Goal: Contribute content: Contribute content

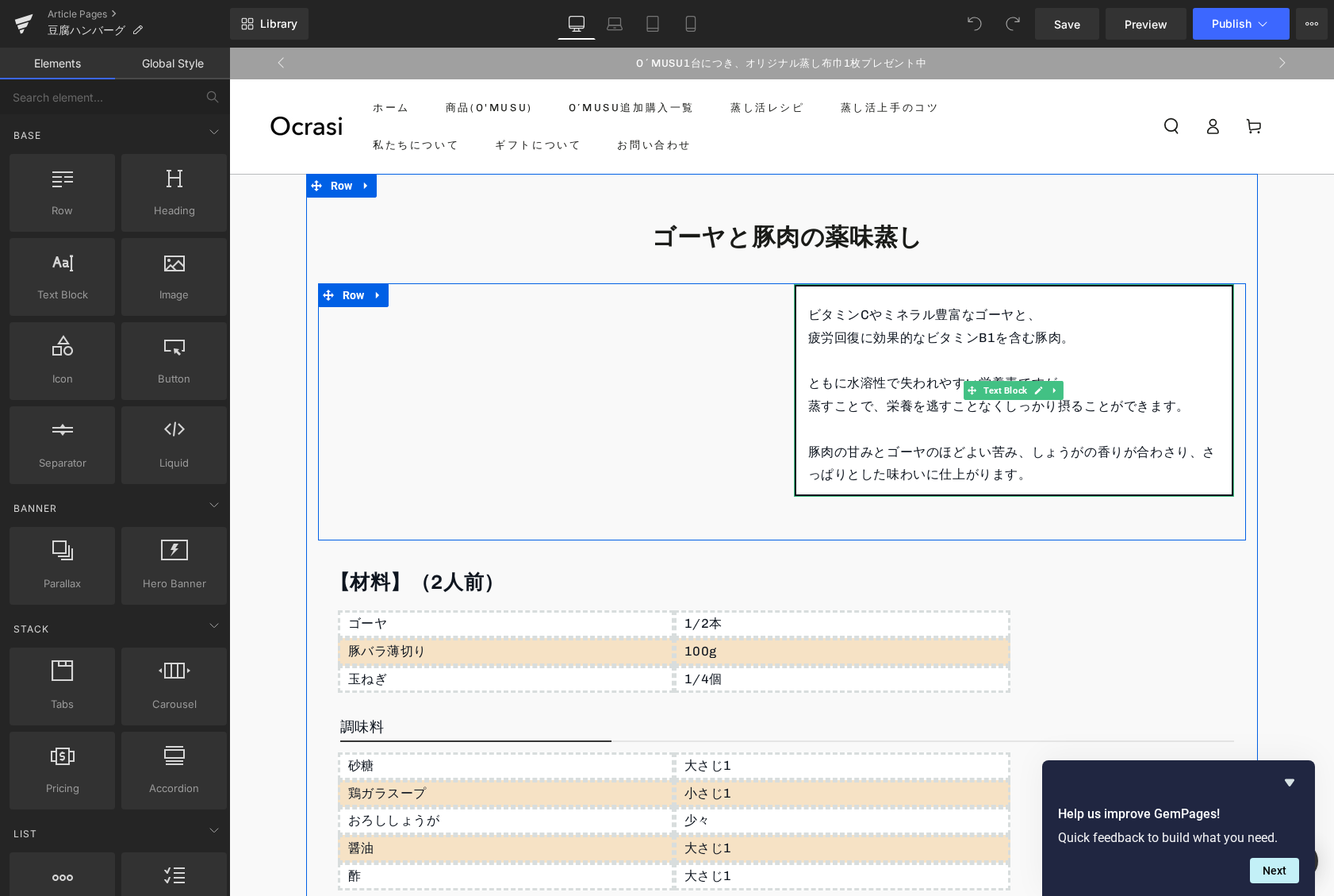
click at [861, 344] on p "疲労回復に効果的なビタミンB1を含む豚肉。" at bounding box center [1014, 338] width 411 height 23
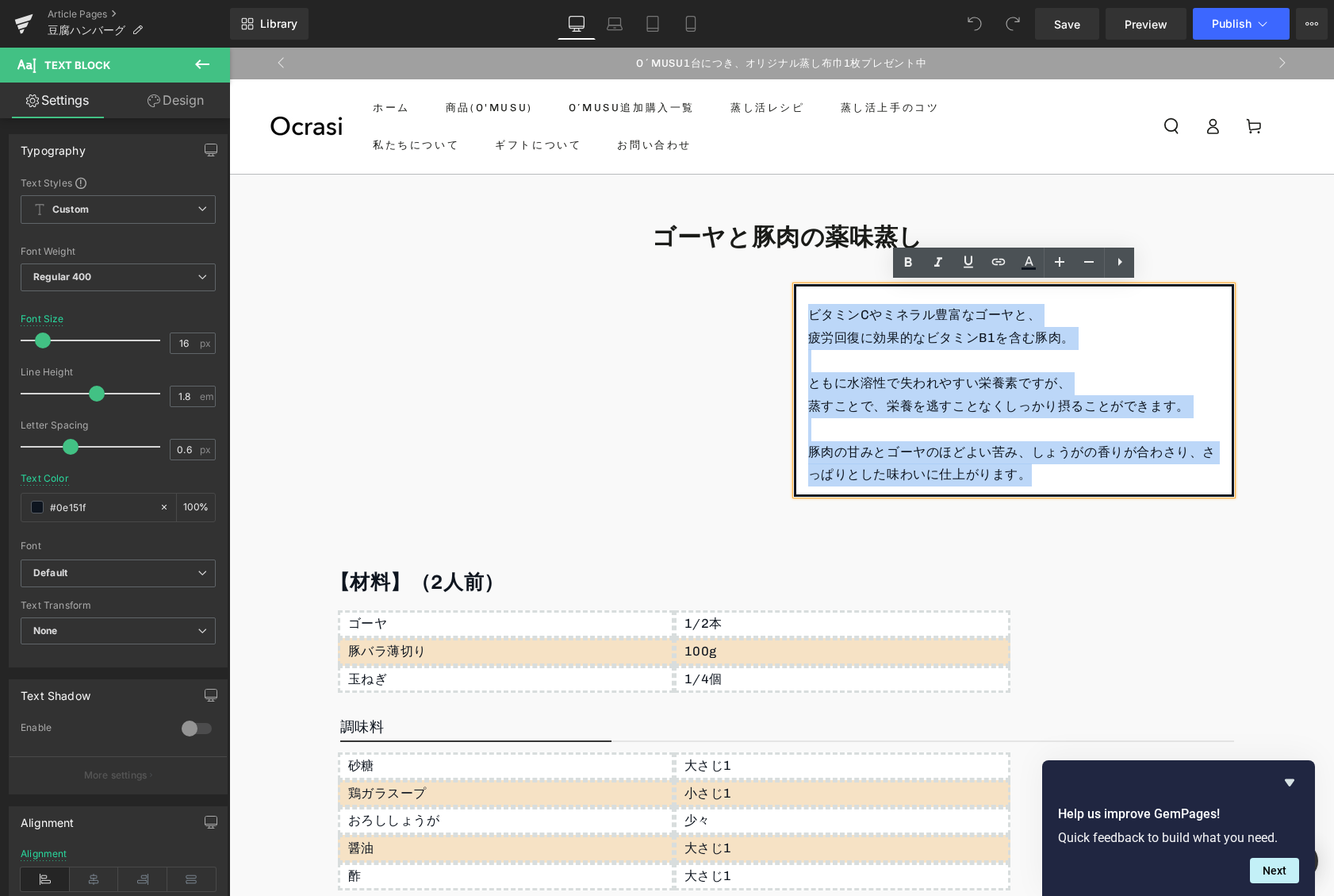
drag, startPoint x: 808, startPoint y: 317, endPoint x: 1053, endPoint y: 477, distance: 292.6
click at [1053, 477] on div "ビタミンCやミネラル豊富なゴーヤと、 疲労回復に効果的なビタミンB1を含む豚肉。 ともに水溶性で失われやすい栄養素ですが、 蒸すことで、栄養を逃すことなくしっ…" at bounding box center [1014, 390] width 440 height 212
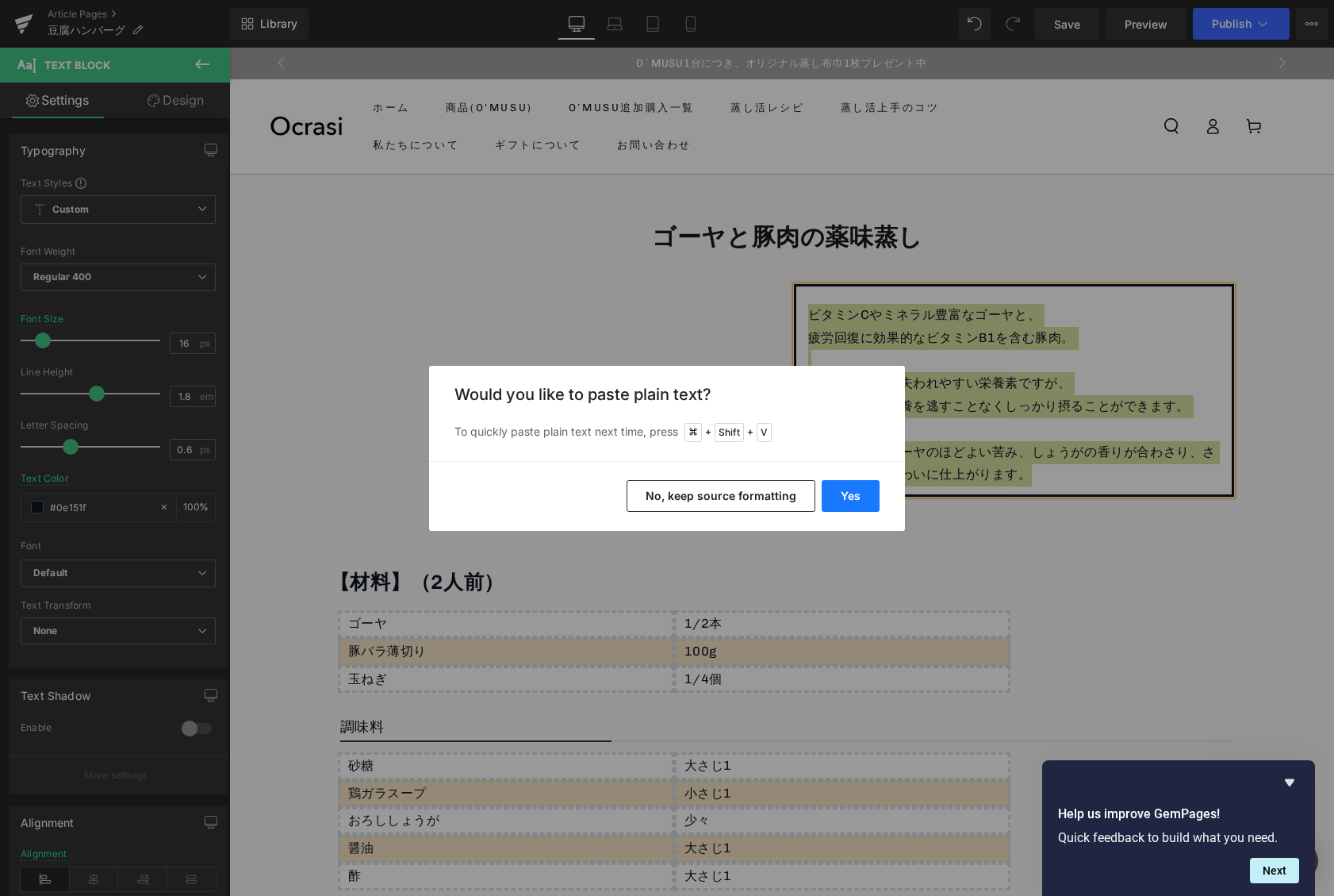
click at [854, 486] on button "Yes" at bounding box center [850, 496] width 58 height 32
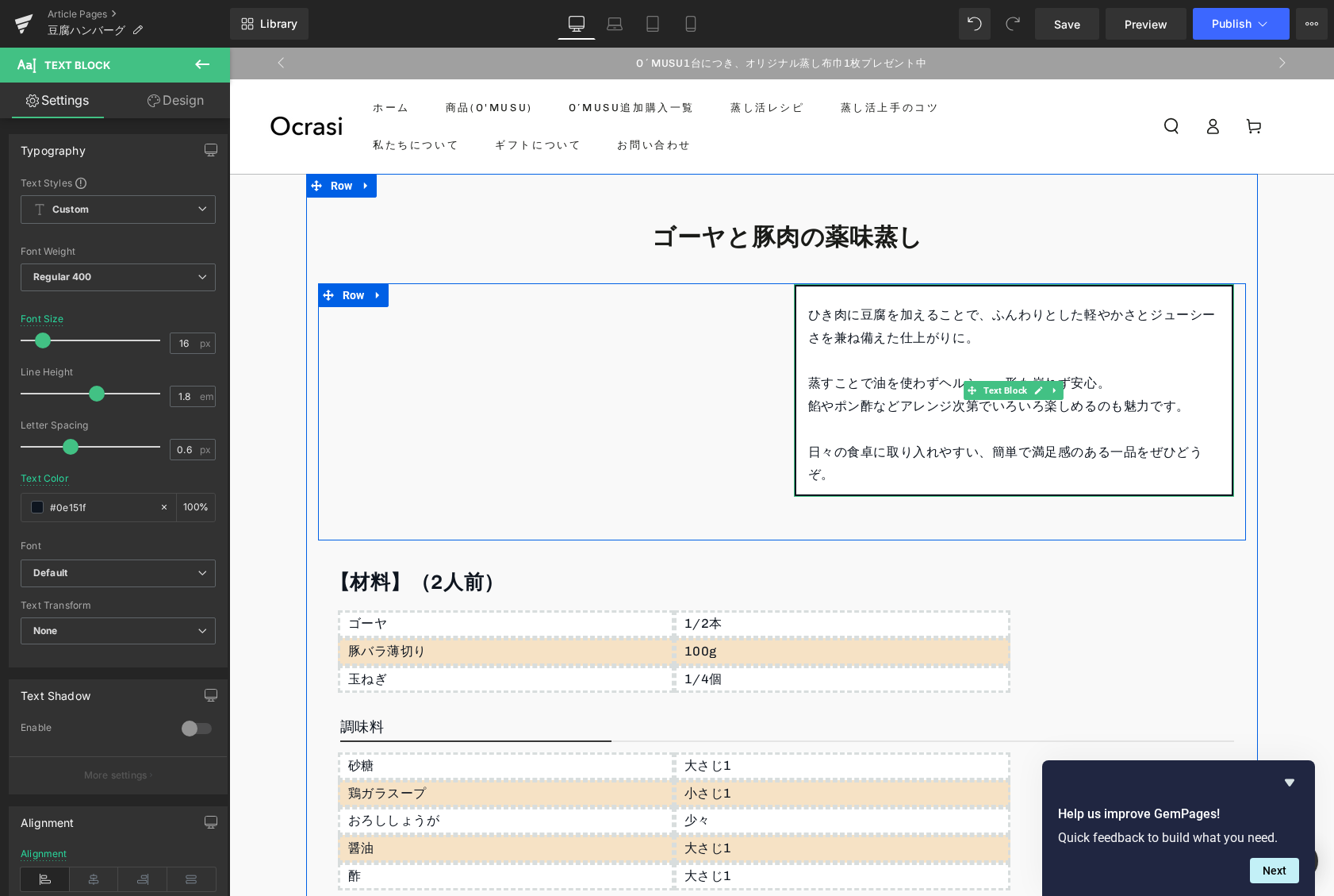
click at [858, 311] on p "ひき肉に豆腐を加えることで、ふんわりとした軽やかさとジューシーさを兼ね備えた仕上がりに。" at bounding box center [1014, 327] width 411 height 46
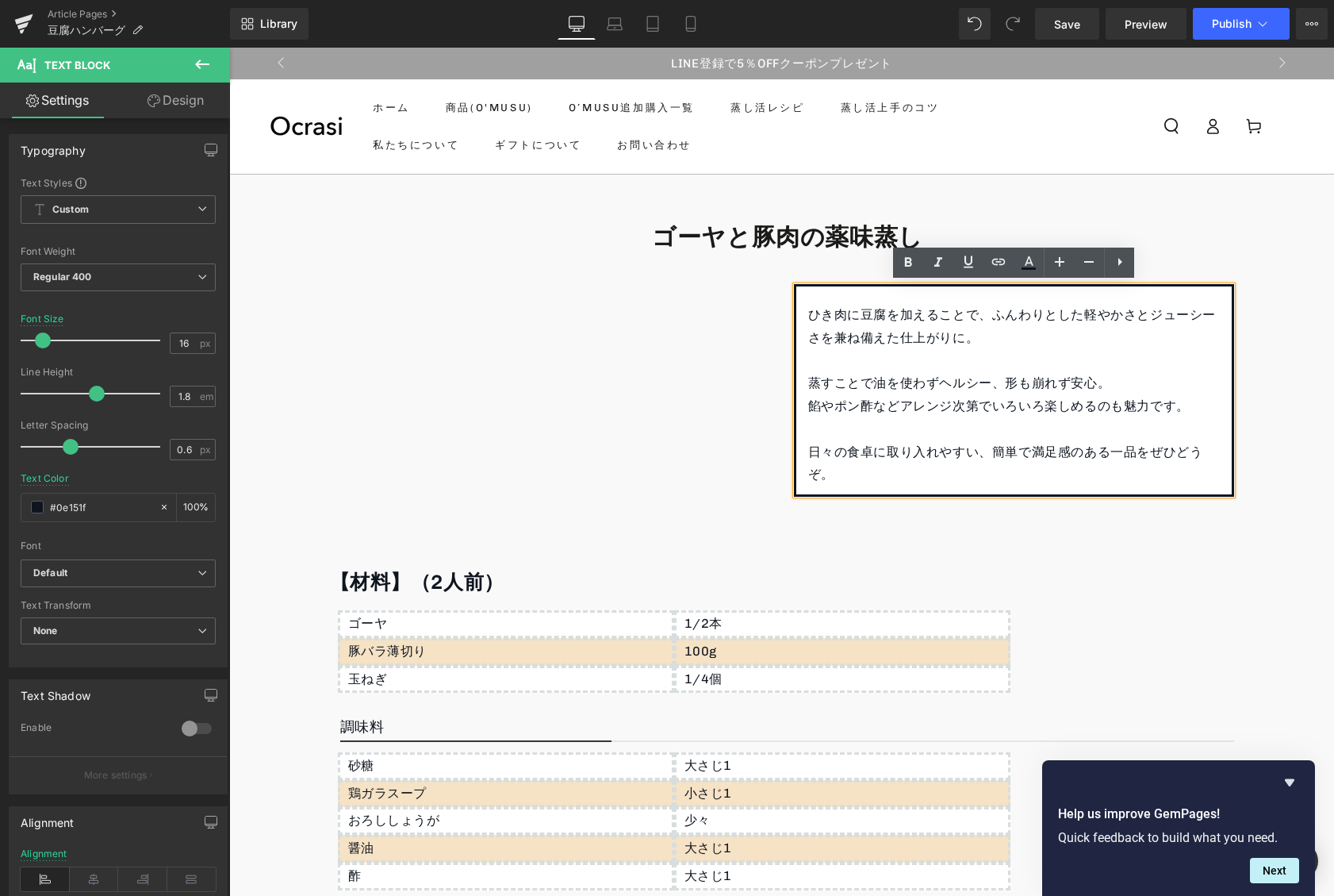
drag, startPoint x: 1054, startPoint y: 323, endPoint x: 981, endPoint y: 345, distance: 76.2
click at [1054, 323] on p "ひき肉に豆腐を加えることで、ふんわりとした軽やかさとジューシーさを兼ね備えた仕上がりに。" at bounding box center [1014, 327] width 411 height 46
drag, startPoint x: 800, startPoint y: 316, endPoint x: 894, endPoint y: 311, distance: 94.1
click at [894, 311] on div "ひき肉に豆腐を加えることで、ふんわりとした軽やかさとジューシーさを兼ね備えた仕上がりに。 蒸すことで油を使わずヘルシー、形も崩れず安心。 餡やポン酢などアレン…" at bounding box center [1014, 390] width 440 height 212
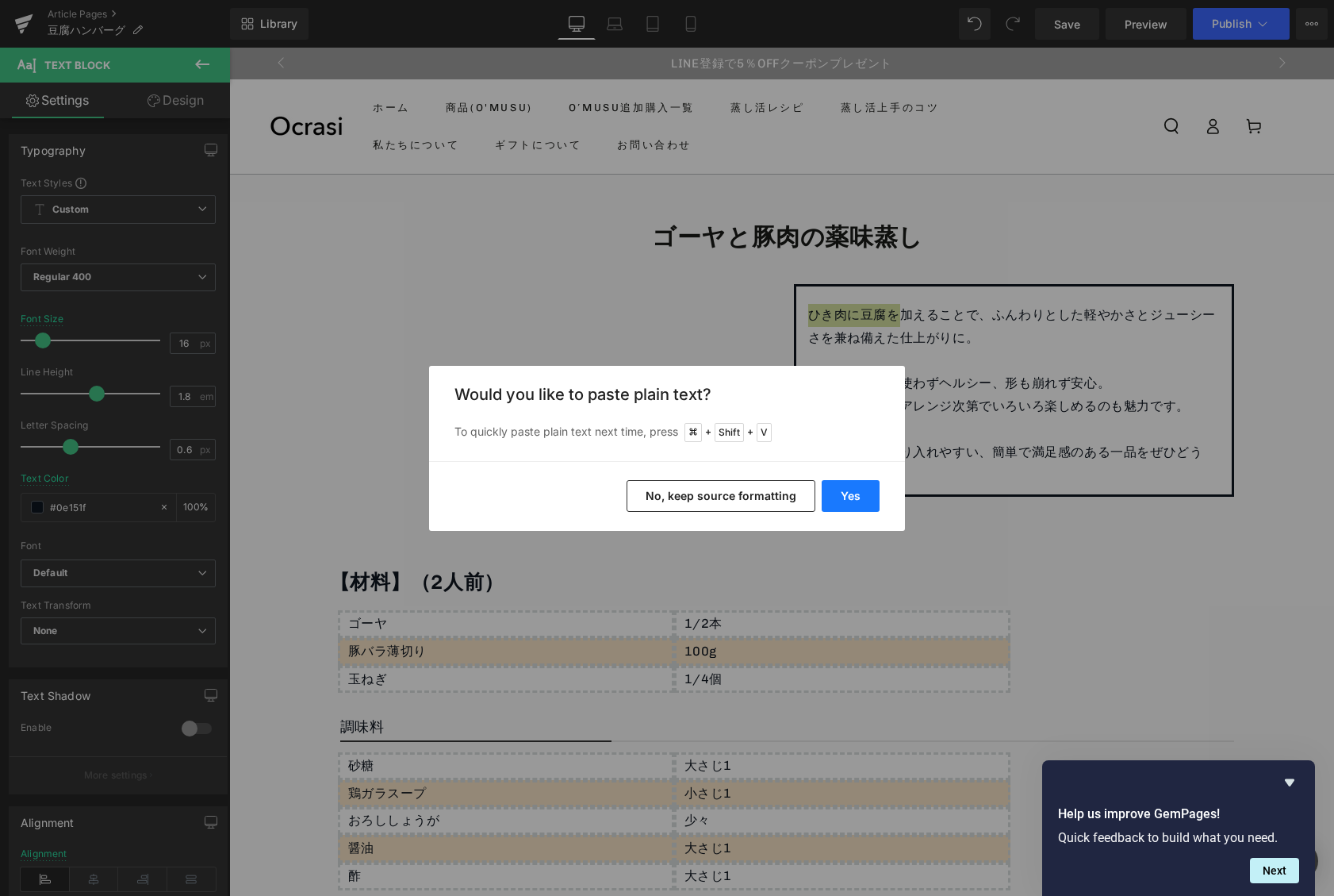
click at [863, 481] on button "Yes" at bounding box center [850, 496] width 58 height 32
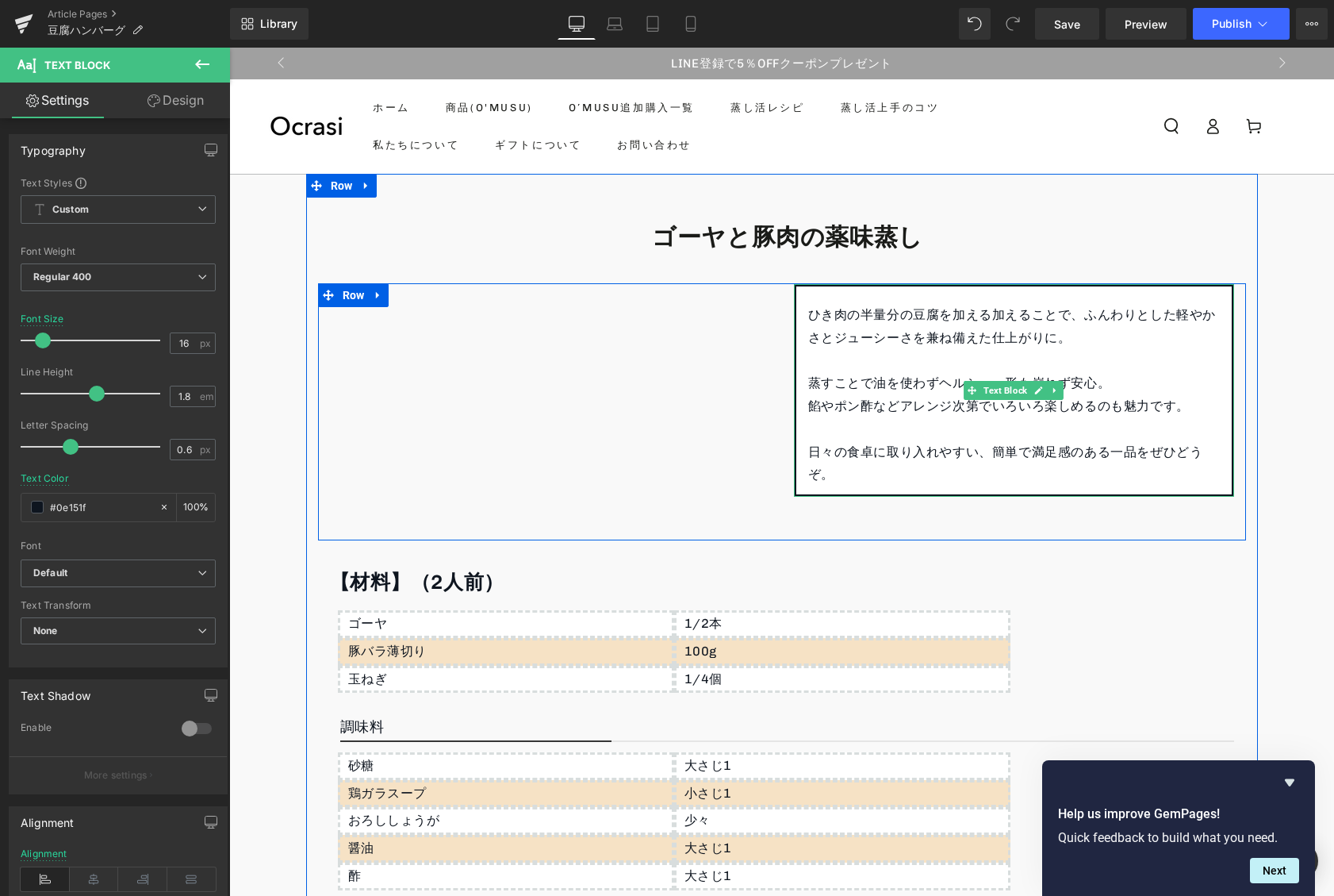
click at [1002, 311] on p "ひき肉の半量分の豆腐を加える加えることで、ふんわりとした軽やかさとジューシーさを兼ね備えた仕上がりに。" at bounding box center [1014, 327] width 411 height 46
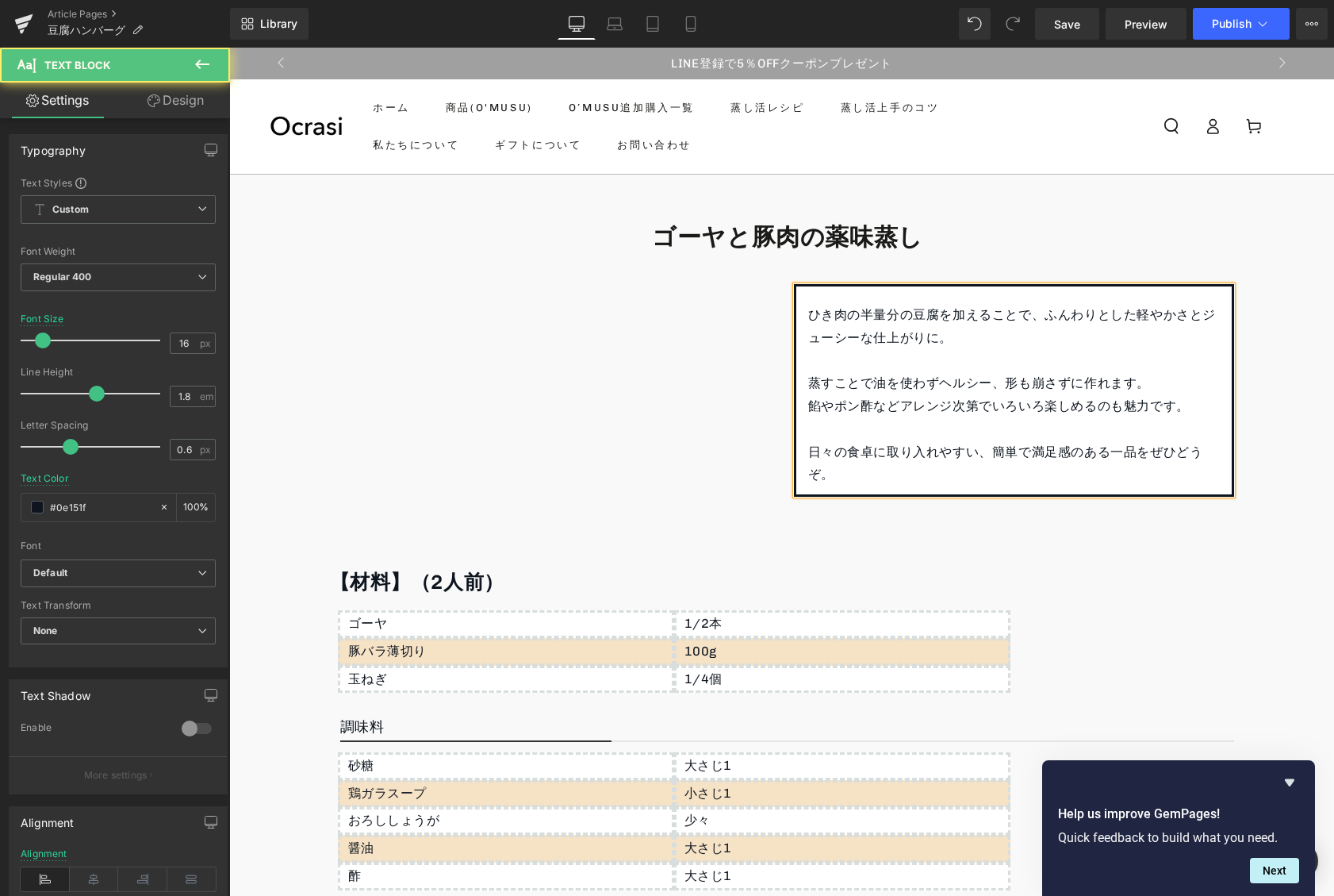
click at [837, 430] on p at bounding box center [1014, 429] width 411 height 23
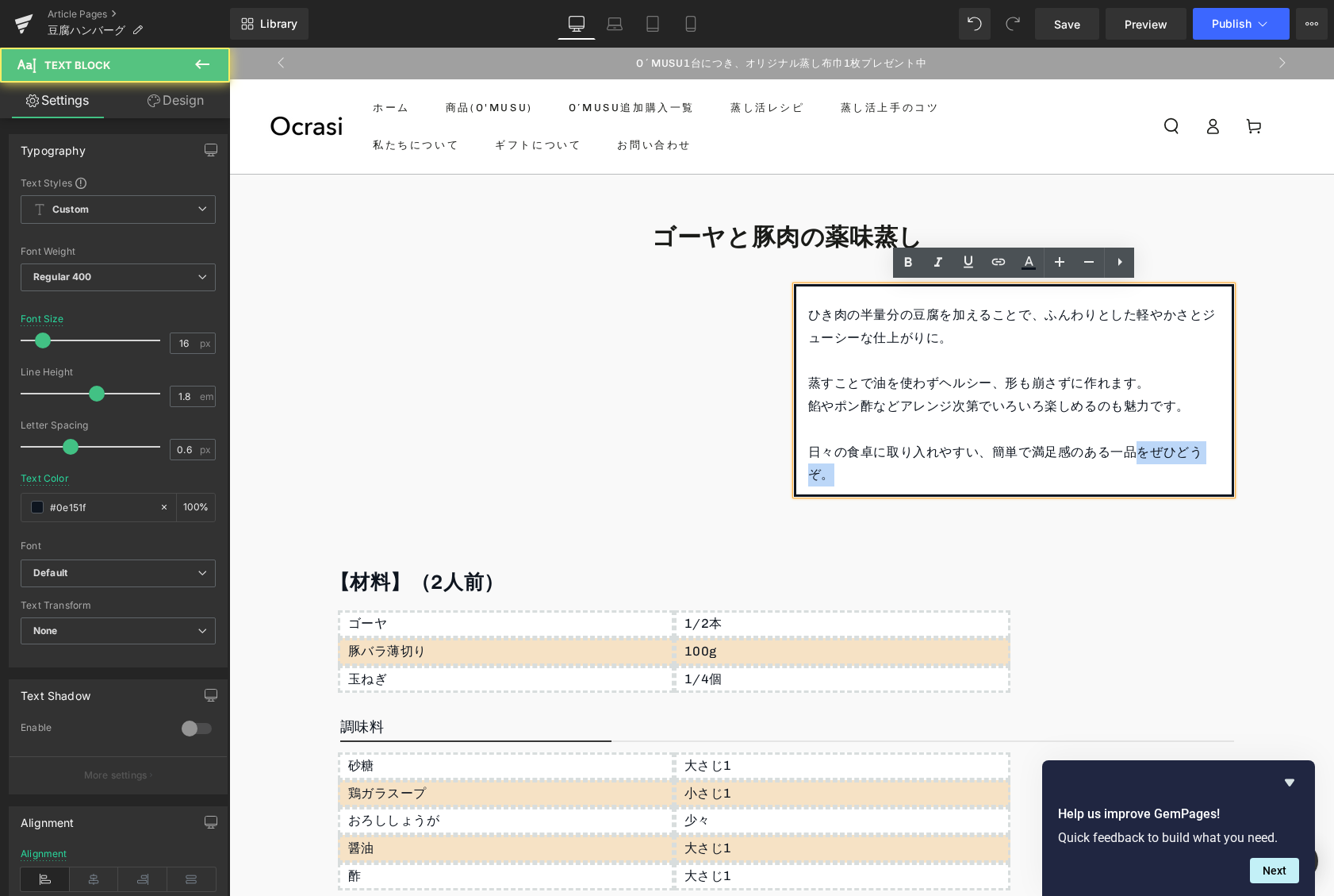
drag, startPoint x: 1139, startPoint y: 451, endPoint x: 1160, endPoint y: 484, distance: 39.1
click at [1160, 484] on p "日々の食卓に取り入れやすい、簡単で満足感のある一品をぜひどうぞ。" at bounding box center [1014, 464] width 411 height 46
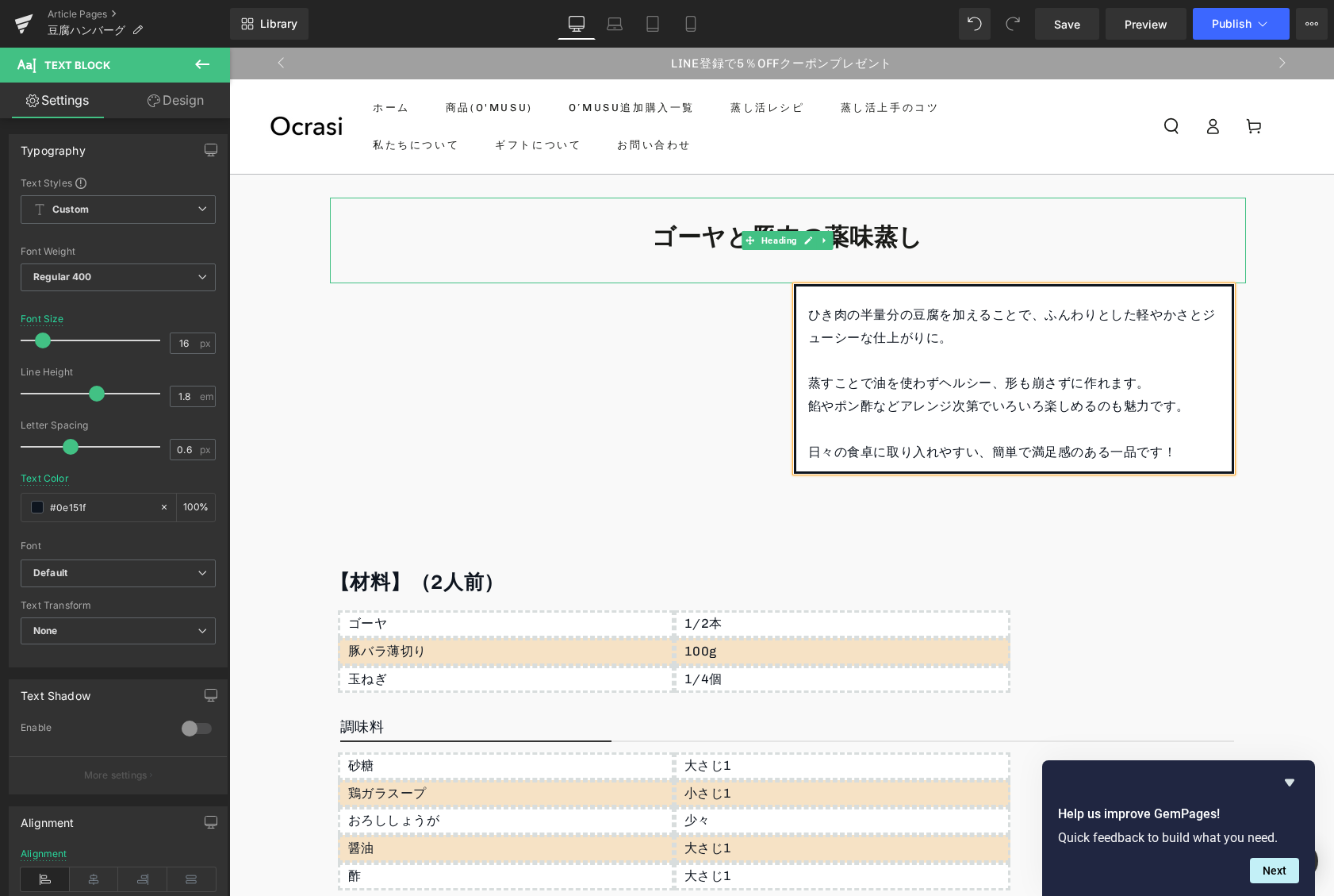
click at [932, 242] on h1 "ゴーヤと豚肉の薬味蒸し" at bounding box center [788, 237] width 916 height 31
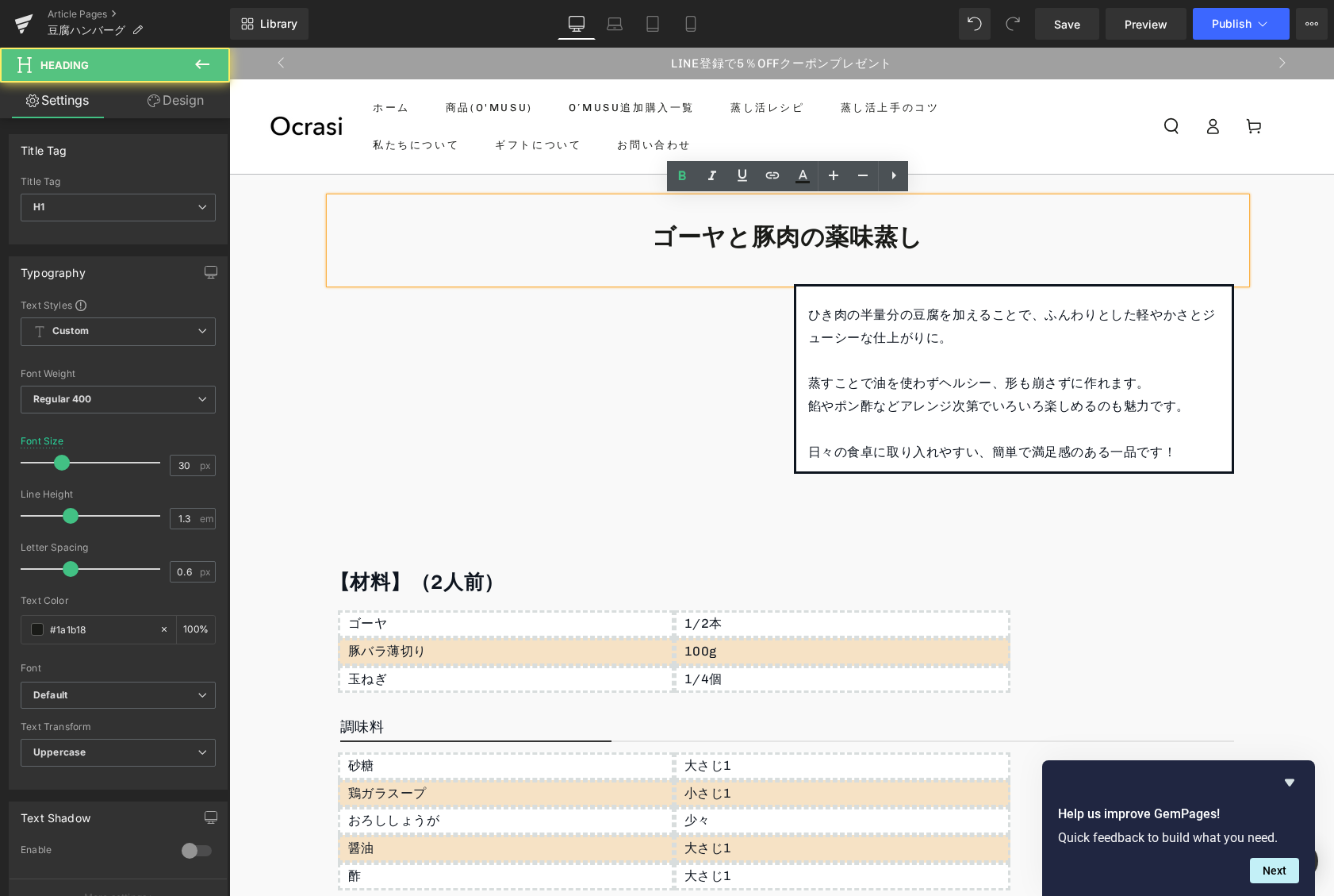
click at [875, 241] on b "ゴーヤと豚肉の薬味蒸し" at bounding box center [788, 237] width 271 height 29
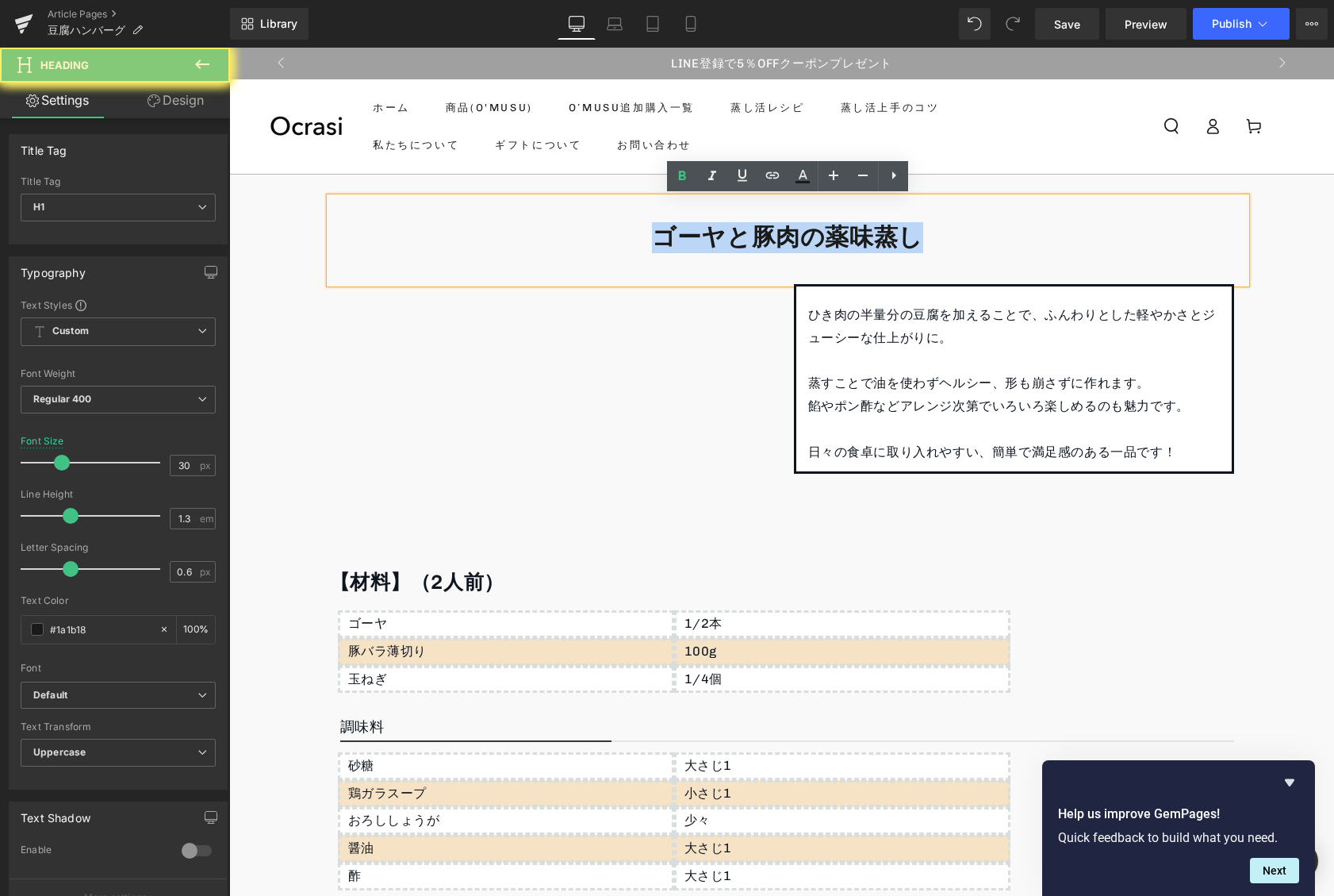
click at [875, 241] on b "ゴーヤと豚肉の薬味蒸し" at bounding box center [788, 237] width 271 height 29
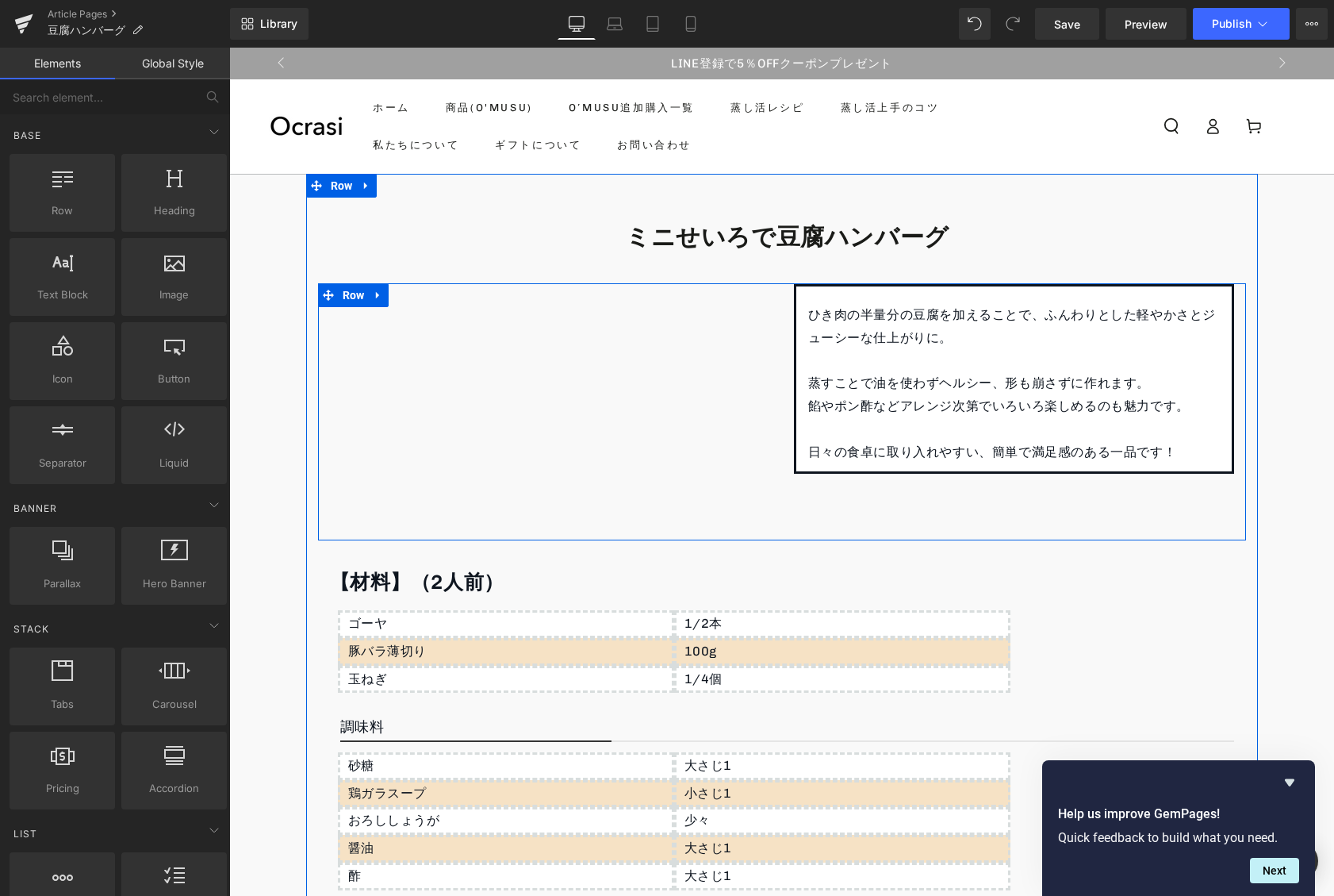
scroll to position [256, 0]
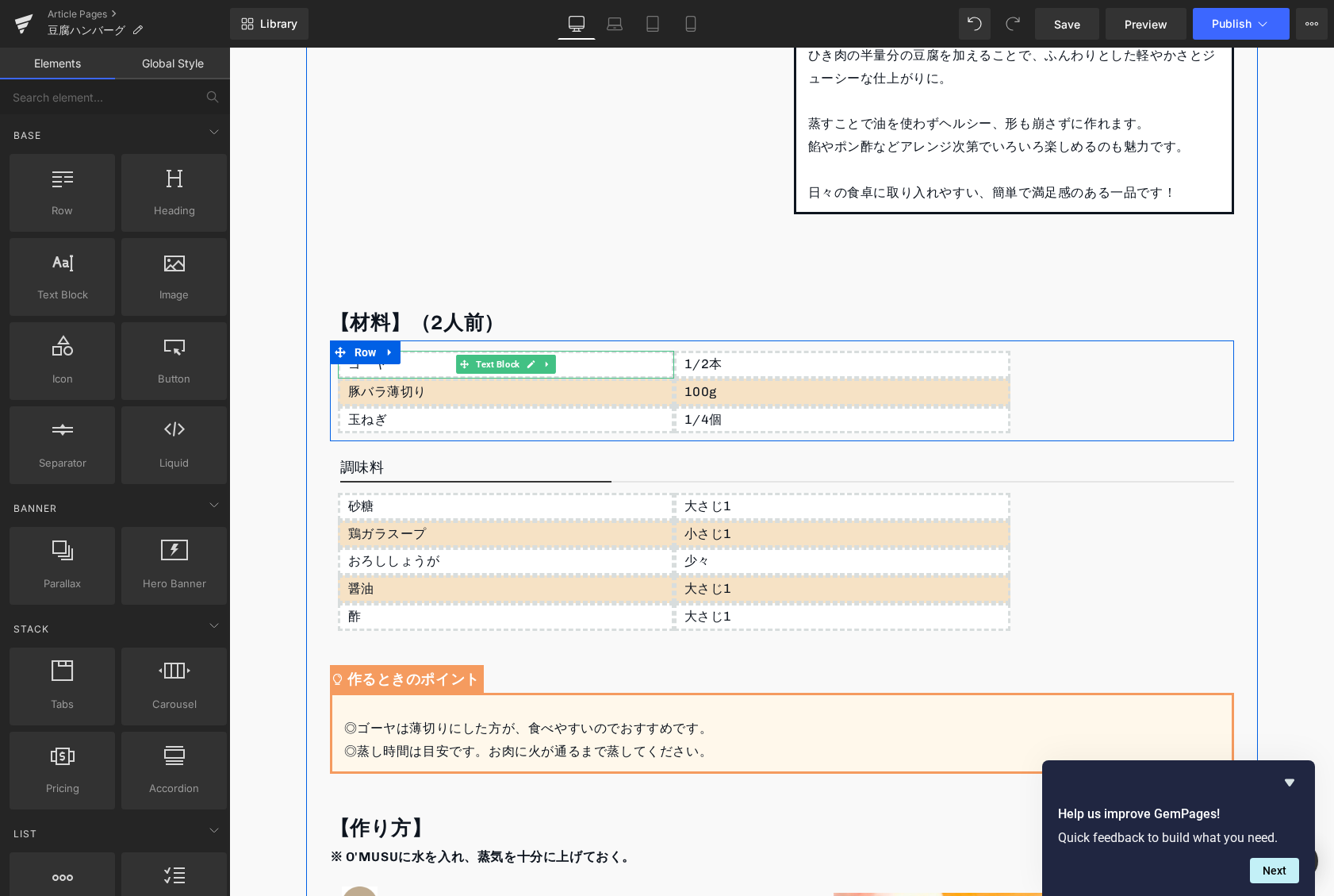
click at [440, 359] on div "ゴーヤ" at bounding box center [506, 364] width 336 height 28
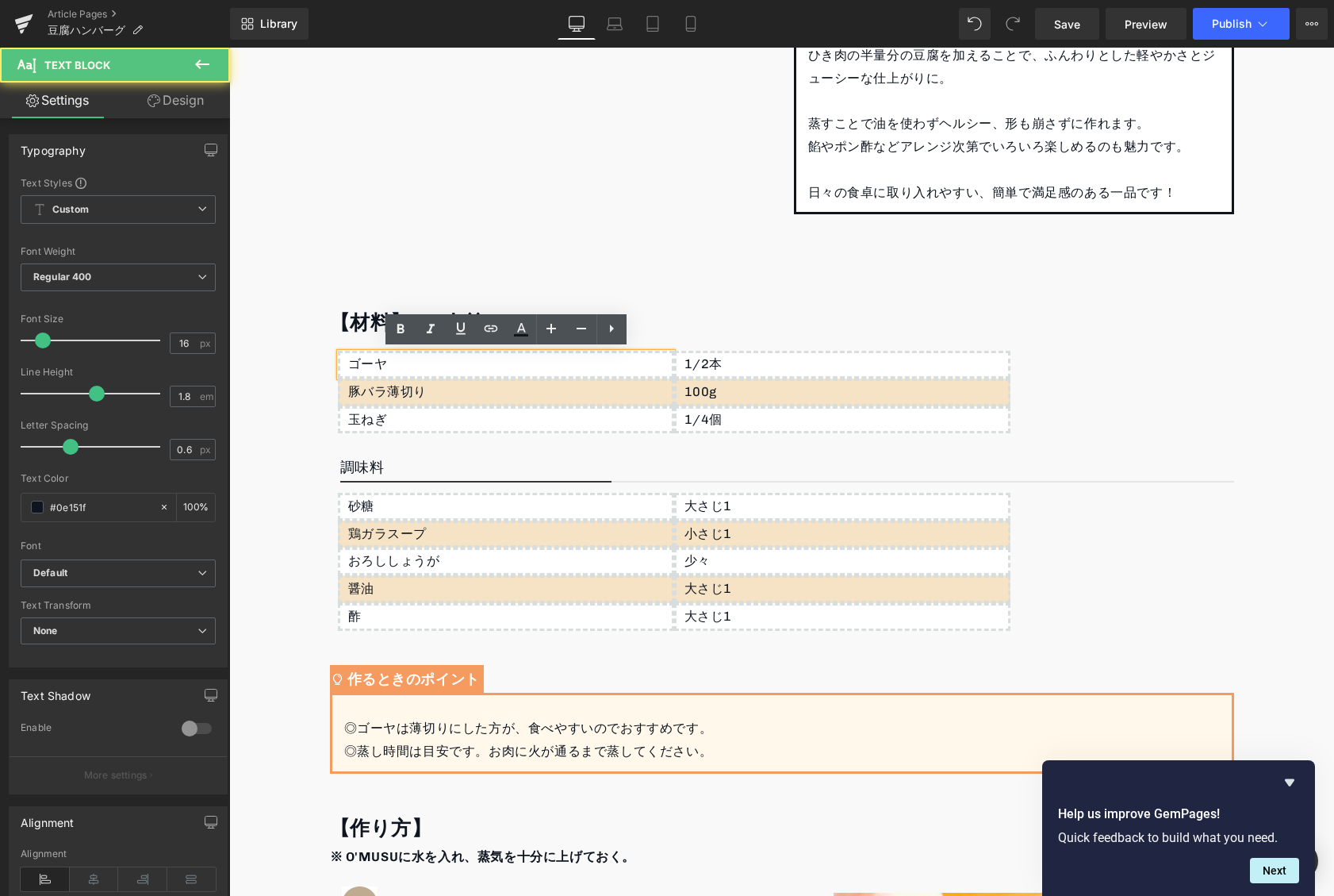
click at [418, 372] on div "ゴーヤ" at bounding box center [506, 364] width 336 height 28
drag, startPoint x: 382, startPoint y: 369, endPoint x: 284, endPoint y: 368, distance: 98.0
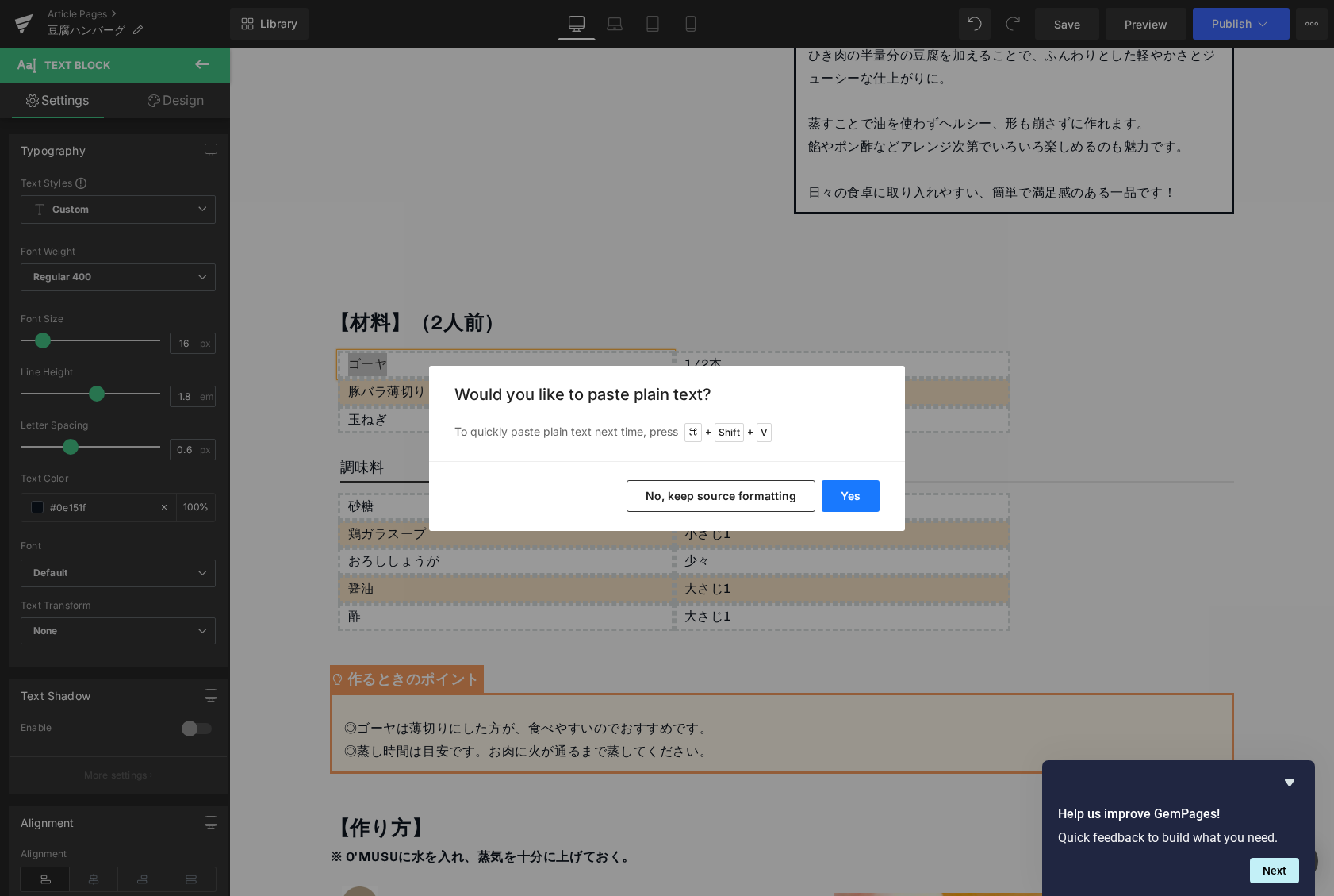
drag, startPoint x: 835, startPoint y: 493, endPoint x: 606, endPoint y: 445, distance: 234.0
click at [835, 493] on button "Yes" at bounding box center [850, 496] width 58 height 32
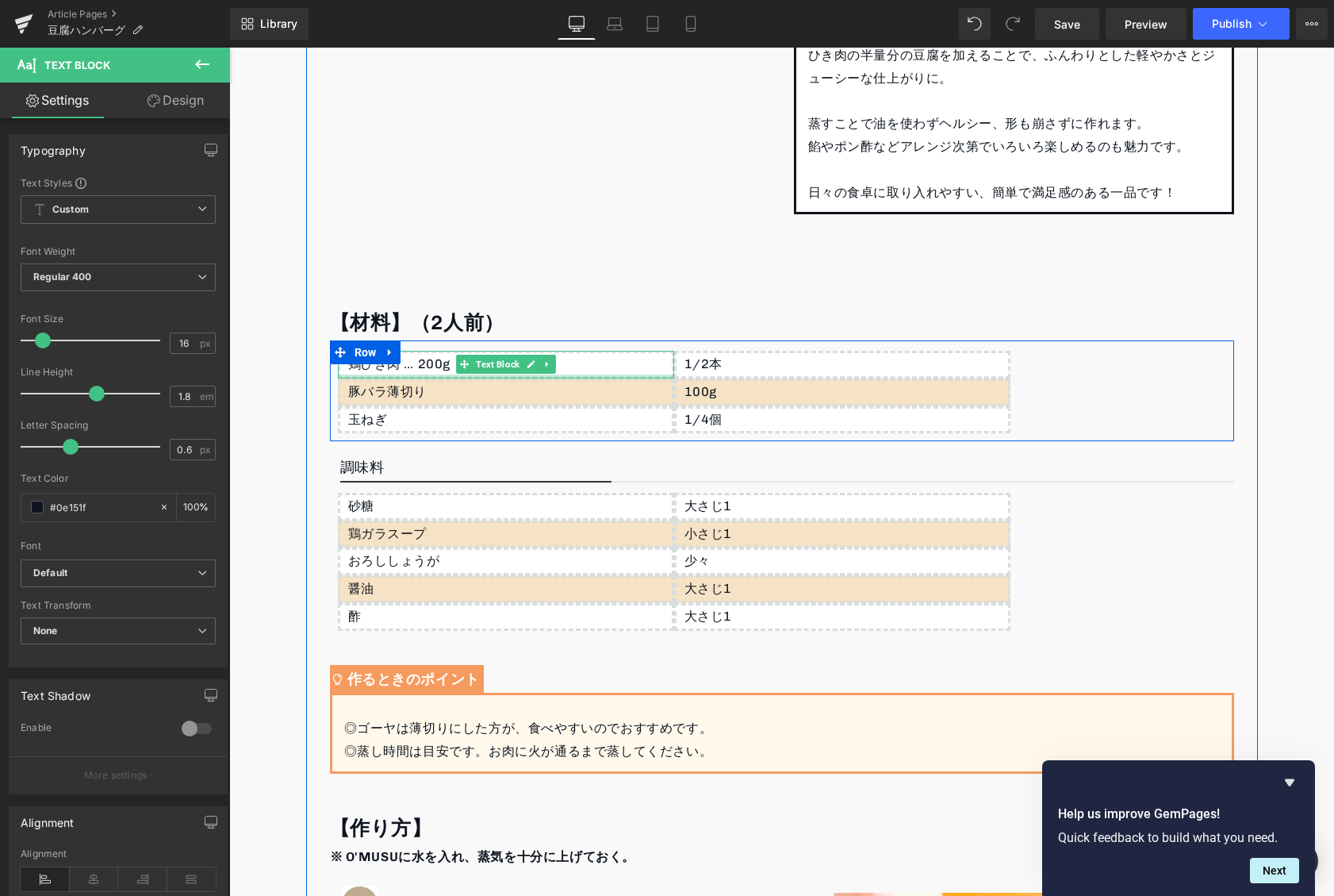
click at [418, 375] on div at bounding box center [506, 377] width 336 height 4
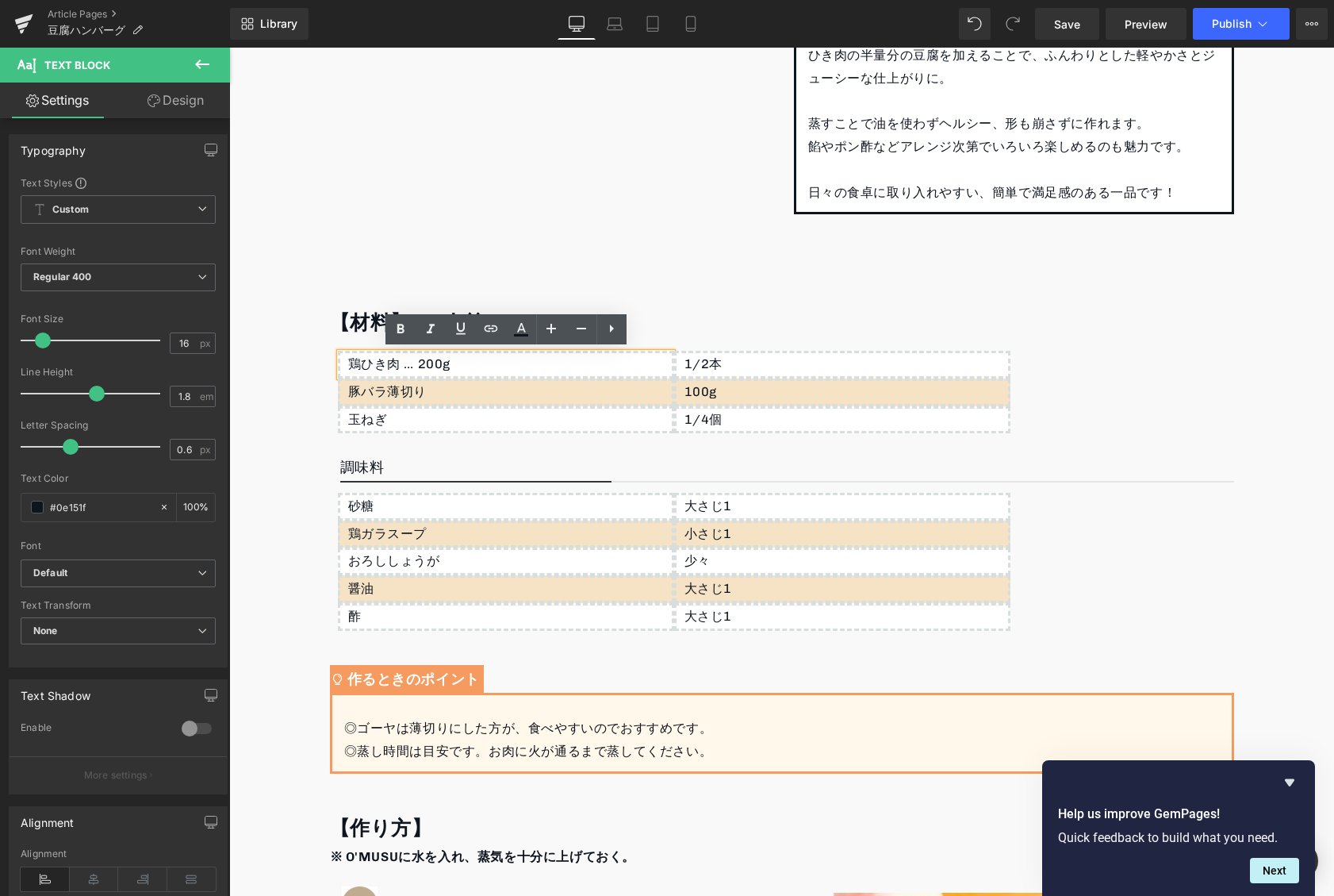
click at [417, 369] on div "鶏ひき肉 … 200g" at bounding box center [506, 364] width 336 height 28
copy div "200g"
click at [700, 369] on div "1/2本" at bounding box center [842, 364] width 336 height 28
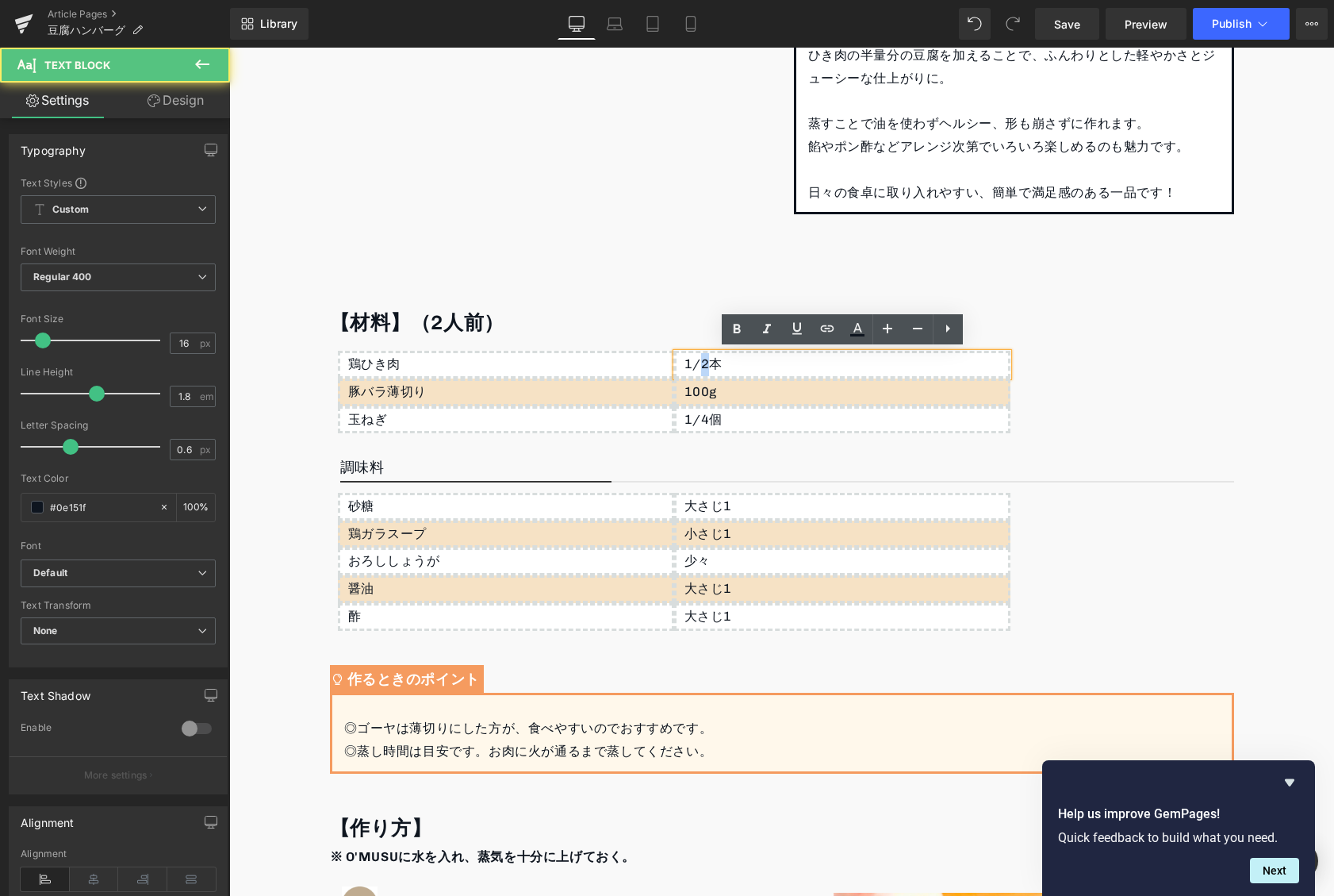
click at [700, 369] on div "1/2本" at bounding box center [842, 364] width 336 height 28
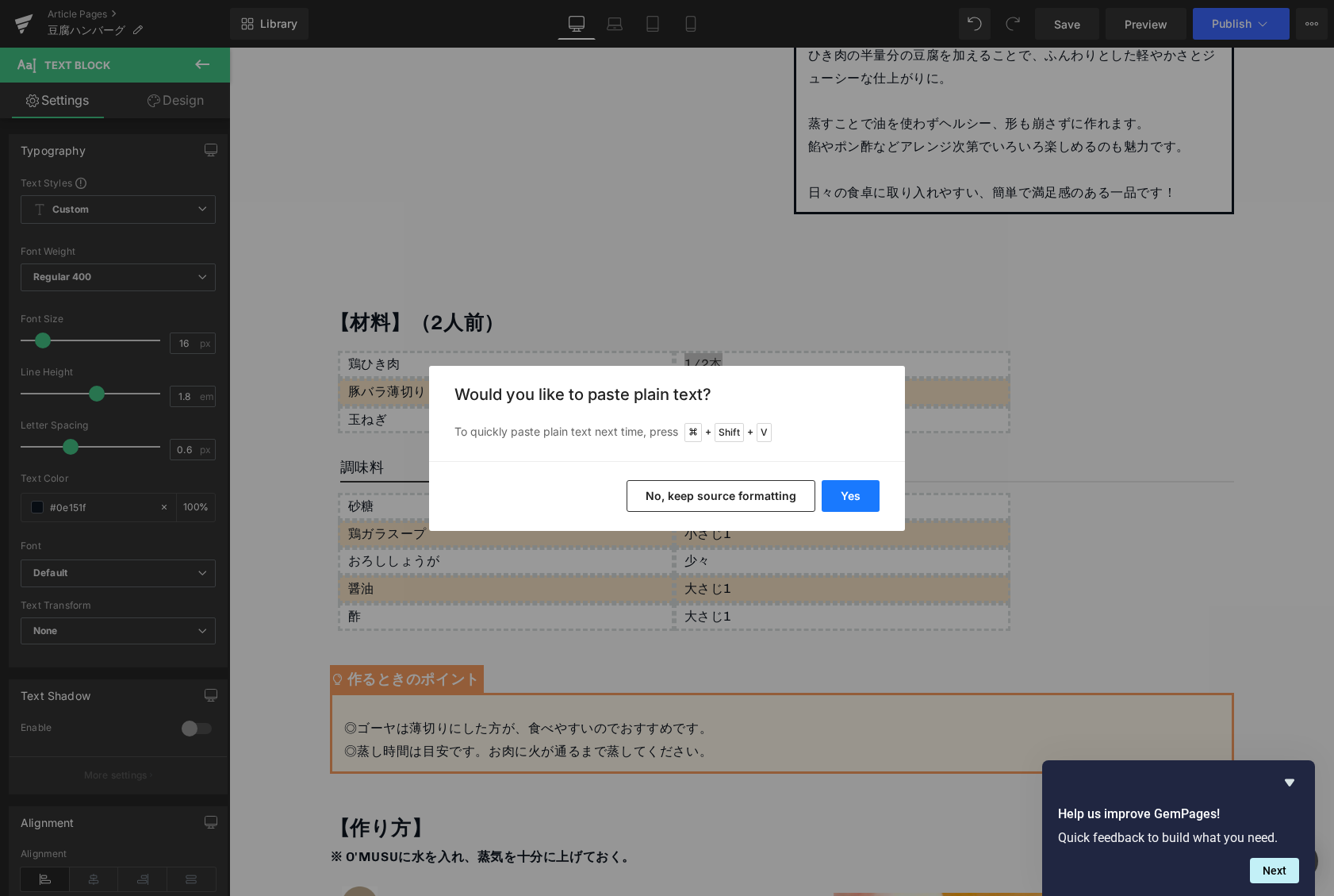
click at [867, 480] on button "Yes" at bounding box center [850, 496] width 58 height 32
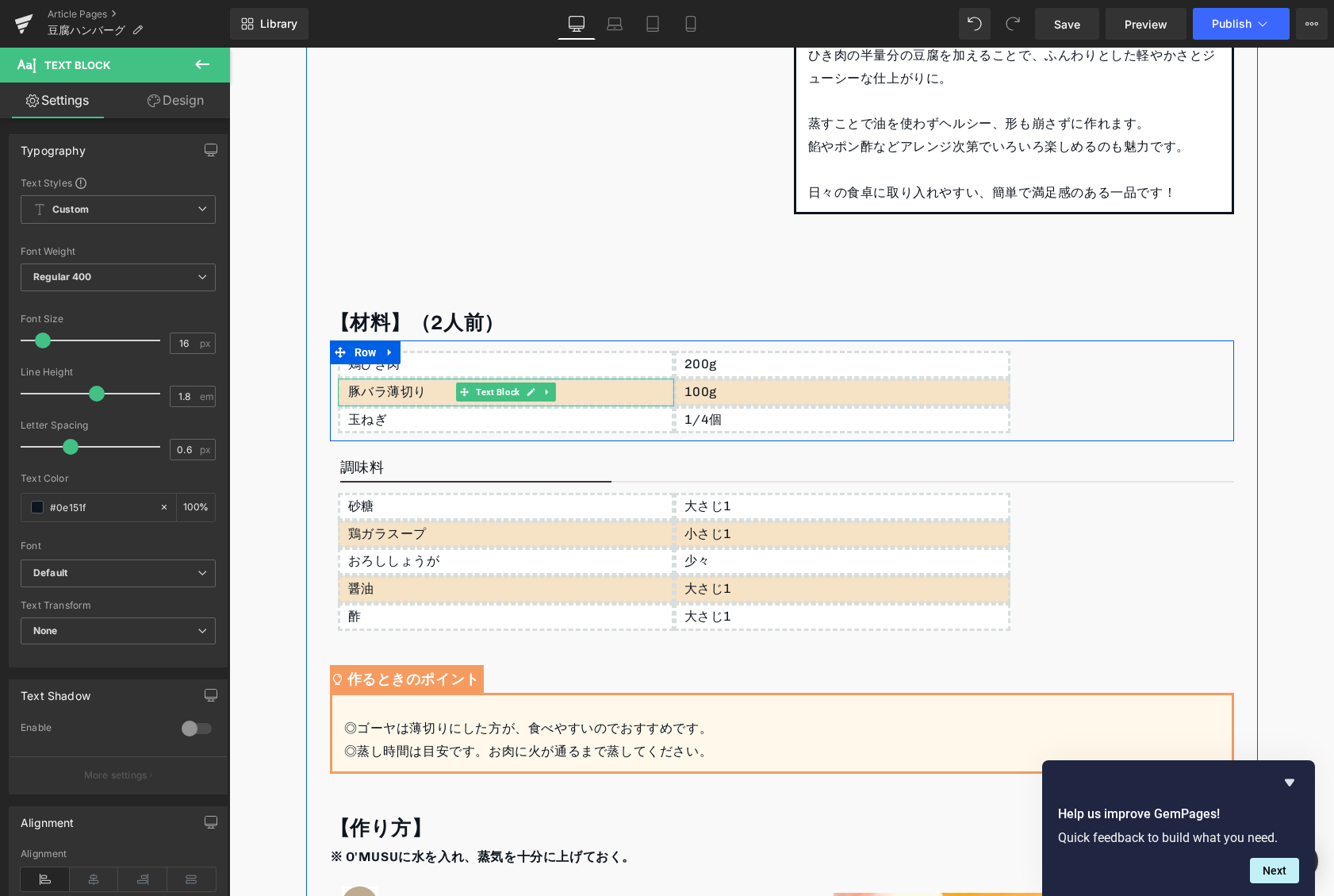
click at [448, 389] on p "豚バラ薄切り" at bounding box center [510, 393] width 324 height 23
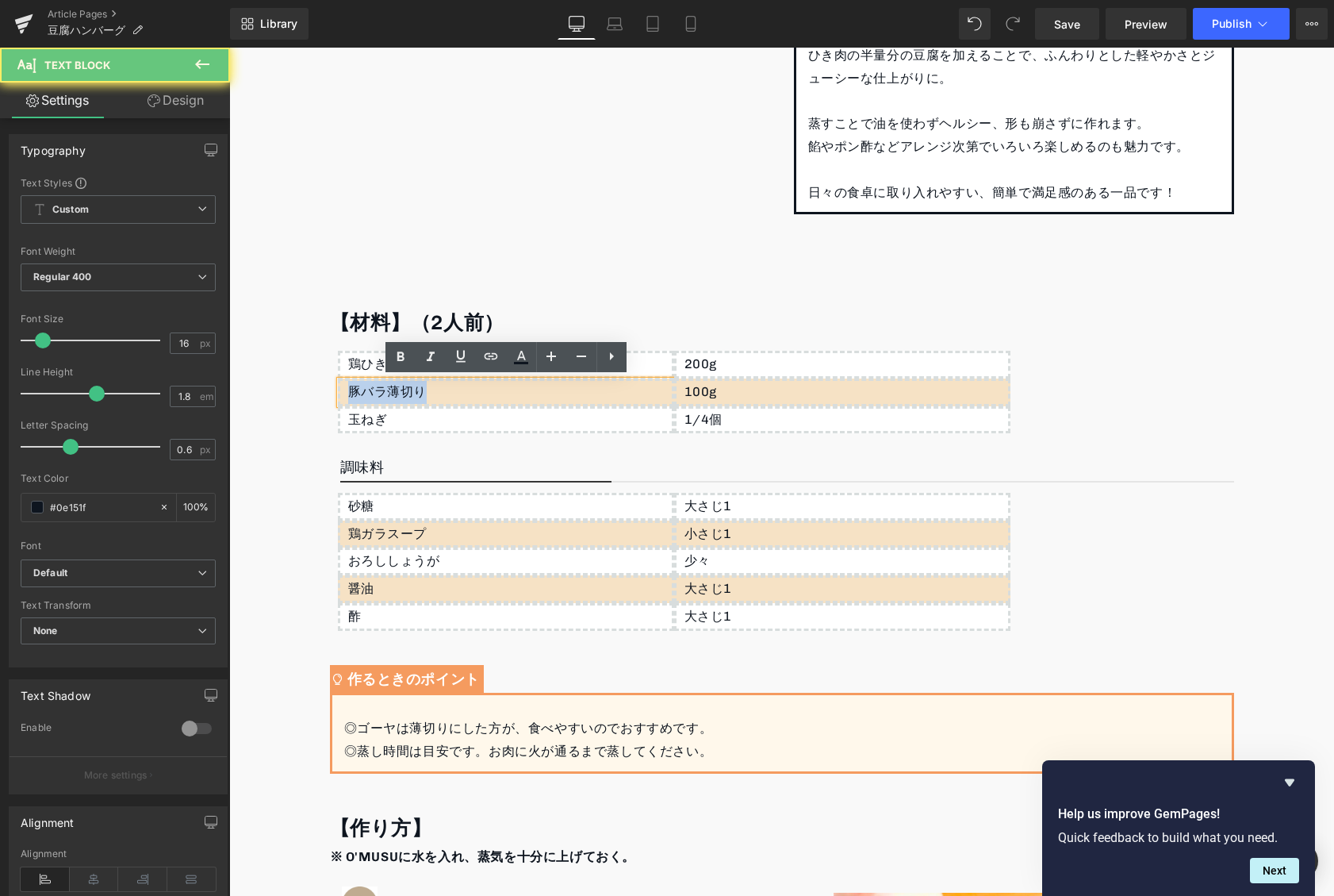
drag, startPoint x: 443, startPoint y: 392, endPoint x: 311, endPoint y: 387, distance: 132.1
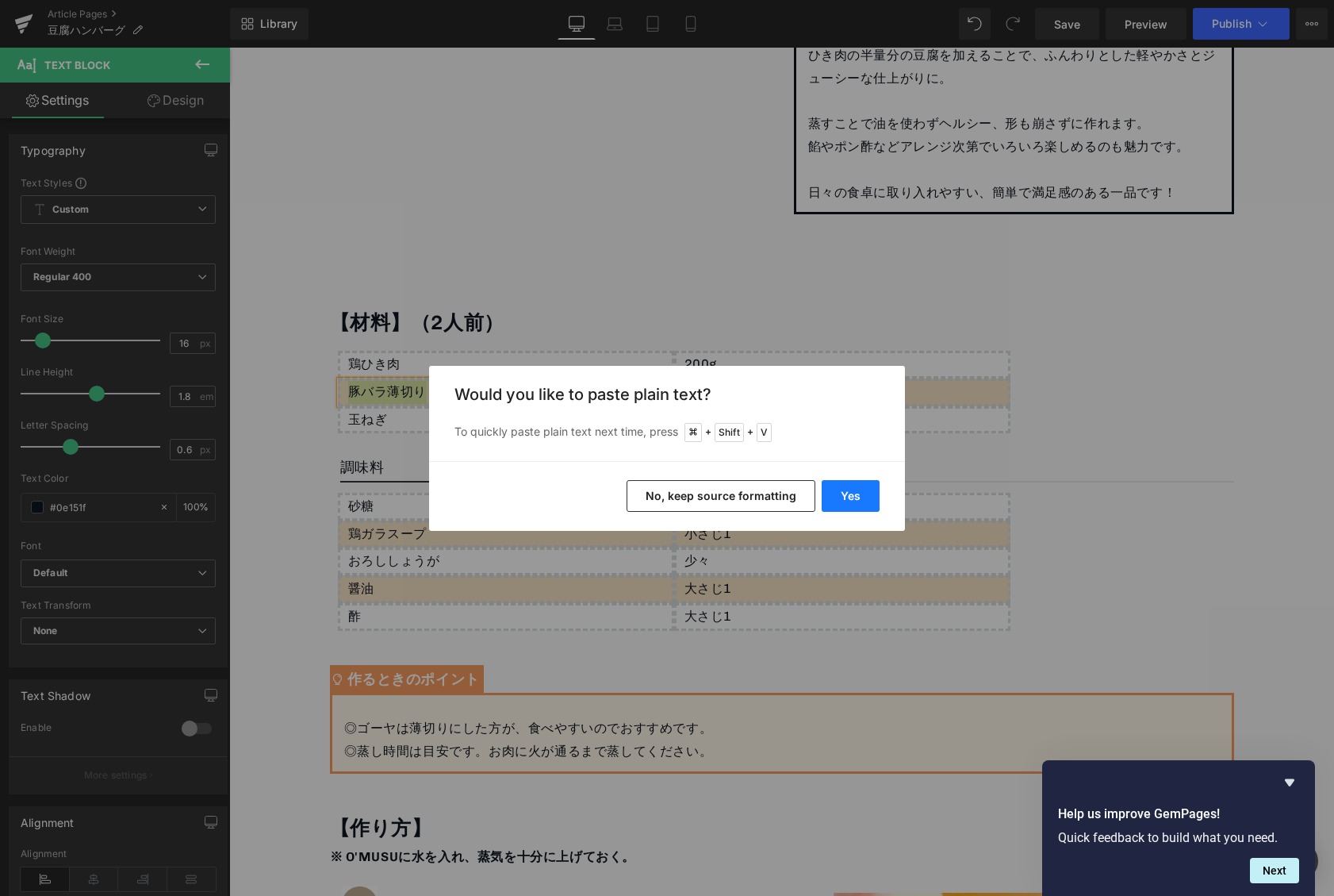
click at [833, 510] on button "Yes" at bounding box center [850, 496] width 58 height 32
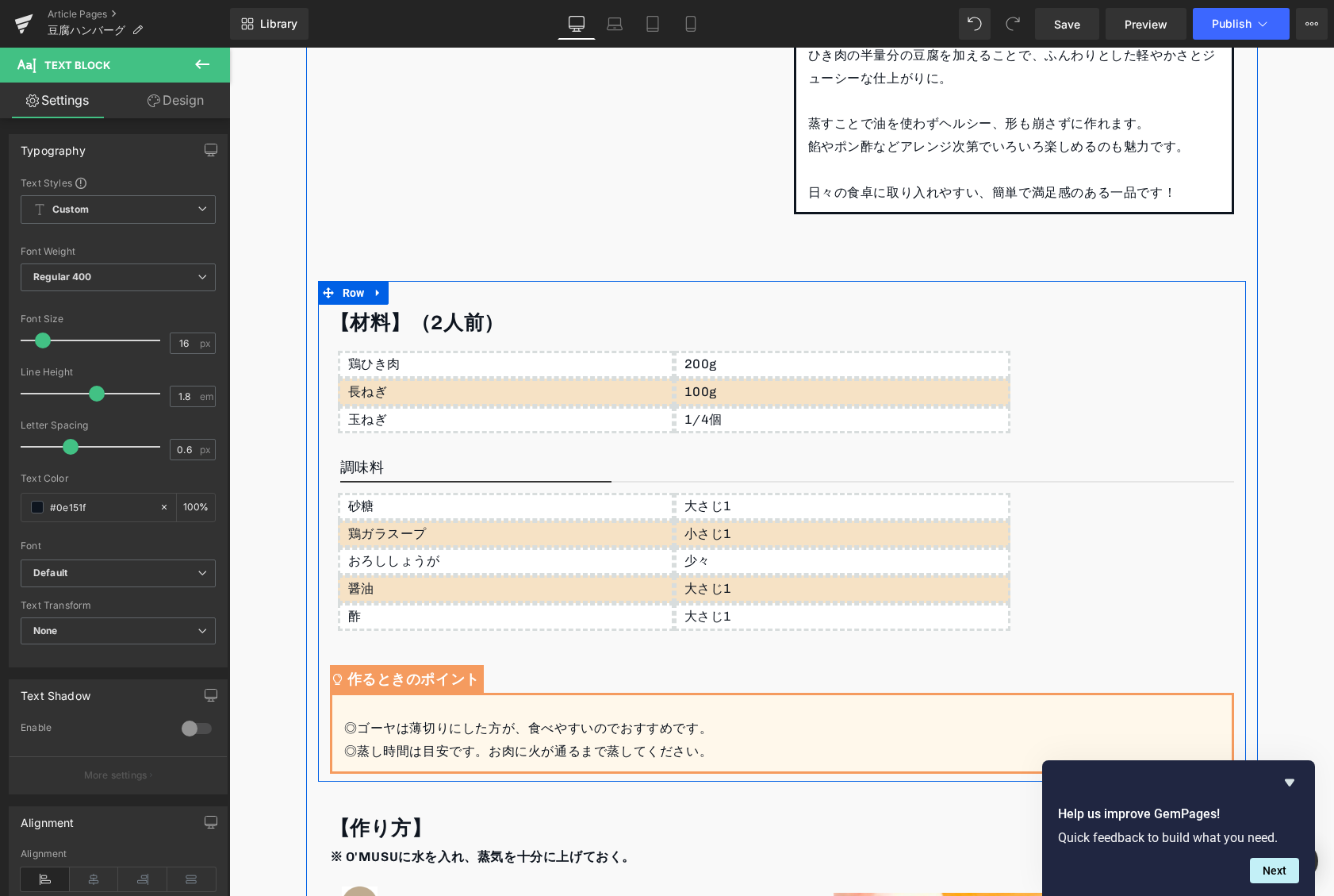
click at [711, 400] on p "100g" at bounding box center [846, 393] width 324 height 23
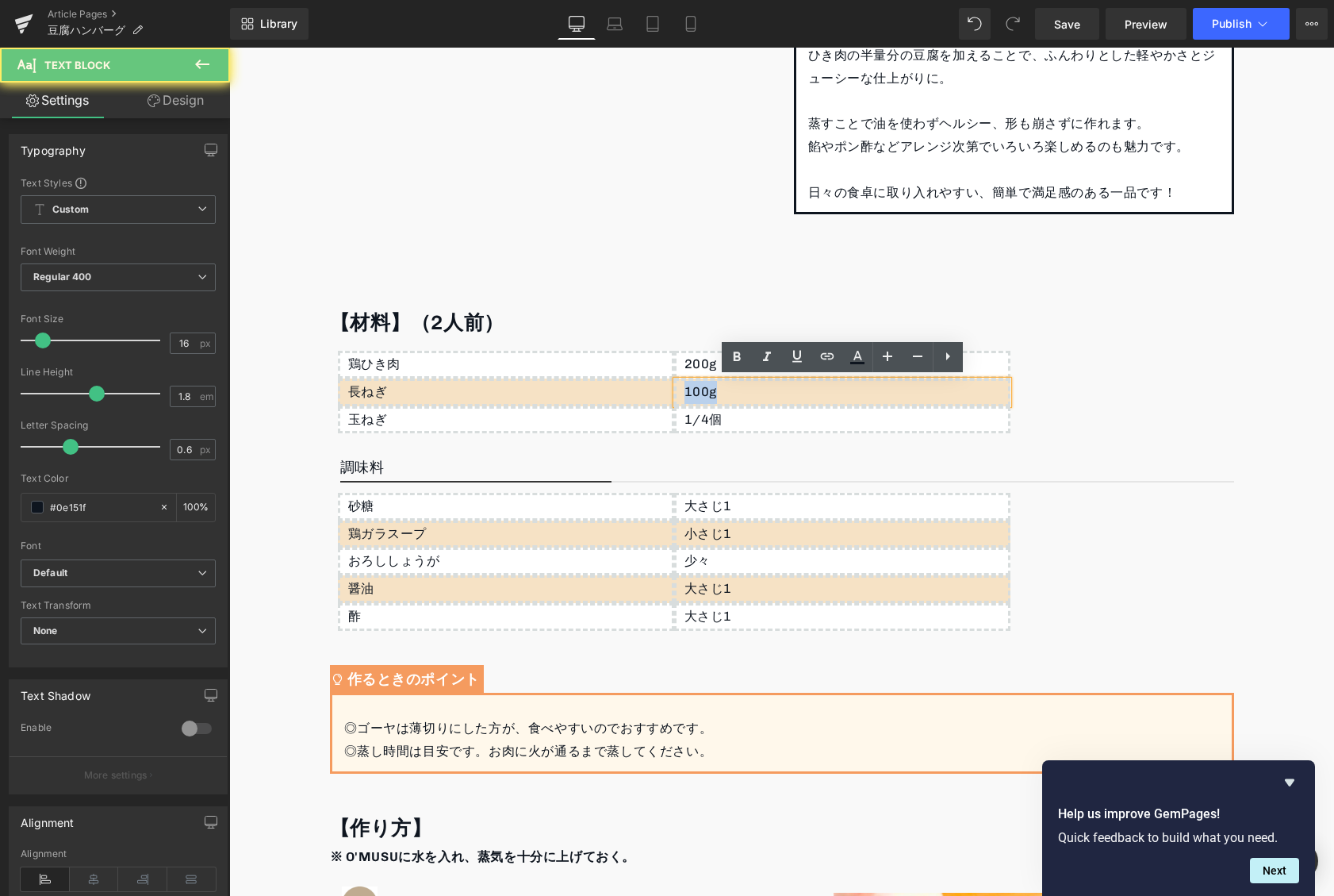
drag, startPoint x: 732, startPoint y: 392, endPoint x: 612, endPoint y: 389, distance: 120.0
click at [612, 389] on div "鶏ひき肉 Text Block 長ねぎ Text Block 玉ねぎ Text Block 200g Text Block 100g Text Block 1…" at bounding box center [782, 390] width 904 height 101
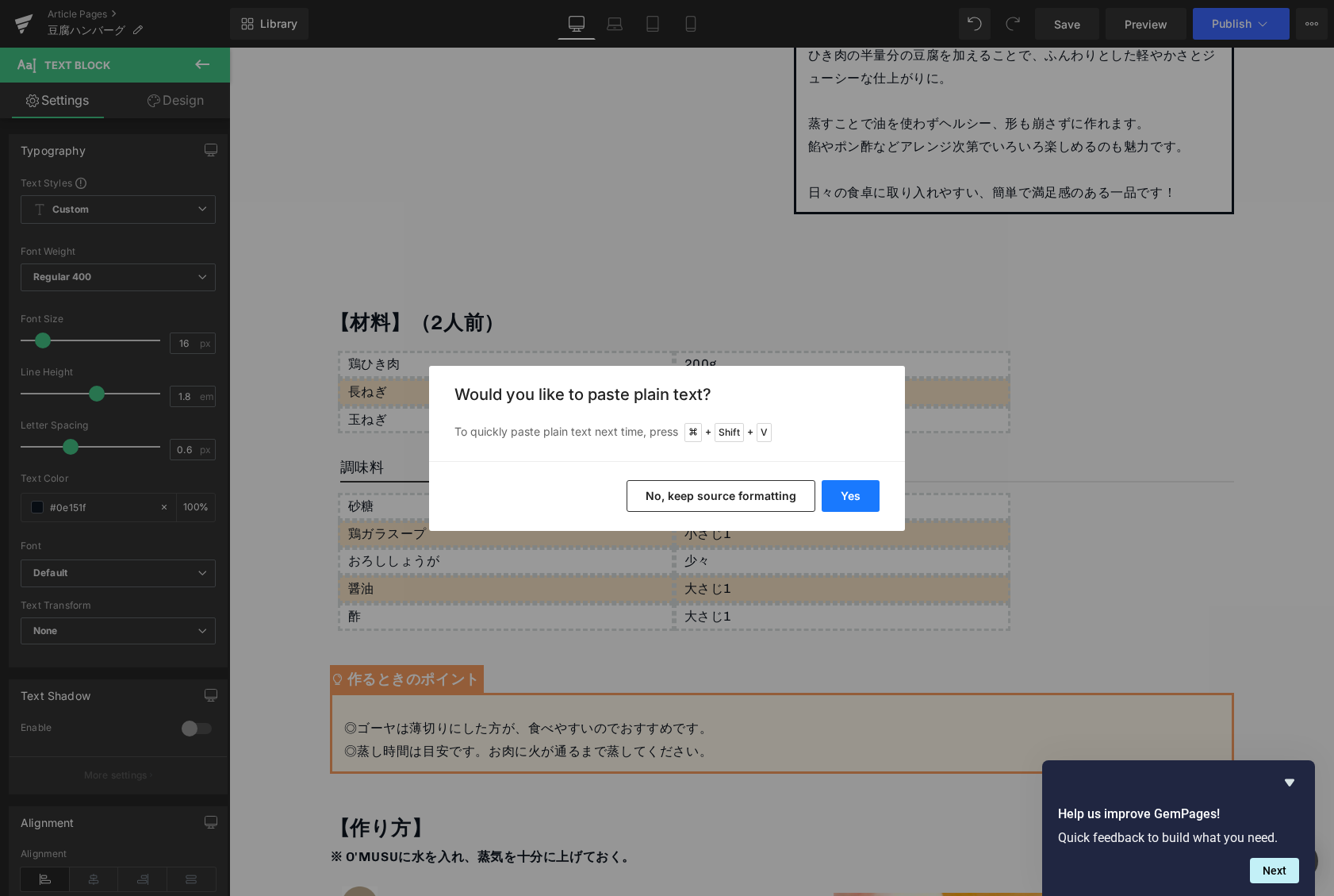
click at [859, 504] on button "Yes" at bounding box center [850, 496] width 58 height 32
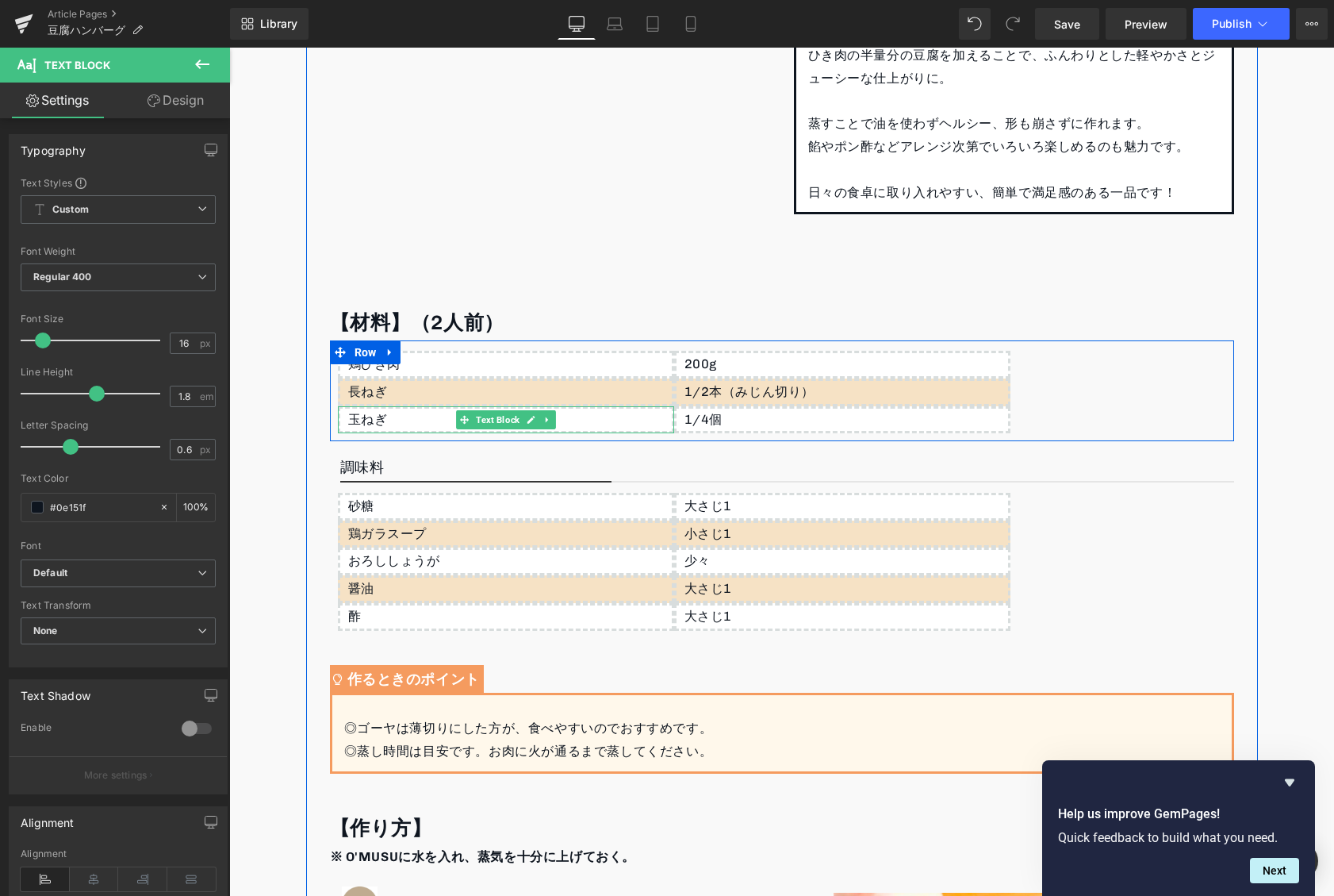
click at [403, 426] on div "玉ねぎ" at bounding box center [506, 419] width 336 height 28
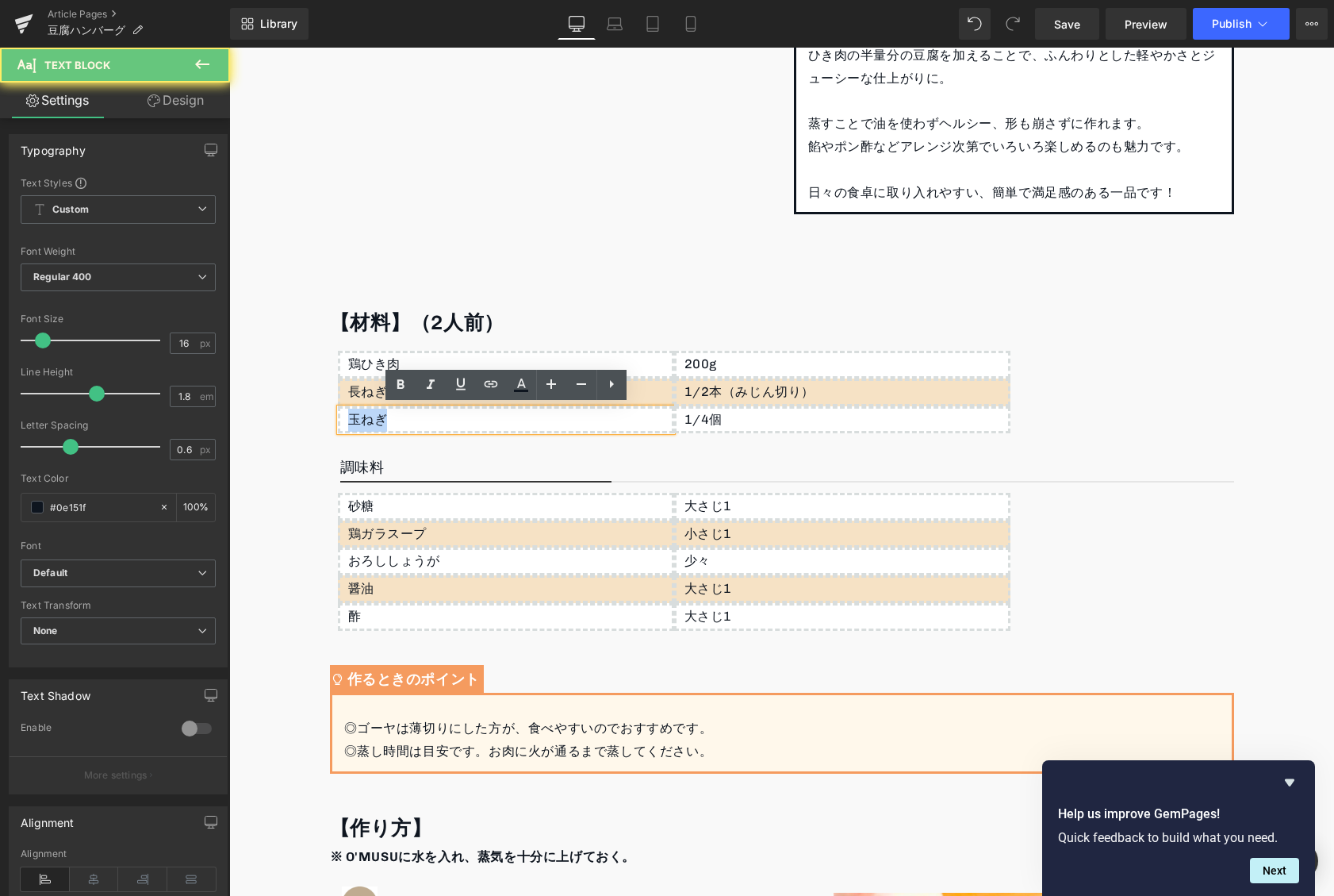
drag, startPoint x: 349, startPoint y: 411, endPoint x: 323, endPoint y: 409, distance: 26.1
click at [323, 409] on div "【材料】（2人前） Heading 鶏ひき肉 Text Block 長ねぎ Text Block 玉ねぎ Text Block 200g Text Block…" at bounding box center [782, 538] width 928 height 469
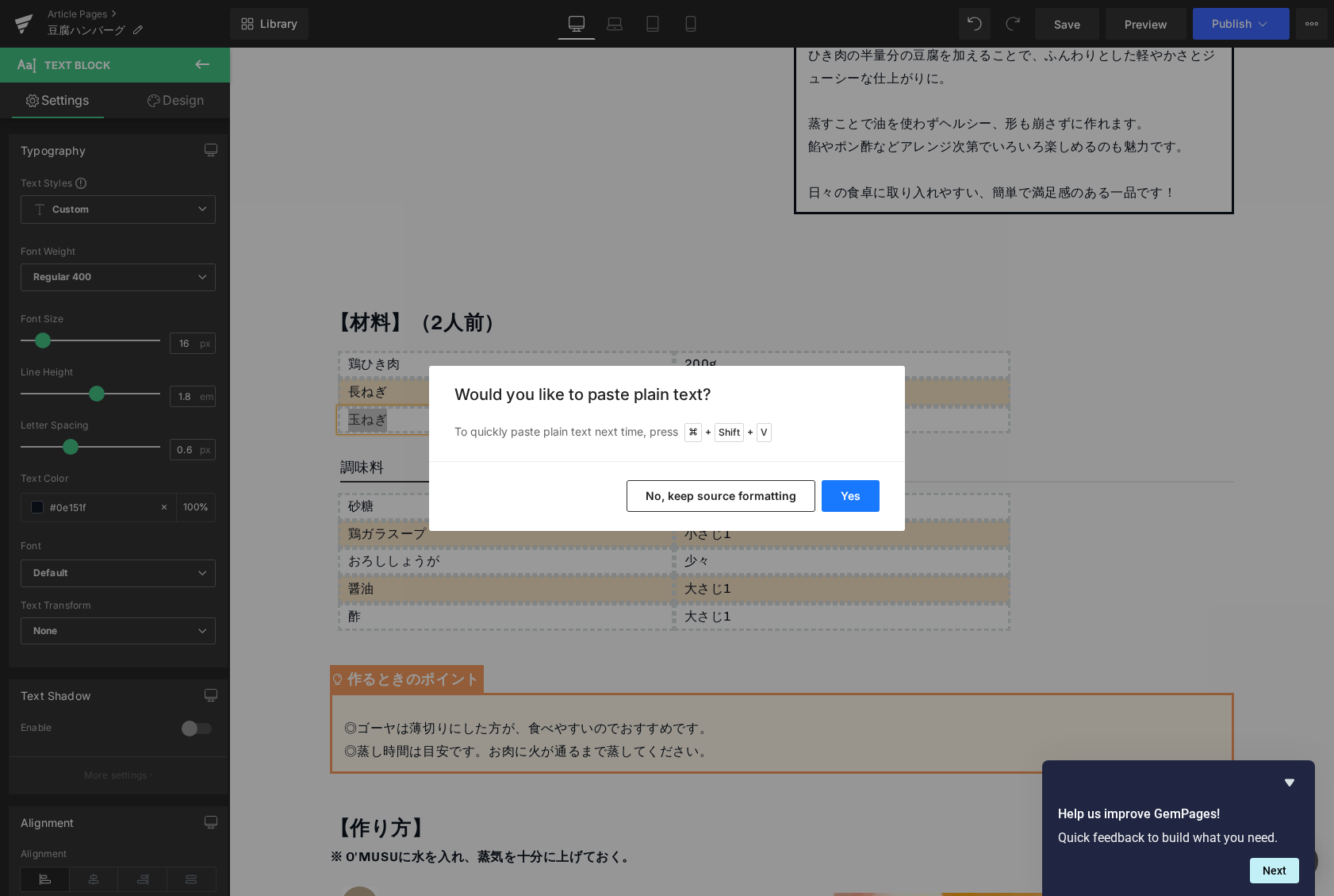
click at [861, 484] on button "Yes" at bounding box center [850, 496] width 58 height 32
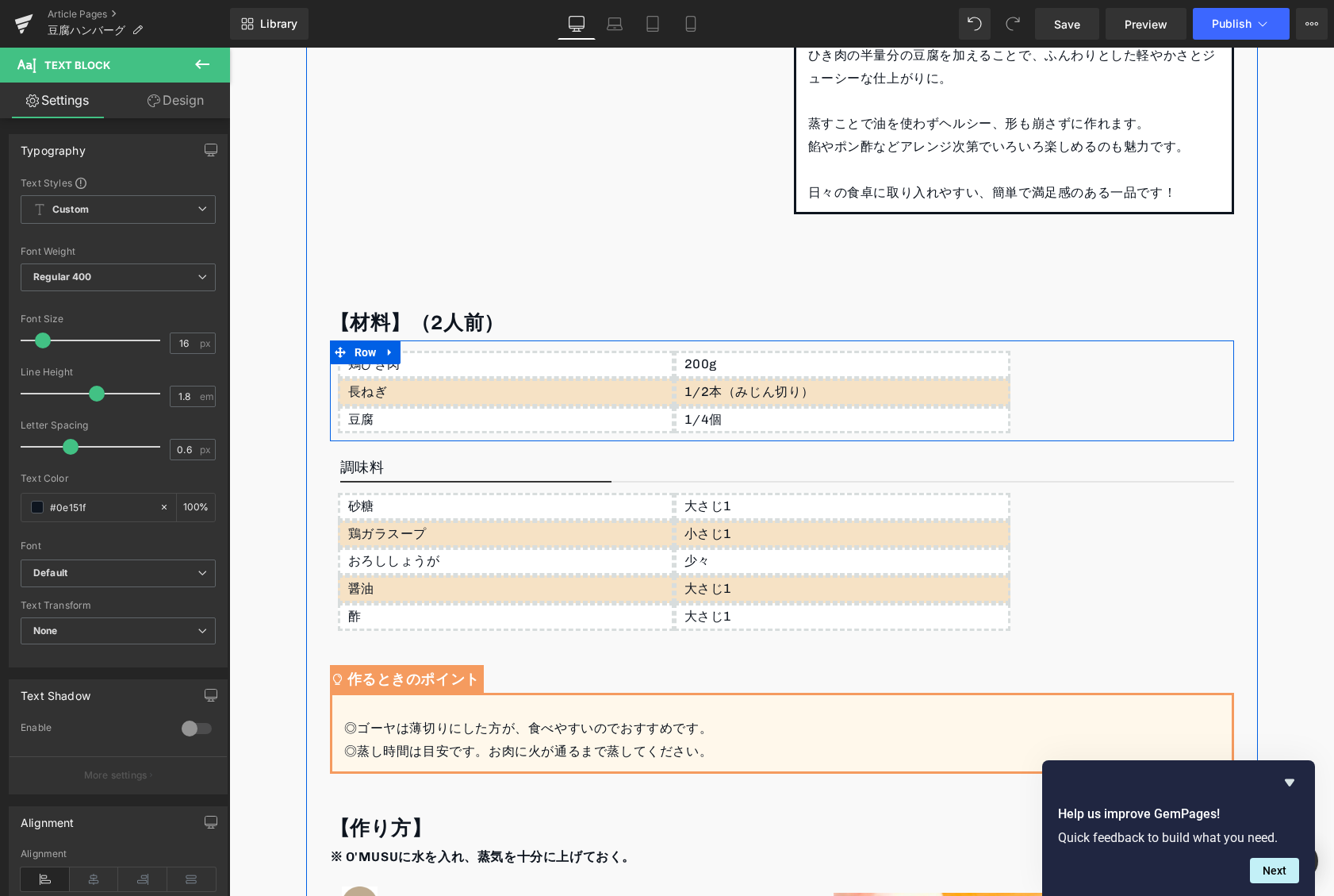
click at [717, 413] on div "1/4個" at bounding box center [842, 419] width 336 height 28
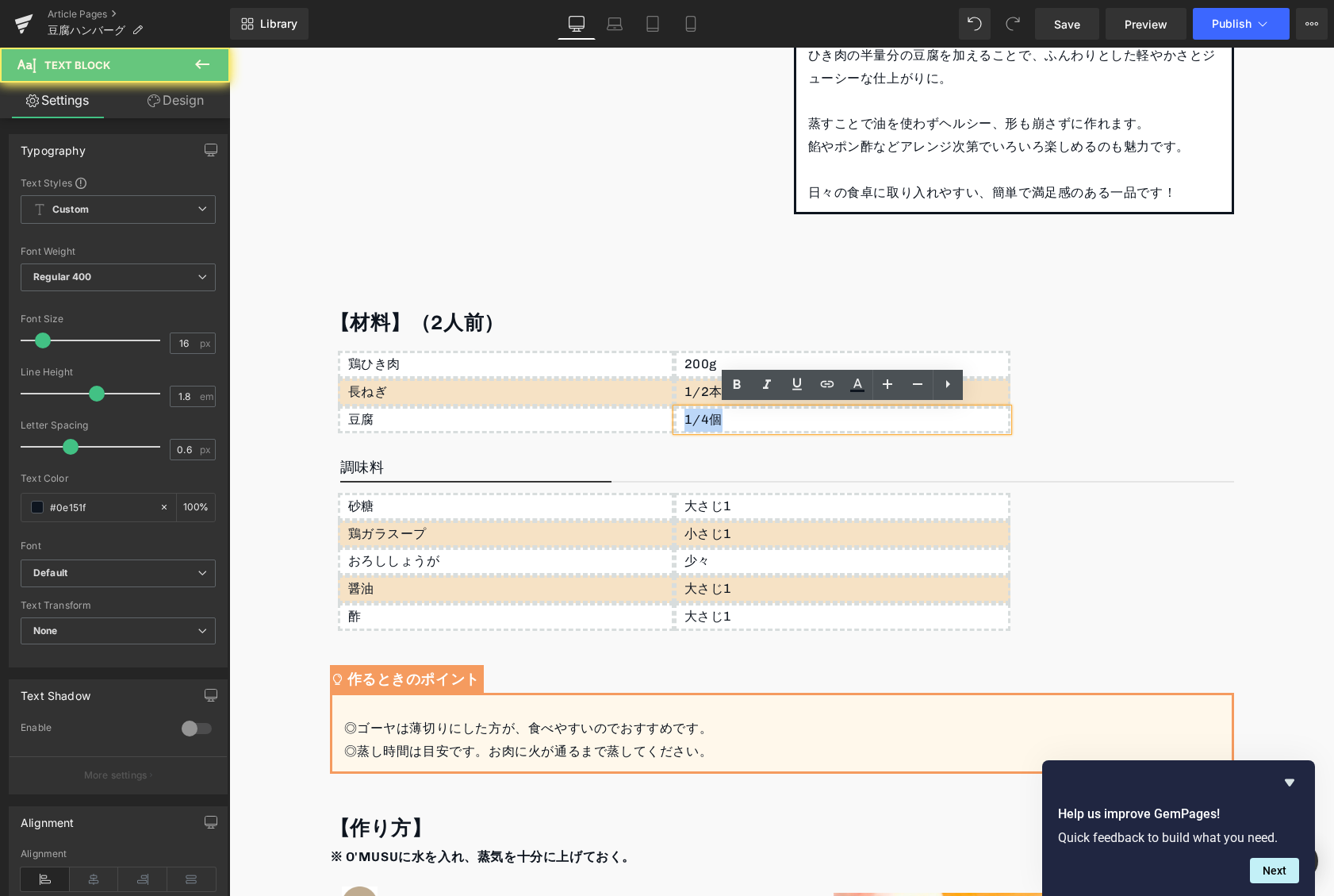
drag, startPoint x: 731, startPoint y: 416, endPoint x: 639, endPoint y: 411, distance: 92.1
click at [642, 410] on div "鶏ひき肉 Text Block 長ねぎ Text Block 豆腐 Text Block 200g Text Block 1/2本（みじん切り） Text B…" at bounding box center [782, 390] width 904 height 101
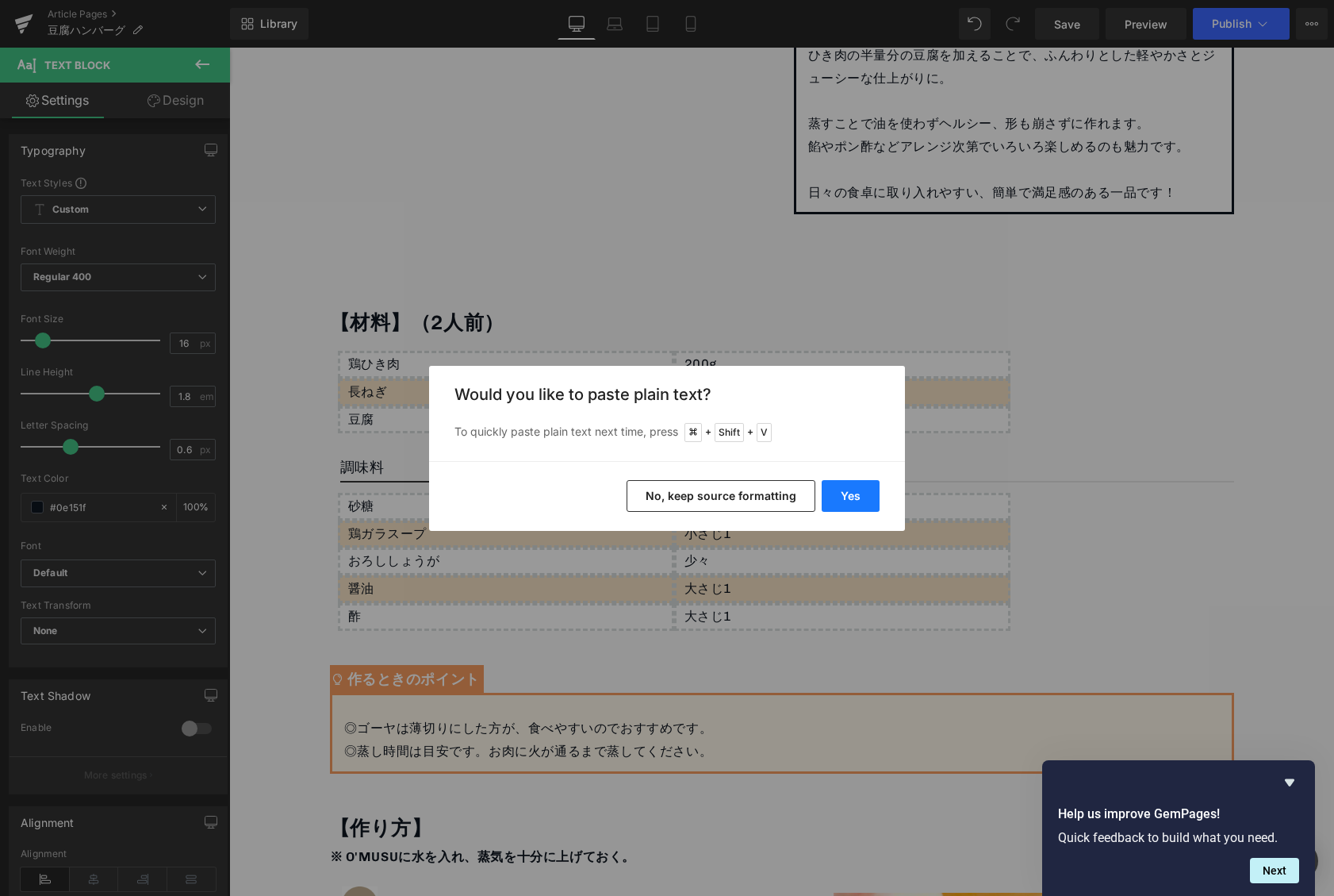
click at [859, 487] on button "Yes" at bounding box center [850, 496] width 58 height 32
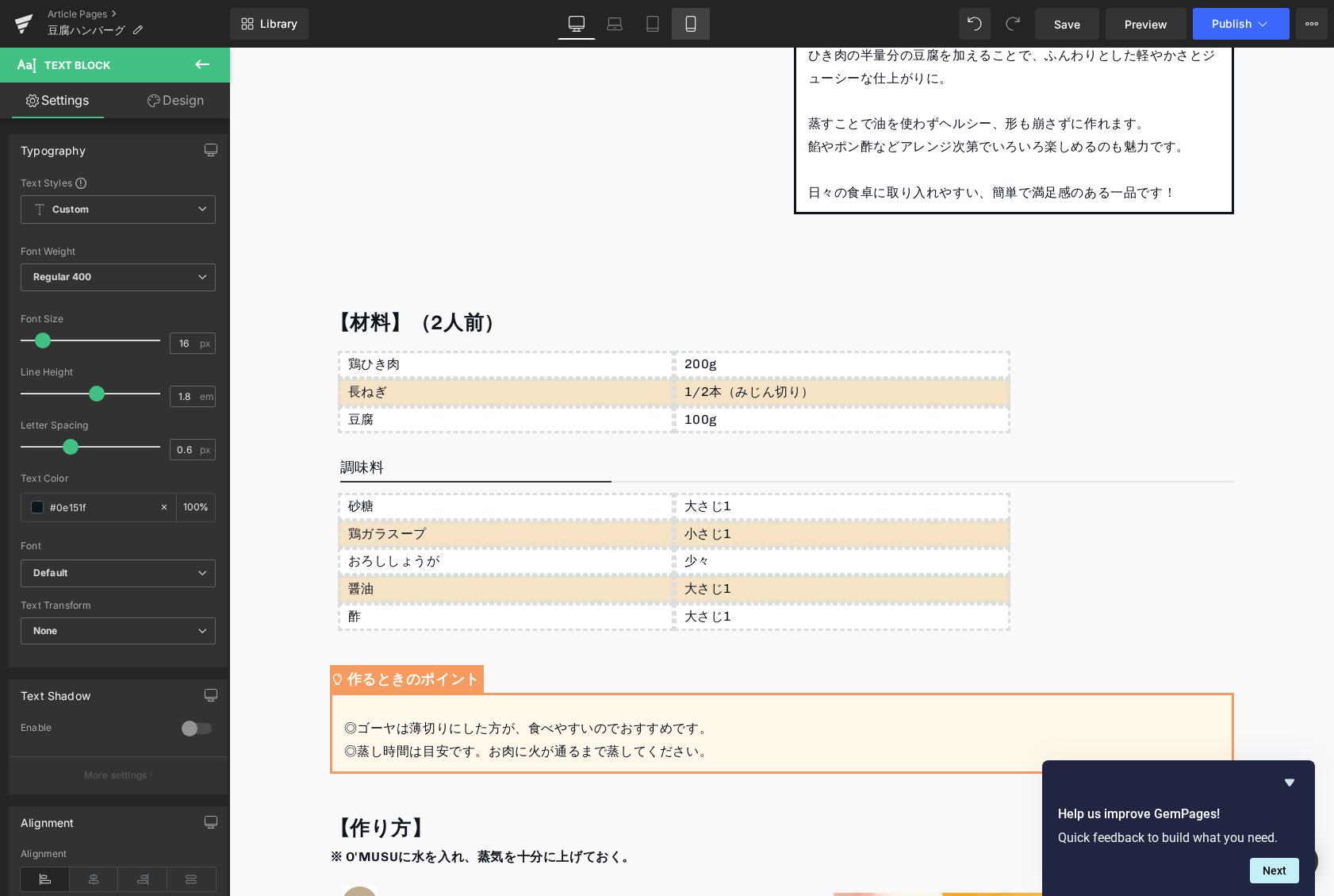
click at [686, 32] on link "Mobile" at bounding box center [691, 24] width 38 height 32
type input "15"
type input "100"
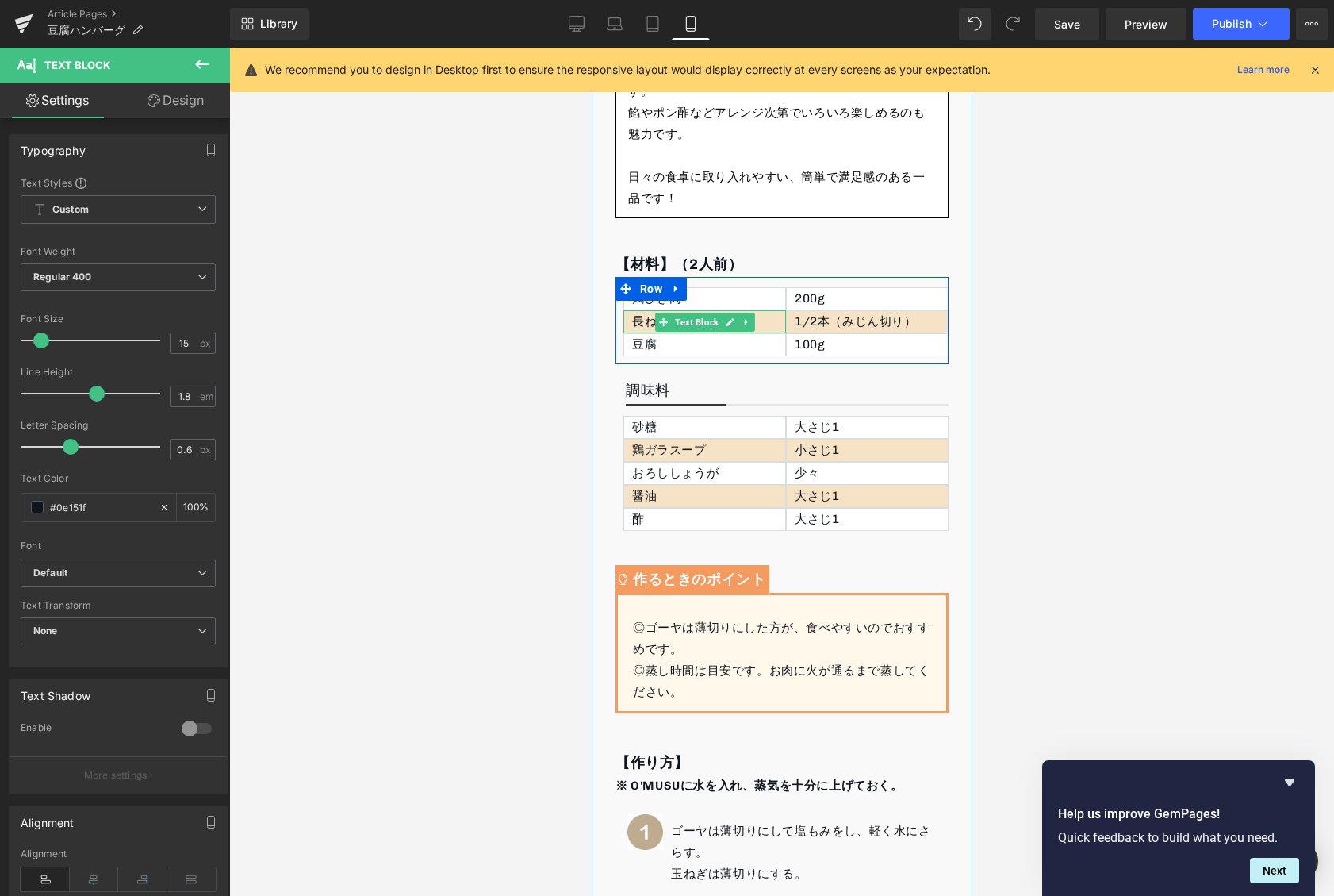
click at [754, 320] on p "長ねぎ" at bounding box center [708, 321] width 153 height 21
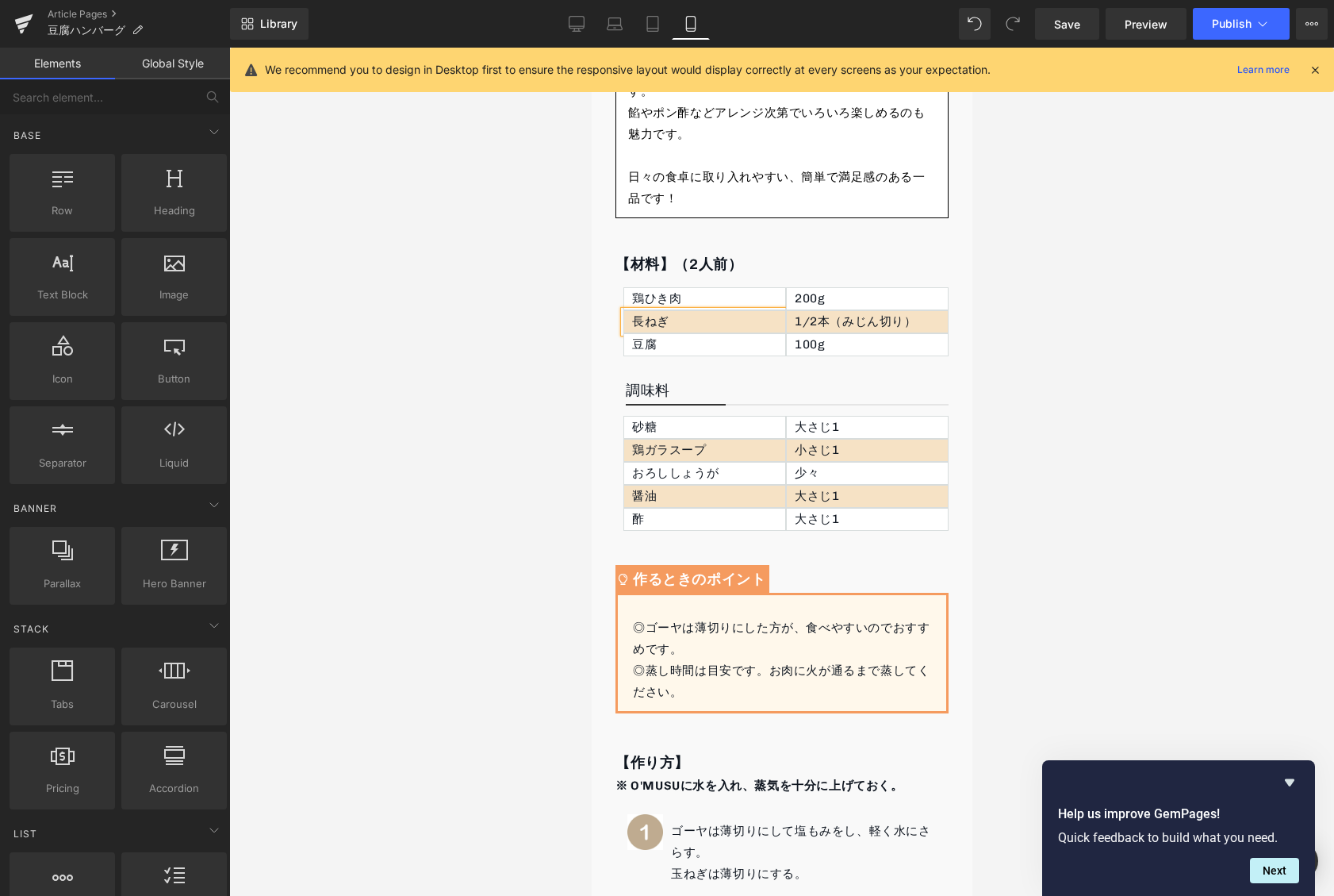
click at [525, 389] on div at bounding box center [782, 471] width 1105 height 848
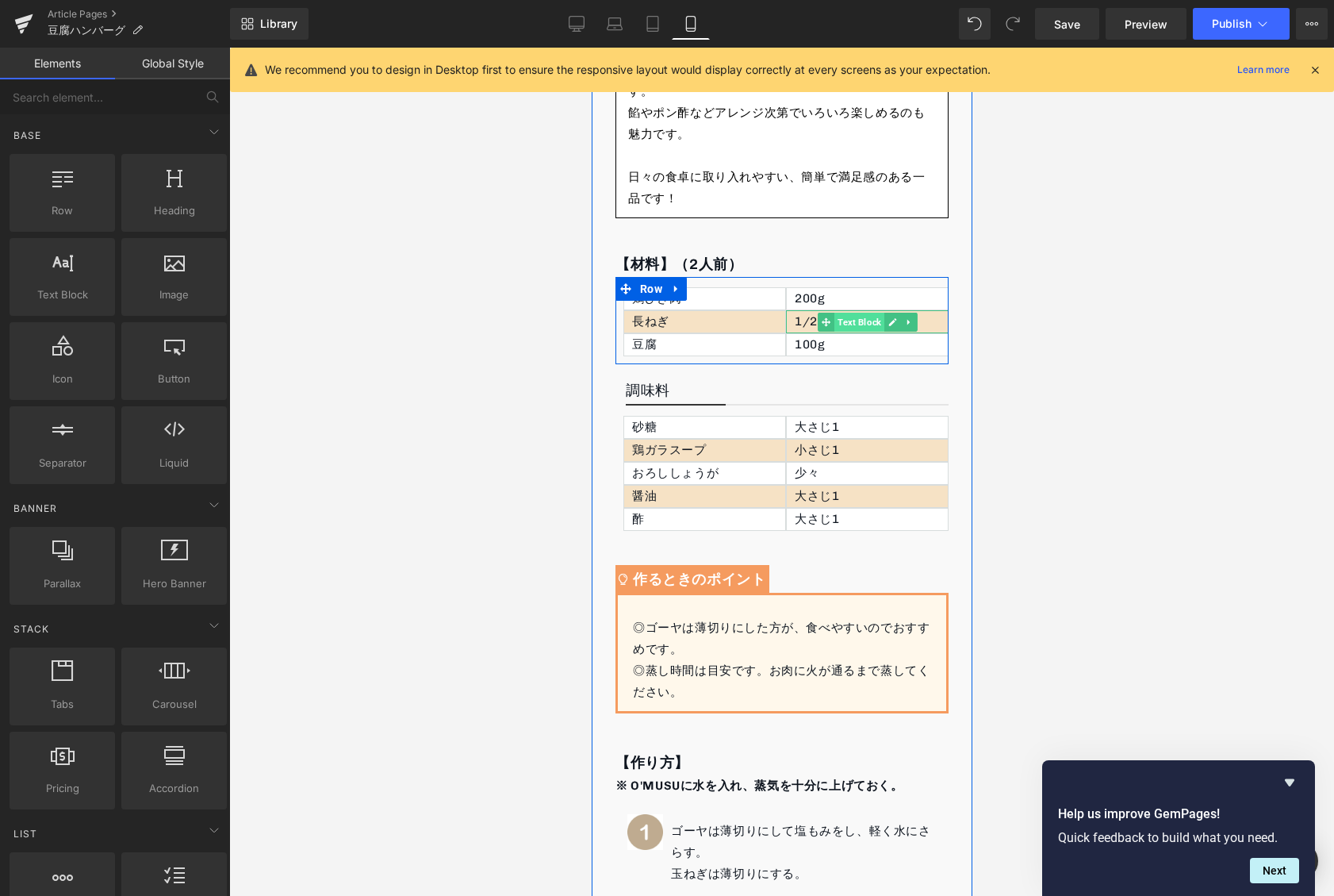
click at [841, 319] on span "Text Block" at bounding box center [858, 321] width 50 height 19
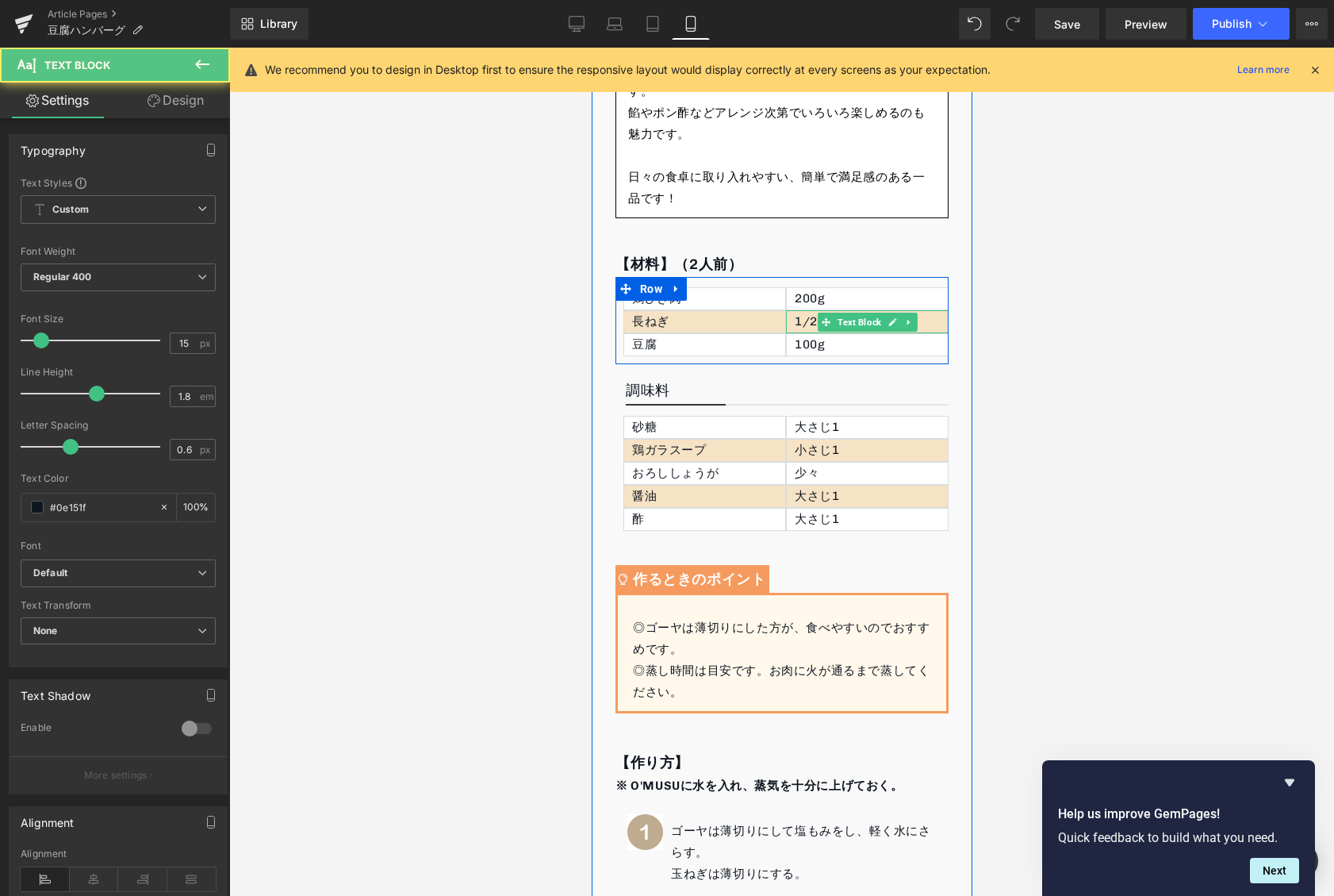
click at [804, 325] on p "1/2本（みじん切り）" at bounding box center [871, 321] width 153 height 21
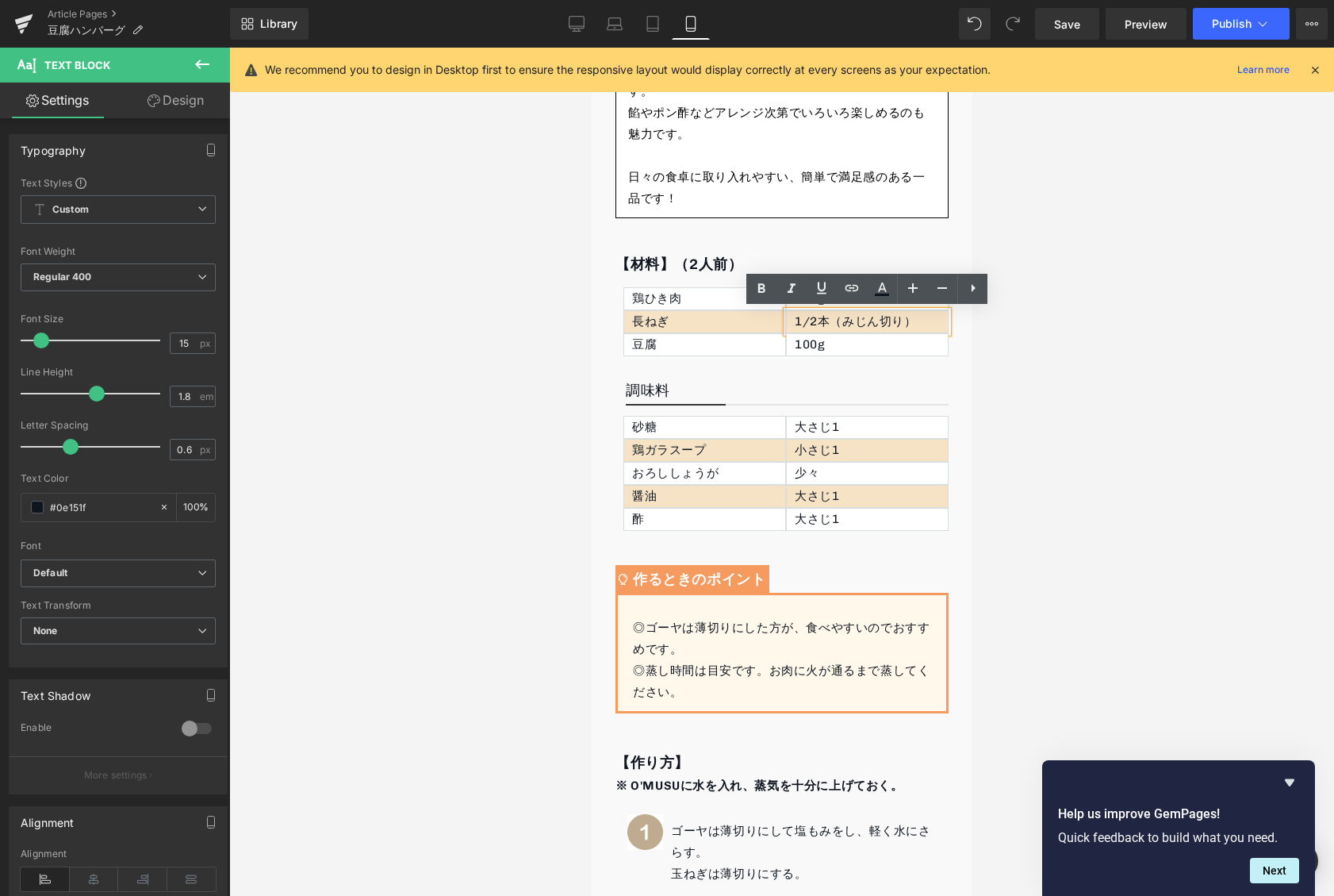
click at [841, 323] on p "1/2本（みじん切り）" at bounding box center [871, 321] width 153 height 21
click at [1110, 303] on div at bounding box center [782, 471] width 1105 height 848
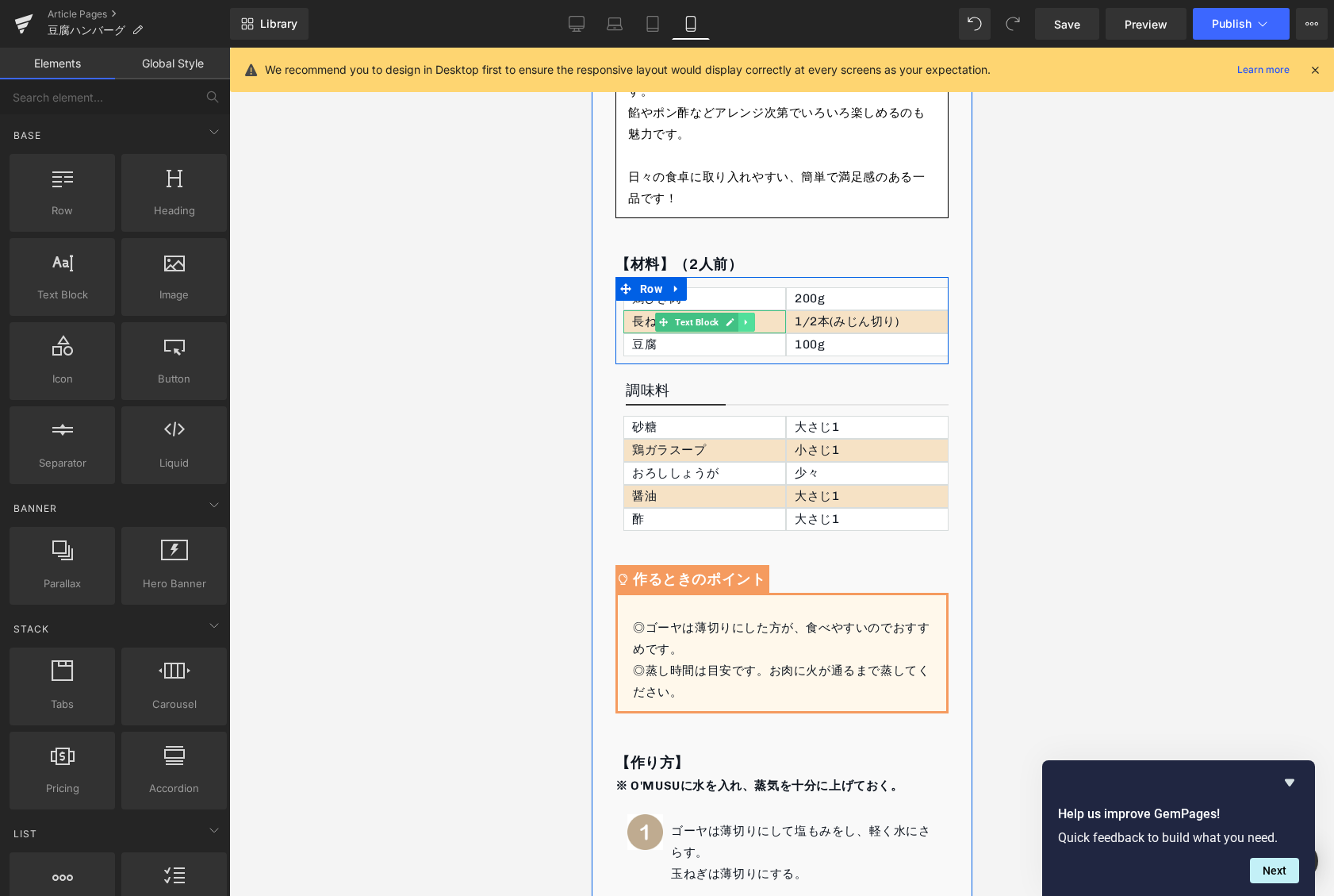
click at [742, 324] on icon at bounding box center [745, 322] width 9 height 10
click at [733, 322] on icon at bounding box center [737, 322] width 9 height 9
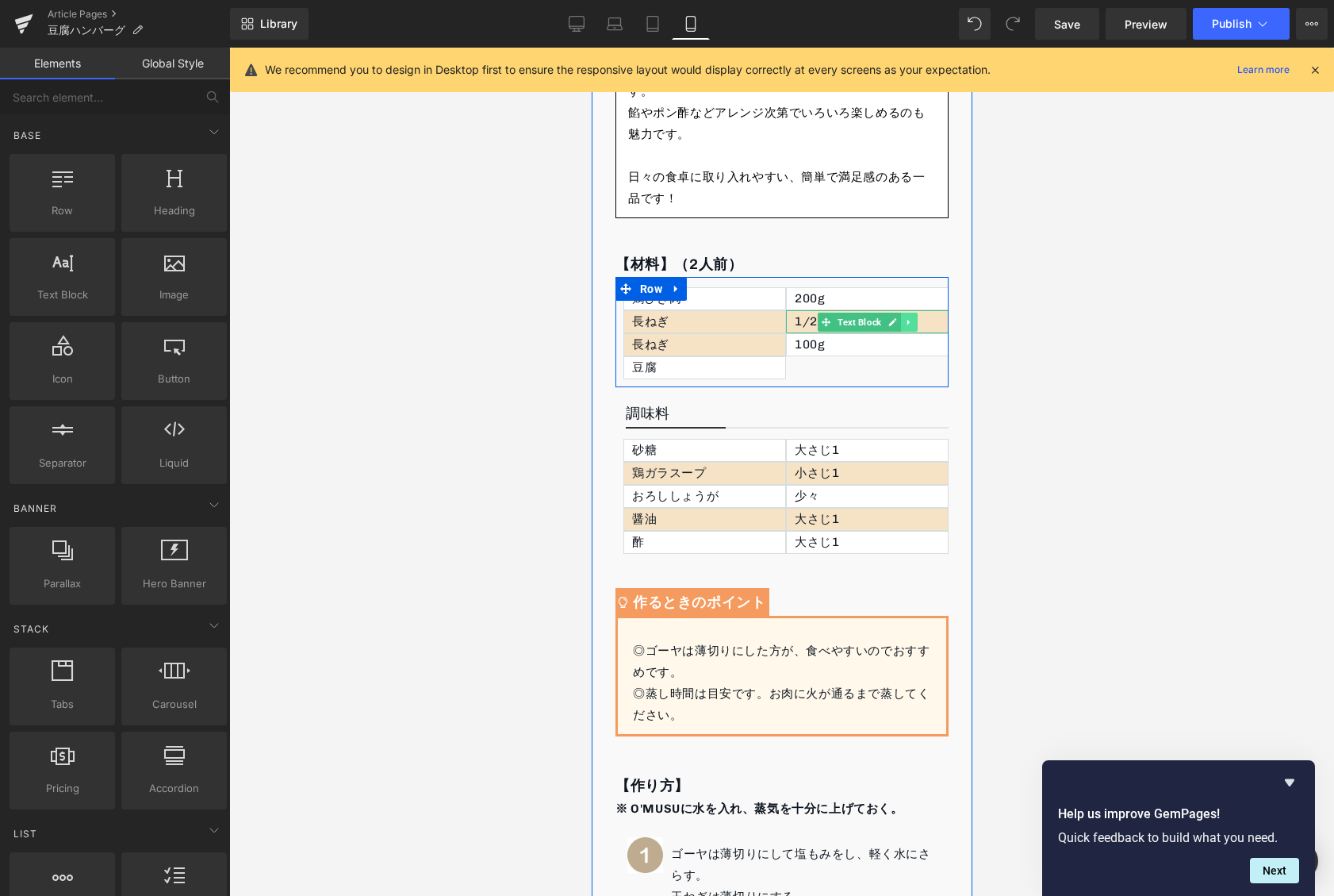
click at [912, 324] on icon at bounding box center [907, 322] width 9 height 10
click at [912, 324] on icon at bounding box center [916, 322] width 9 height 10
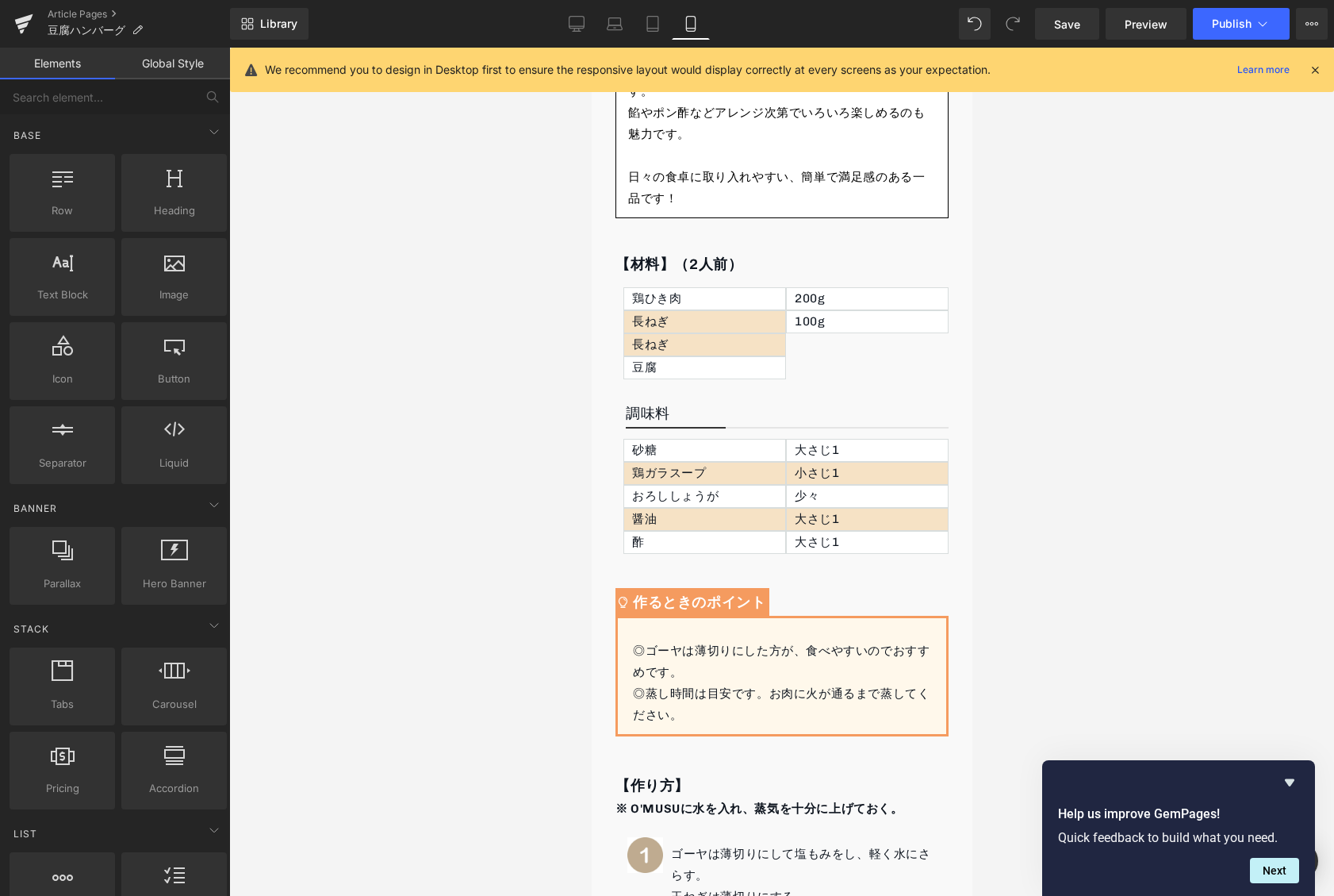
drag, startPoint x: 953, startPoint y: 15, endPoint x: 956, endPoint y: 25, distance: 10.4
click at [954, 21] on div "Library Mobile Desktop Laptop Tablet Mobile Save Preview Publish Scheduled View…" at bounding box center [782, 24] width 1104 height 32
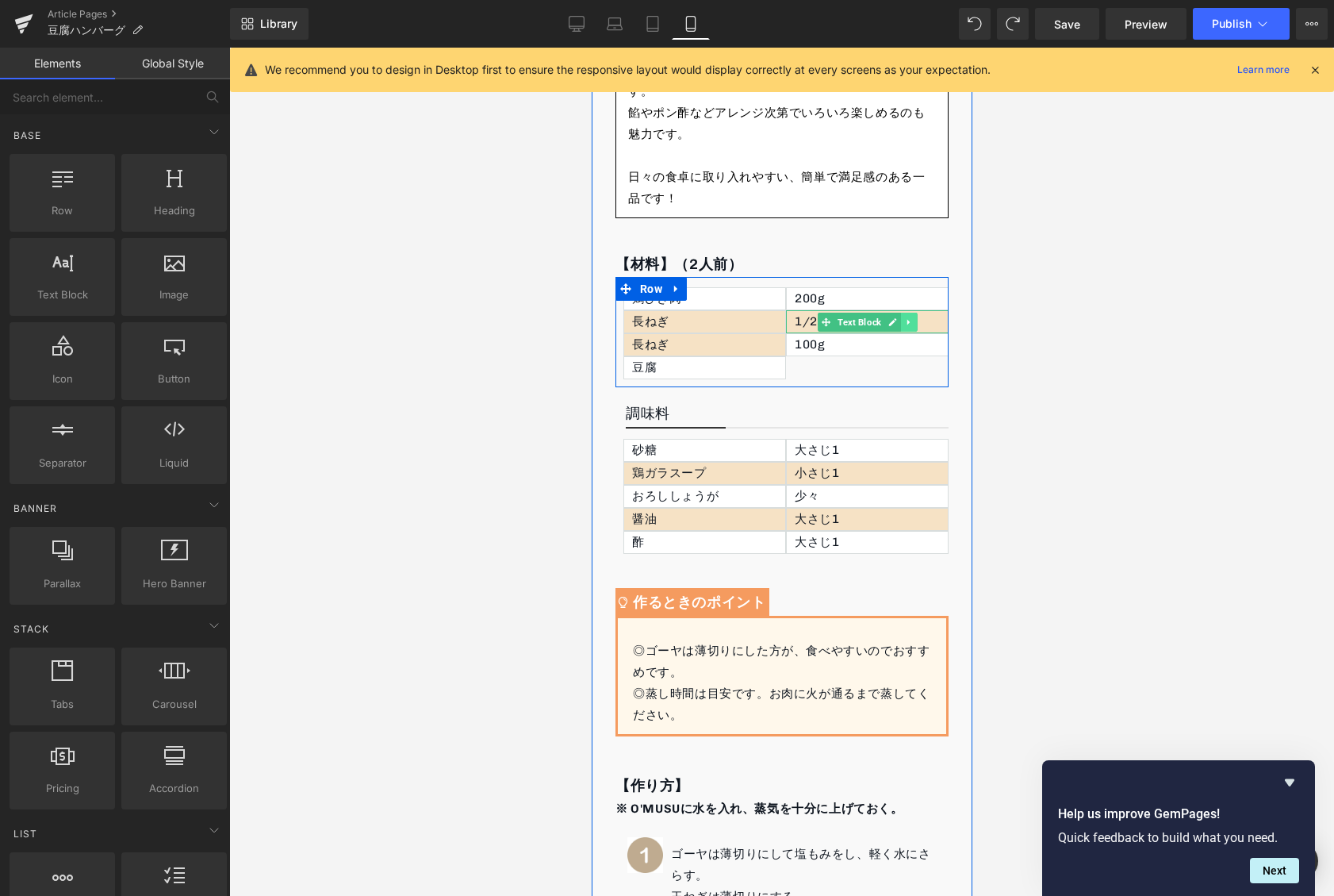
click at [910, 322] on icon at bounding box center [907, 322] width 9 height 10
click at [901, 318] on icon at bounding box center [900, 322] width 9 height 9
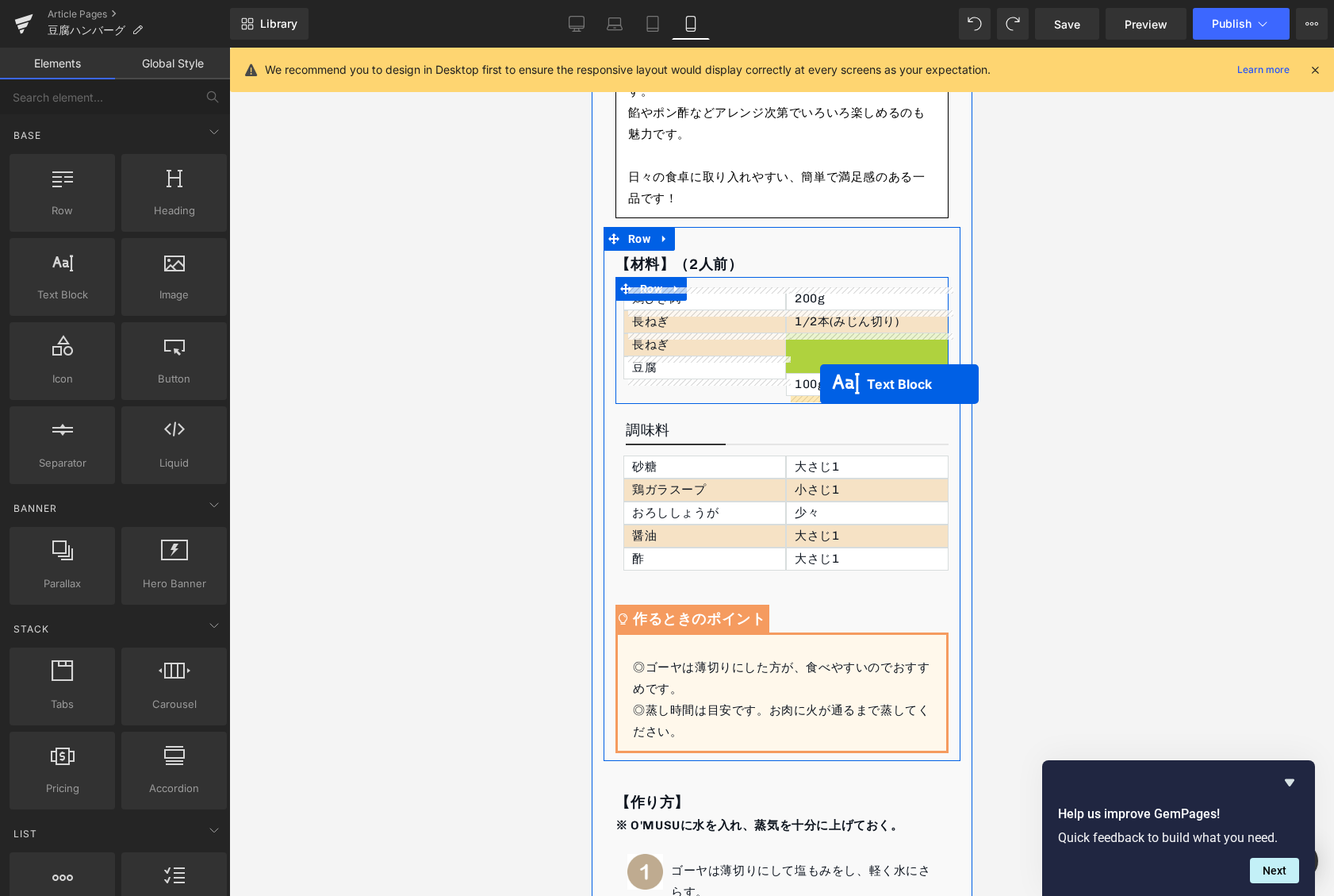
drag, startPoint x: 826, startPoint y: 342, endPoint x: 819, endPoint y: 384, distance: 42.6
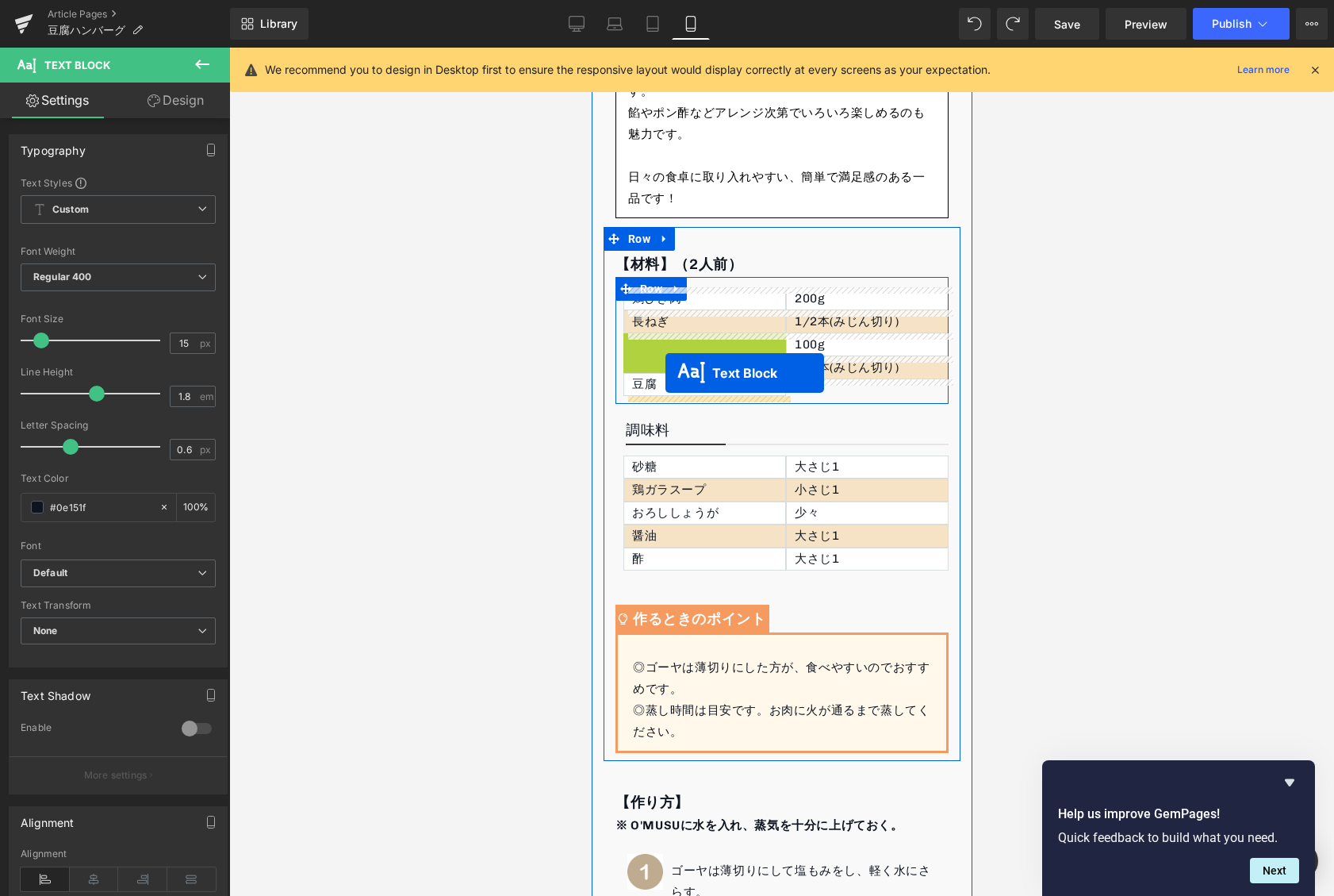
drag, startPoint x: 667, startPoint y: 344, endPoint x: 664, endPoint y: 374, distance: 30.1
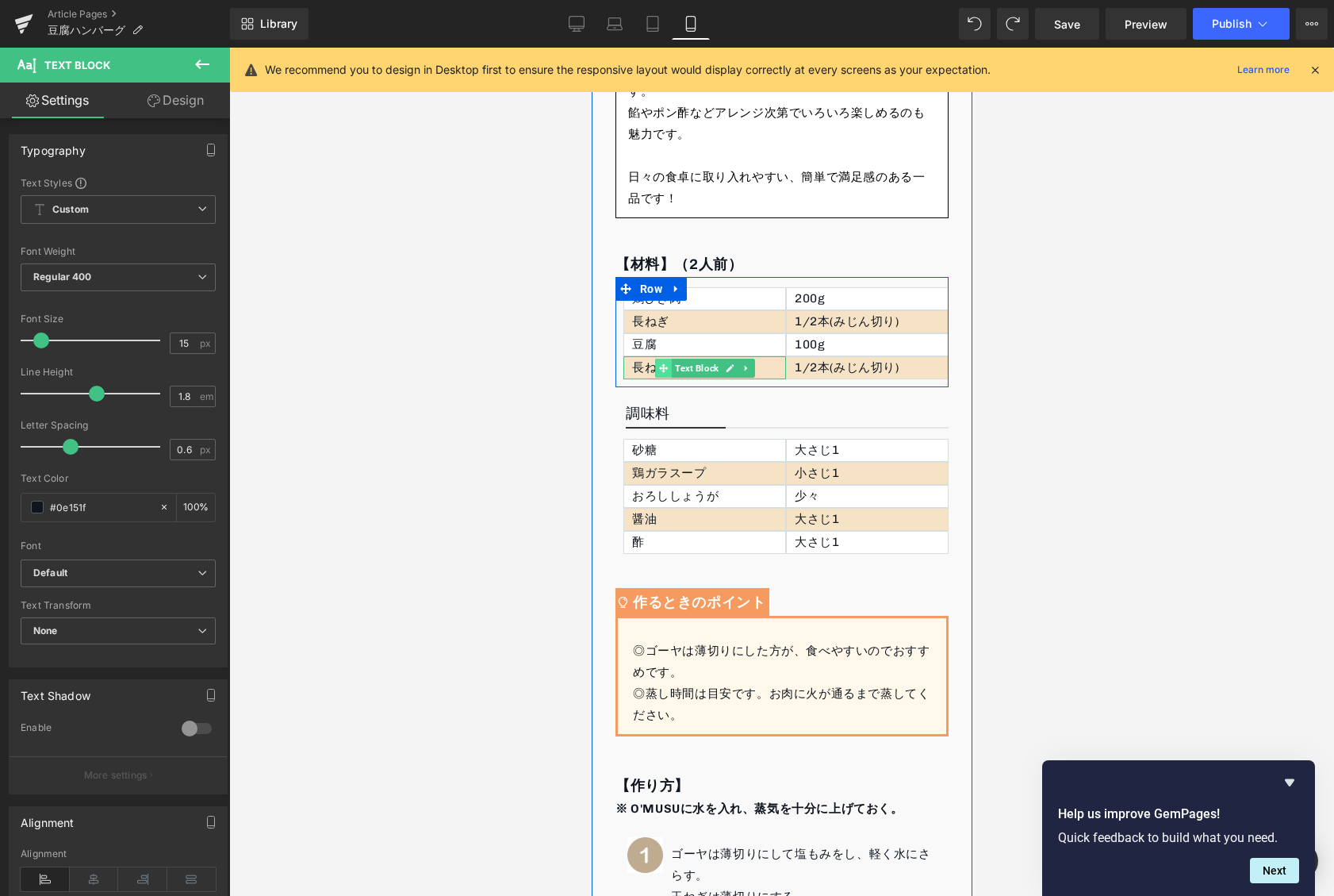
click at [667, 374] on span at bounding box center [662, 368] width 17 height 19
click at [638, 369] on p "長ねぎ" at bounding box center [708, 368] width 153 height 21
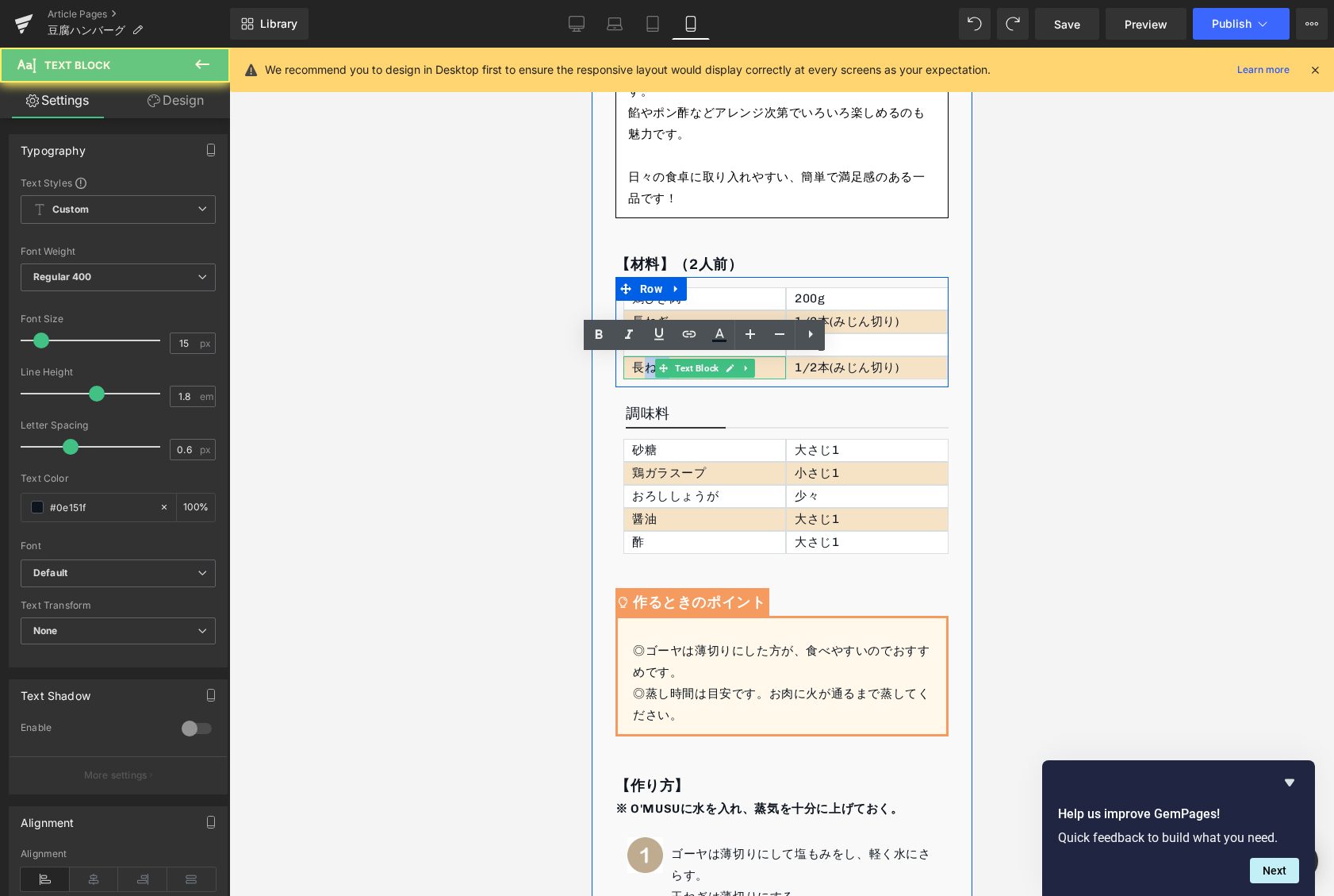
click at [638, 369] on p "長ねぎ" at bounding box center [708, 368] width 153 height 21
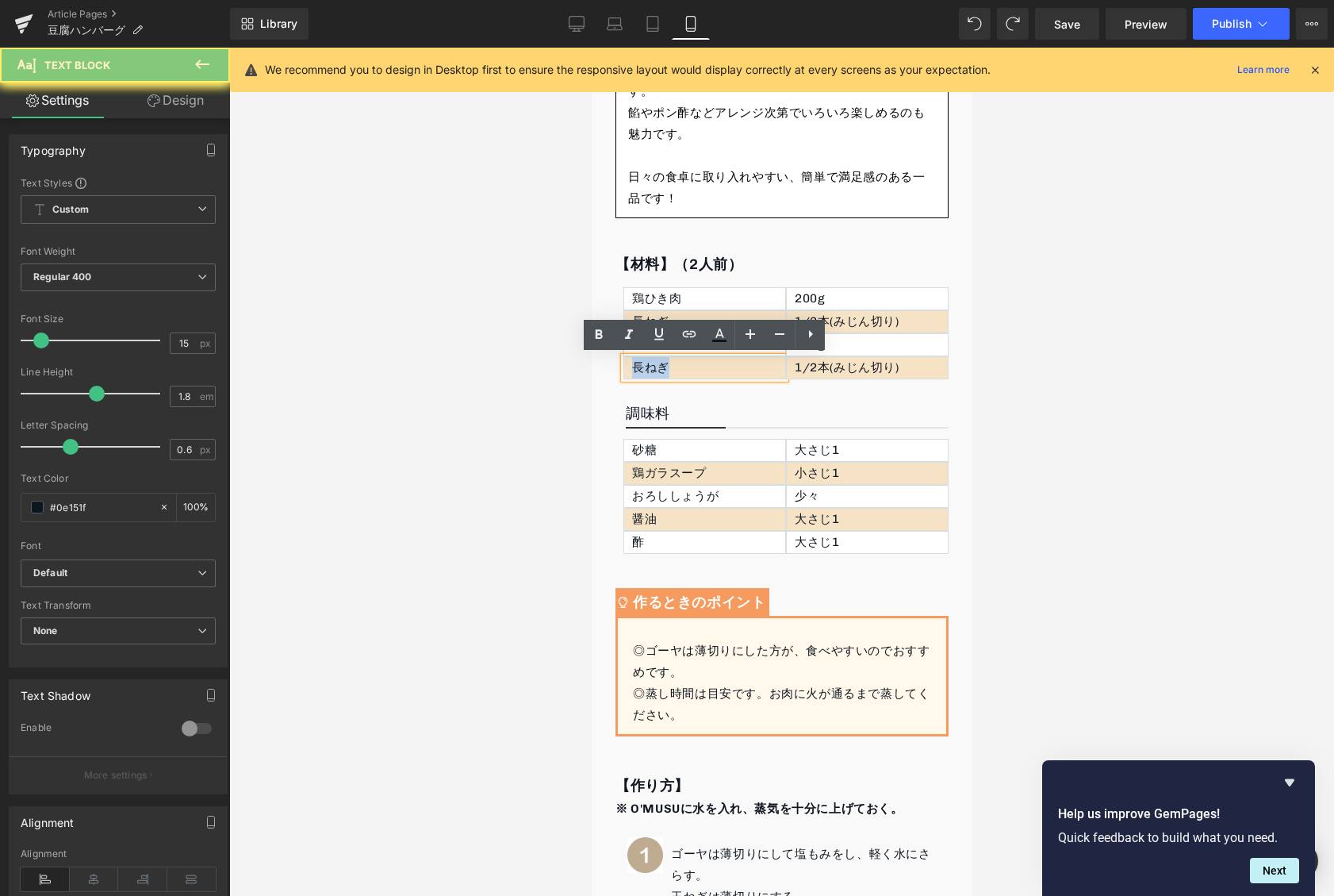
click at [638, 369] on p "長ねぎ" at bounding box center [708, 368] width 153 height 21
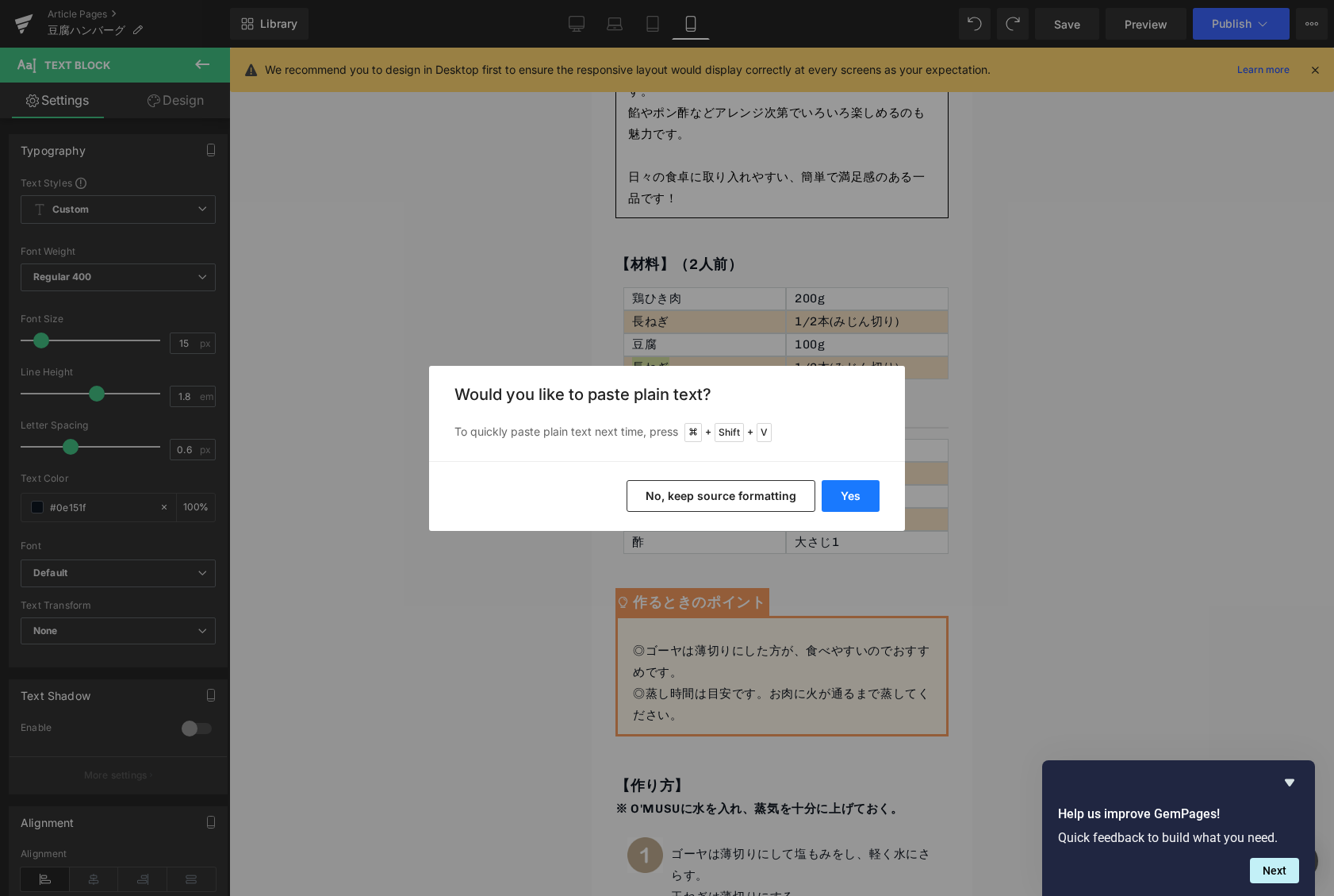
click at [841, 505] on button "Yes" at bounding box center [850, 496] width 58 height 32
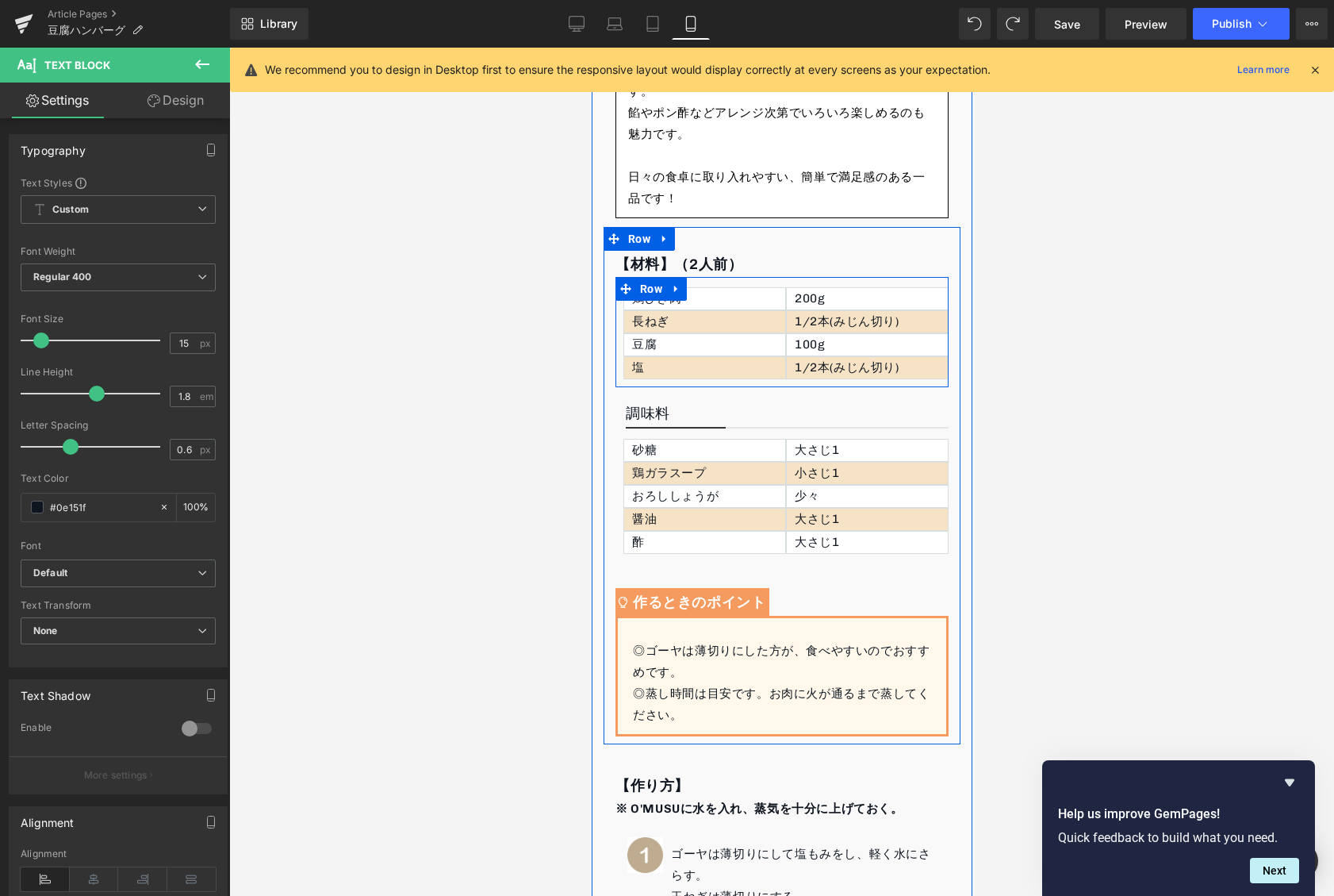
click at [802, 368] on p "1/2本(みじん切り)" at bounding box center [871, 368] width 153 height 21
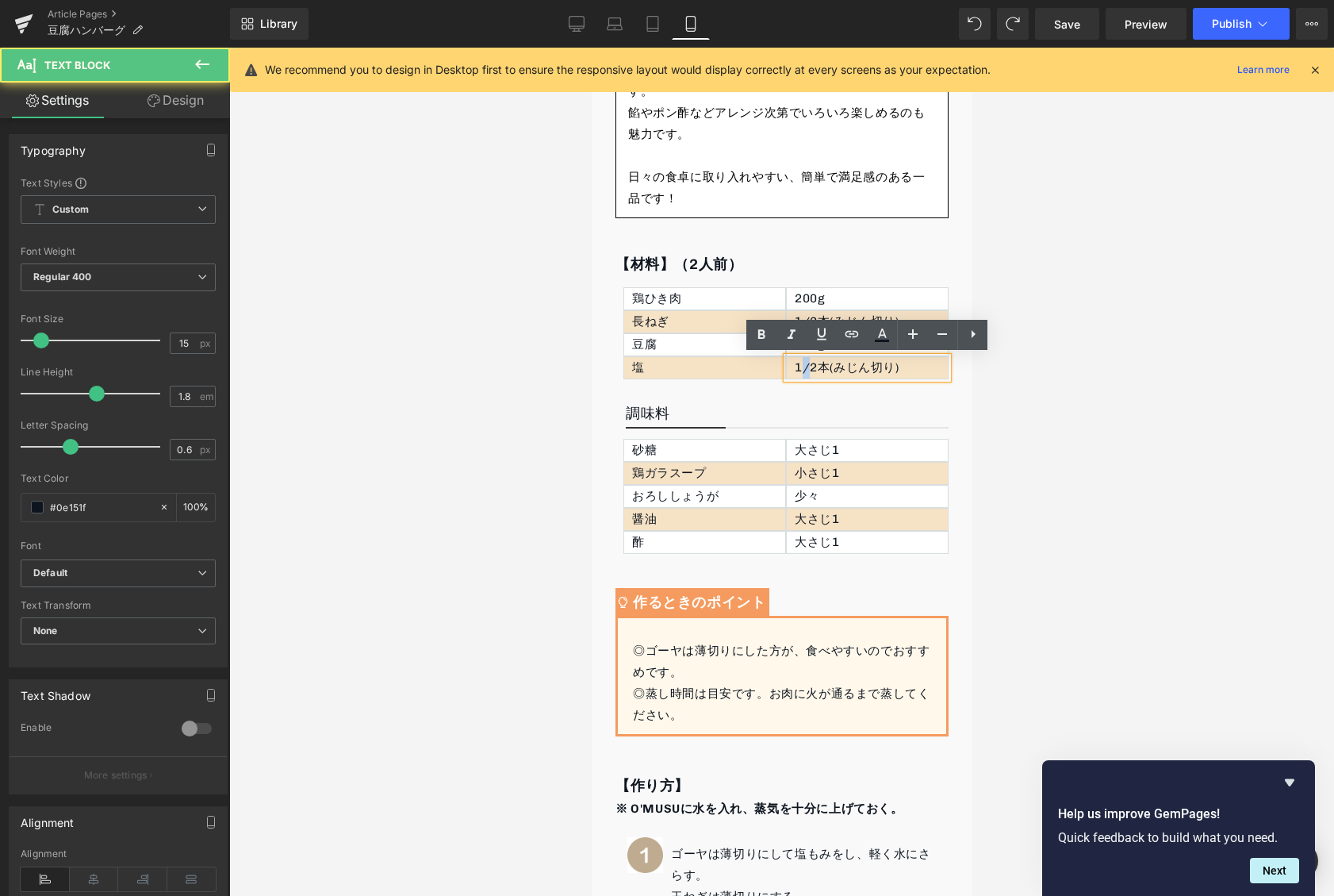
click at [802, 368] on p "1/2本(みじん切り)" at bounding box center [871, 368] width 153 height 21
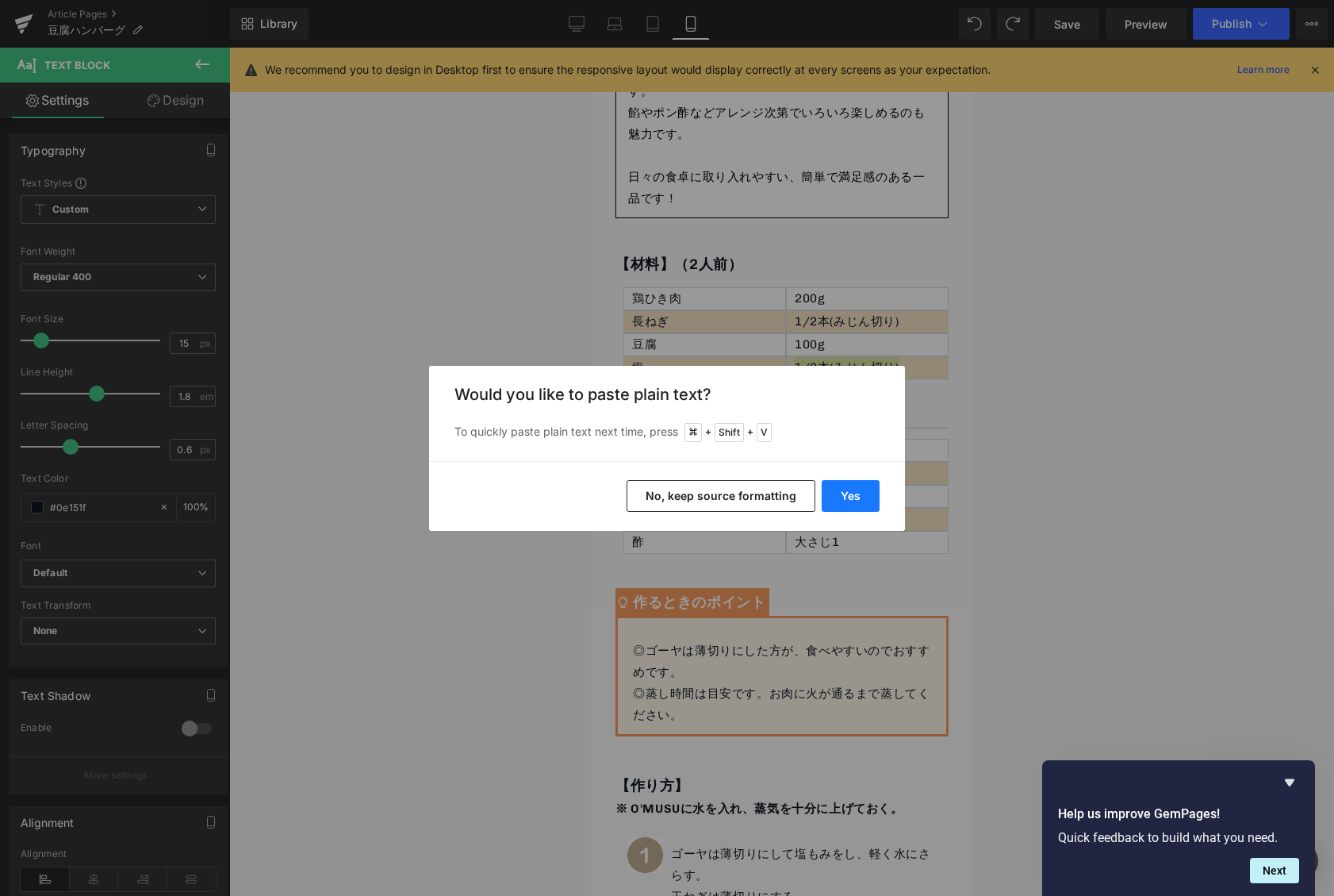
click at [875, 489] on button "Yes" at bounding box center [850, 496] width 58 height 32
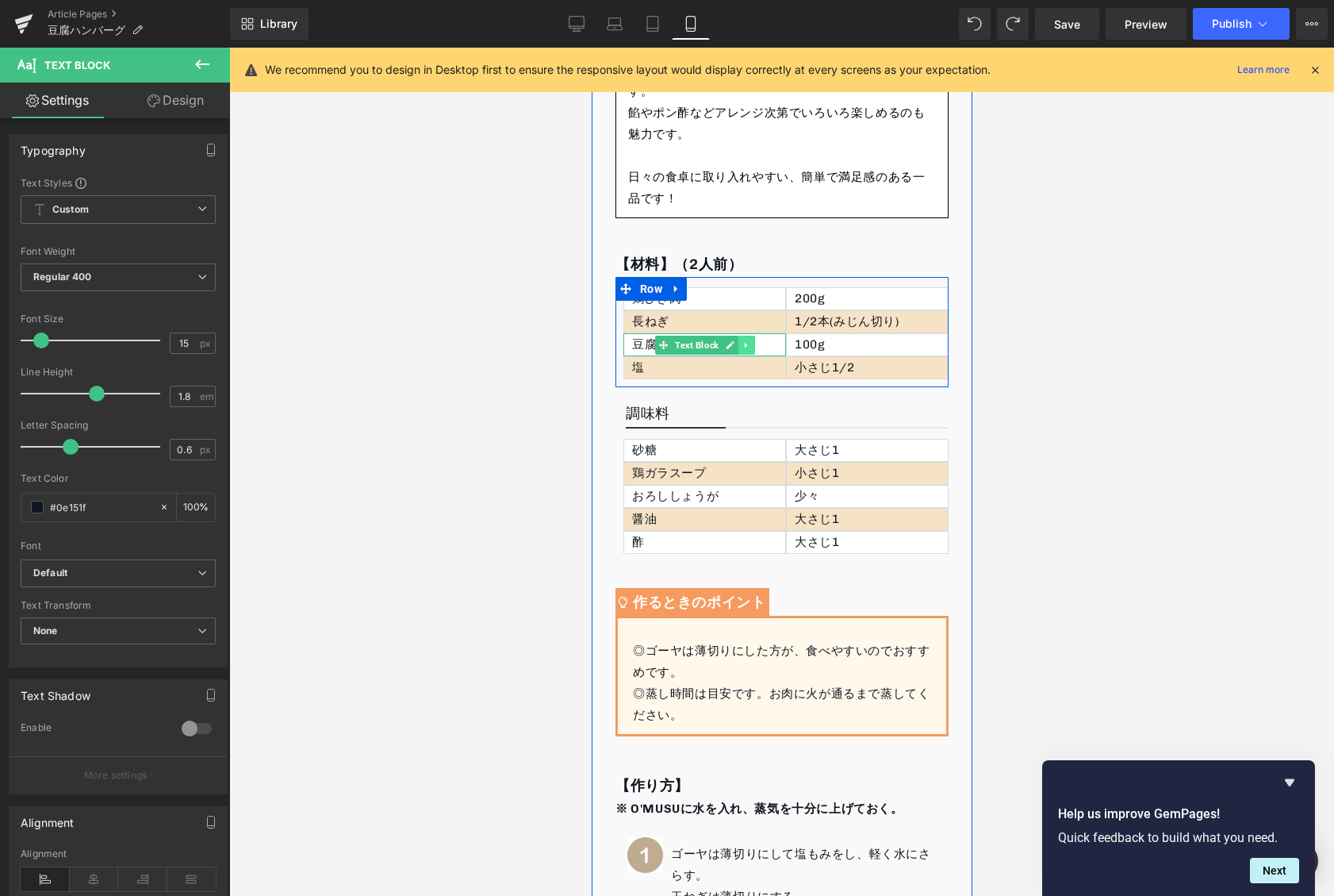
click at [752, 347] on link at bounding box center [746, 344] width 17 height 19
click at [734, 346] on icon at bounding box center [737, 344] width 9 height 9
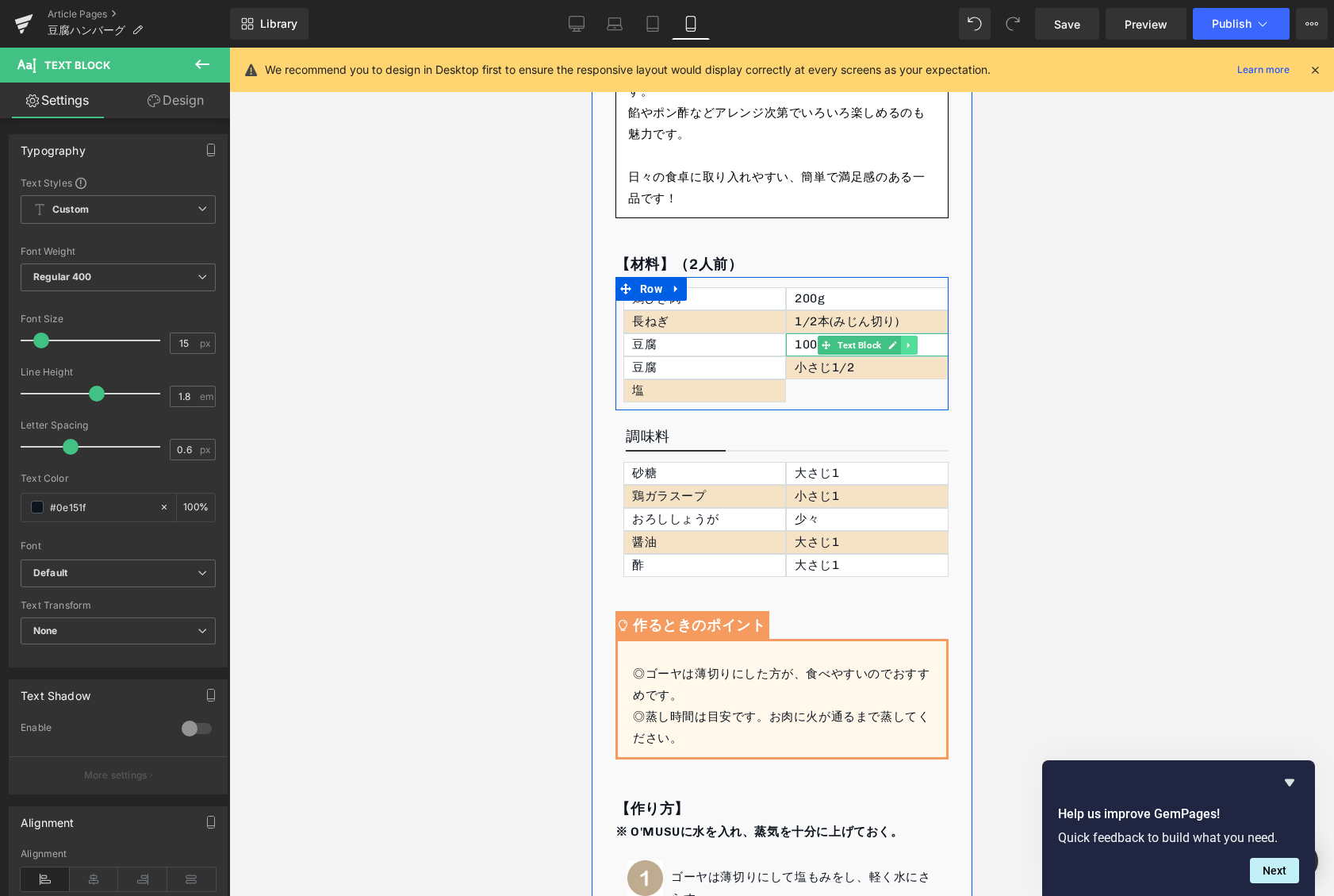
click at [904, 349] on icon at bounding box center [907, 344] width 9 height 10
click at [904, 348] on link at bounding box center [899, 344] width 17 height 19
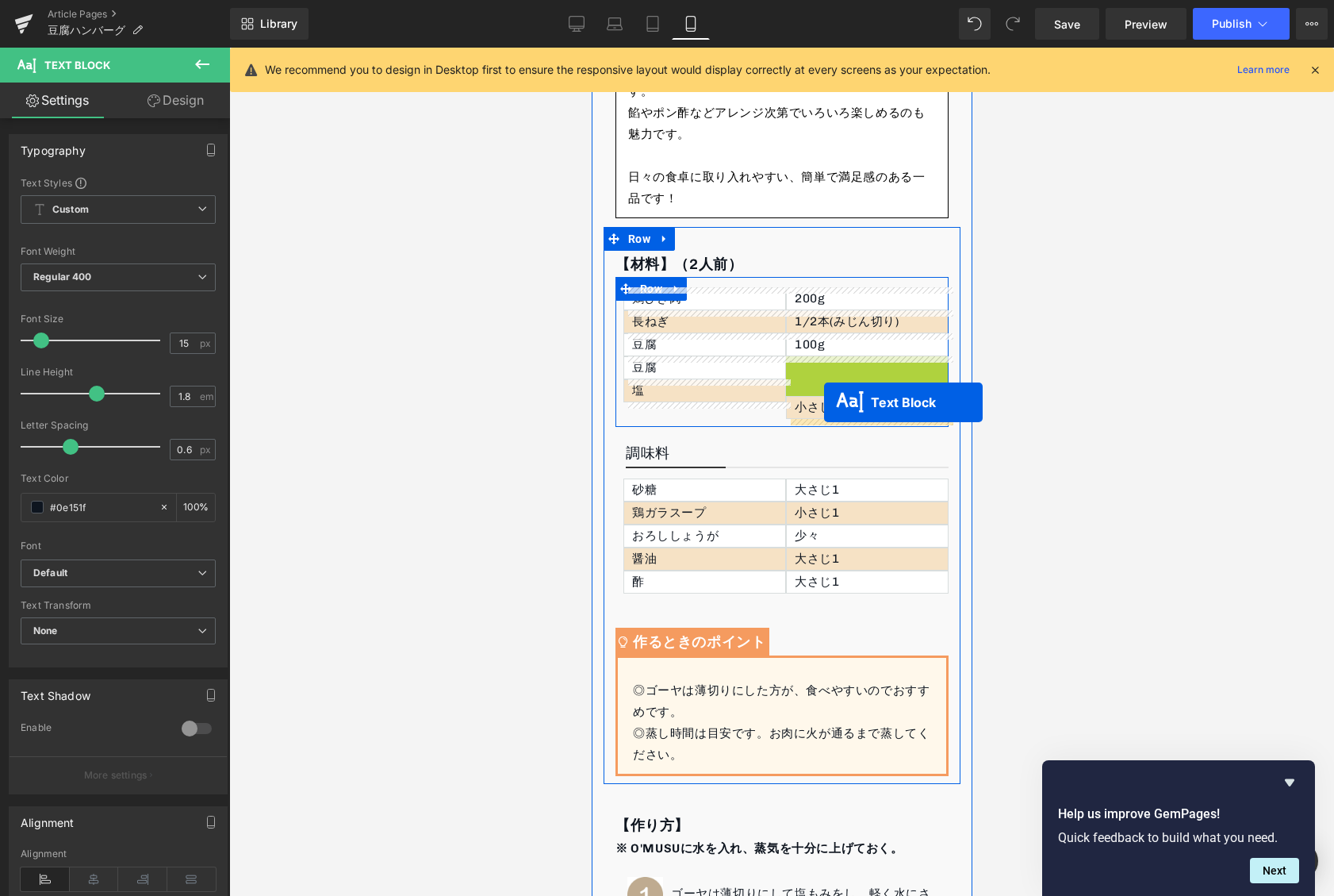
drag, startPoint x: 824, startPoint y: 361, endPoint x: 776, endPoint y: 396, distance: 59.4
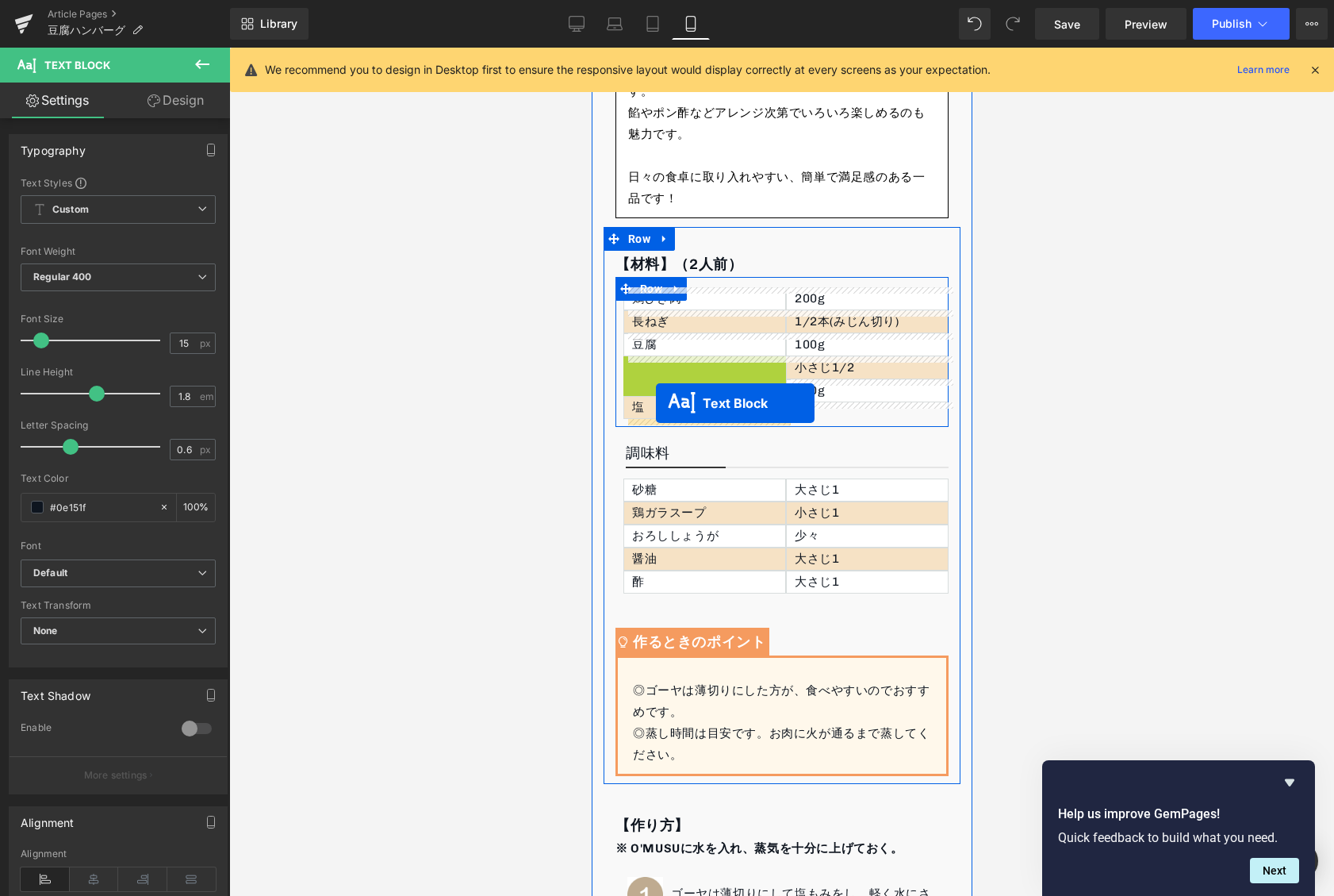
drag, startPoint x: 654, startPoint y: 366, endPoint x: 655, endPoint y: 411, distance: 45.0
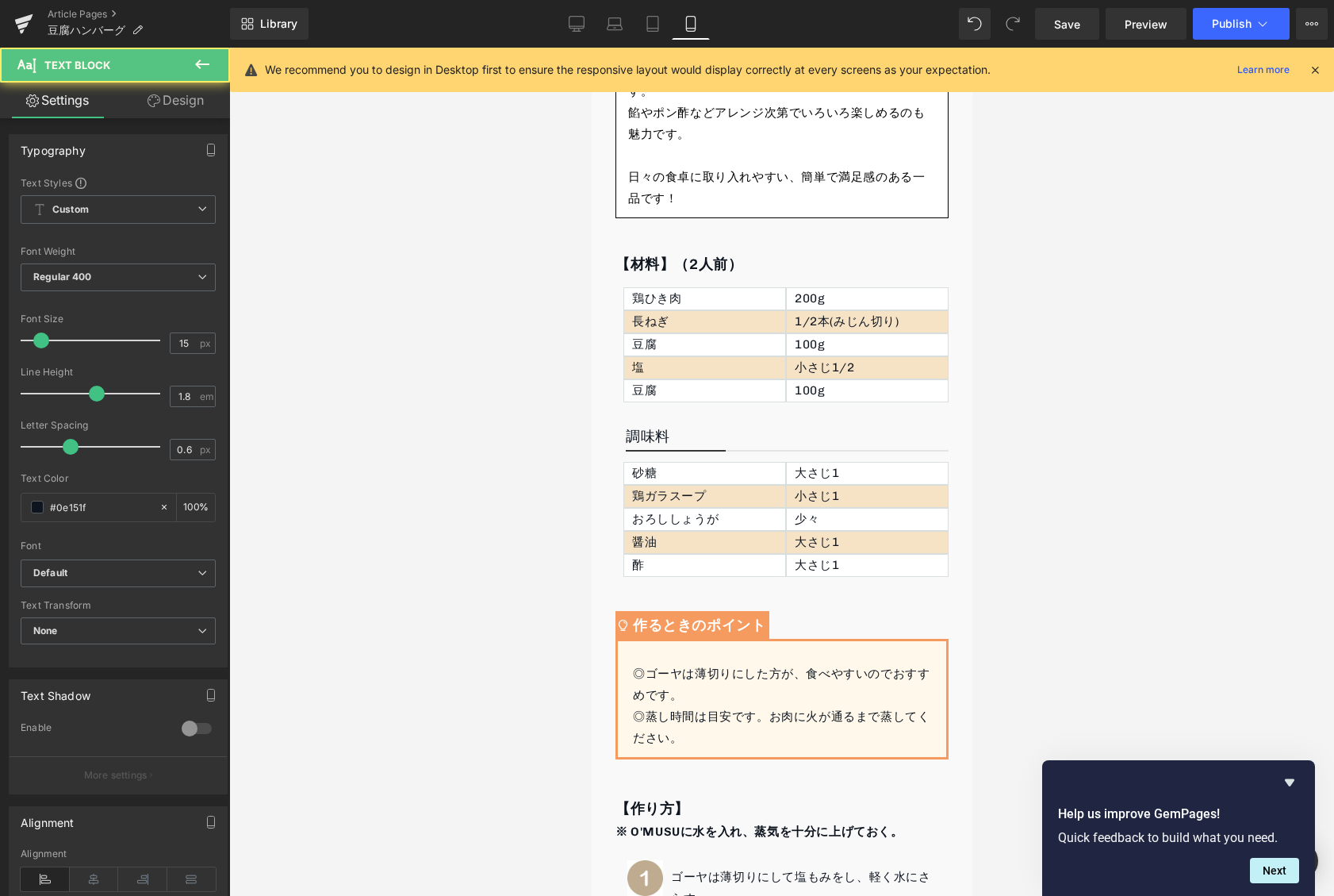
click at [477, 353] on div at bounding box center [782, 471] width 1105 height 848
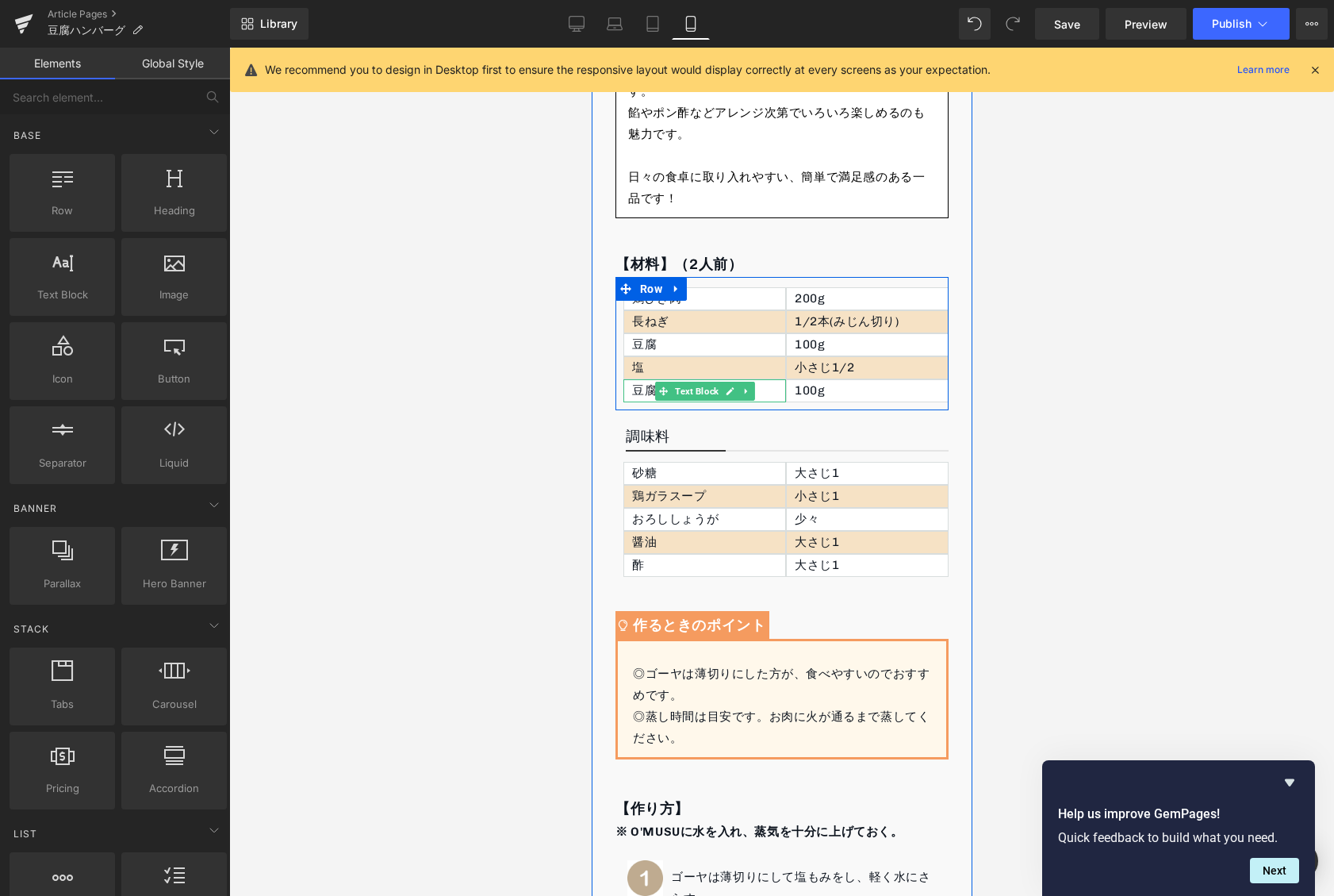
click at [635, 387] on div "豆腐" at bounding box center [704, 391] width 162 height 23
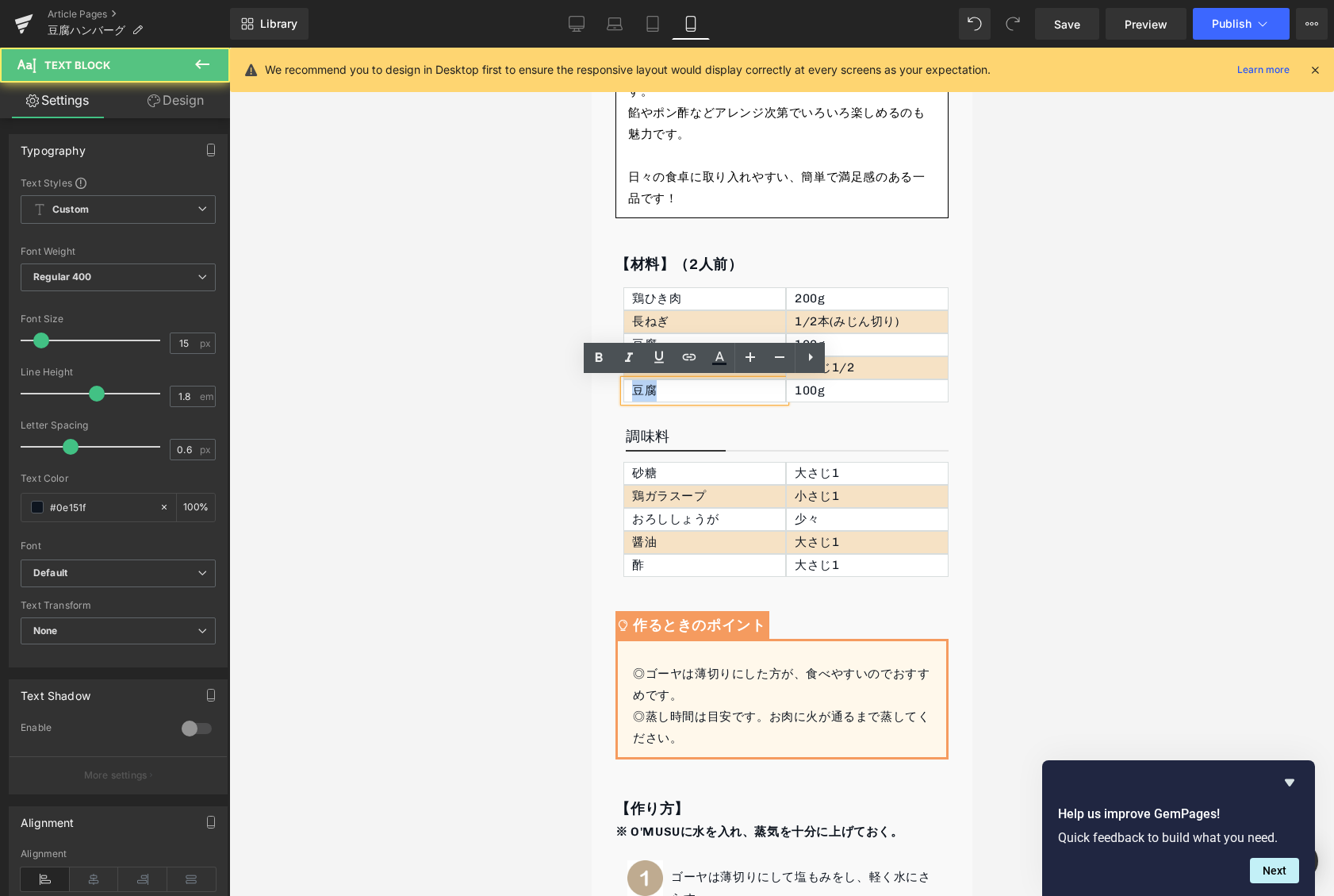
click at [635, 387] on div "豆腐" at bounding box center [704, 391] width 162 height 23
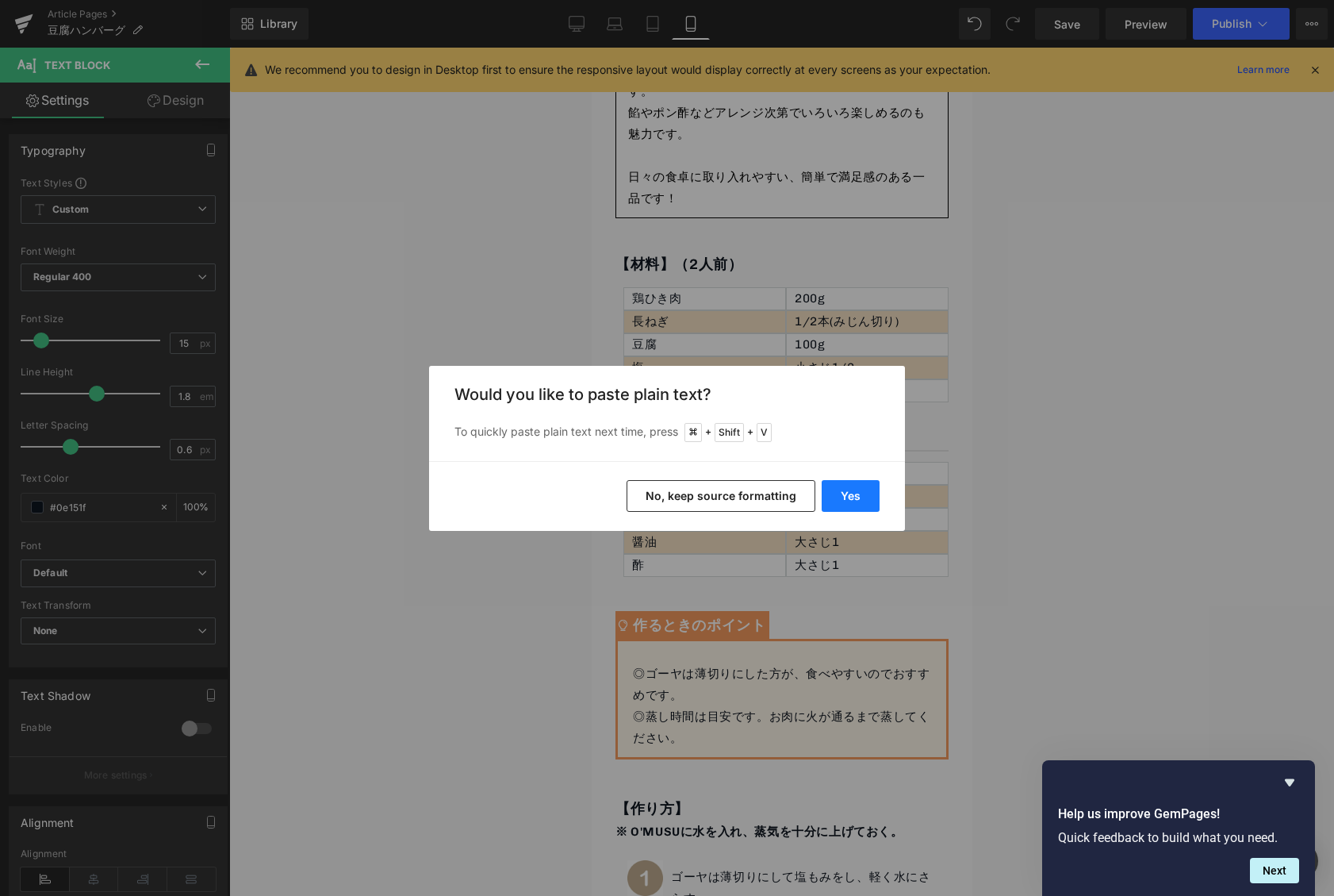
click at [873, 496] on button "Yes" at bounding box center [850, 496] width 58 height 32
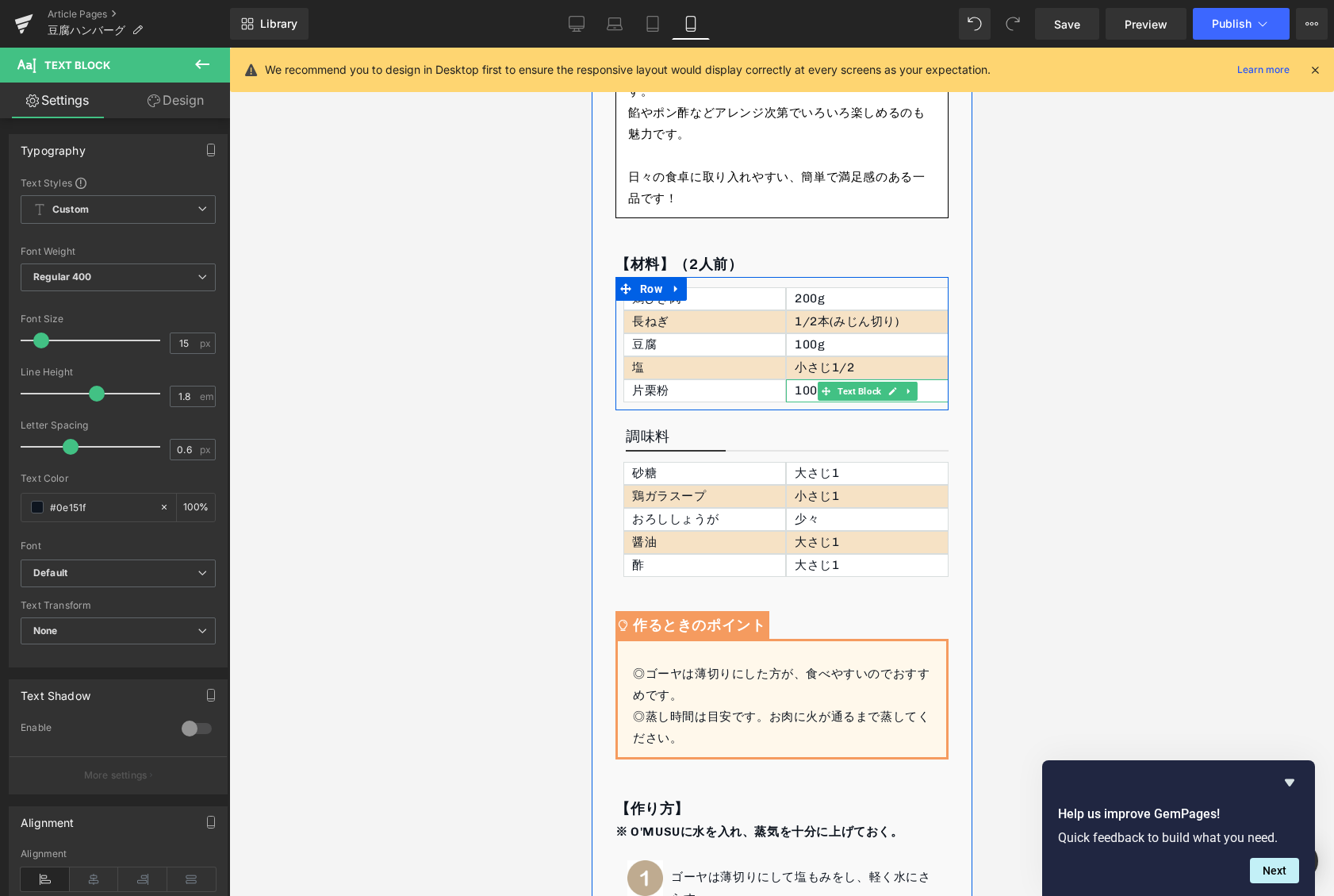
click at [803, 390] on div "100g" at bounding box center [866, 391] width 162 height 23
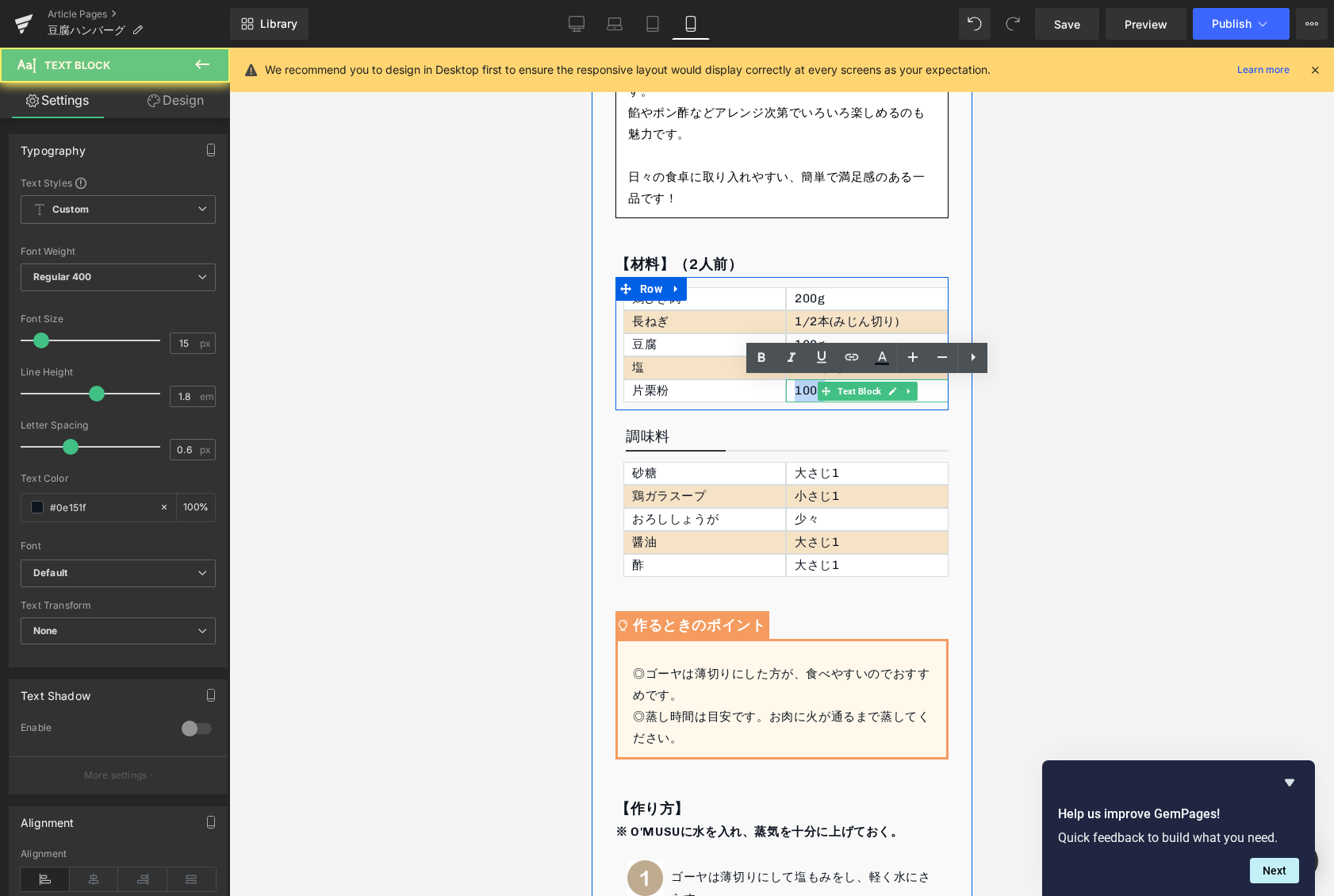
click at [803, 390] on div "100g" at bounding box center [866, 391] width 162 height 23
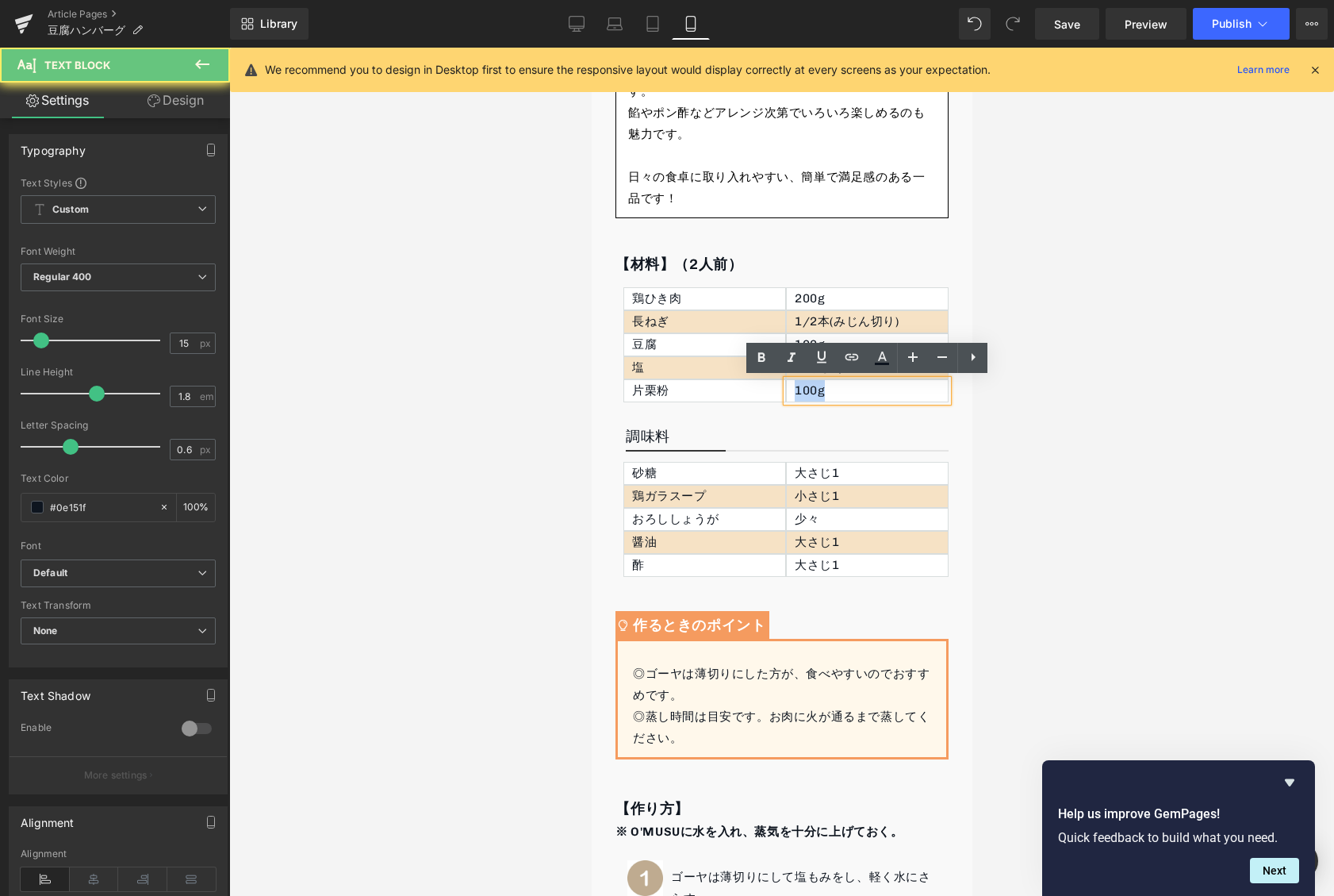
click at [803, 390] on div "100g" at bounding box center [866, 391] width 162 height 23
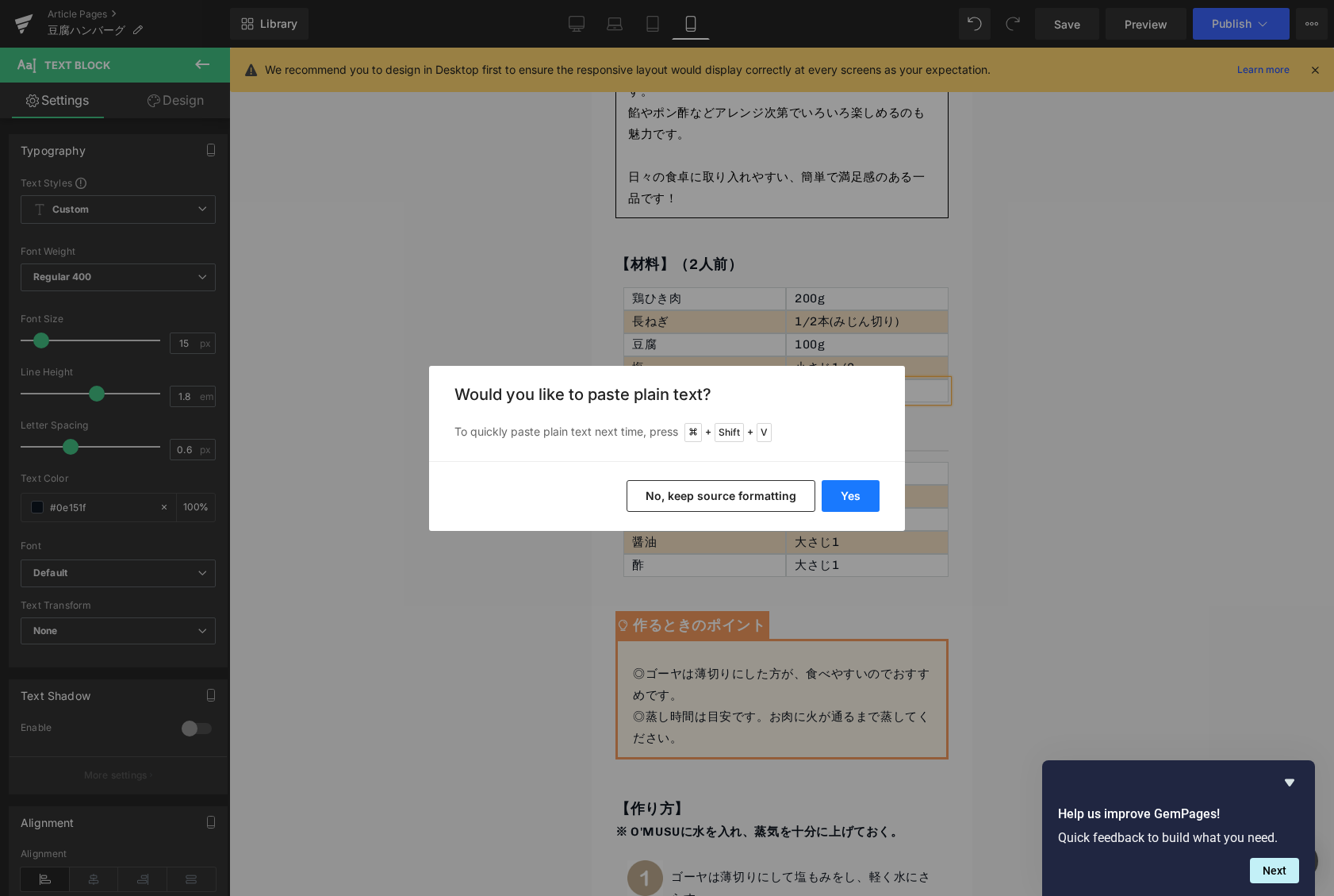
click at [866, 487] on button "Yes" at bounding box center [850, 496] width 58 height 32
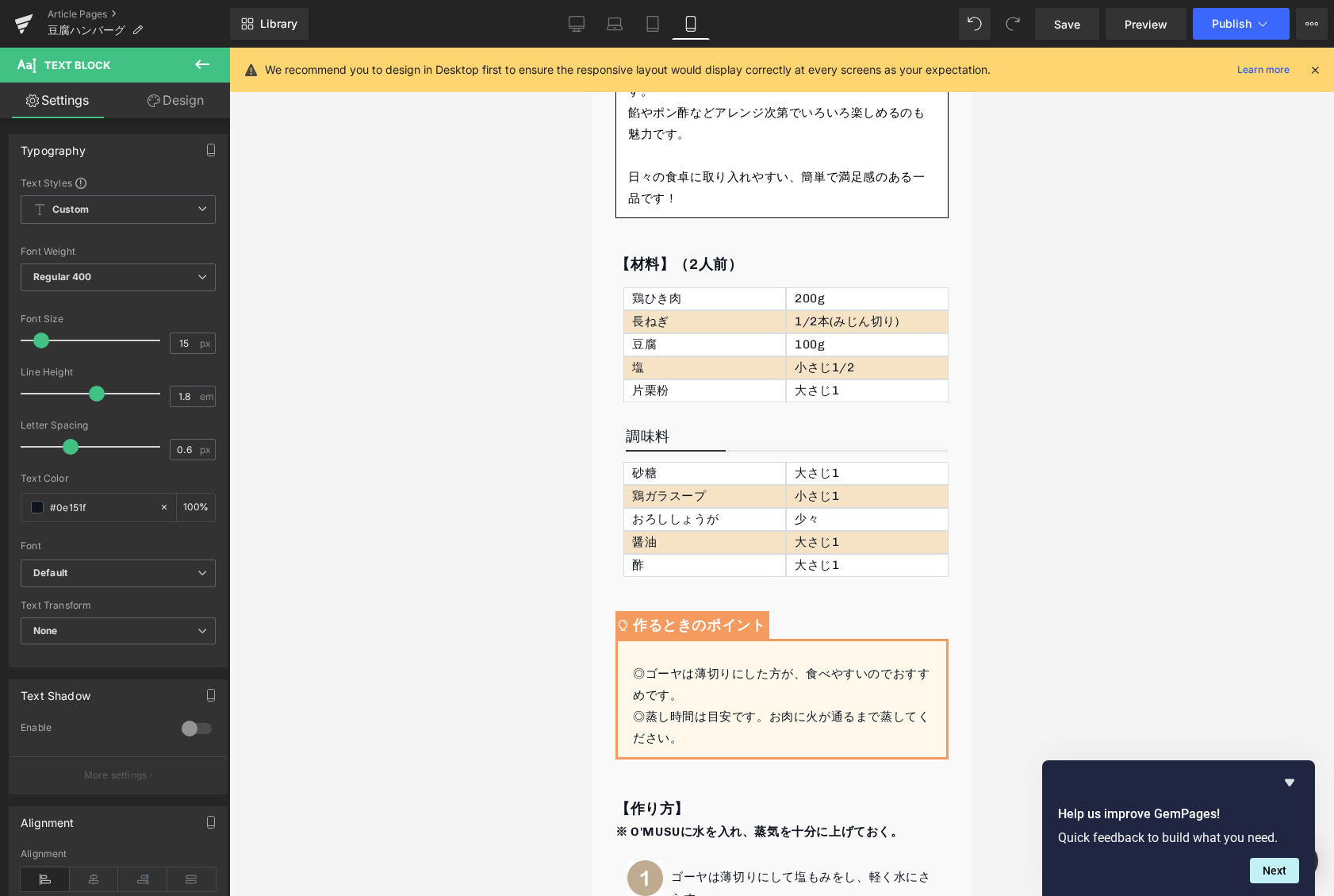
click at [501, 345] on div at bounding box center [782, 471] width 1105 height 848
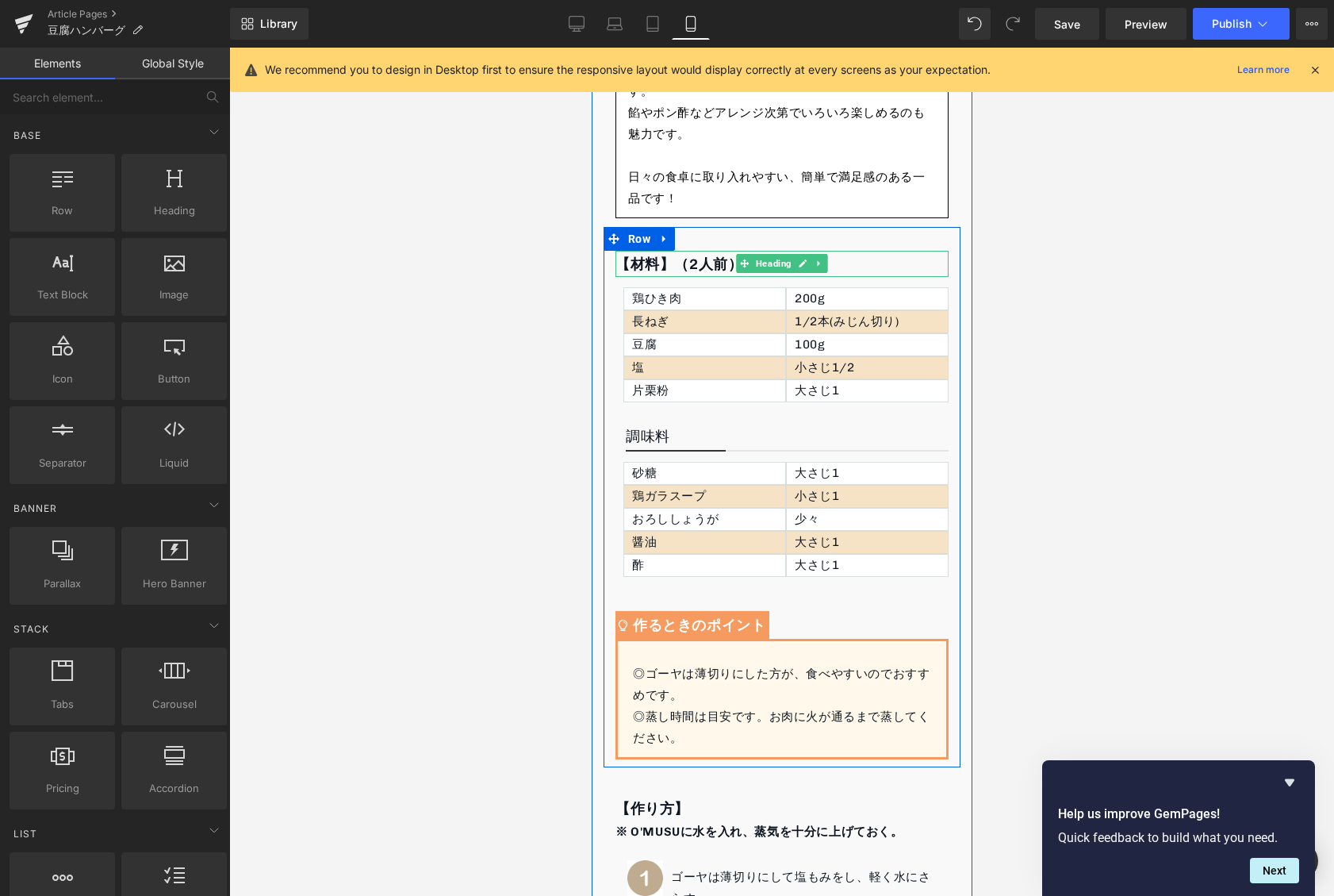
click at [653, 255] on div "【材料】（2人前）" at bounding box center [781, 263] width 333 height 26
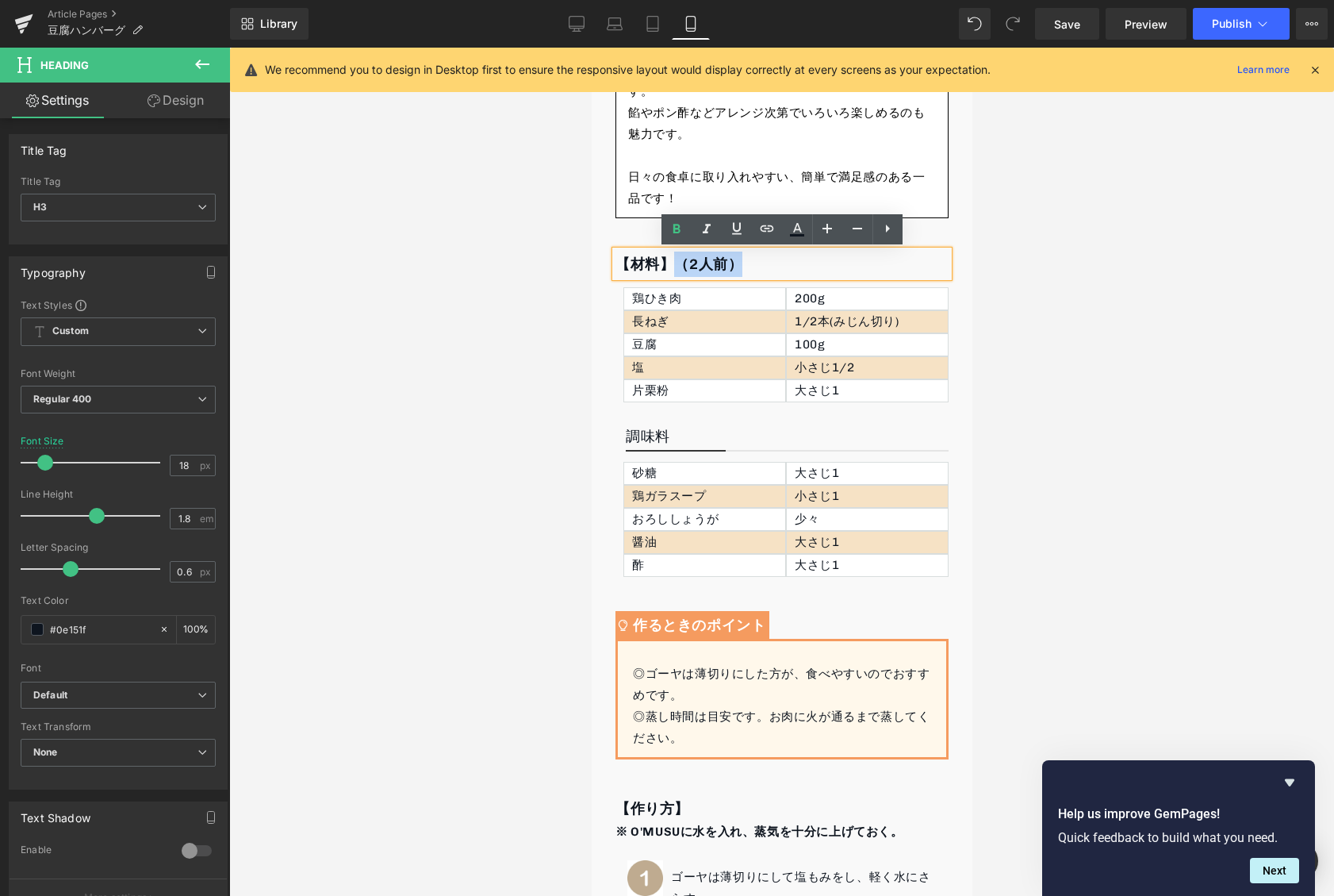
drag, startPoint x: 672, startPoint y: 261, endPoint x: 770, endPoint y: 267, distance: 98.2
click at [770, 267] on div "【材料】（2人前）" at bounding box center [781, 263] width 333 height 26
paste div
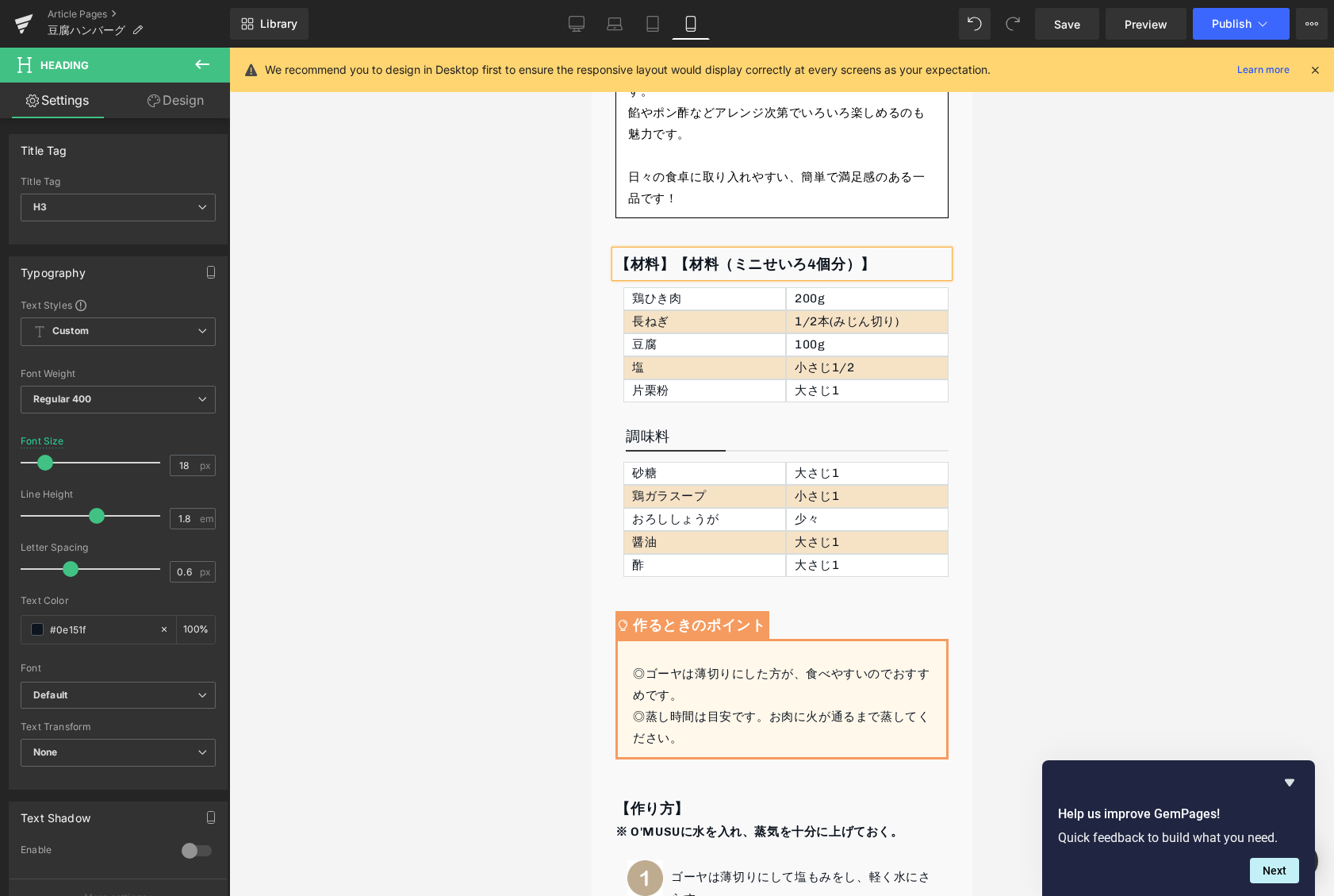
click at [722, 263] on strong "【材料】【材料（ミニせいろ4個分）】" at bounding box center [745, 264] width 261 height 18
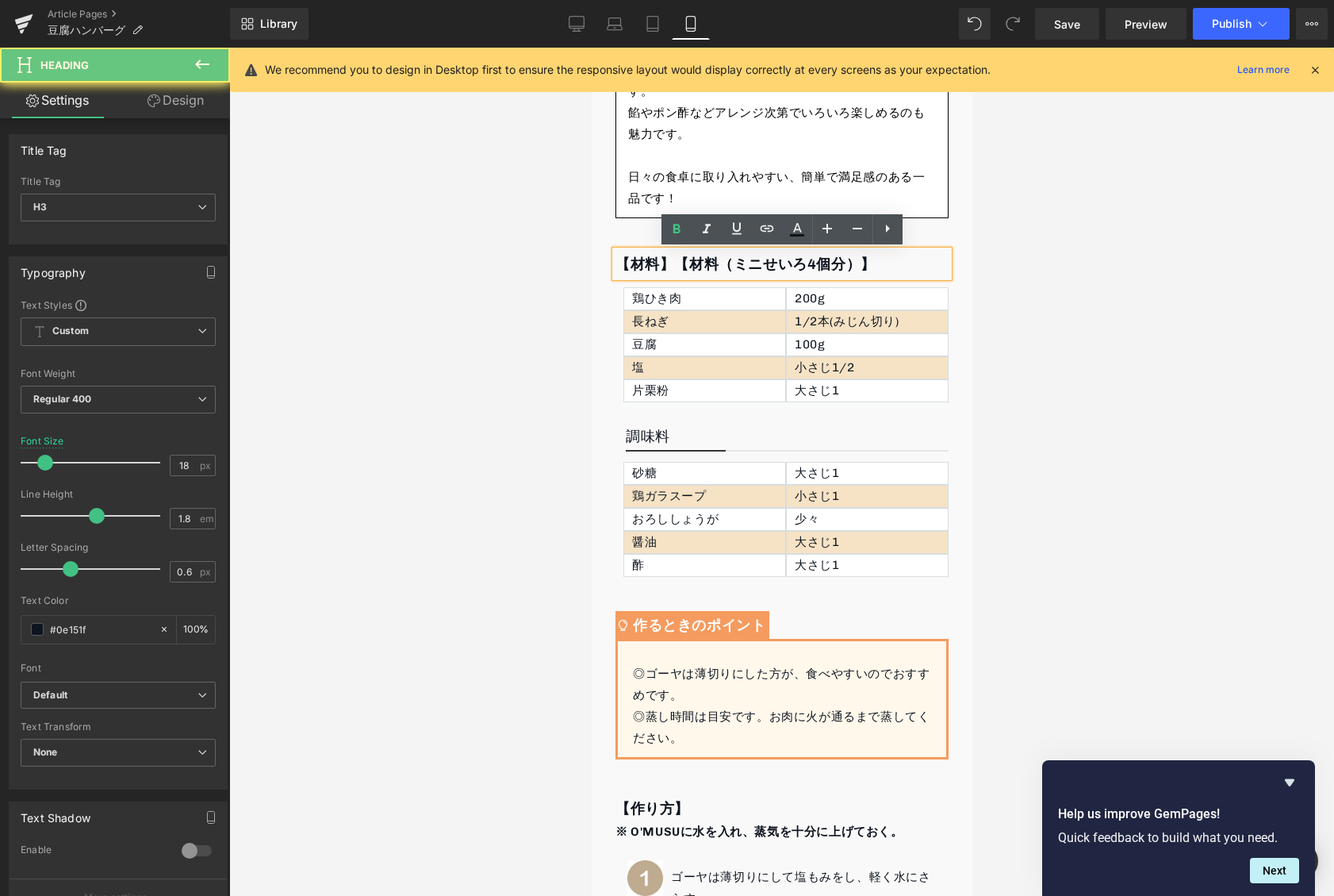
click at [710, 263] on strong "【材料】【材料（ミニせいろ4個分）】" at bounding box center [745, 264] width 261 height 18
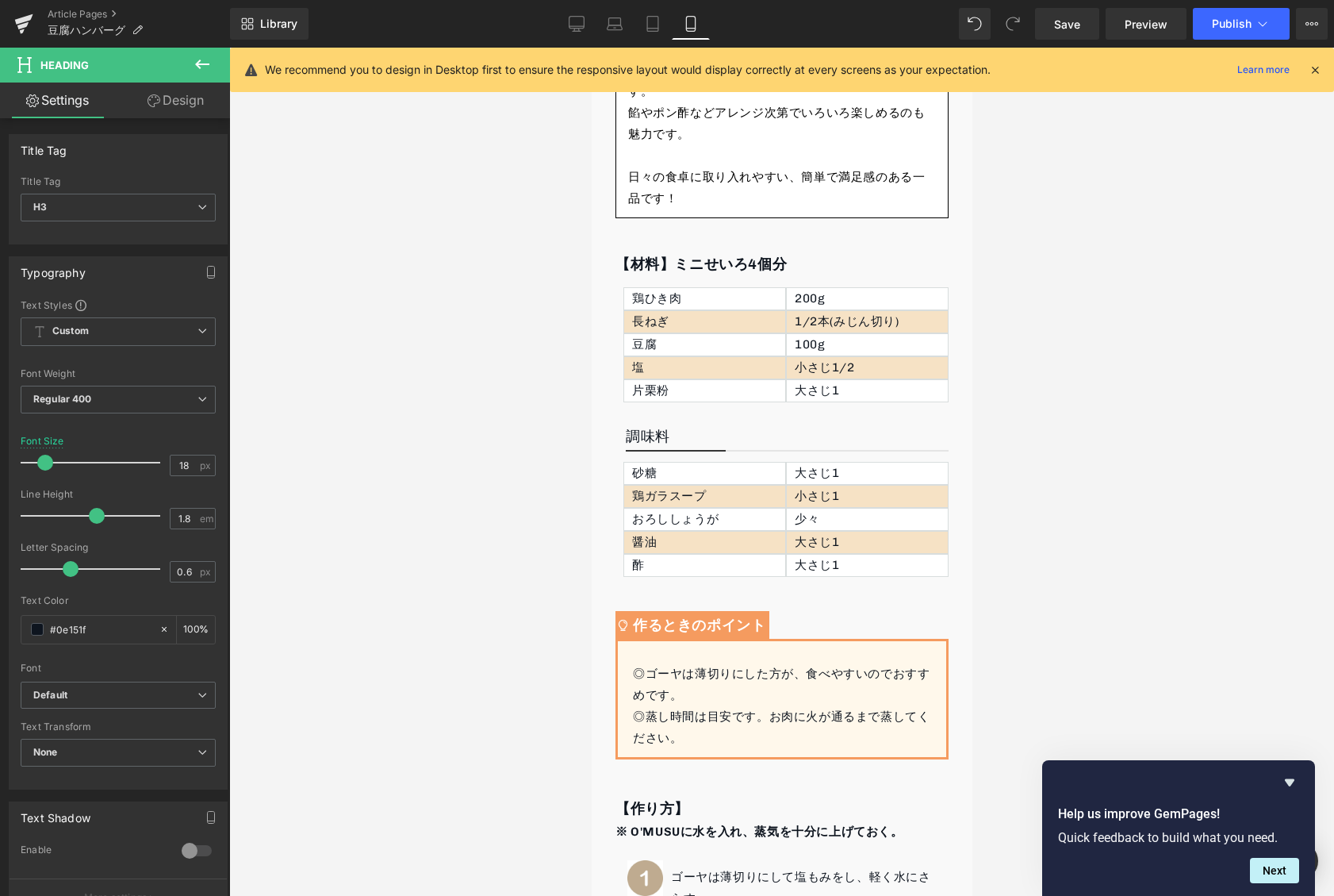
click at [1009, 289] on div at bounding box center [782, 471] width 1105 height 848
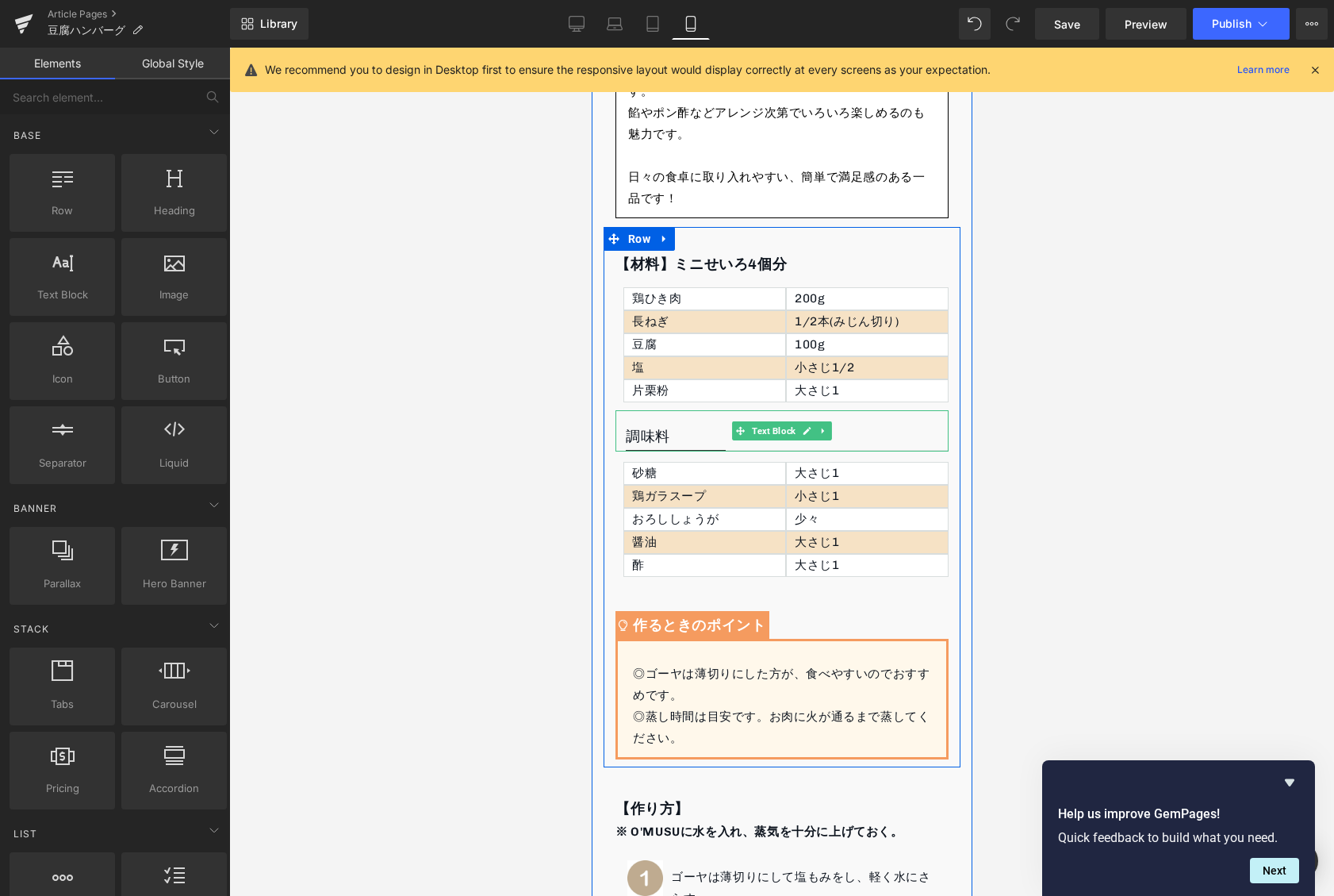
click at [667, 430] on p "調味料" at bounding box center [786, 437] width 323 height 27
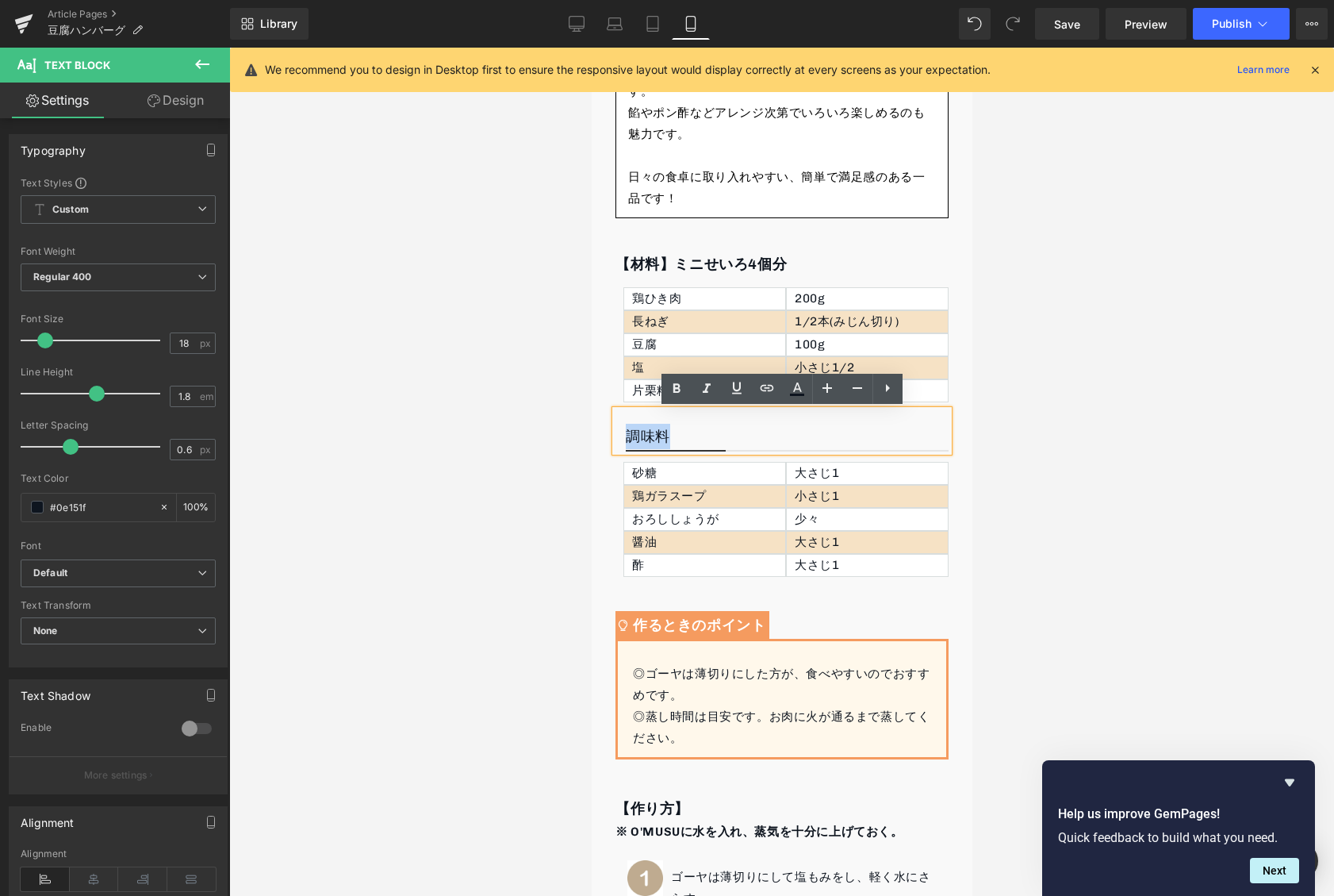
drag, startPoint x: 701, startPoint y: 441, endPoint x: 601, endPoint y: 435, distance: 100.2
click at [601, 435] on div "ミニせいろで豆腐ハンバーグ Heading Youtube ひき肉の半量分の豆腐を加えることで、ふんわりとした軽やかさとジューシーな仕上がりに。 蒸すことで油…" at bounding box center [781, 910] width 381 height 2385
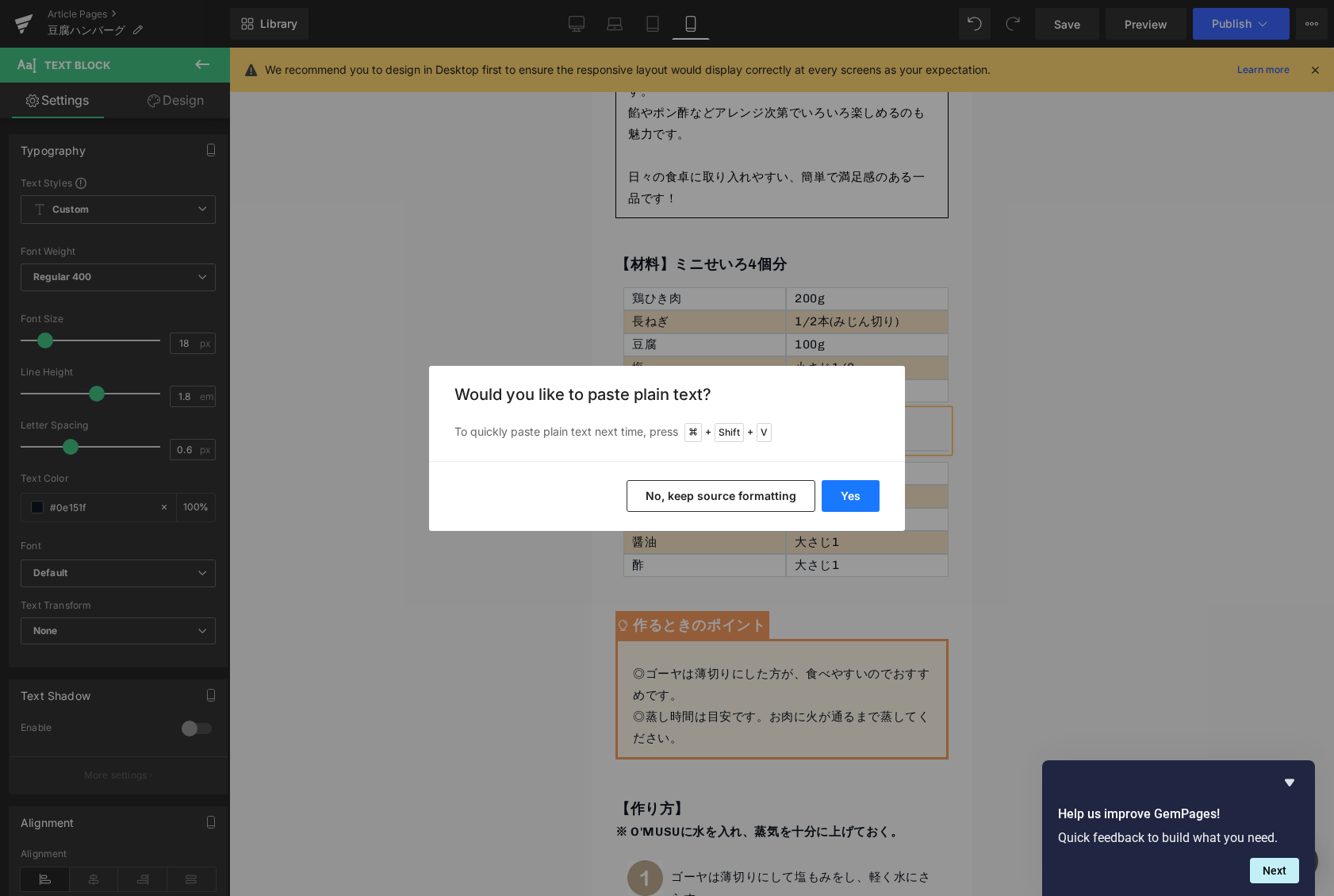
click at [852, 500] on button "Yes" at bounding box center [850, 496] width 58 height 32
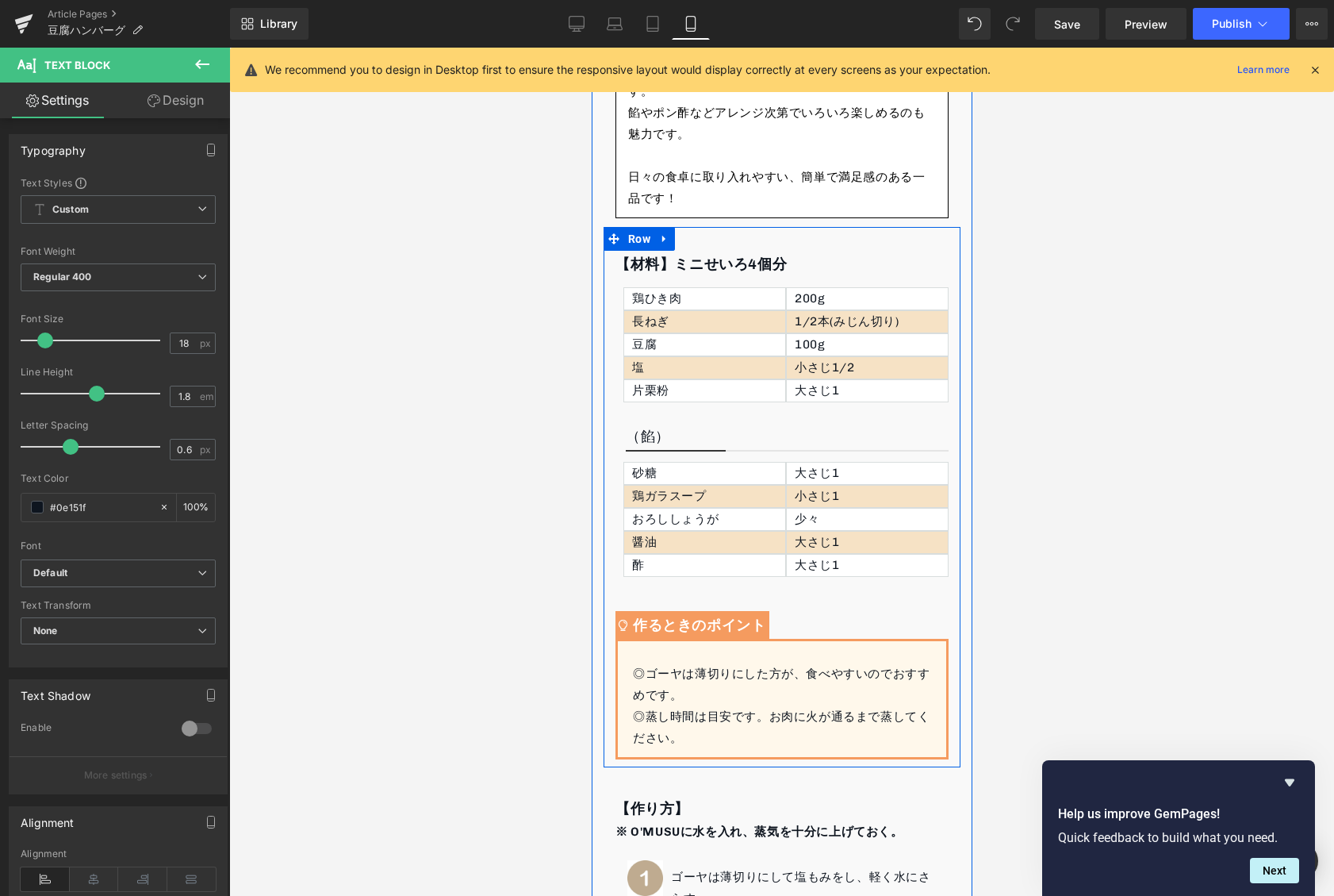
click at [709, 437] on p "（餡）" at bounding box center [786, 437] width 323 height 27
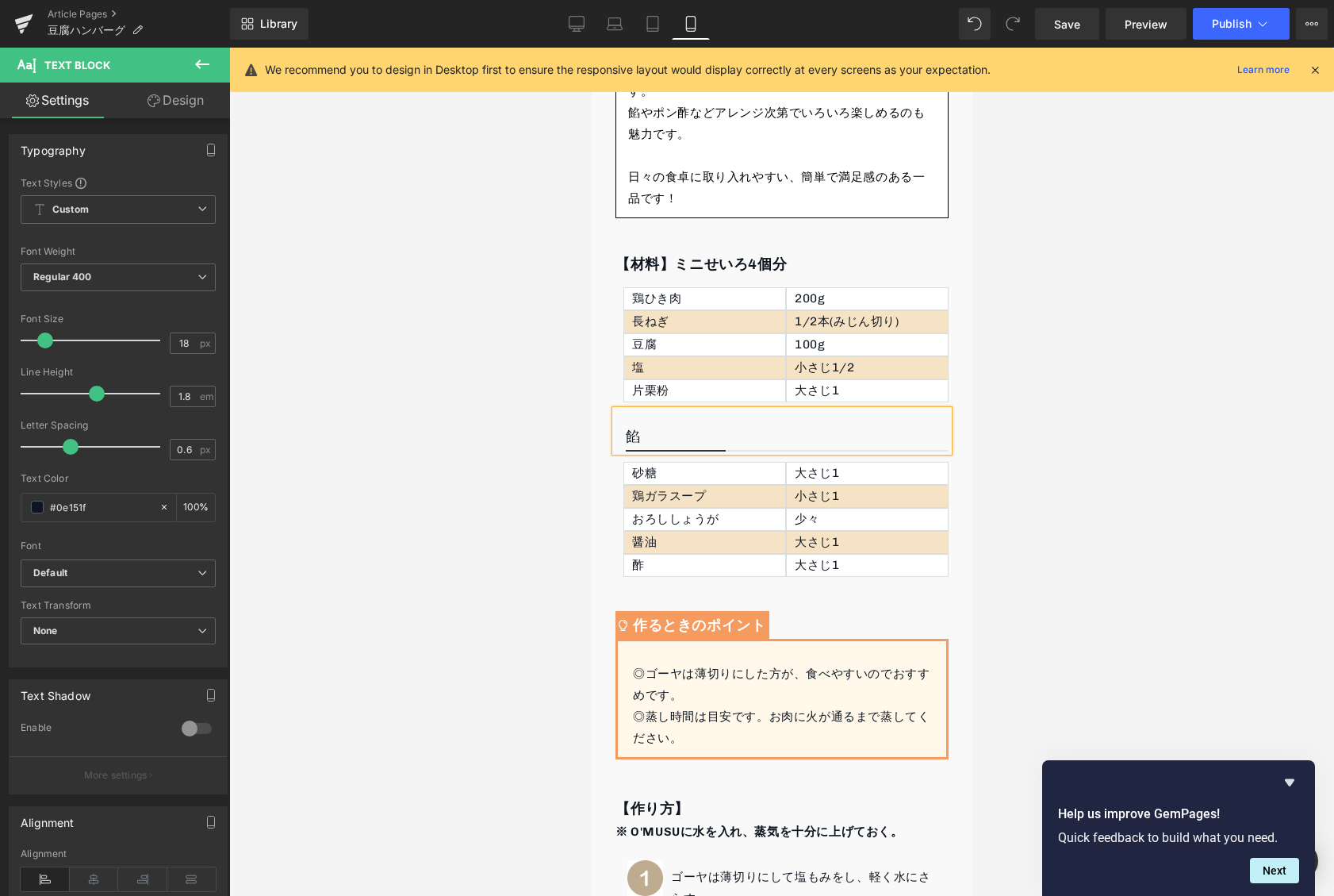
click at [484, 447] on div at bounding box center [782, 471] width 1105 height 848
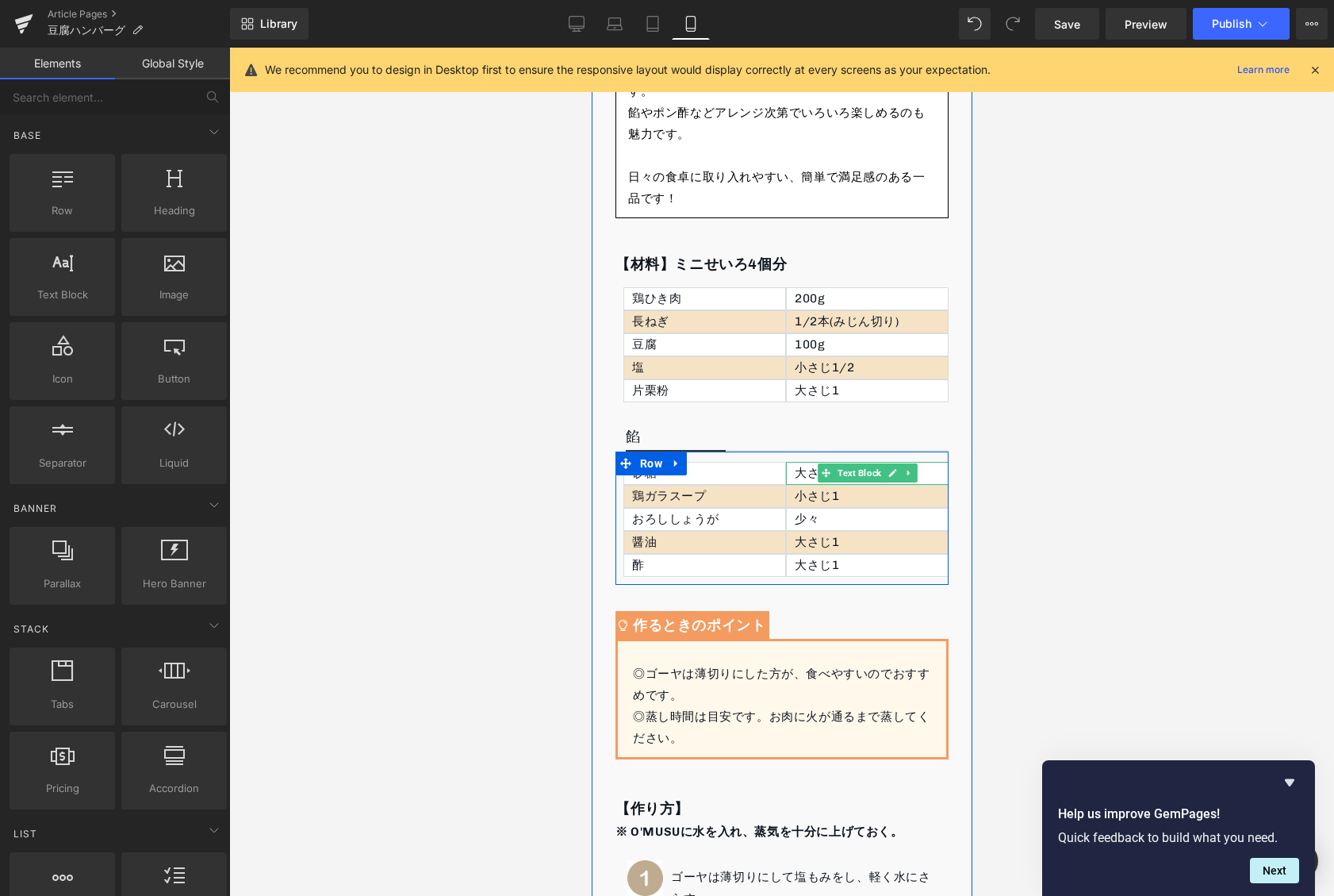
click at [816, 470] on p "大さじ1" at bounding box center [871, 473] width 153 height 21
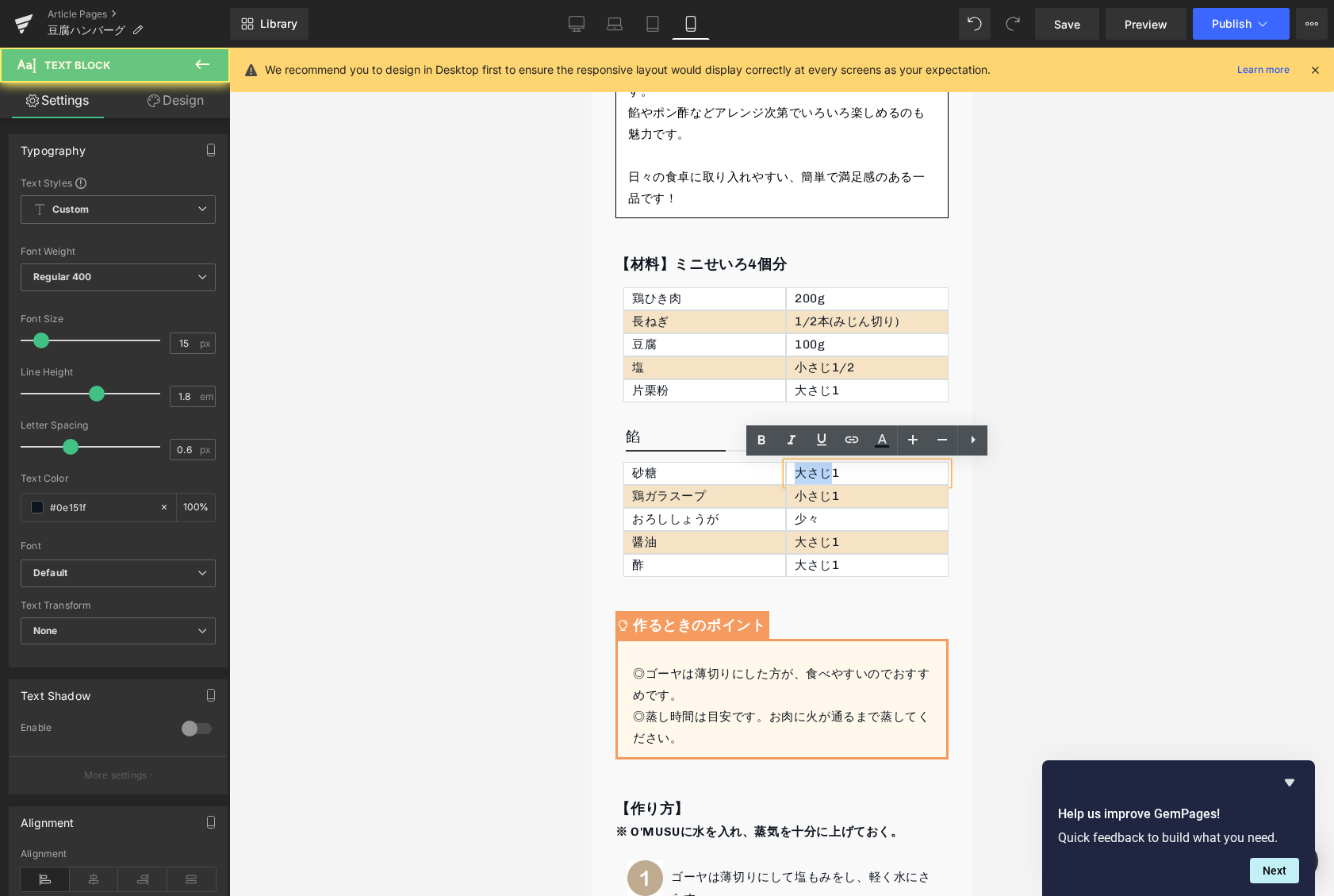
click at [816, 470] on p "大さじ1" at bounding box center [871, 473] width 153 height 21
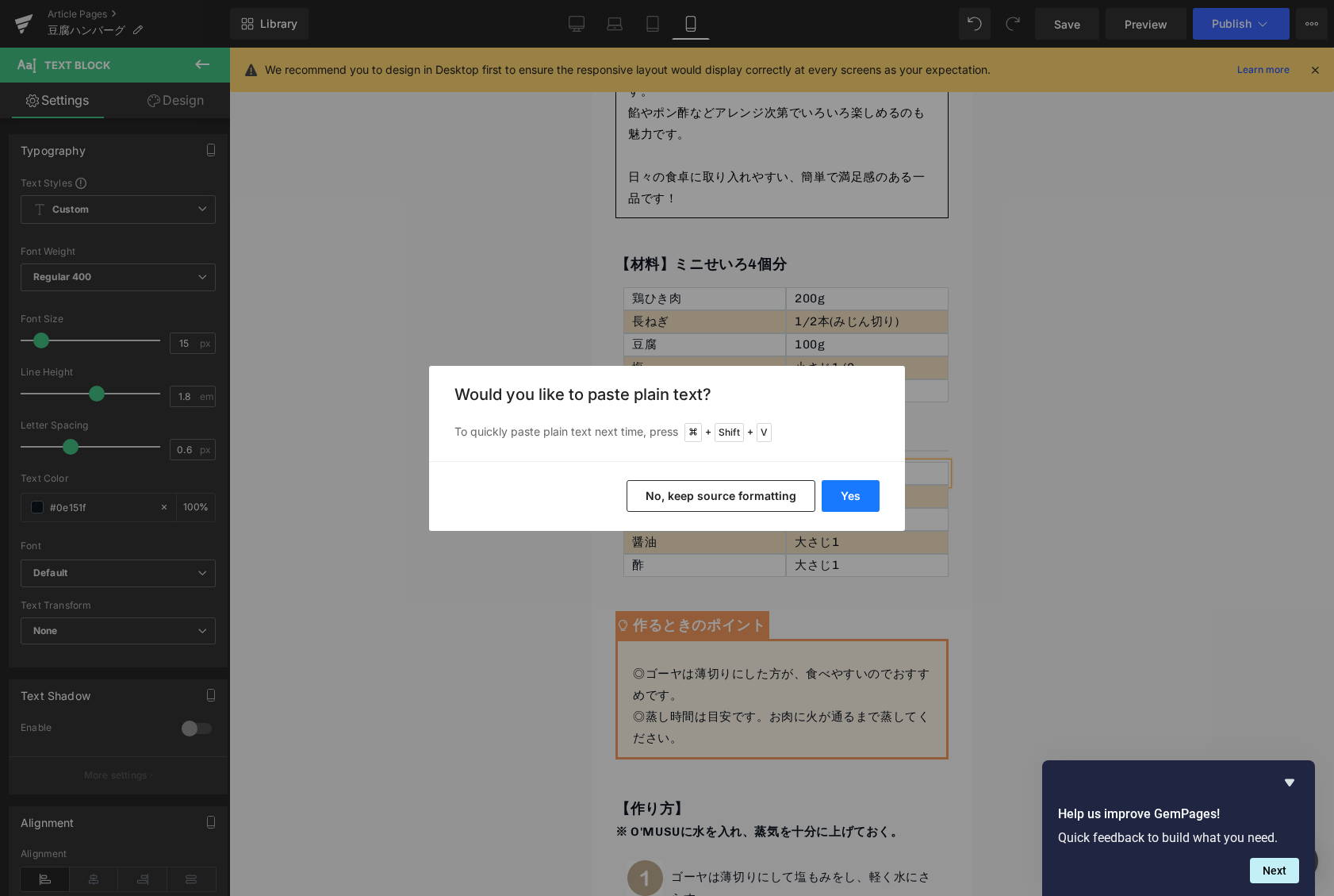
click at [840, 498] on button "Yes" at bounding box center [850, 496] width 58 height 32
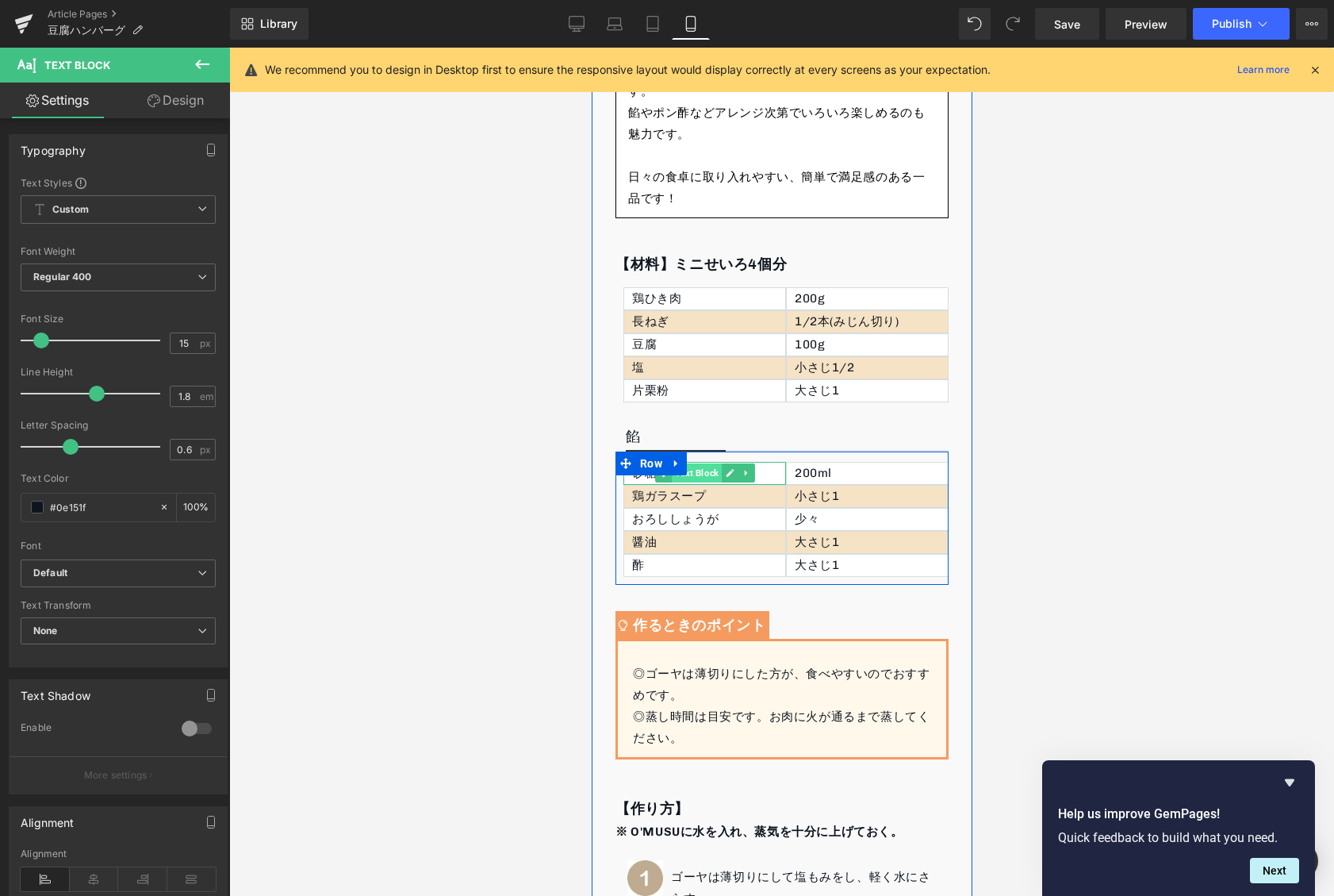
click at [684, 477] on span "Text Block" at bounding box center [696, 472] width 50 height 19
click at [628, 481] on div at bounding box center [704, 483] width 162 height 4
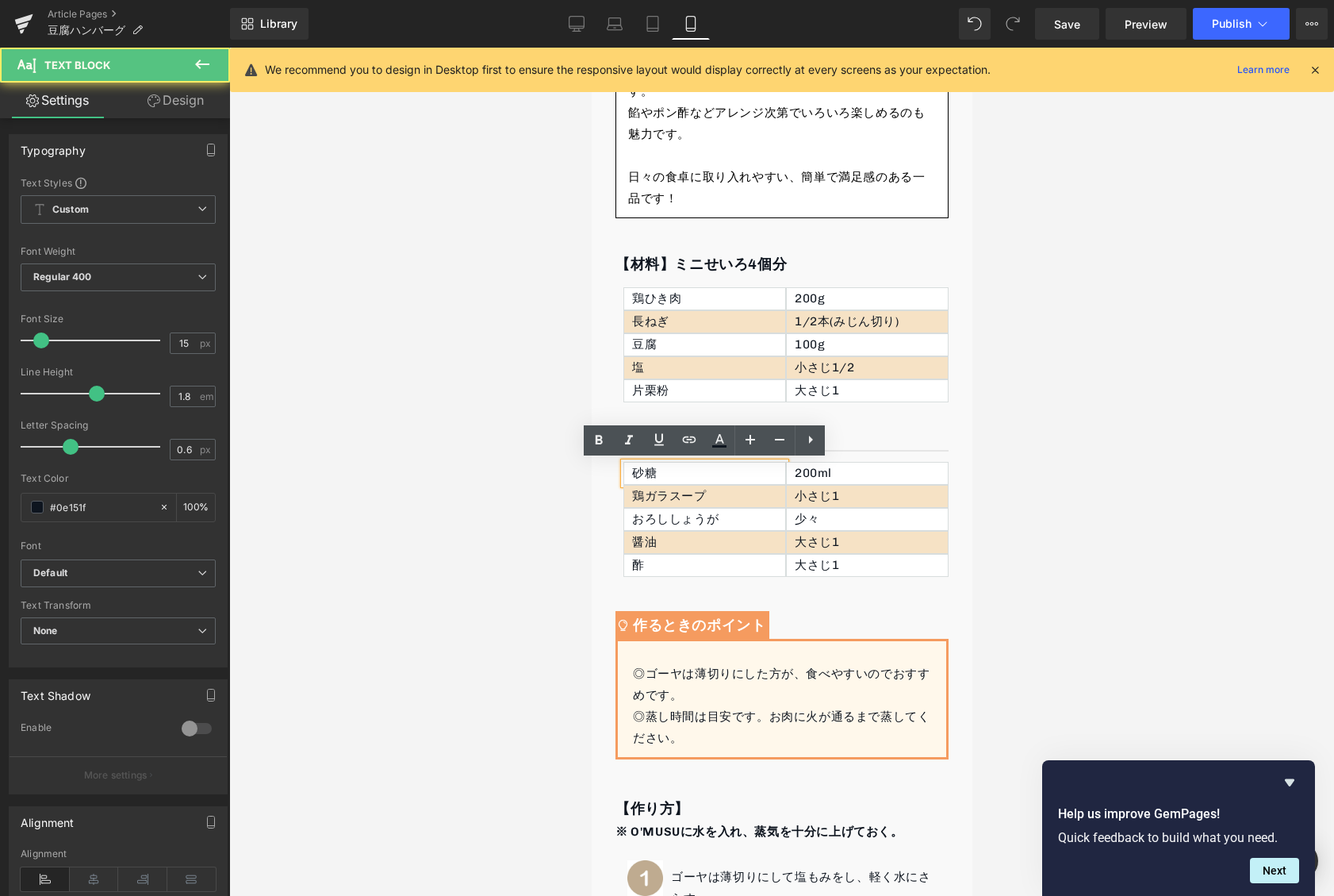
click at [637, 479] on div "砂糖" at bounding box center [704, 473] width 162 height 23
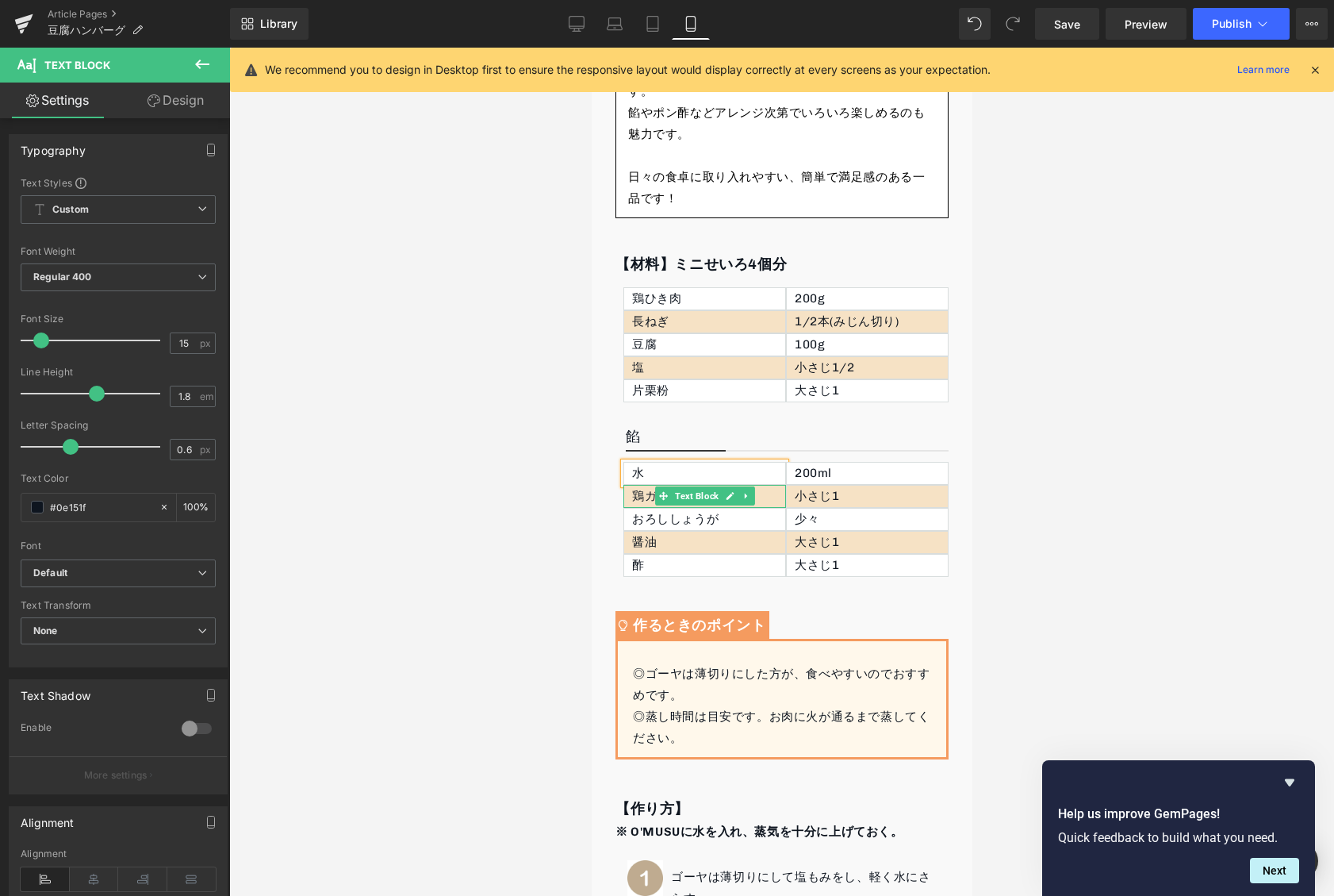
click at [639, 496] on div "鶏ガラスープ" at bounding box center [704, 496] width 162 height 23
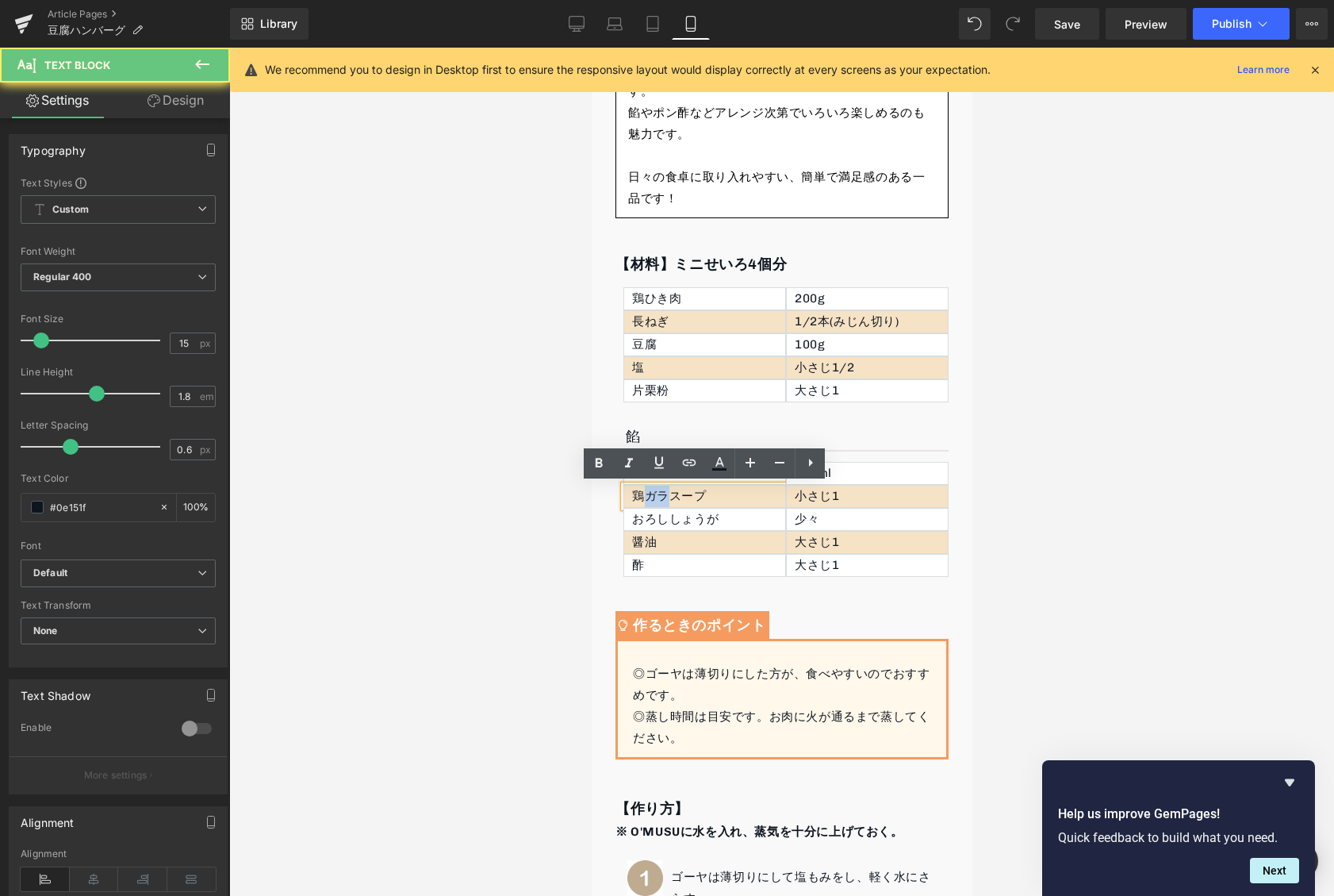
click at [639, 496] on div "鶏ガラスープ" at bounding box center [704, 496] width 162 height 23
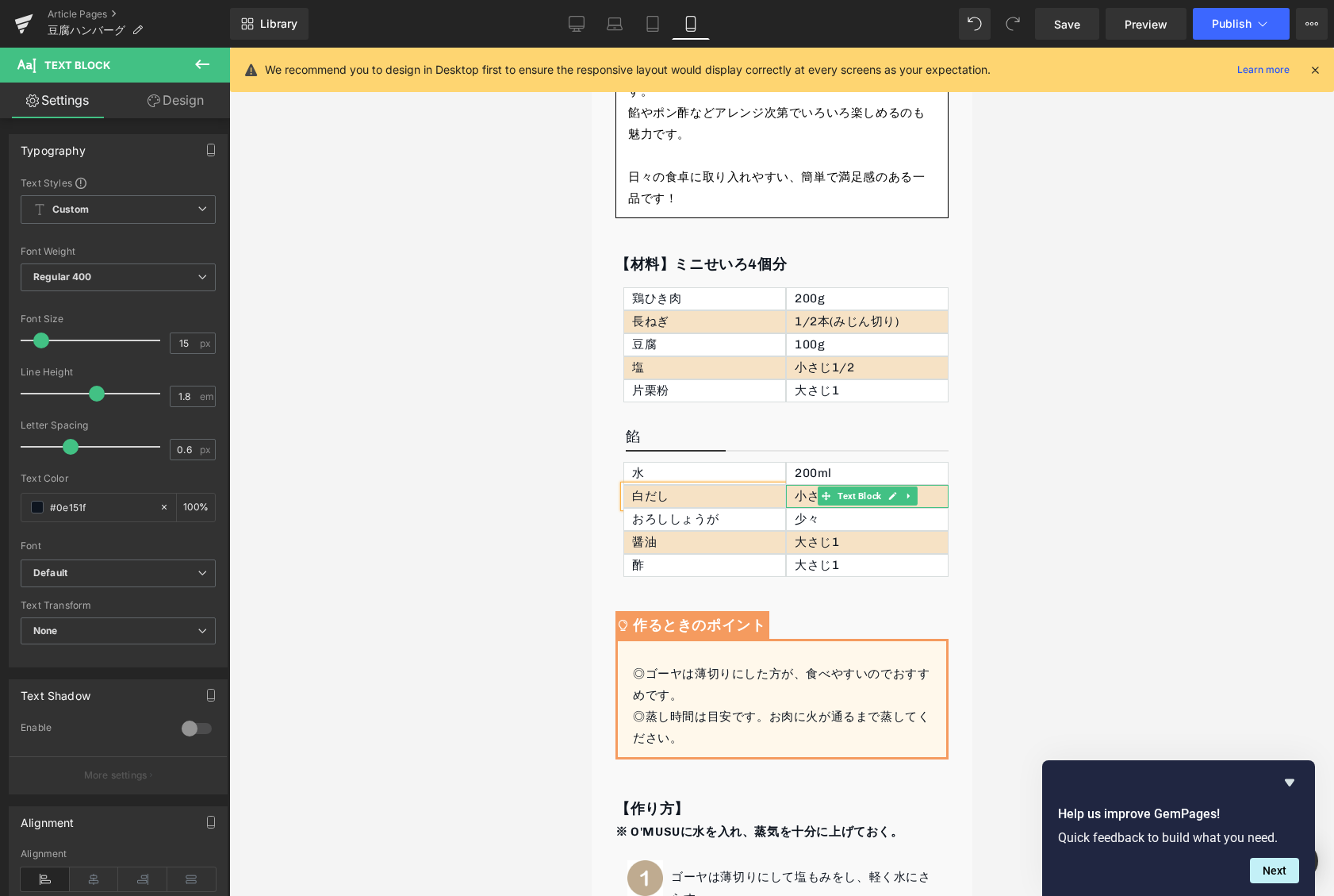
click at [804, 497] on p "小さじ1" at bounding box center [871, 496] width 153 height 21
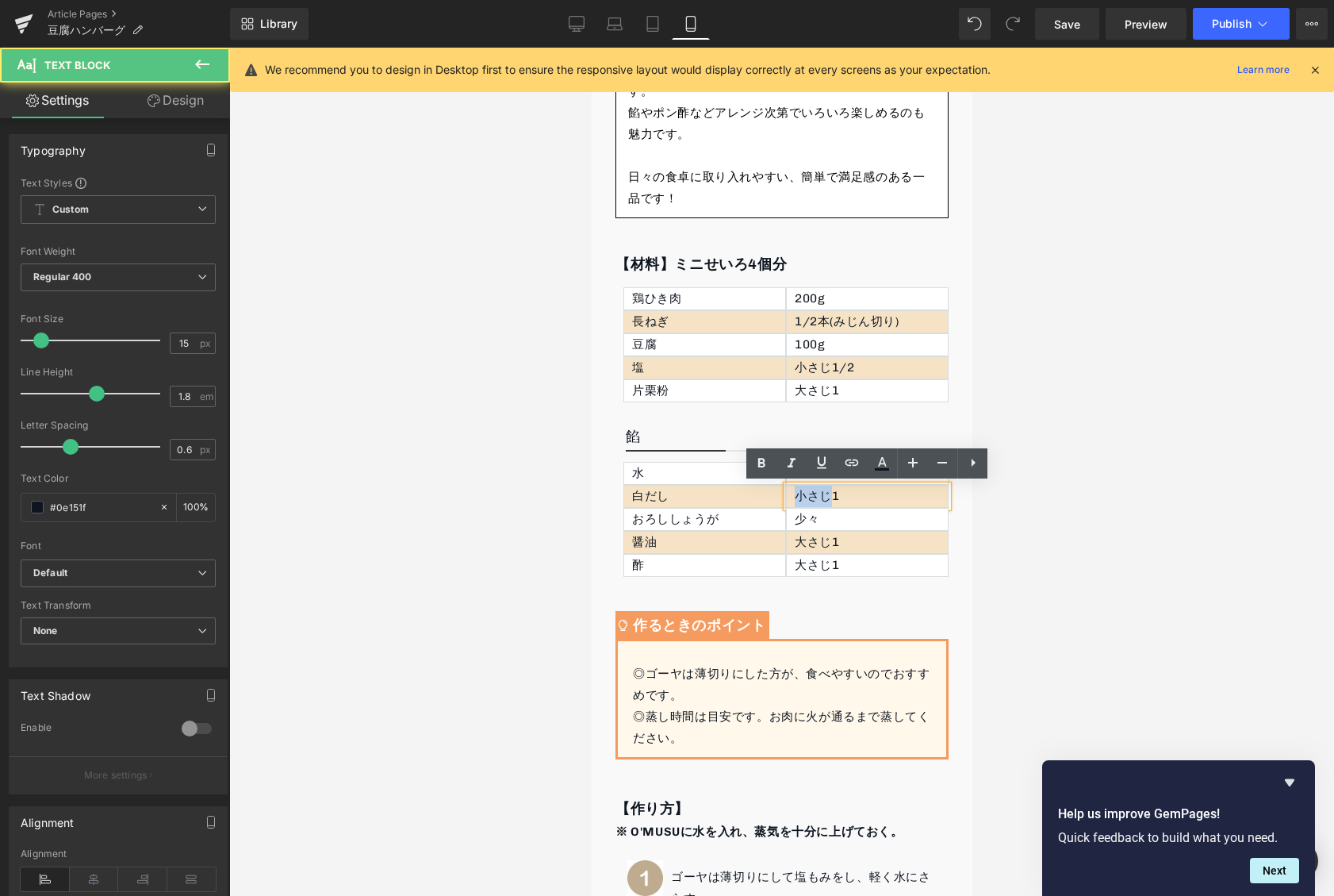
click at [804, 497] on p "小さじ1" at bounding box center [871, 496] width 153 height 21
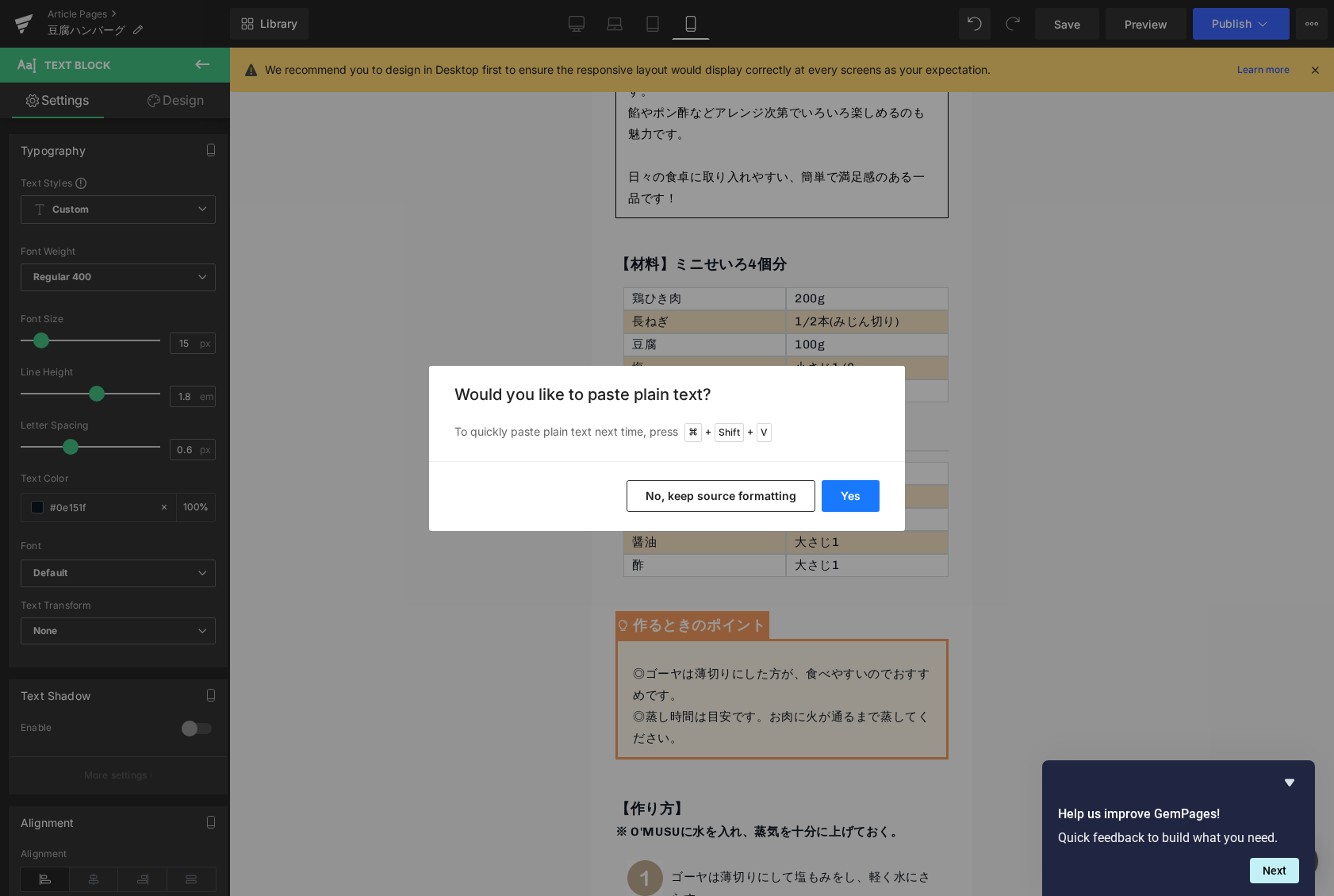
click at [832, 494] on button "Yes" at bounding box center [850, 496] width 58 height 32
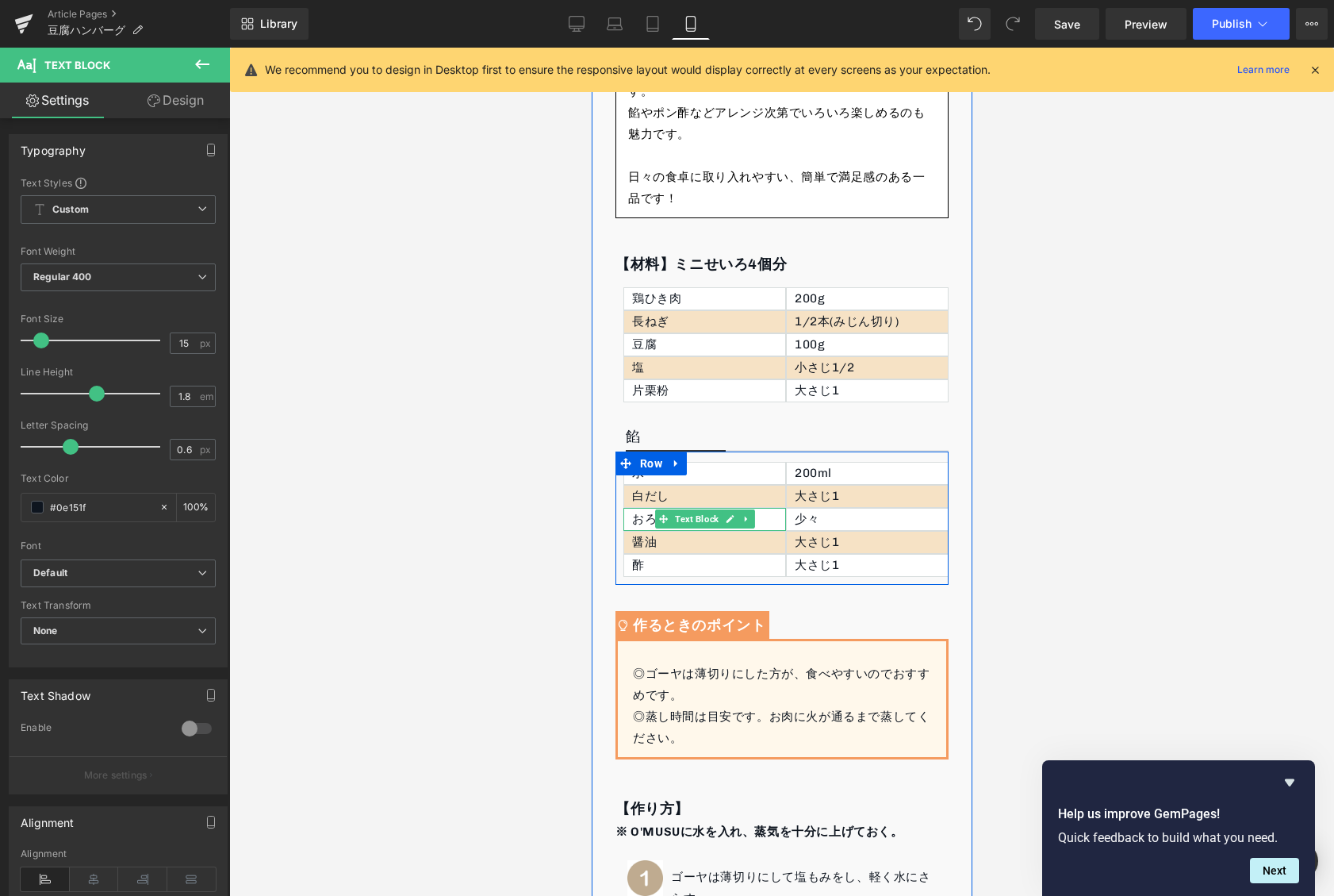
click at [640, 525] on div "おろししょうが" at bounding box center [704, 519] width 162 height 23
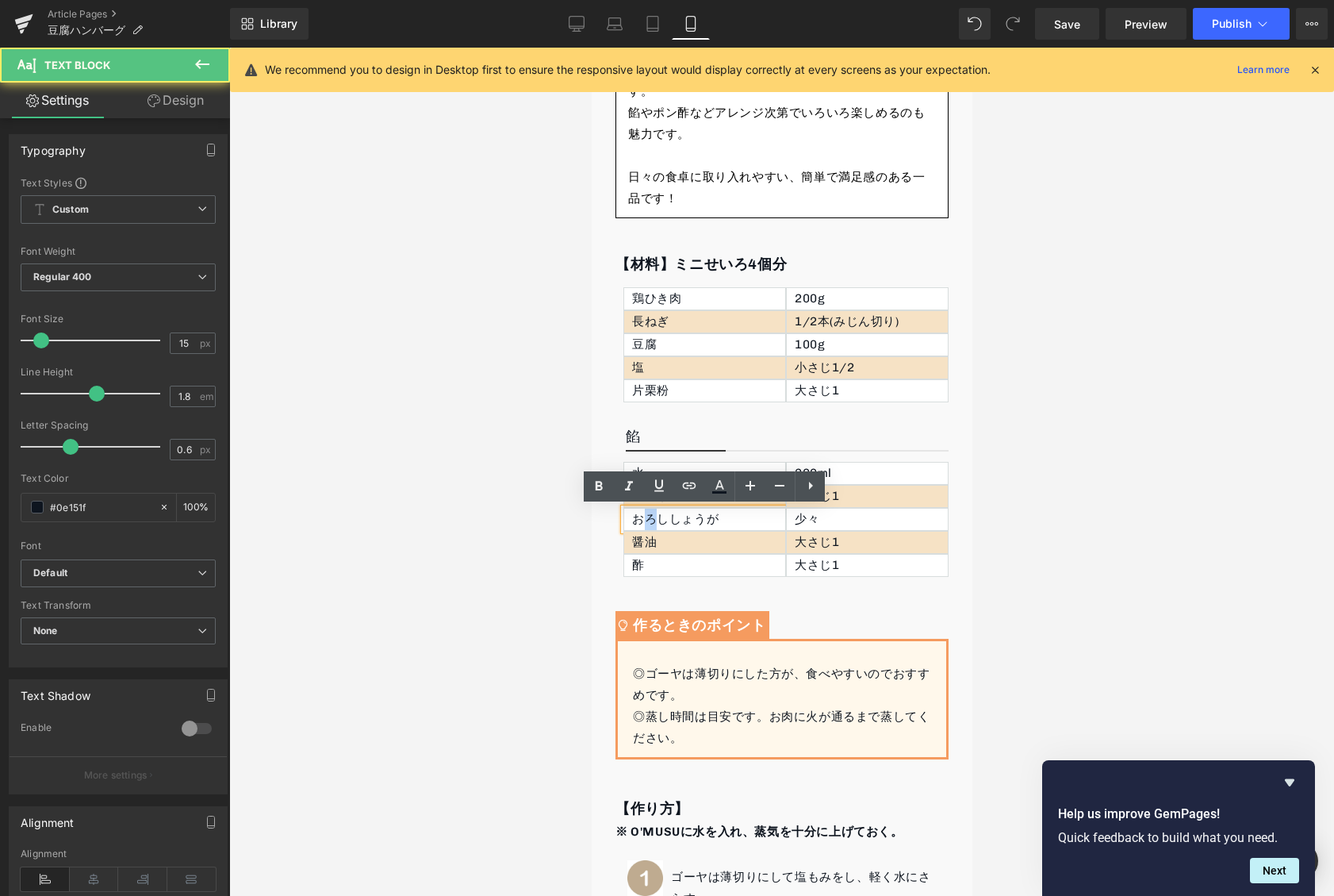
click at [640, 525] on div "おろししょうが" at bounding box center [704, 519] width 162 height 23
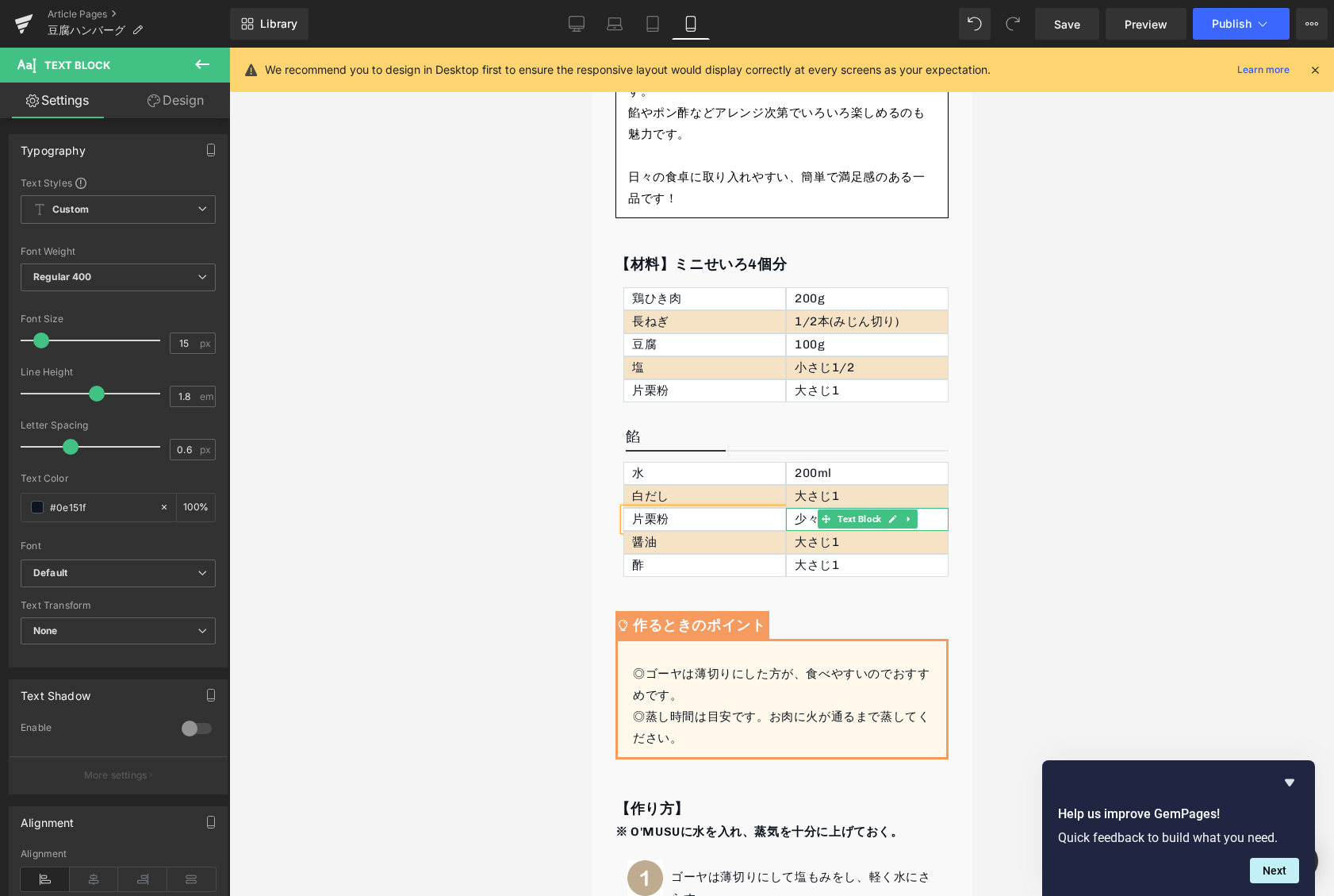
click at [812, 522] on p "少々" at bounding box center [871, 519] width 153 height 21
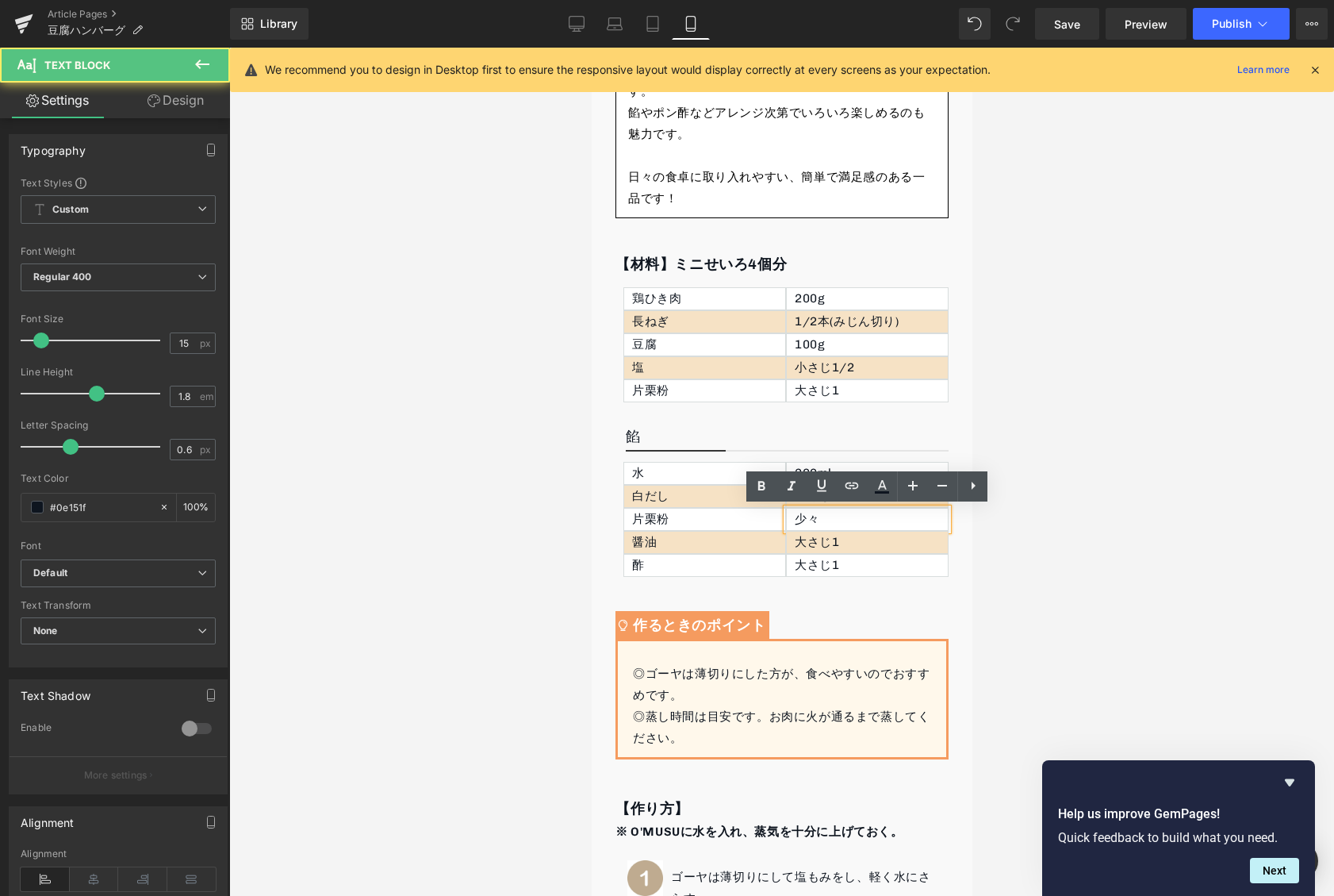
click at [812, 522] on p "少々" at bounding box center [871, 519] width 153 height 21
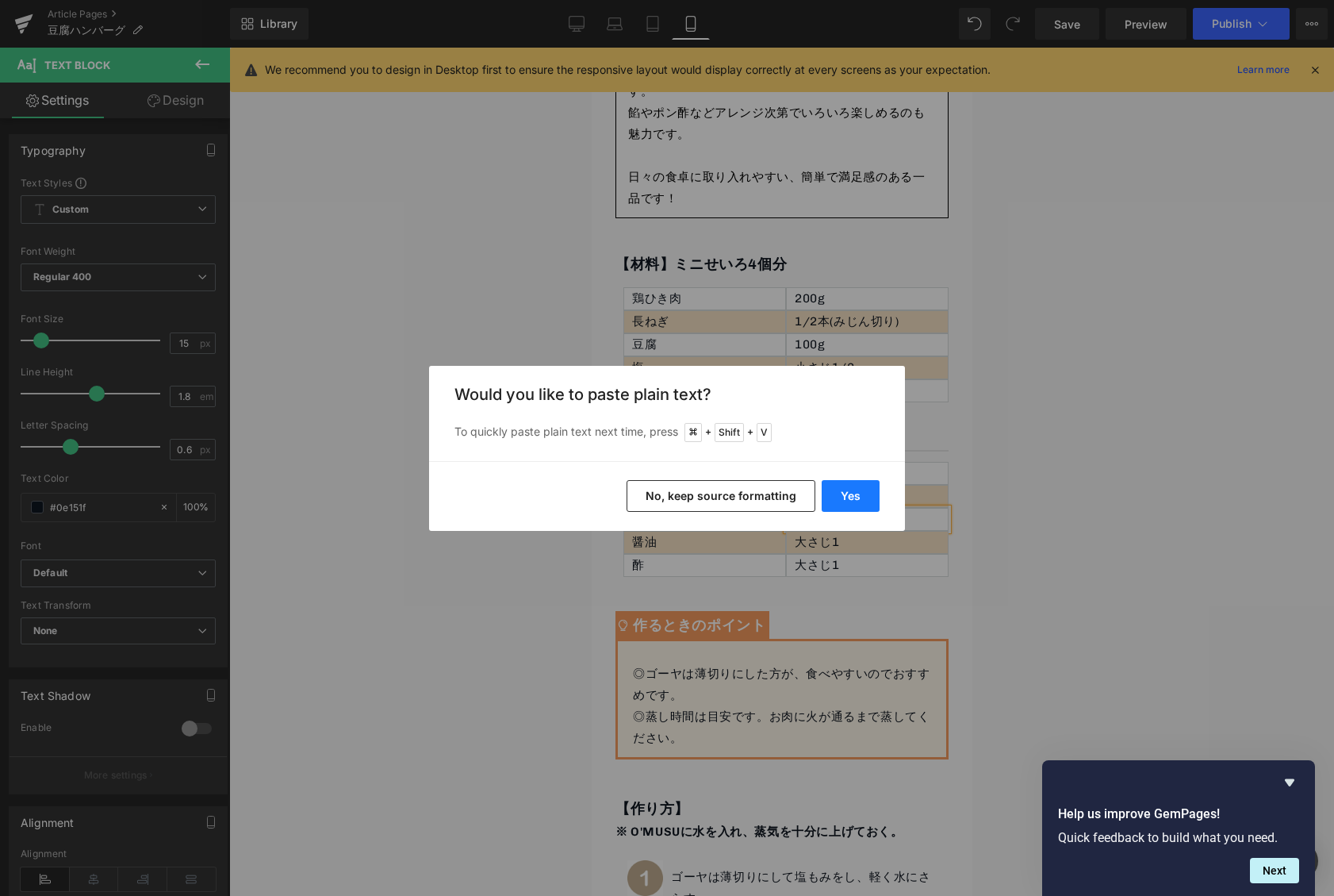
click at [856, 498] on button "Yes" at bounding box center [850, 496] width 58 height 32
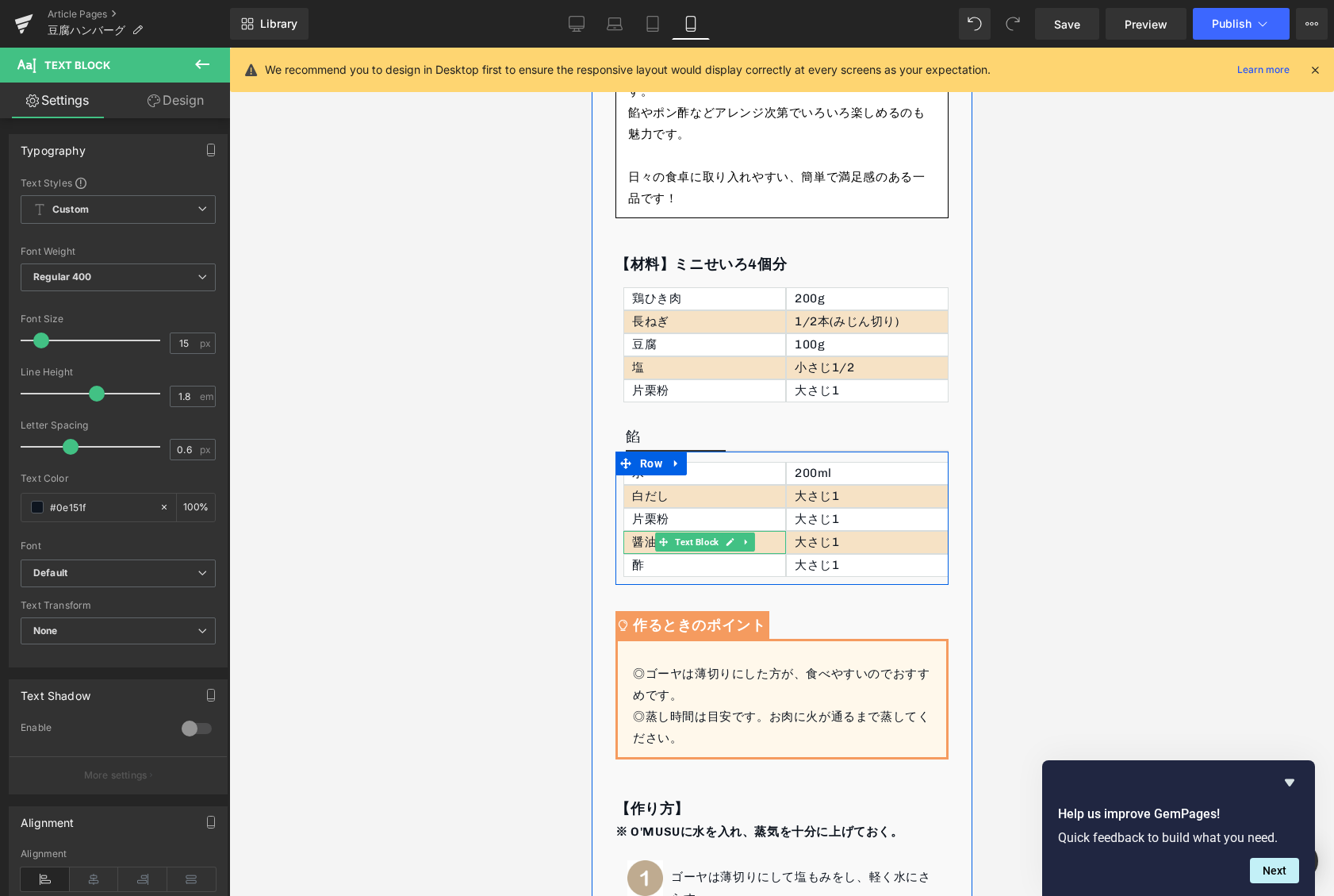
click at [644, 545] on div "醤油" at bounding box center [704, 543] width 162 height 23
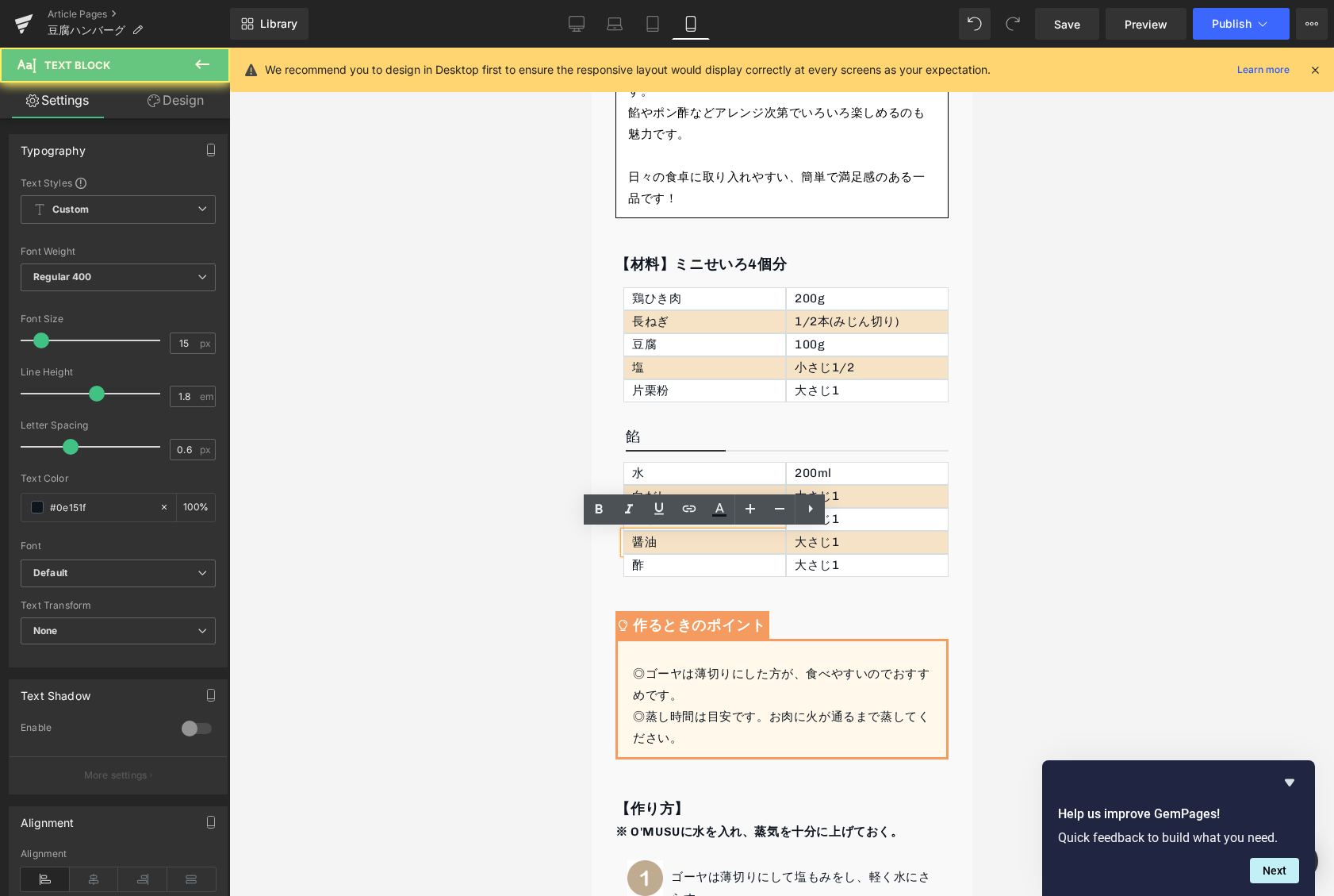
click at [656, 540] on div "醤油" at bounding box center [704, 543] width 162 height 23
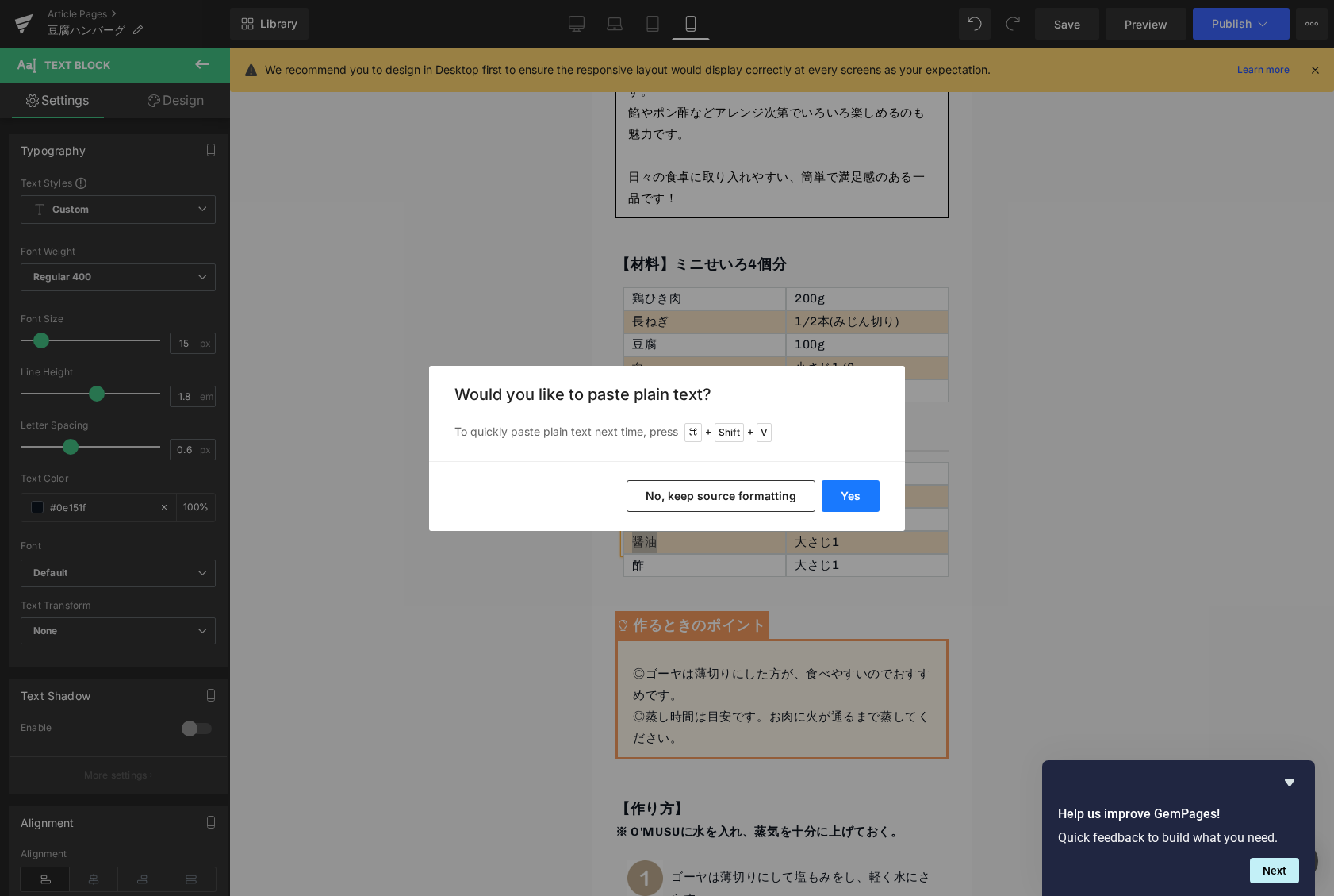
click at [839, 489] on button "Yes" at bounding box center [850, 496] width 58 height 32
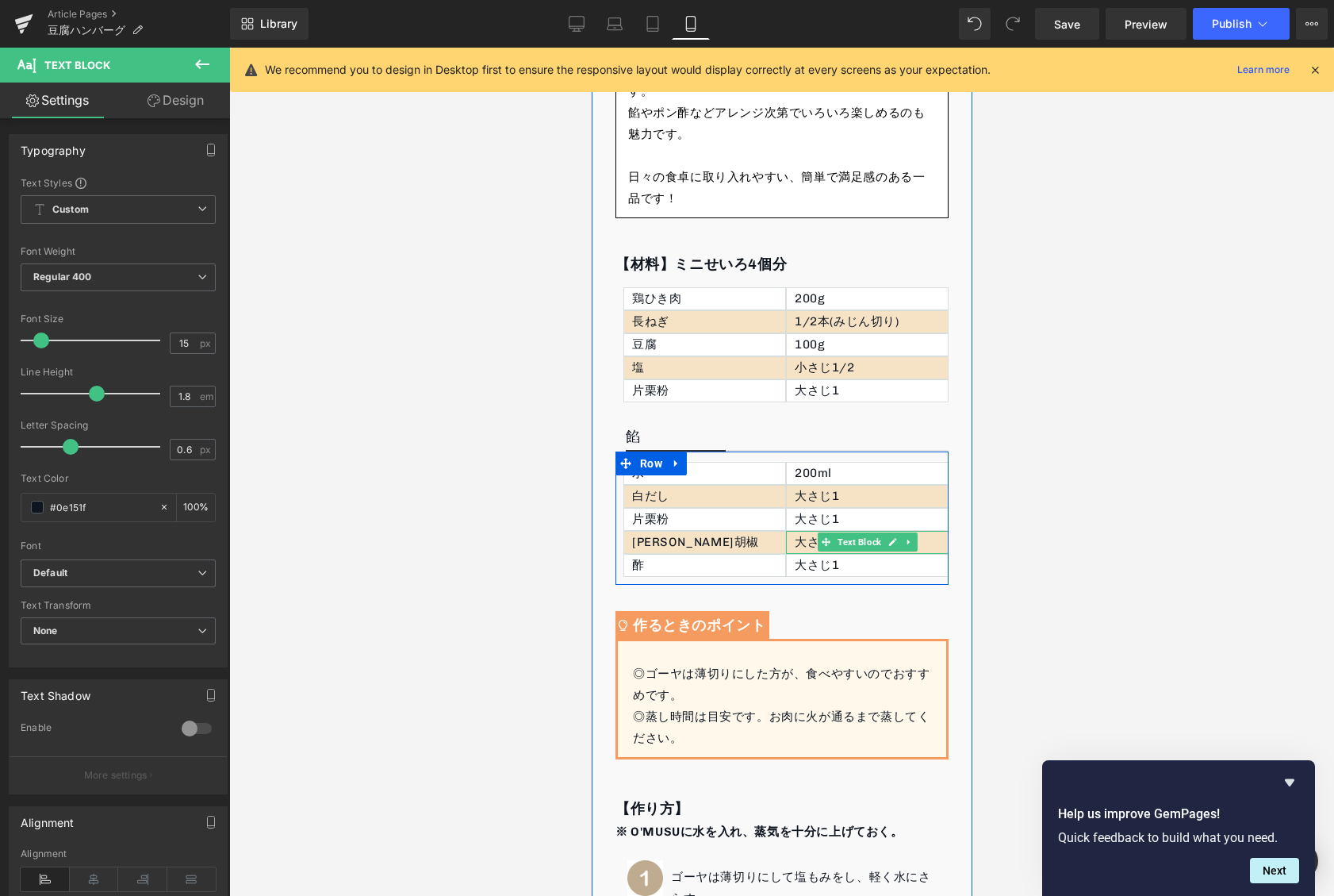
click at [800, 548] on p "大さじ1" at bounding box center [871, 543] width 153 height 21
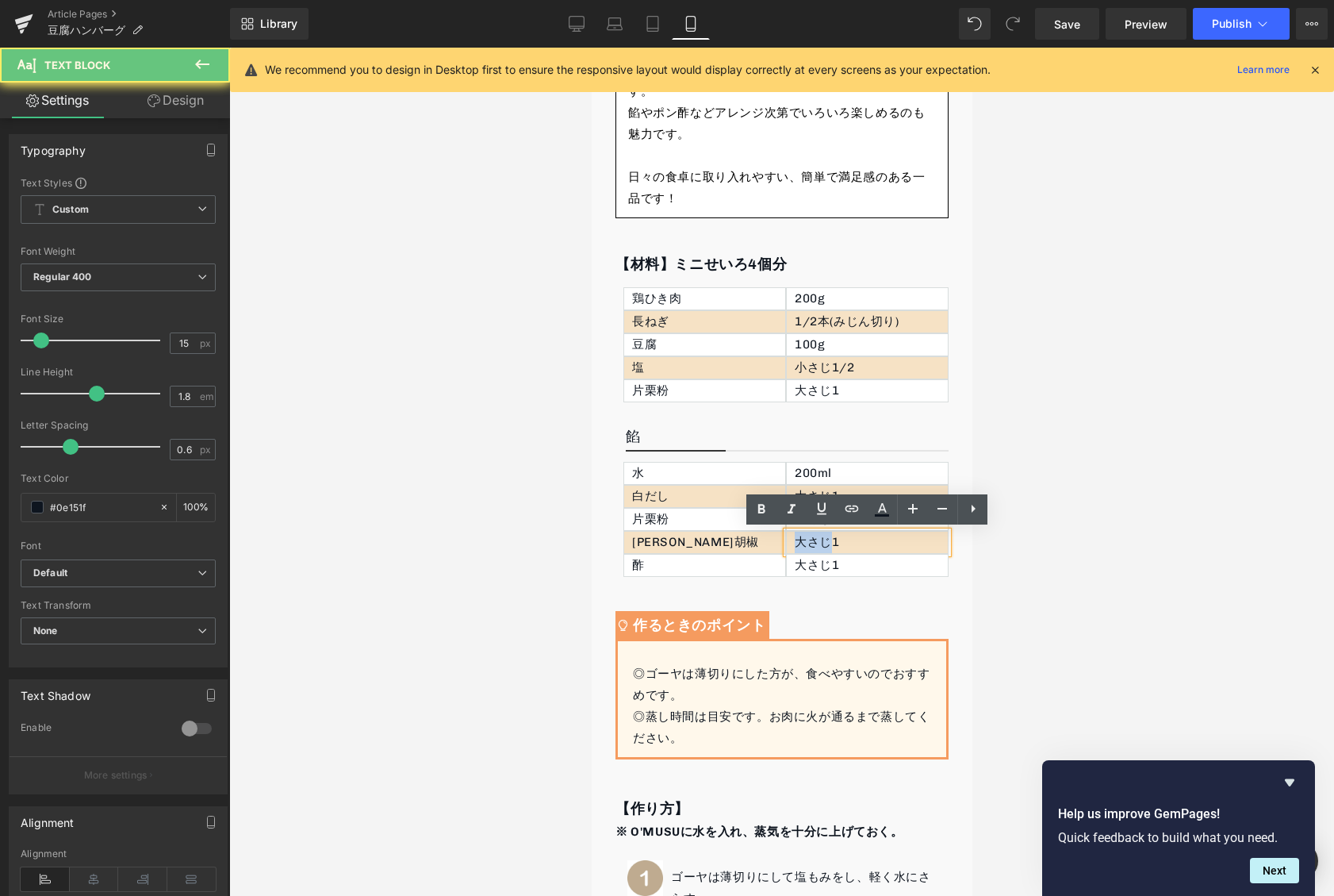
click at [800, 548] on p "大さじ1" at bounding box center [871, 543] width 153 height 21
click at [800, 546] on p "大さじ1" at bounding box center [871, 543] width 153 height 21
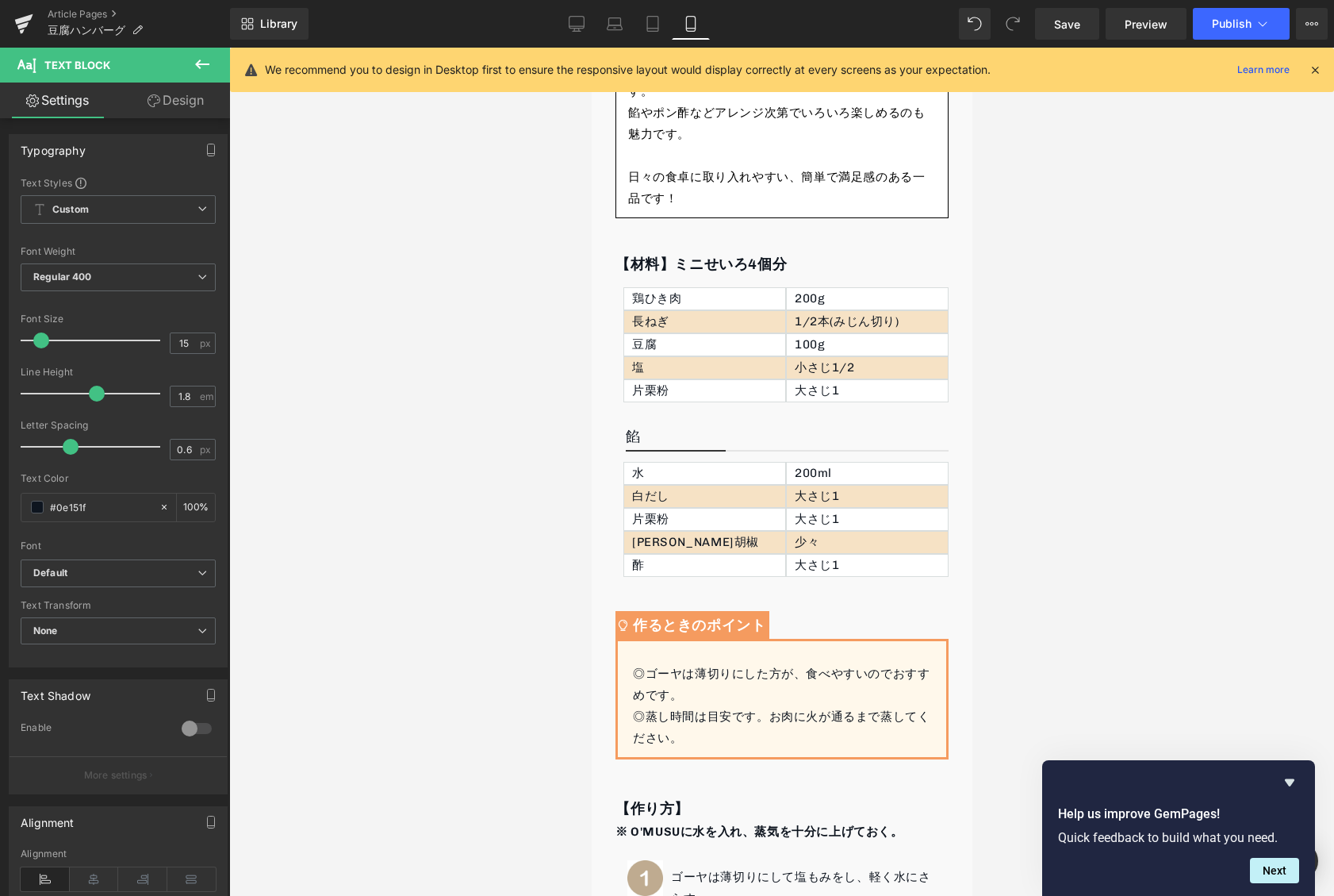
click at [526, 557] on div at bounding box center [782, 471] width 1105 height 848
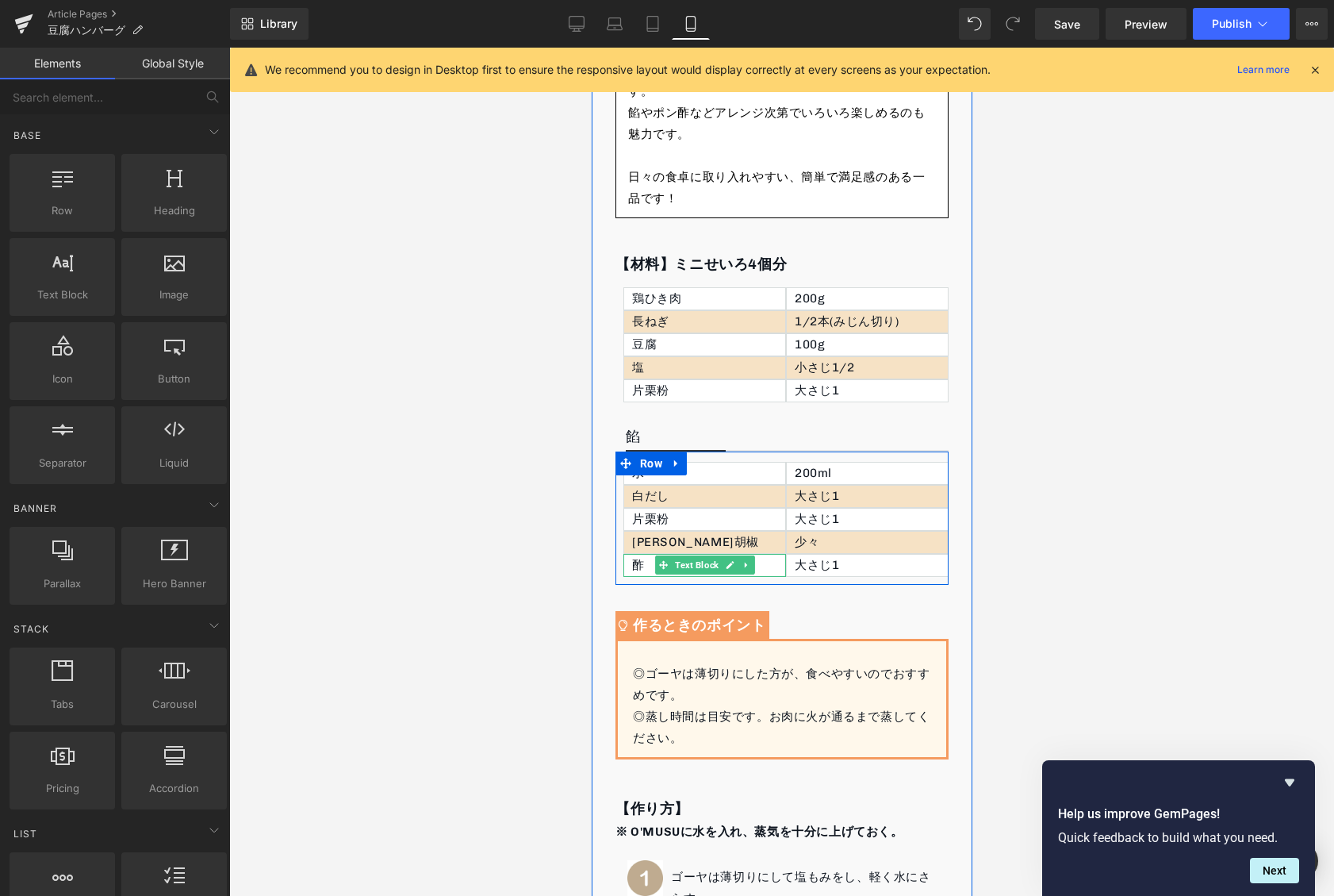
click at [754, 568] on div "酢" at bounding box center [704, 565] width 162 height 23
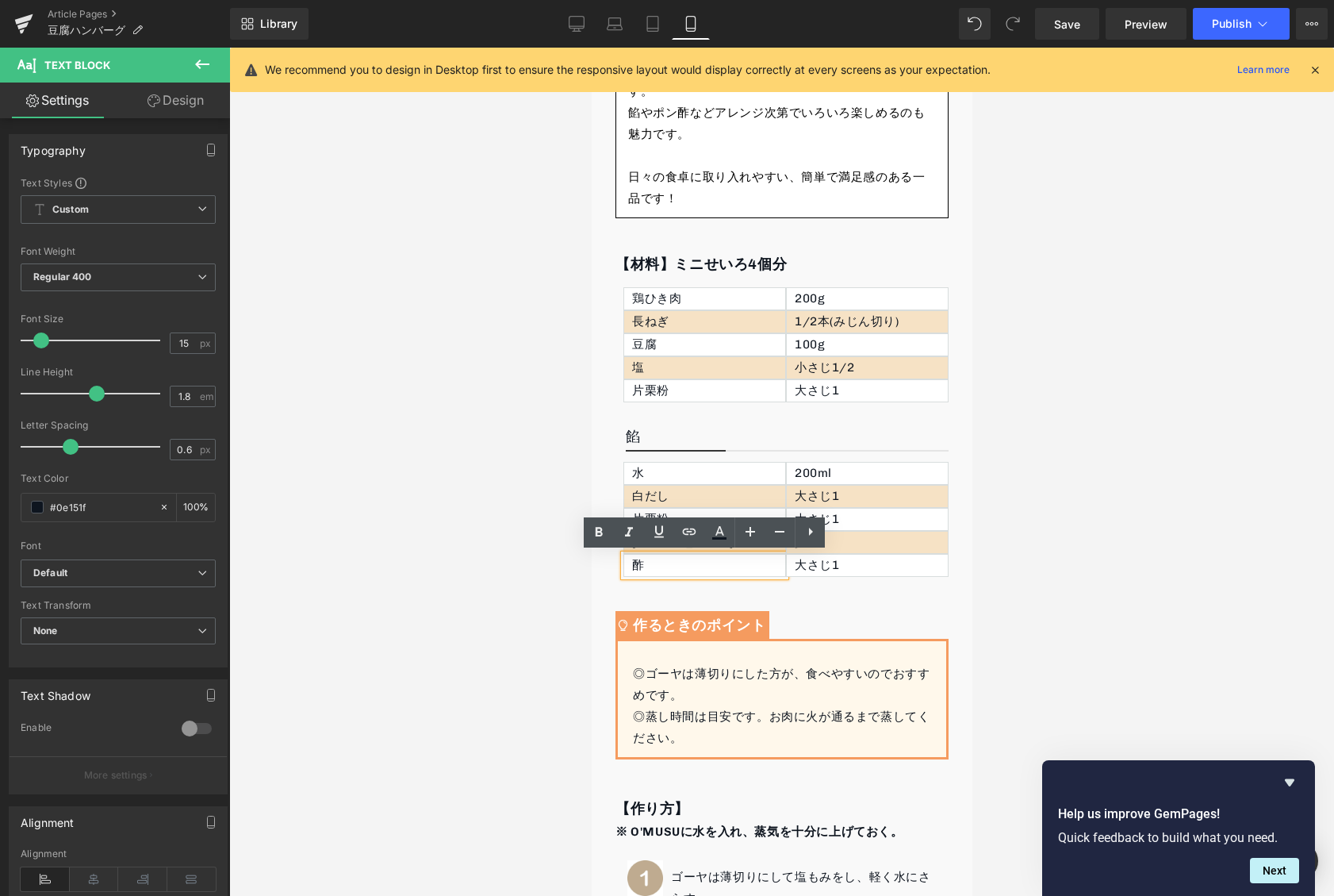
click at [588, 591] on div at bounding box center [782, 471] width 1105 height 848
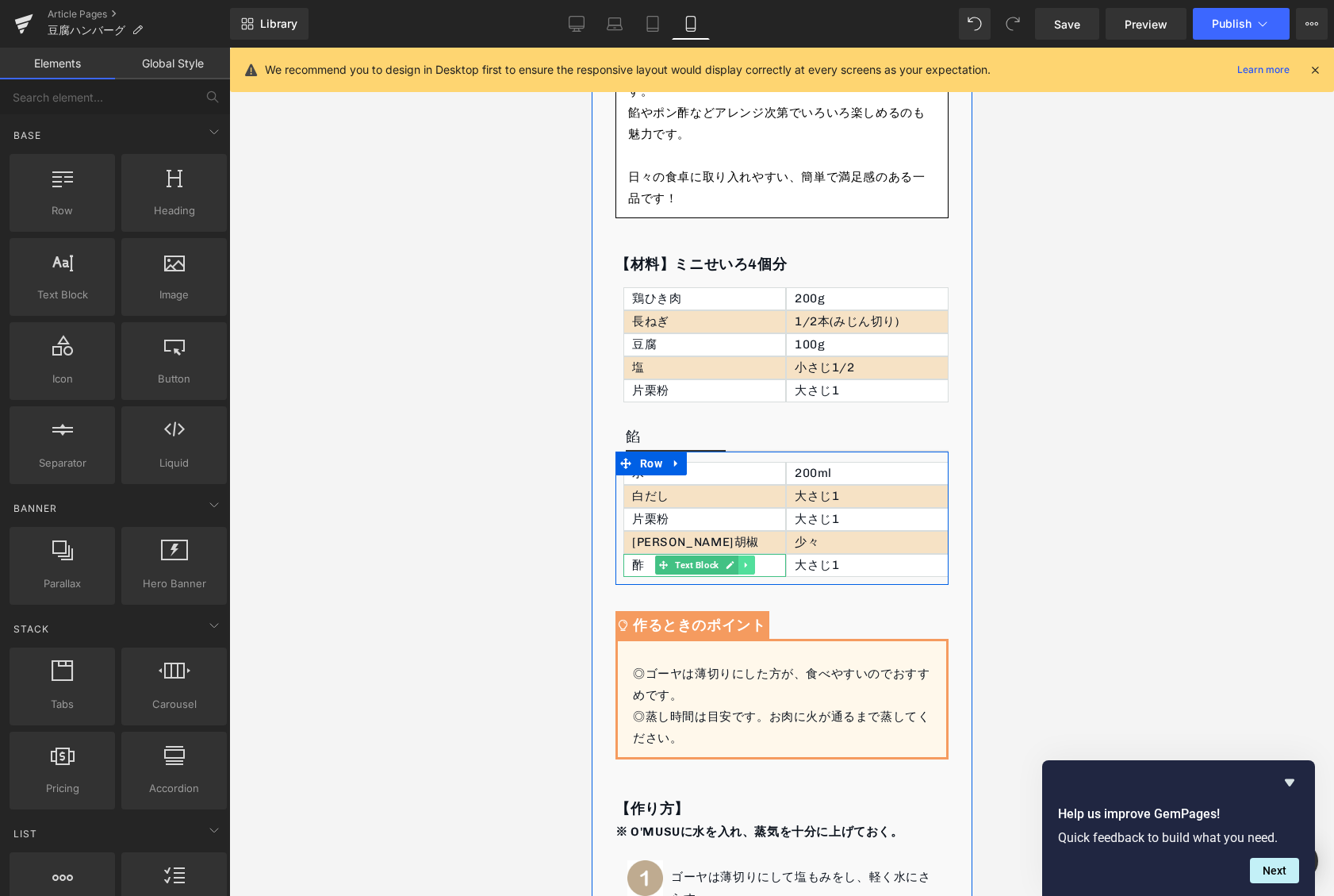
click at [750, 568] on icon at bounding box center [745, 565] width 9 height 10
click at [750, 568] on icon at bounding box center [754, 565] width 9 height 9
click at [900, 562] on link at bounding box center [908, 564] width 17 height 19
click at [908, 568] on link at bounding box center [916, 564] width 17 height 19
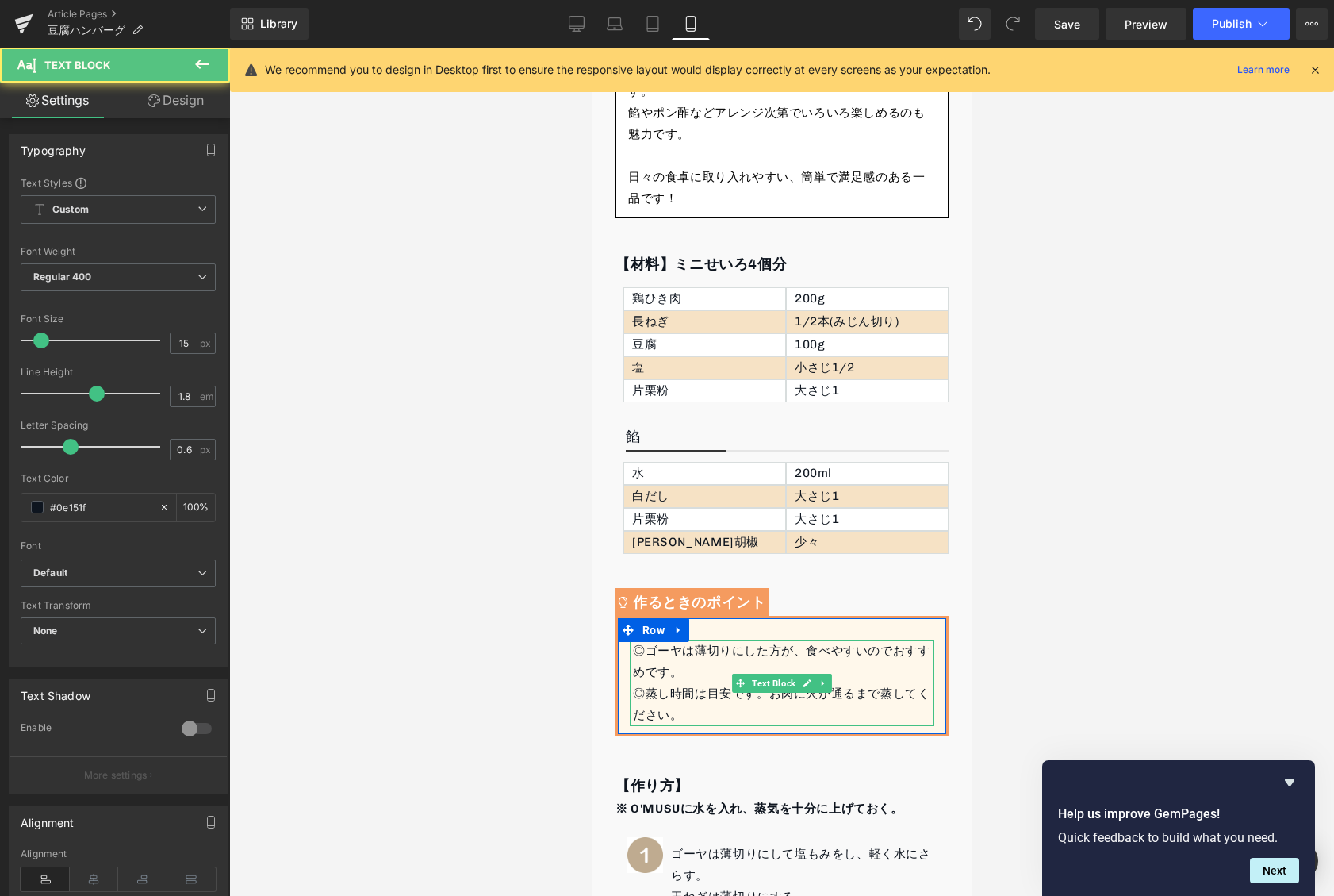
click at [652, 646] on div "◎ゴーヤは薄切りにした方が、食べやすいのでおすすめです。" at bounding box center [783, 661] width 302 height 43
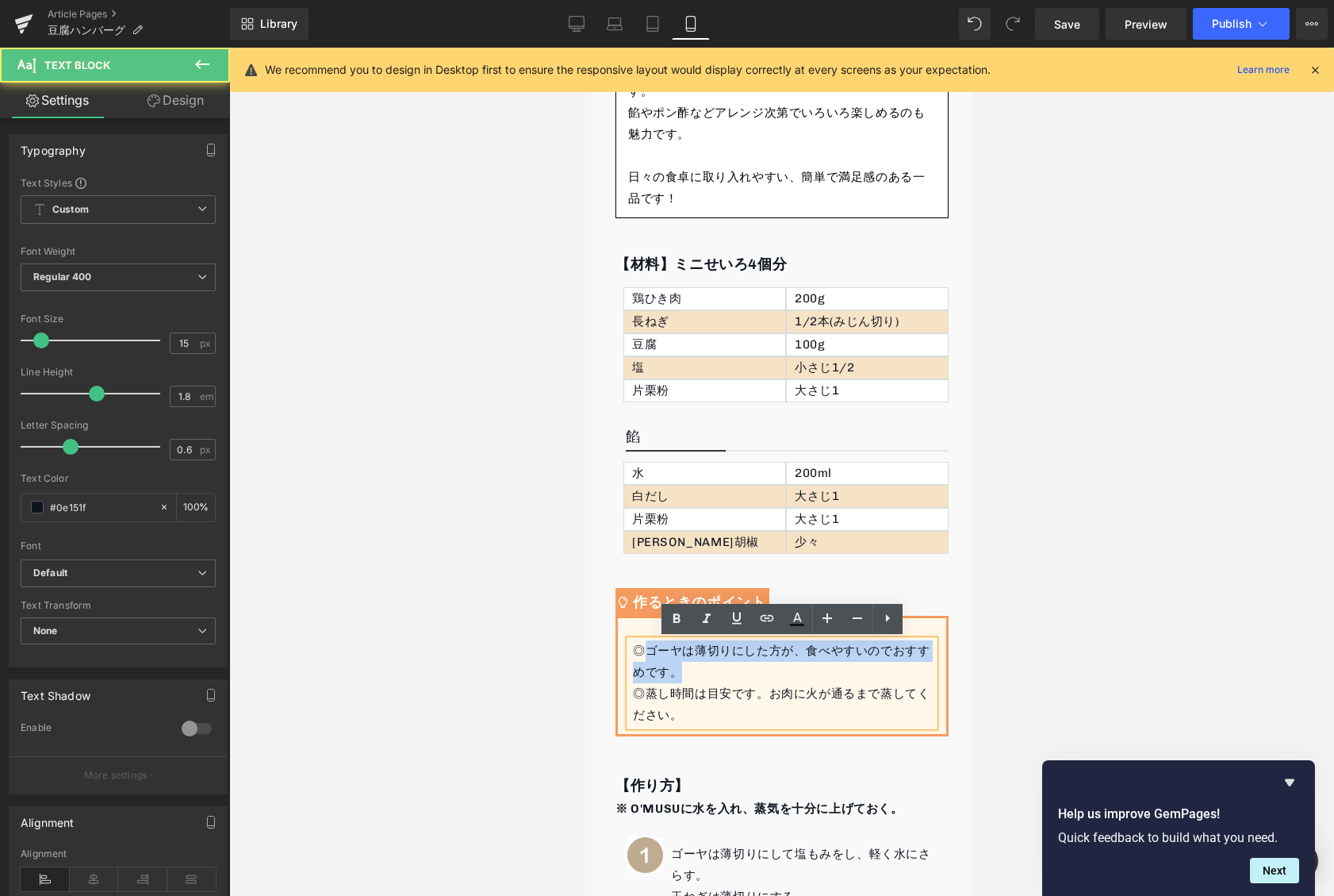
drag, startPoint x: 644, startPoint y: 646, endPoint x: 696, endPoint y: 670, distance: 57.3
click at [696, 670] on div "◎ゴーヤは薄切りにした方が、食べやすいのでおすすめです。" at bounding box center [783, 661] width 302 height 43
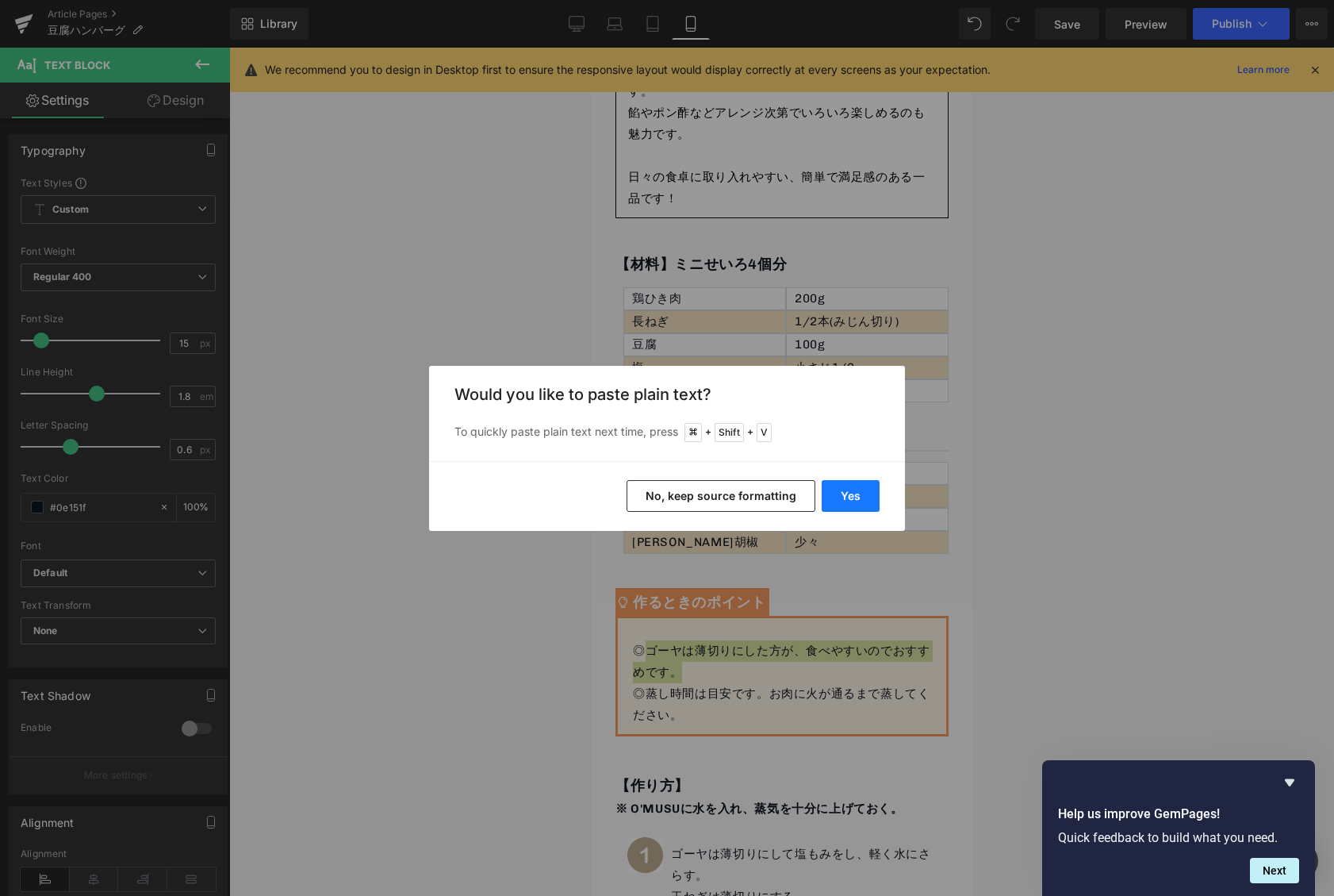
click at [872, 501] on button "Yes" at bounding box center [850, 496] width 58 height 32
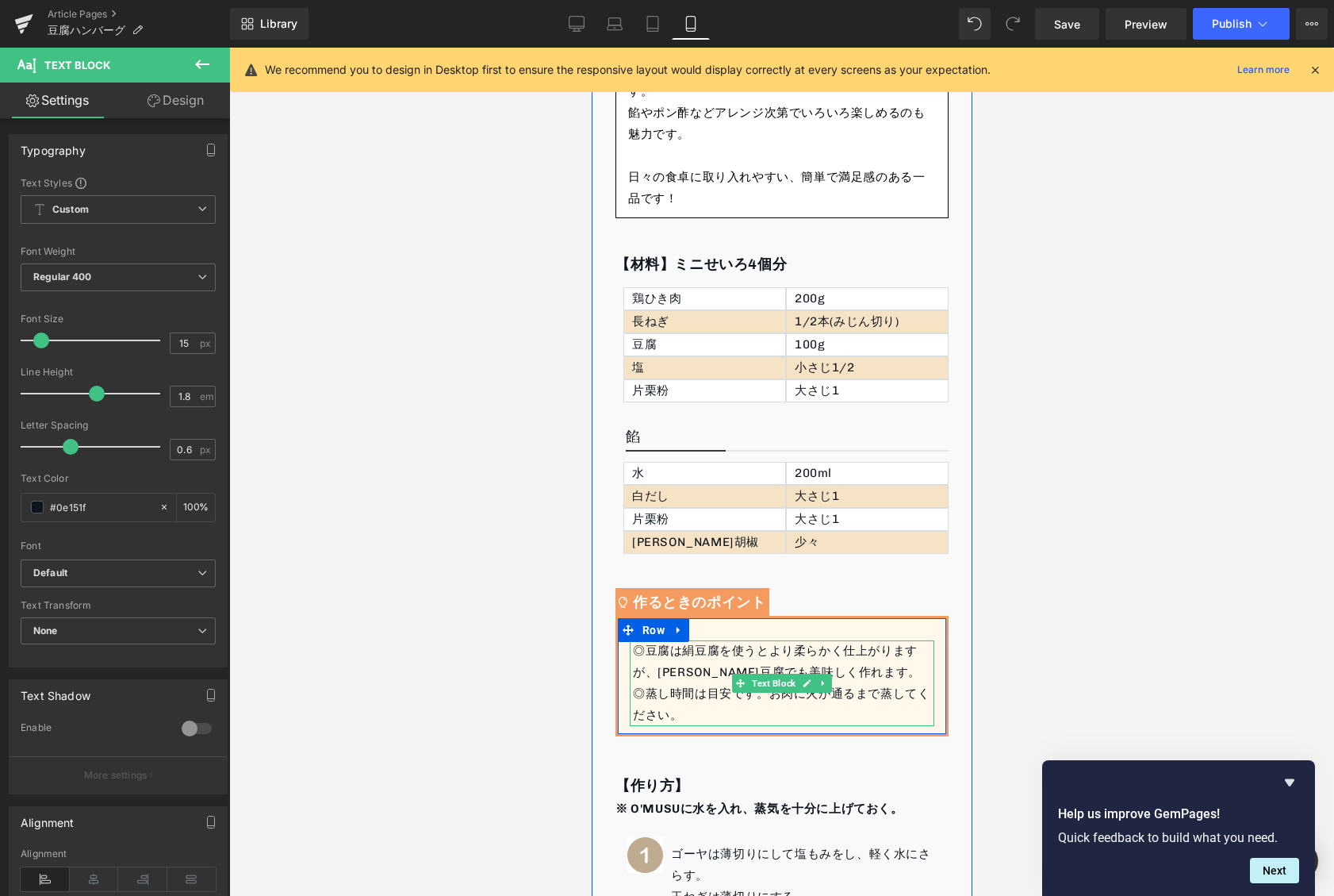
click at [665, 717] on div "◎蒸し時間は目安です。お肉に火が通るまで蒸してください。" at bounding box center [783, 704] width 302 height 43
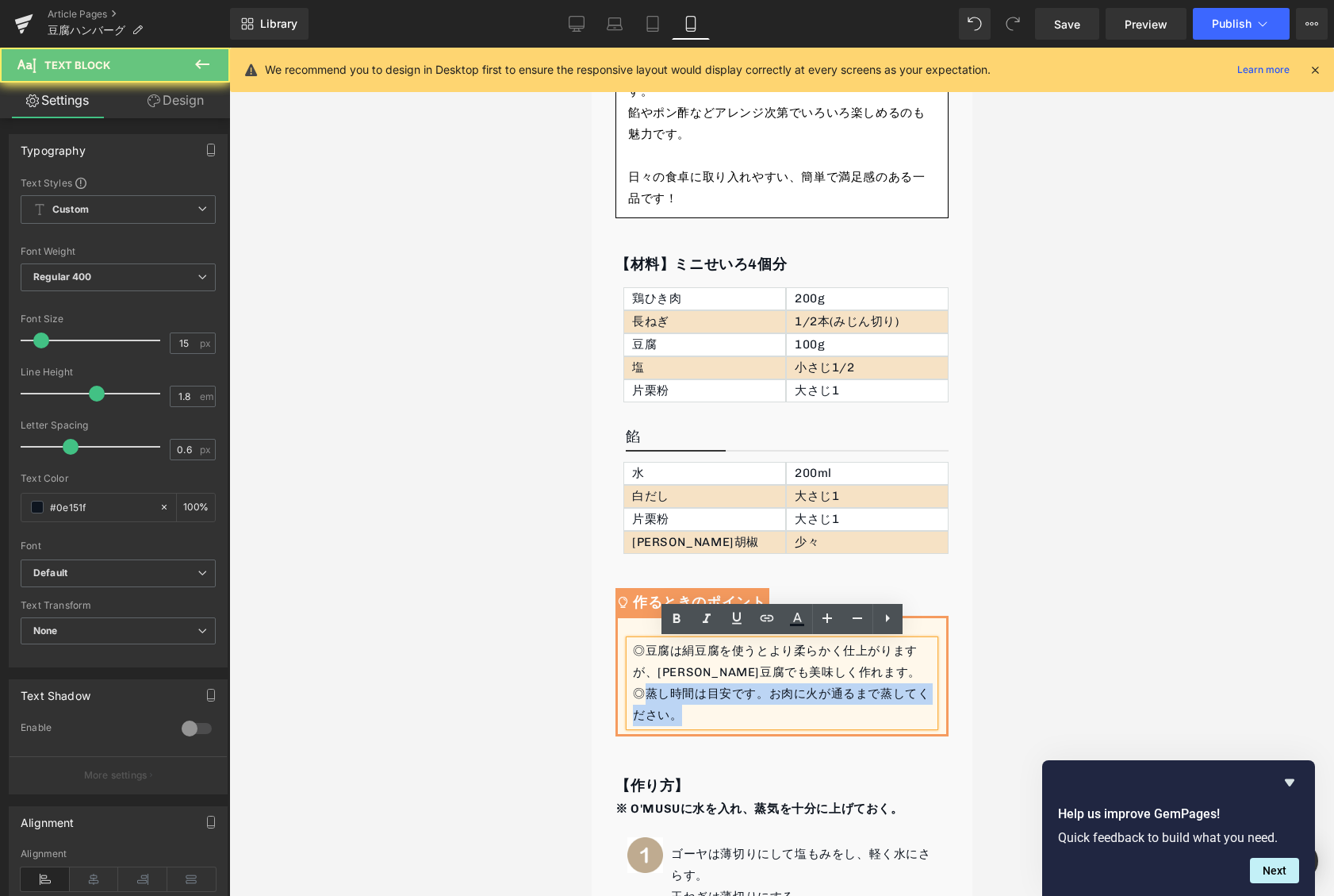
drag, startPoint x: 645, startPoint y: 694, endPoint x: 717, endPoint y: 721, distance: 76.9
click at [717, 721] on div "◎蒸し時間は目安です。お肉に火が通るまで蒸してください。" at bounding box center [783, 704] width 302 height 43
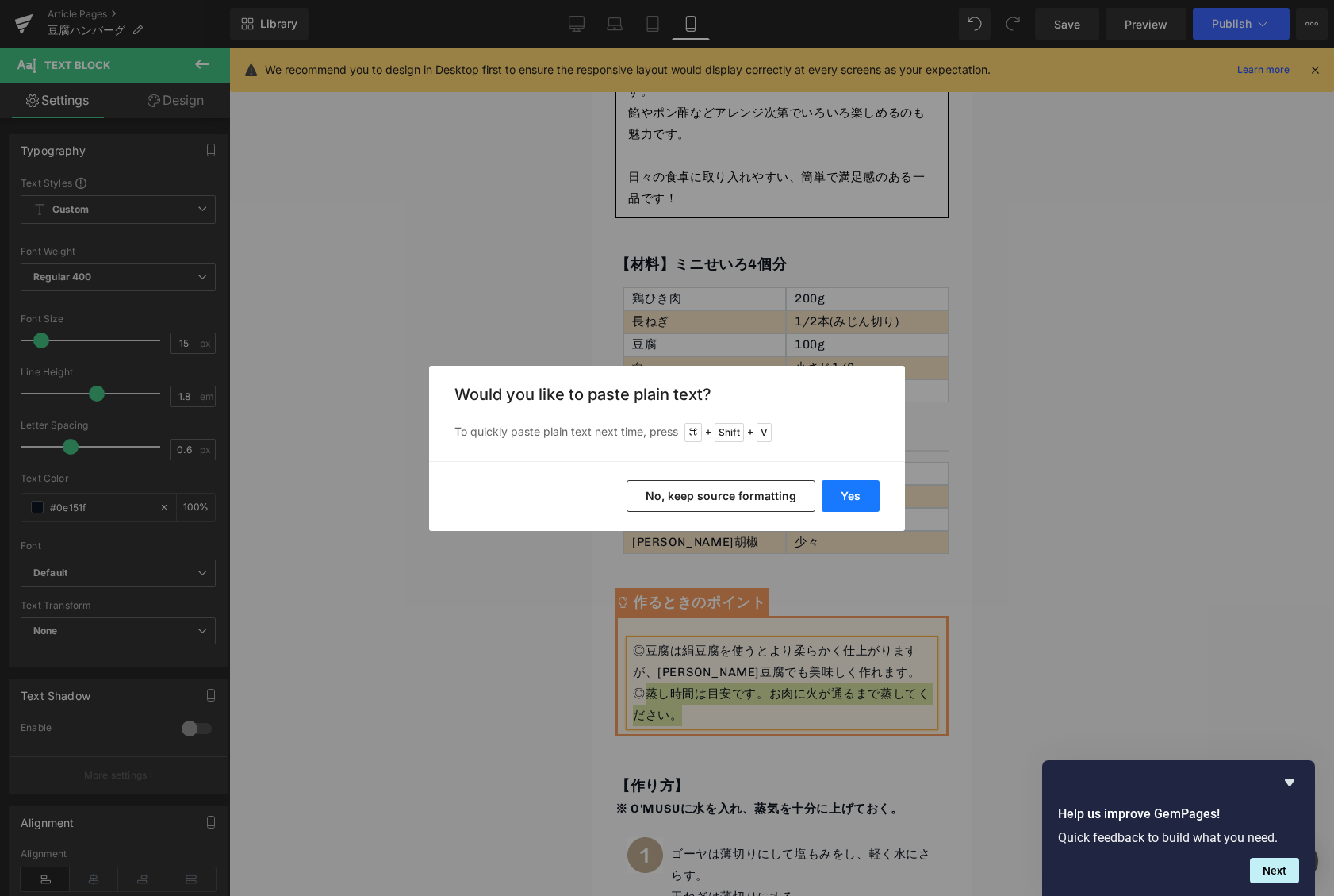
drag, startPoint x: 868, startPoint y: 492, endPoint x: 278, endPoint y: 445, distance: 591.9
click at [868, 492] on button "Yes" at bounding box center [850, 496] width 58 height 32
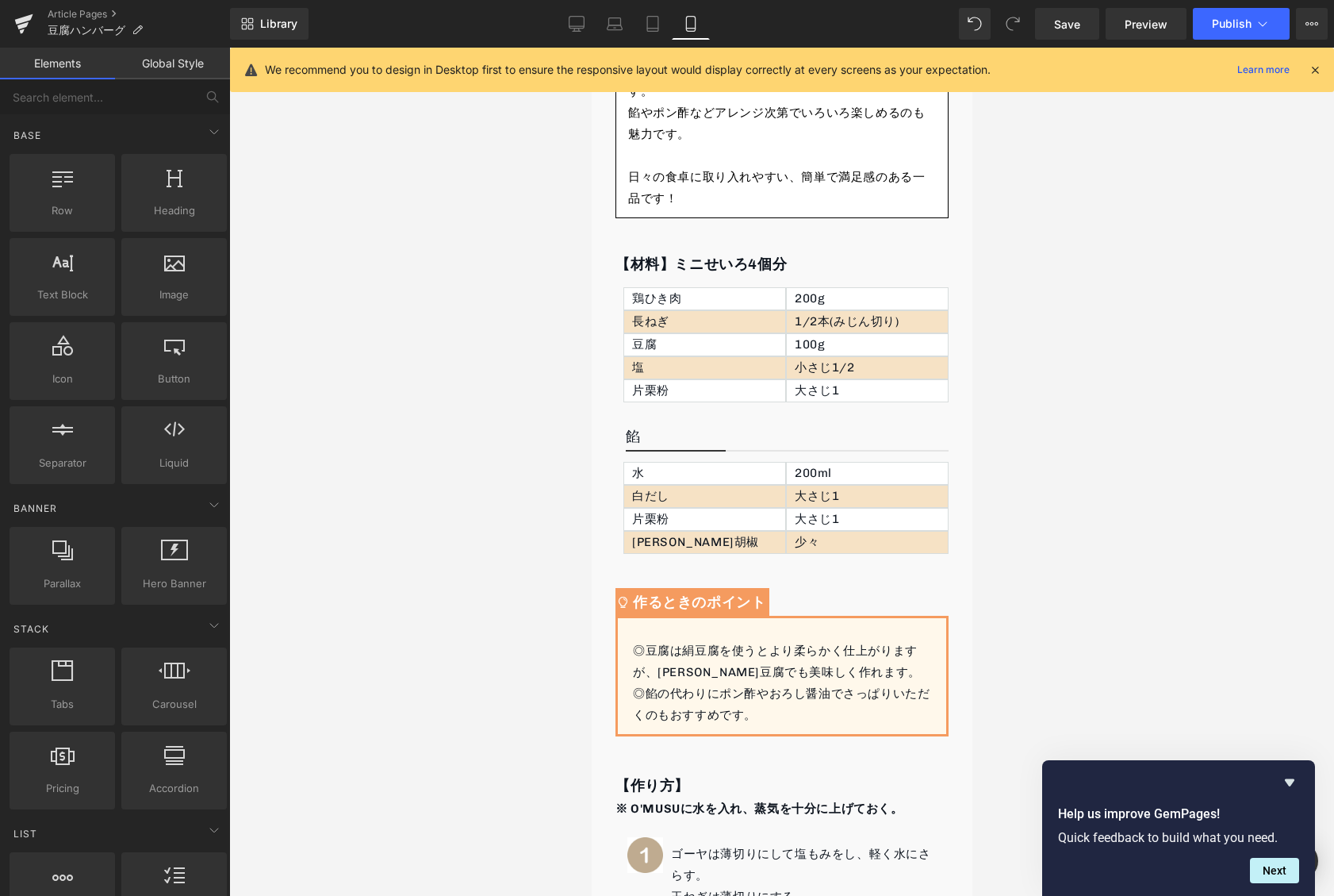
click at [998, 495] on div at bounding box center [782, 471] width 1105 height 848
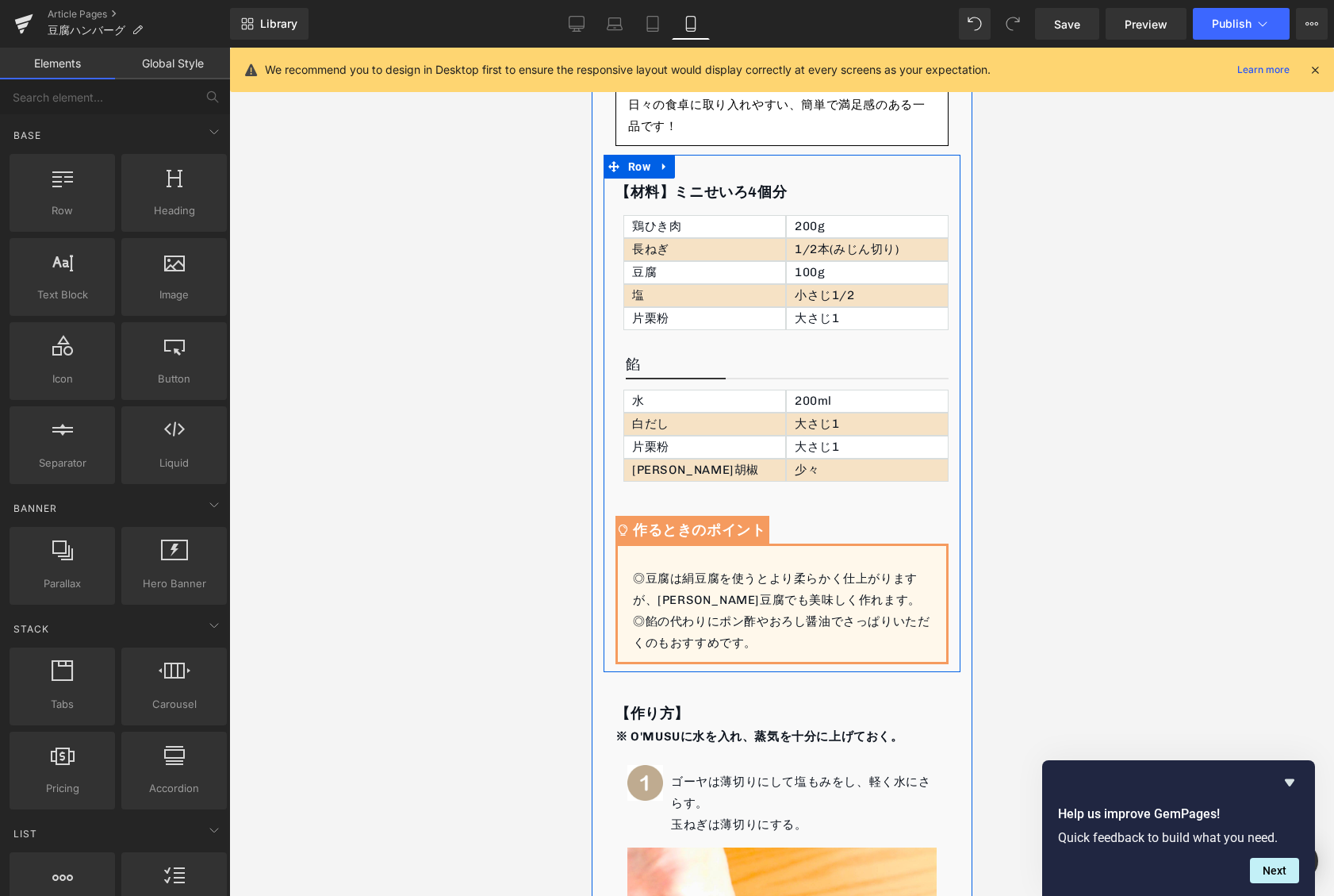
scroll to position [520, 0]
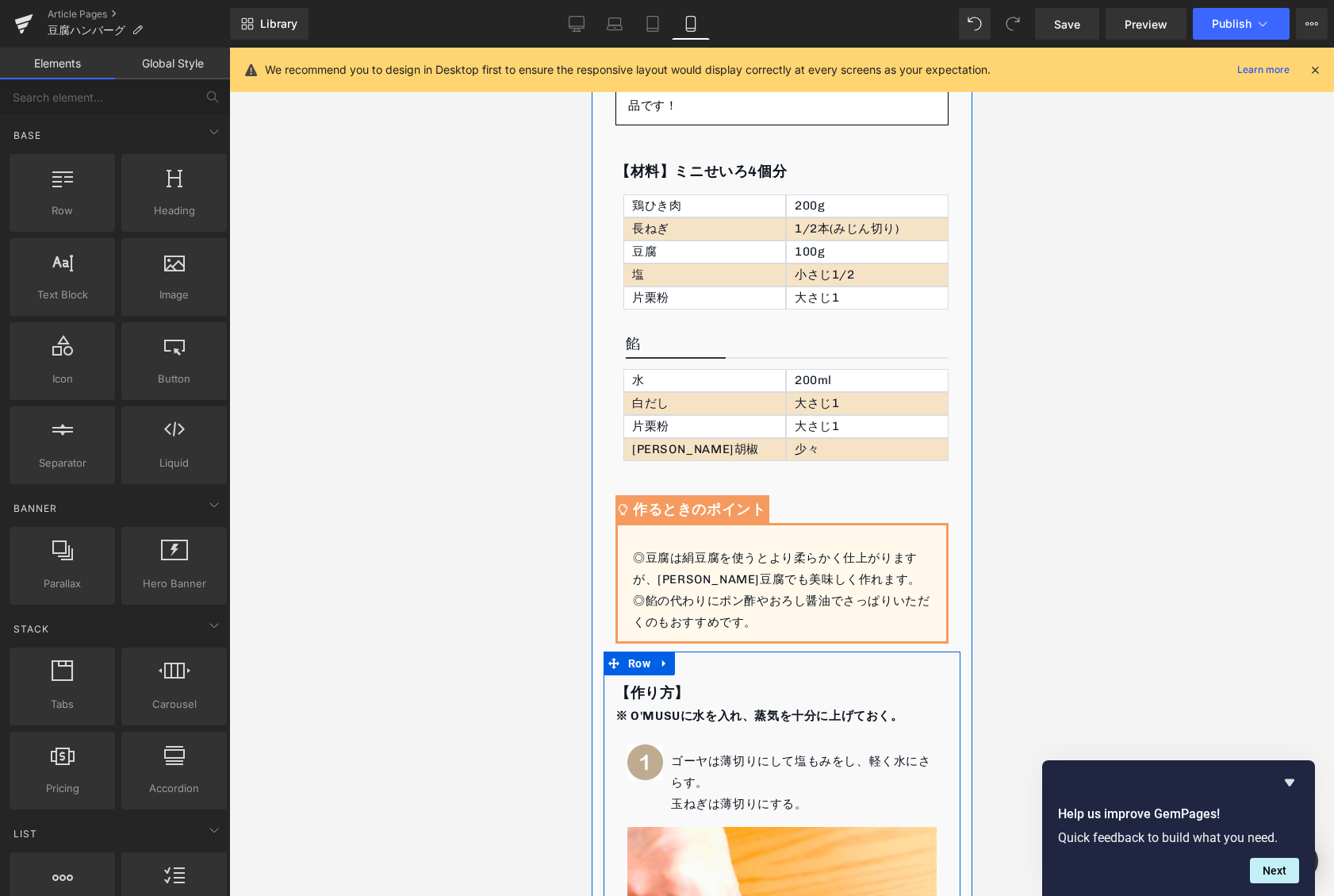
click at [659, 712] on strong "※ O'MUSUに水を入れ、蒸気を十分に上げておく。" at bounding box center [758, 716] width 288 height 14
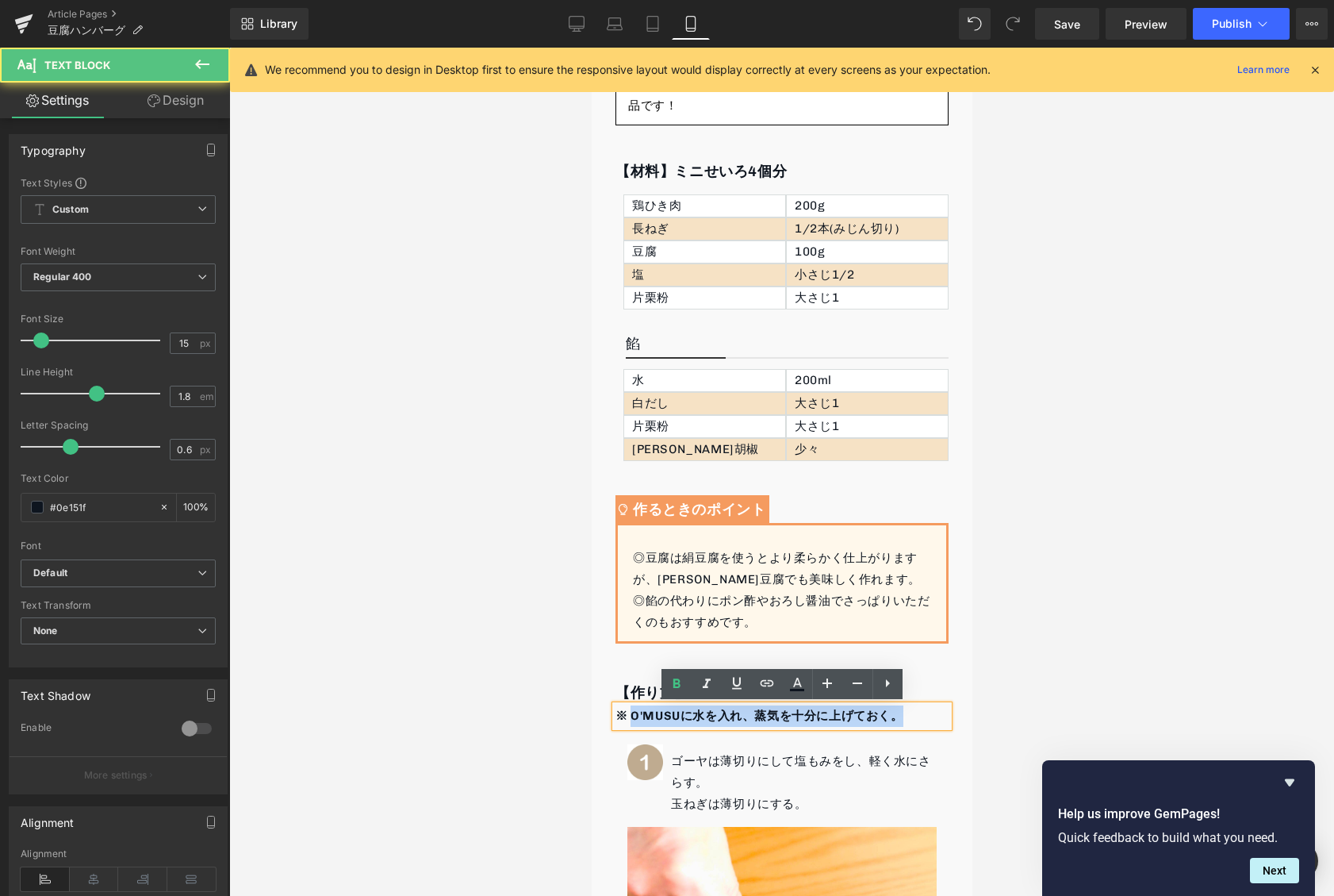
drag, startPoint x: 633, startPoint y: 714, endPoint x: 918, endPoint y: 709, distance: 285.0
click at [918, 709] on p "※ O'MUSUに水を入れ、蒸気を十分に上げておく。" at bounding box center [781, 716] width 333 height 21
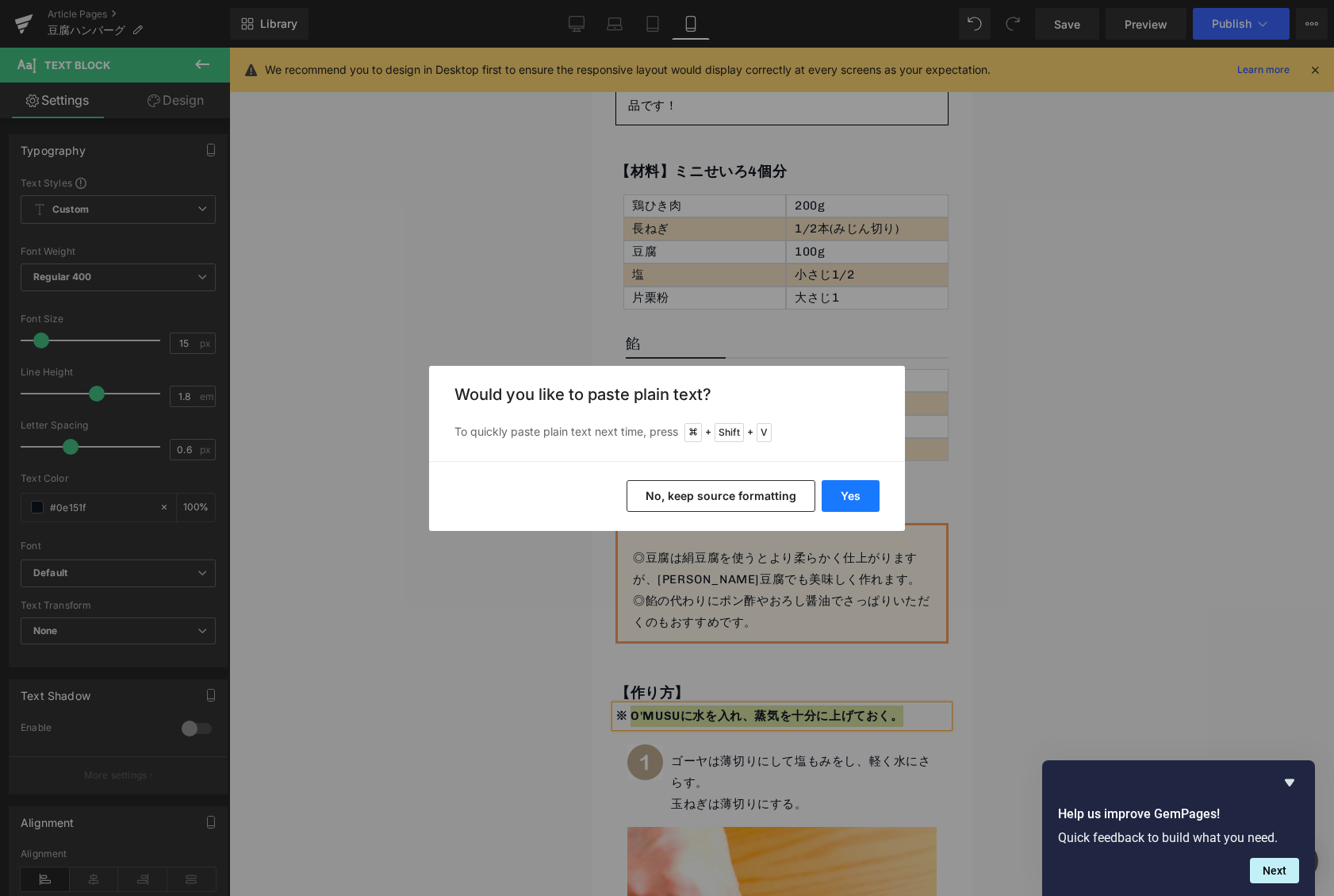
click at [833, 499] on button "Yes" at bounding box center [850, 496] width 58 height 32
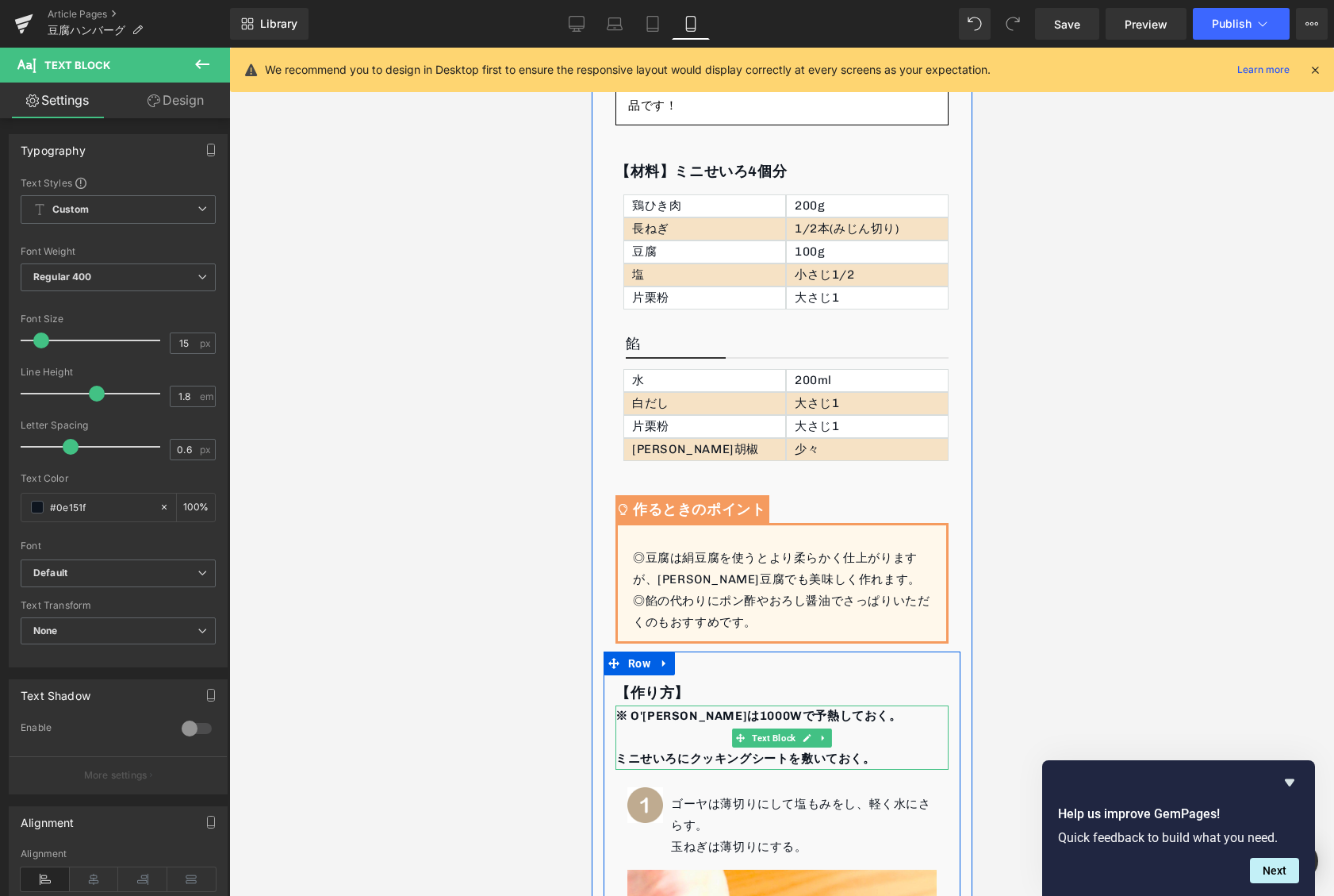
click at [670, 732] on p at bounding box center [781, 737] width 333 height 21
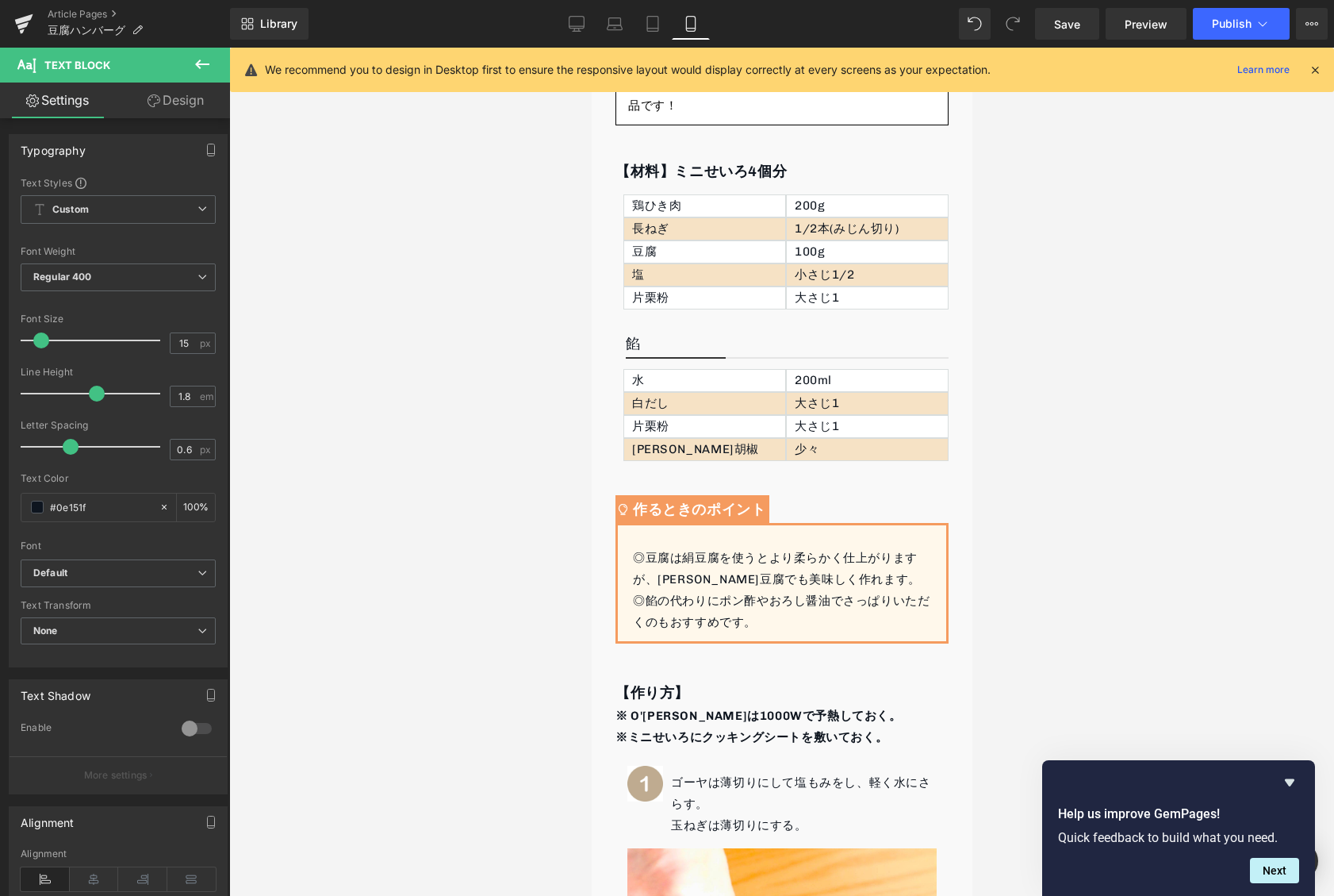
click at [1117, 589] on div at bounding box center [782, 471] width 1105 height 848
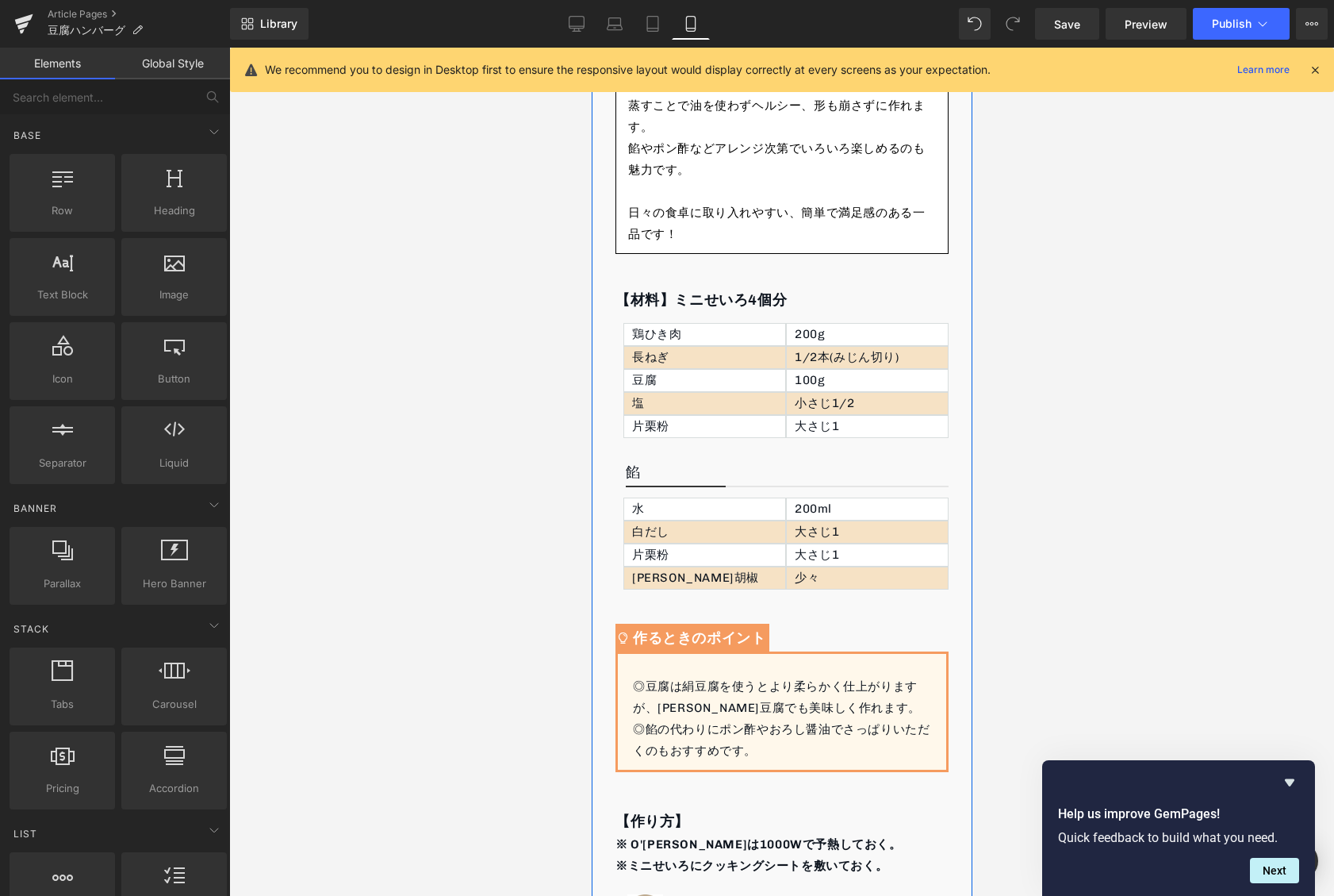
scroll to position [0, 0]
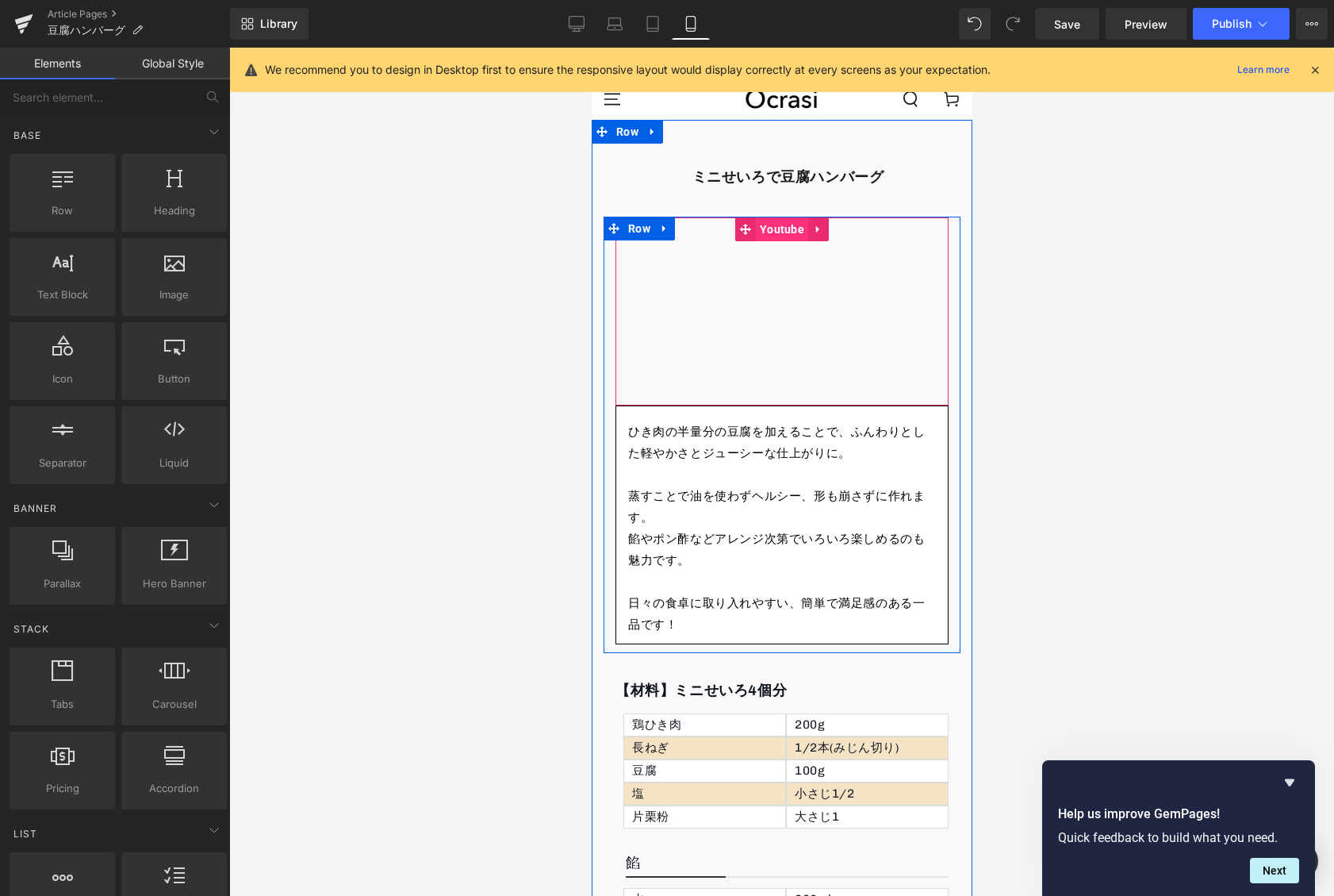
click at [783, 225] on span "Youtube" at bounding box center [781, 229] width 53 height 24
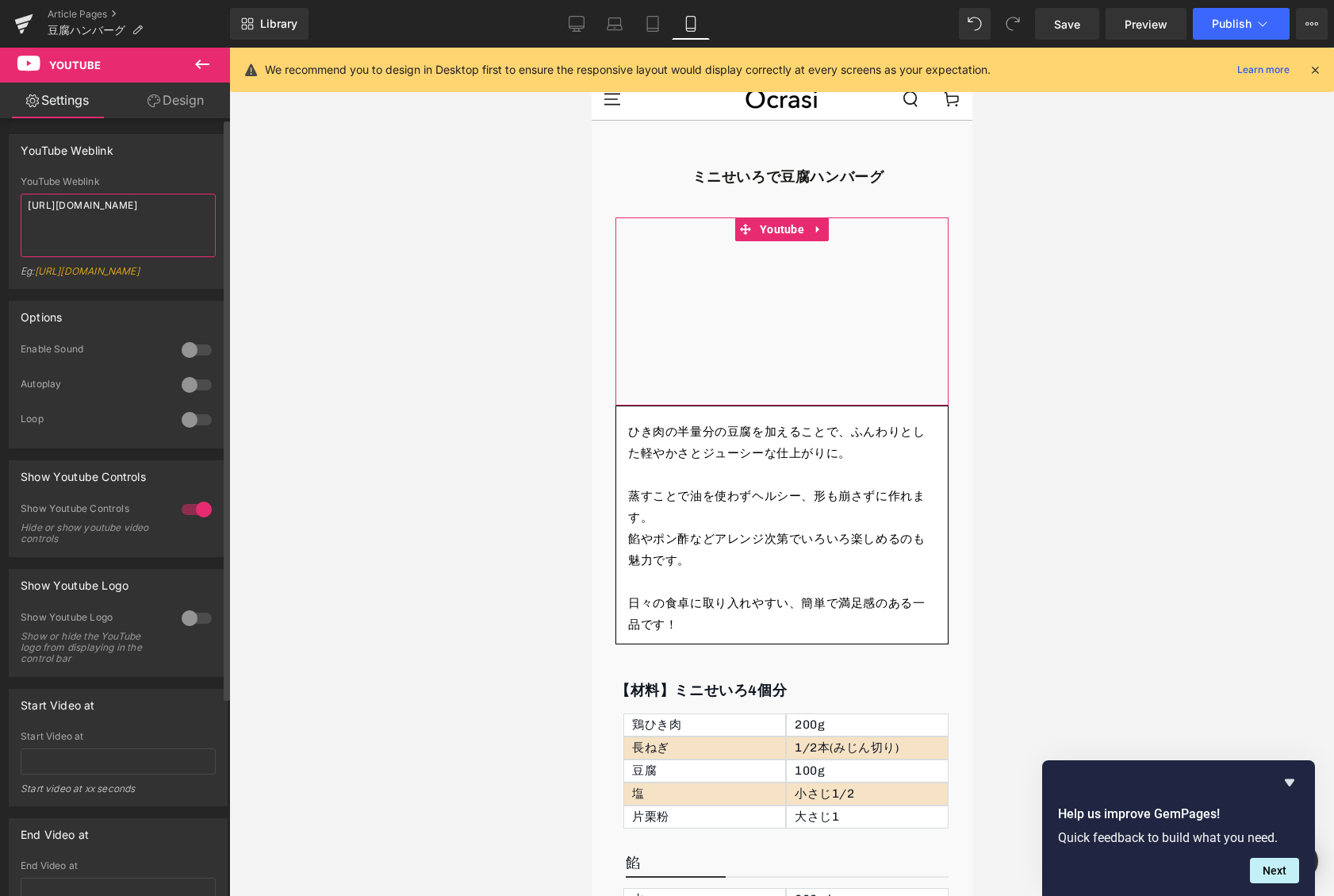
drag, startPoint x: 112, startPoint y: 201, endPoint x: 204, endPoint y: 205, distance: 92.1
click at [204, 205] on textarea "[URL][DOMAIN_NAME]" at bounding box center [118, 225] width 195 height 63
paste textarea "4r4DFcmLQ0U"
type textarea "[URL][DOMAIN_NAME]"
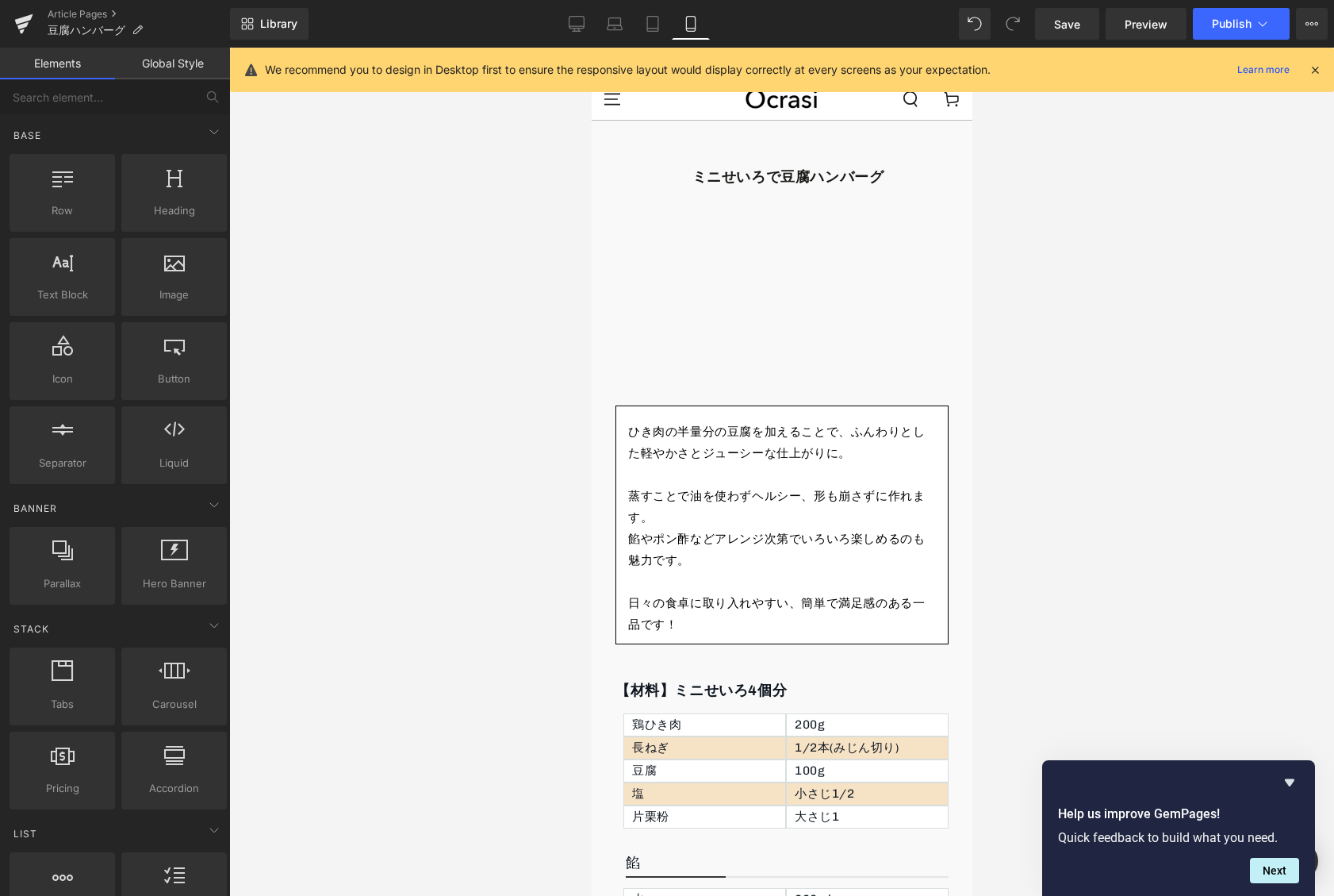
click at [369, 245] on div at bounding box center [782, 471] width 1105 height 848
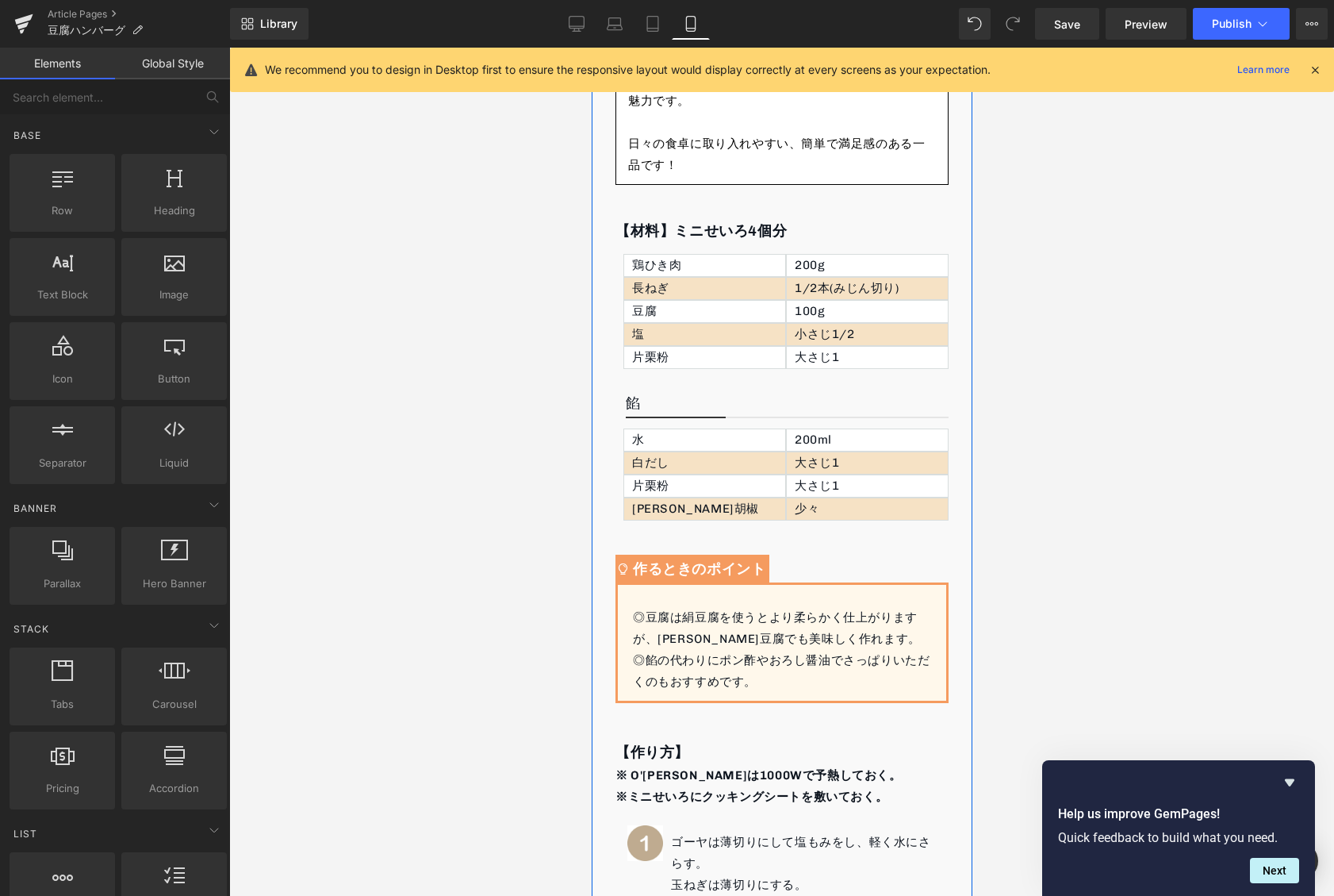
scroll to position [607, 0]
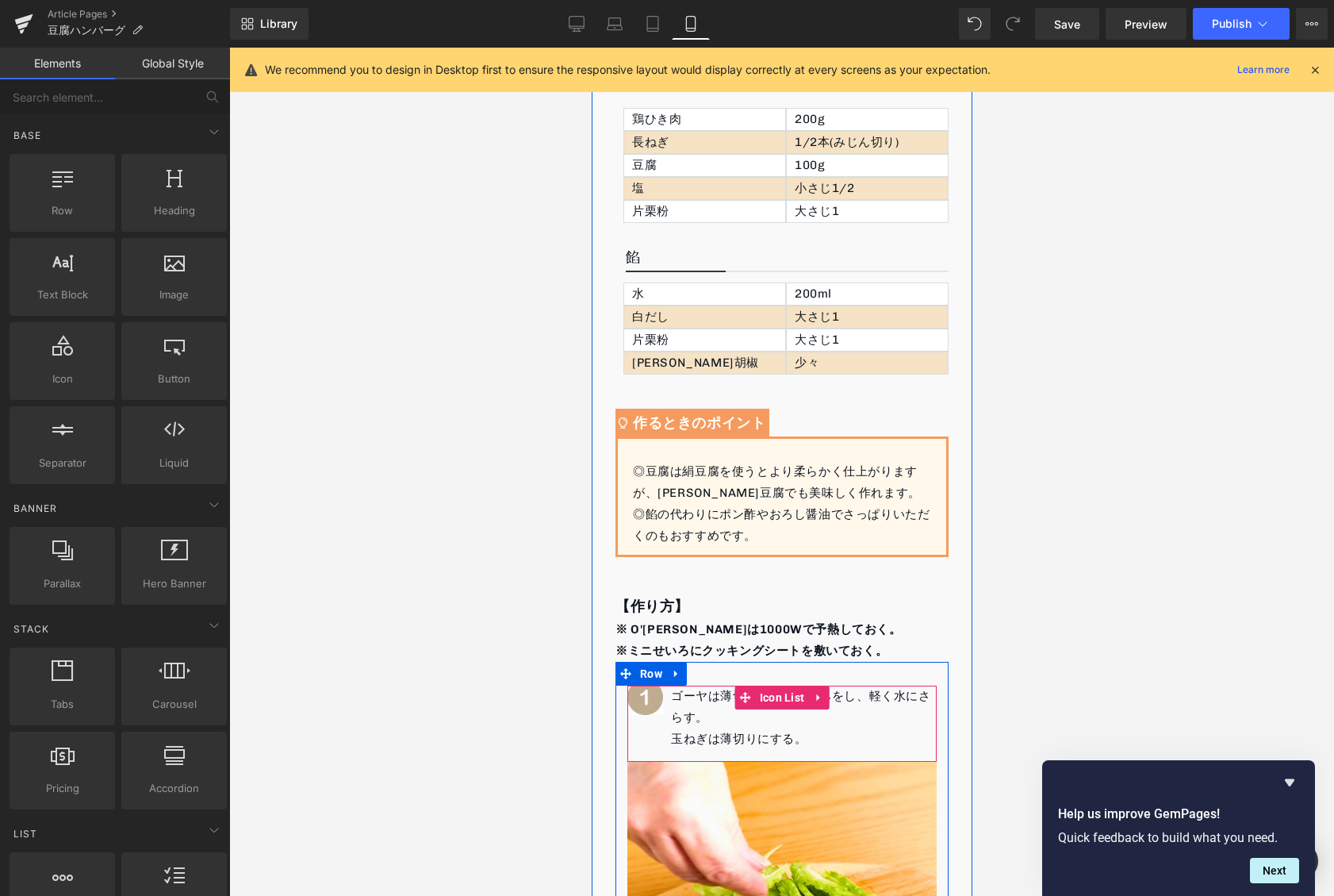
click at [688, 694] on div "ゴーヤは薄切りにして塩もみをし、軽く水にさらす。 玉ねぎは薄切りにする。" at bounding box center [803, 718] width 266 height 64
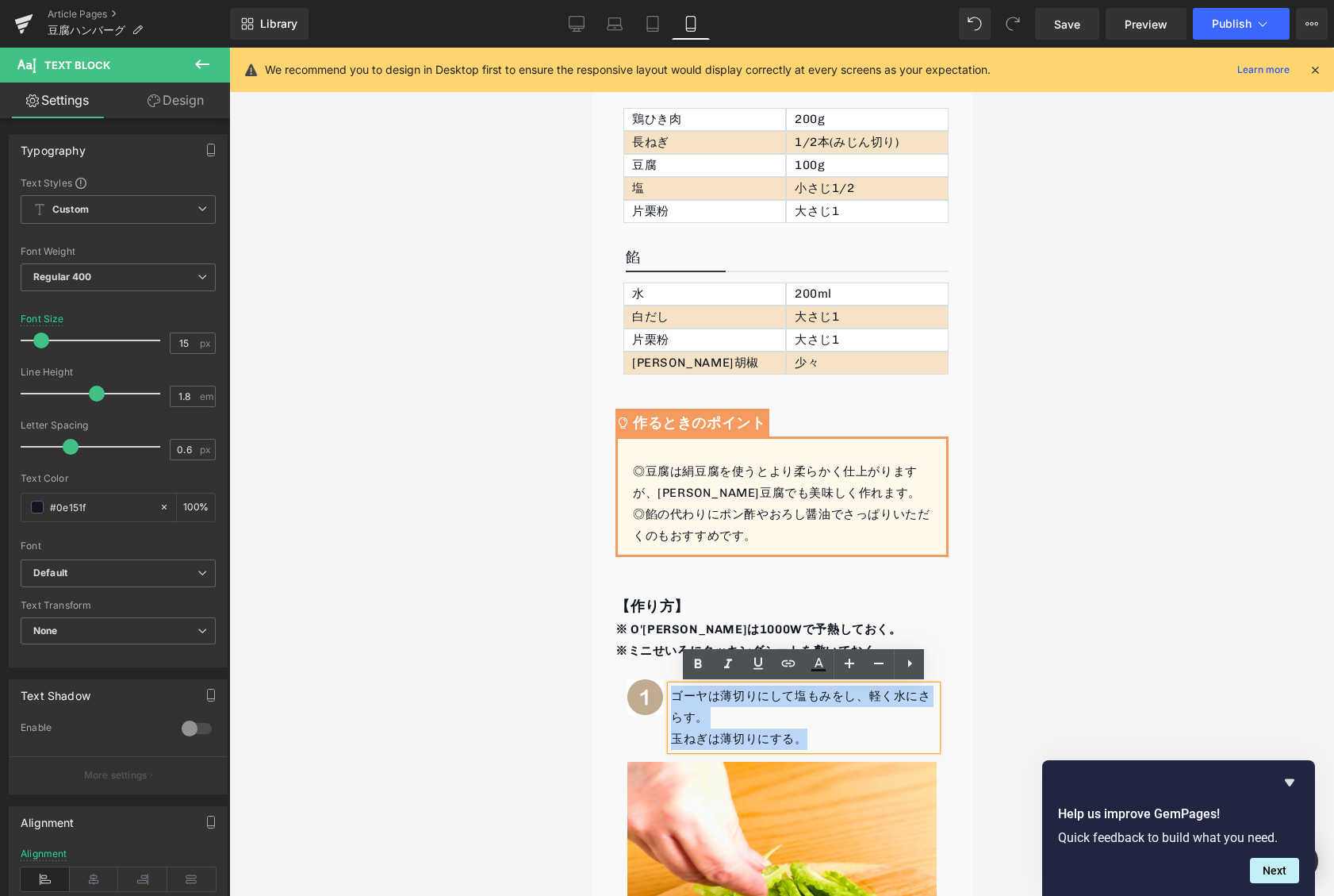
drag, startPoint x: 672, startPoint y: 694, endPoint x: 851, endPoint y: 746, distance: 186.4
click at [851, 746] on div "ゴーヤは薄切りにして塩もみをし、軽く水にさらす。 玉ねぎは薄切りにする。" at bounding box center [803, 718] width 266 height 64
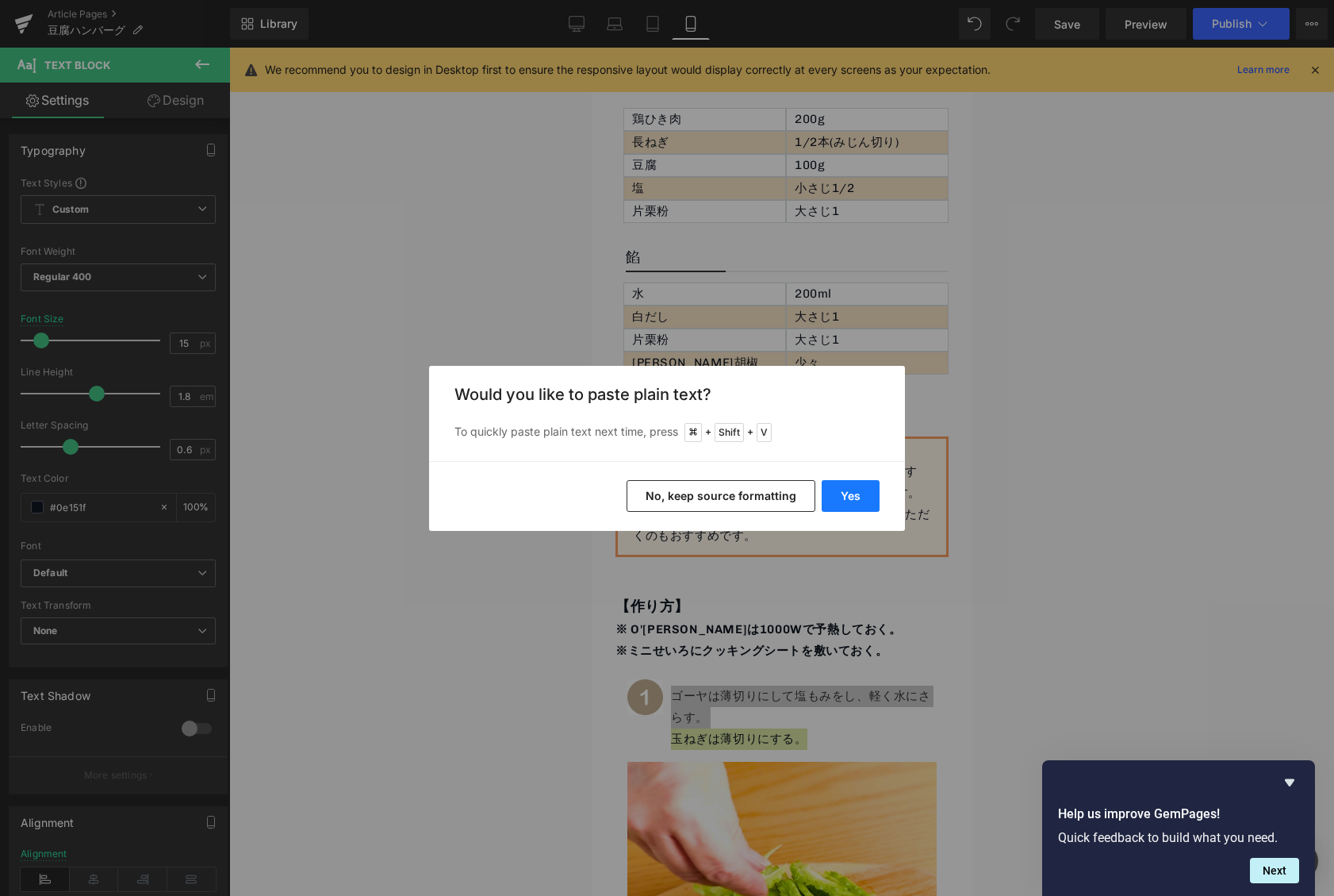
click at [846, 493] on button "Yes" at bounding box center [850, 496] width 58 height 32
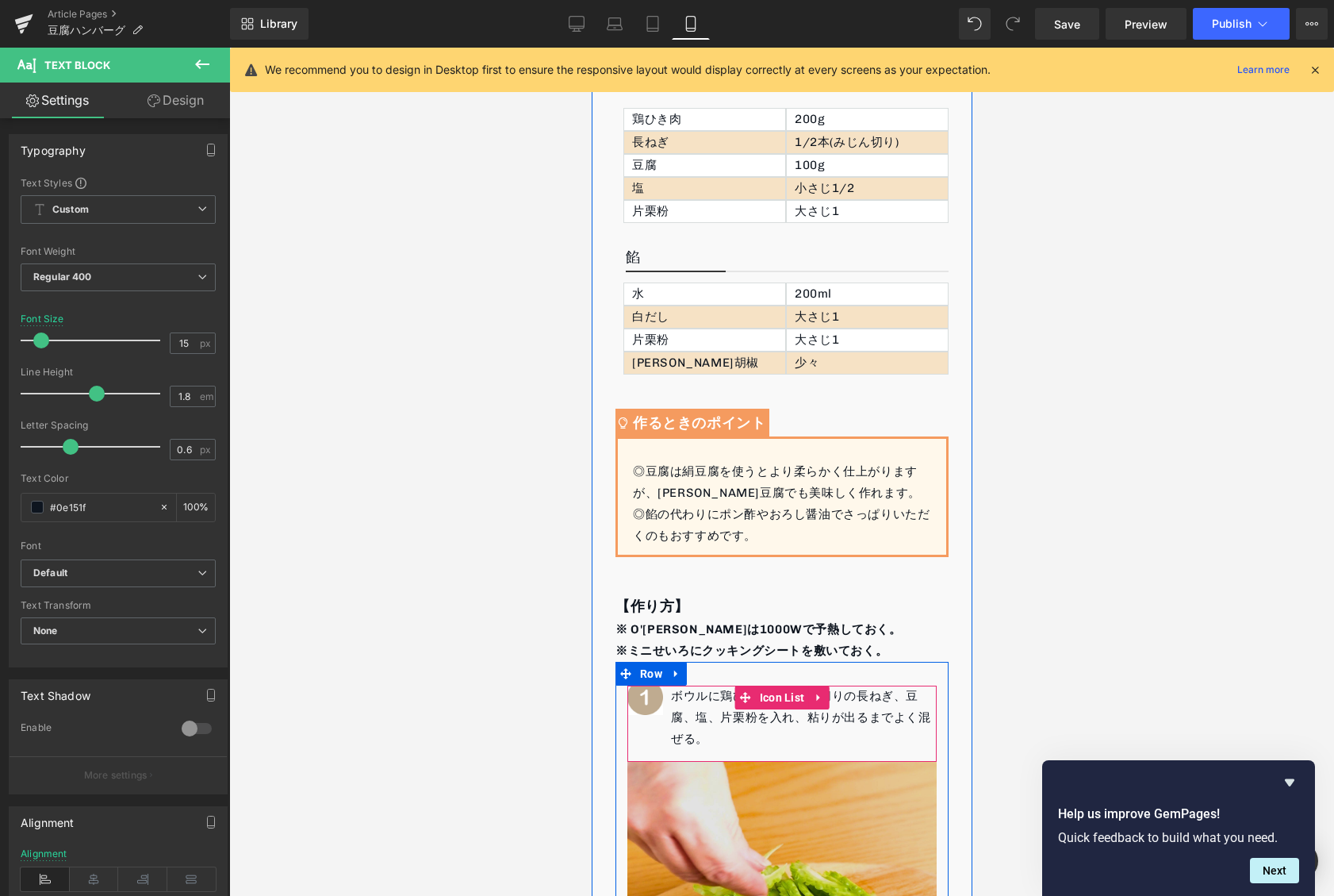
scroll to position [890, 0]
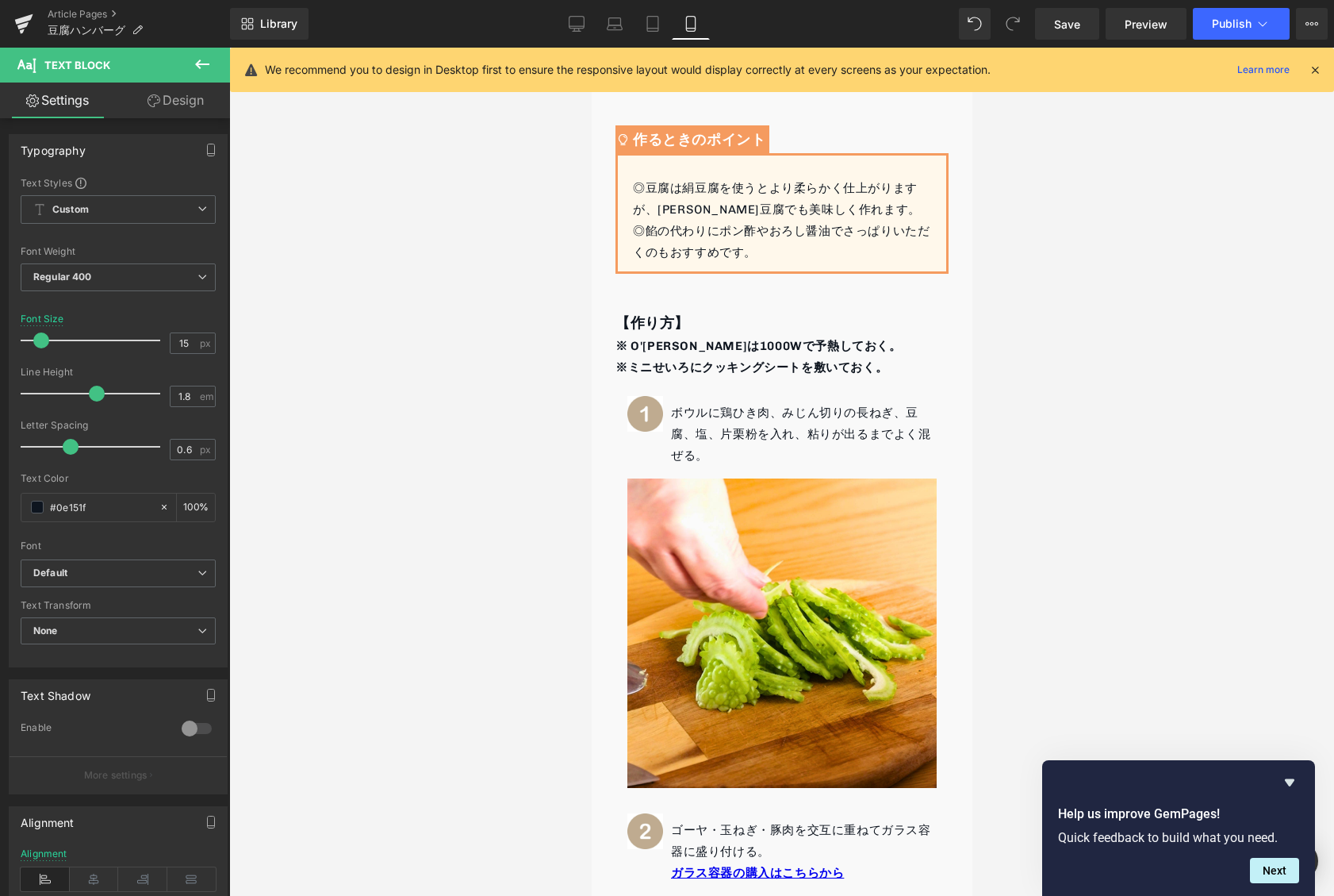
click at [709, 827] on div "Loading Product Data" at bounding box center [667, 834] width 114 height 18
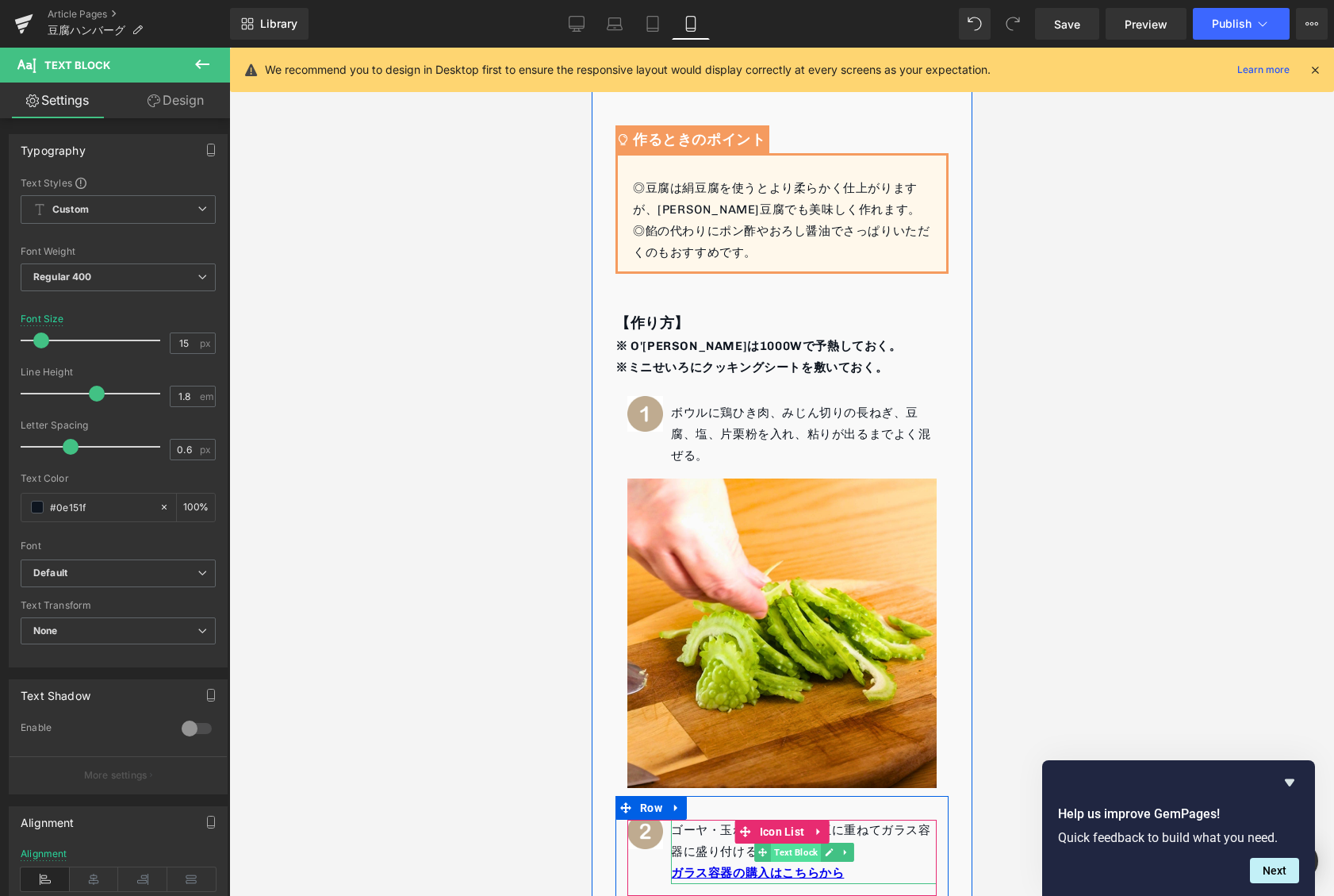
drag, startPoint x: 1266, startPoint y: 875, endPoint x: 775, endPoint y: 849, distance: 491.7
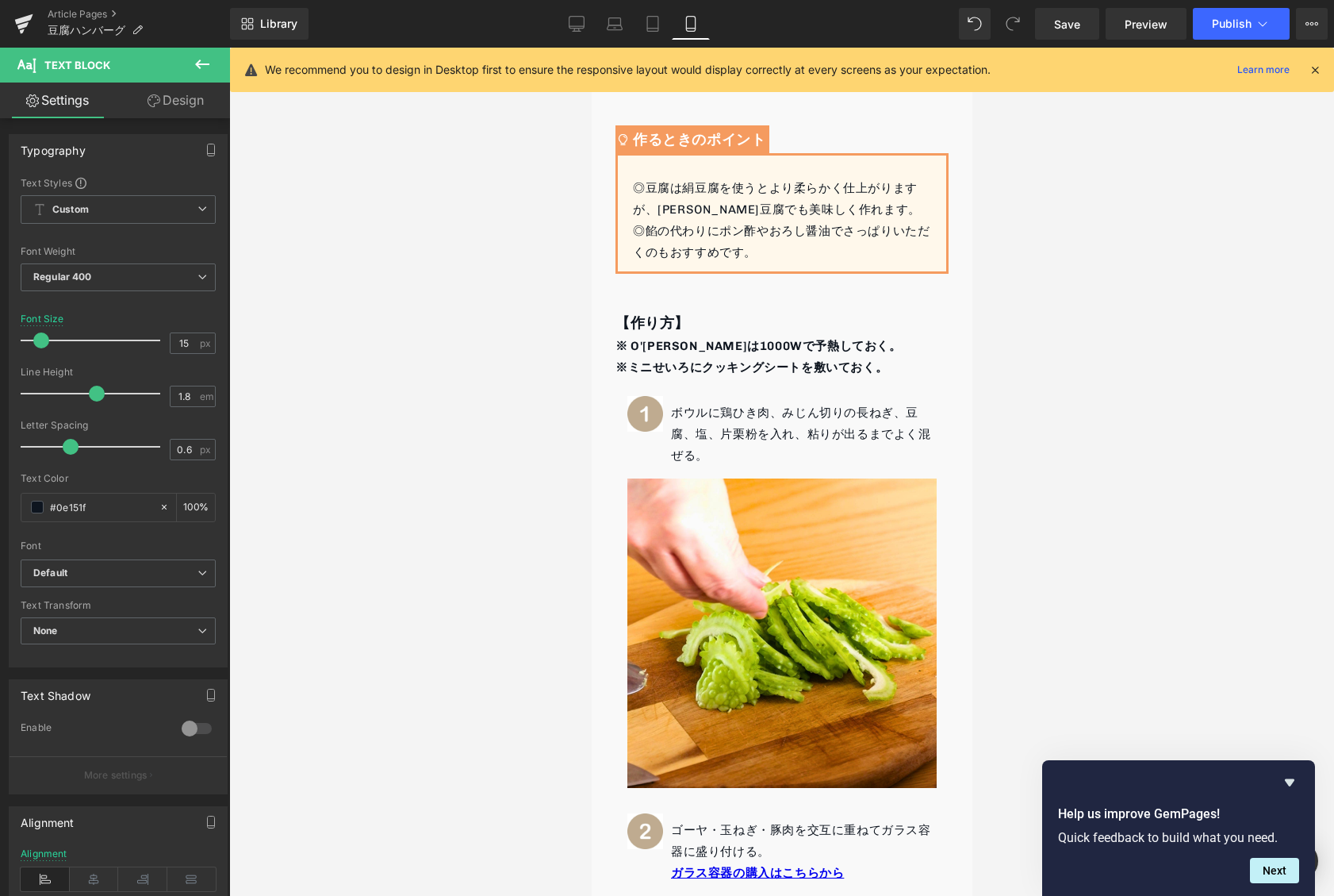
click at [722, 836] on div "Loading Product Data" at bounding box center [667, 834] width 114 height 18
drag, startPoint x: 671, startPoint y: 831, endPoint x: 710, endPoint y: 838, distance: 39.6
click at [710, 838] on div "Loading Product Data" at bounding box center [667, 834] width 114 height 18
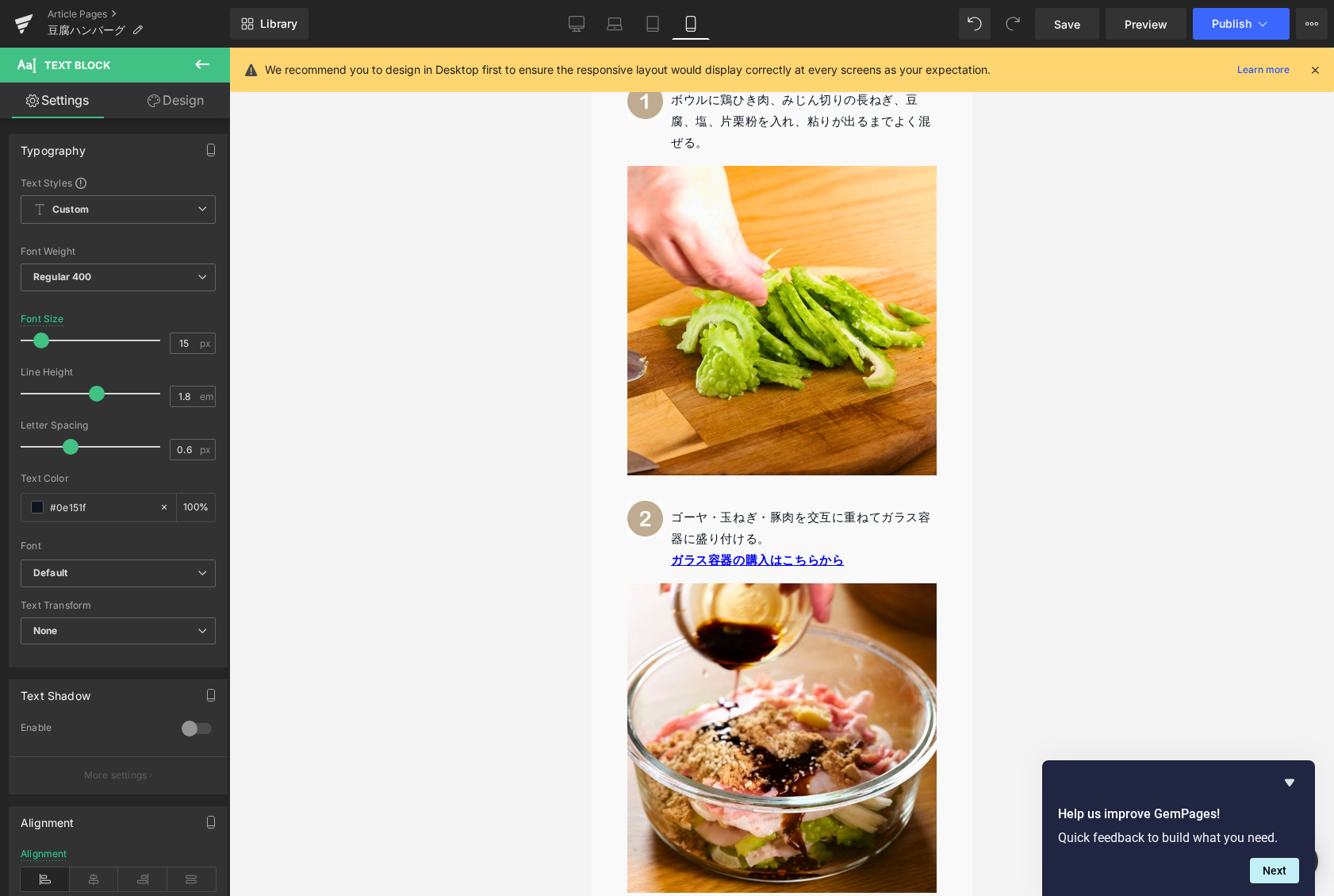
click at [701, 527] on p "ゴーヤ・玉ねぎ・豚肉を交互に重ねてガラス容器に盛り付ける。" at bounding box center [803, 528] width 266 height 43
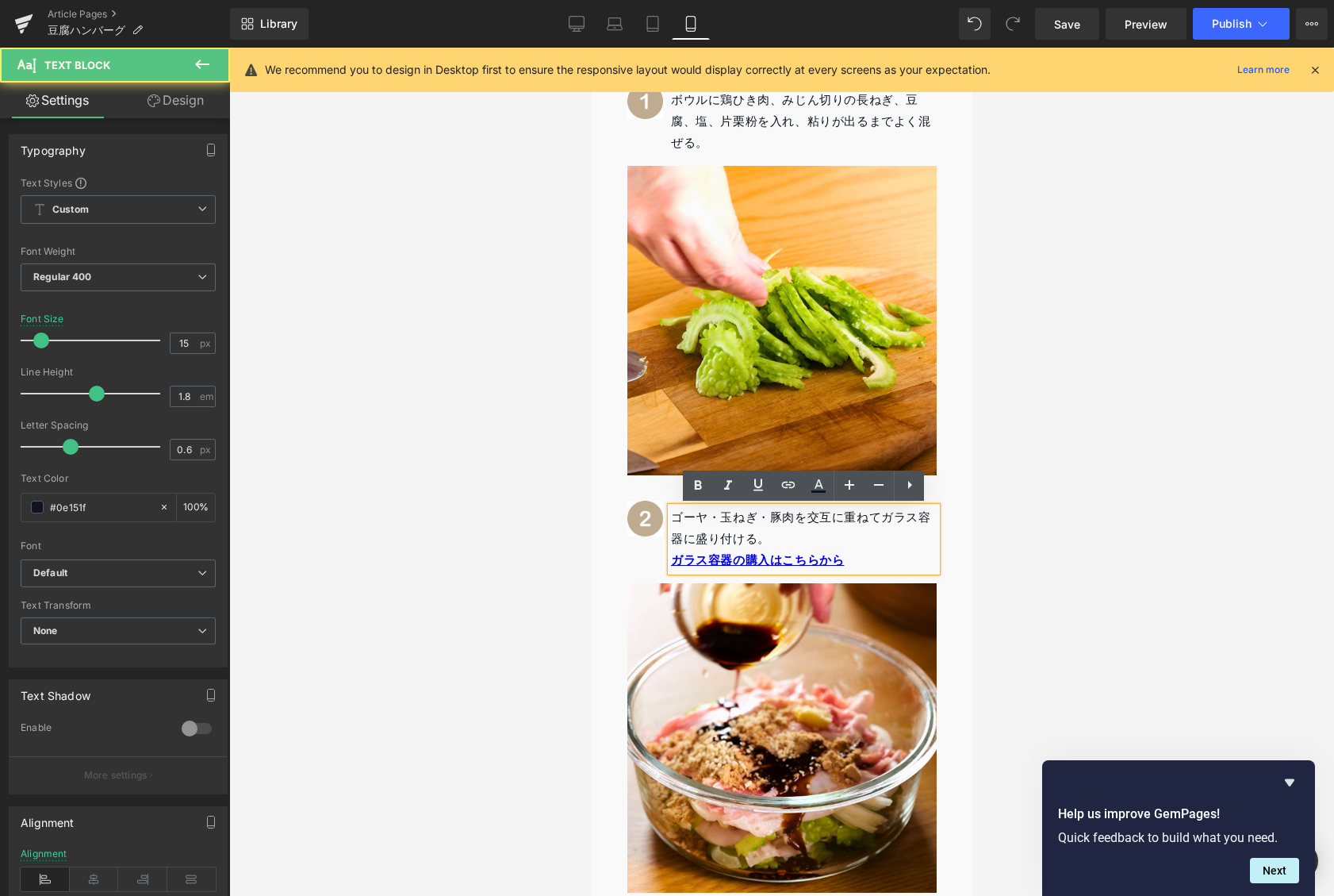
click at [697, 541] on p "ゴーヤ・玉ねぎ・豚肉を交互に重ねてガラス容器に盛り付ける。" at bounding box center [803, 528] width 266 height 43
drag, startPoint x: 669, startPoint y: 520, endPoint x: 789, endPoint y: 541, distance: 121.8
click at [789, 541] on p "ゴーヤ・玉ねぎ・豚肉を交互に重ねてガラス容器に盛り付ける。" at bounding box center [803, 528] width 266 height 43
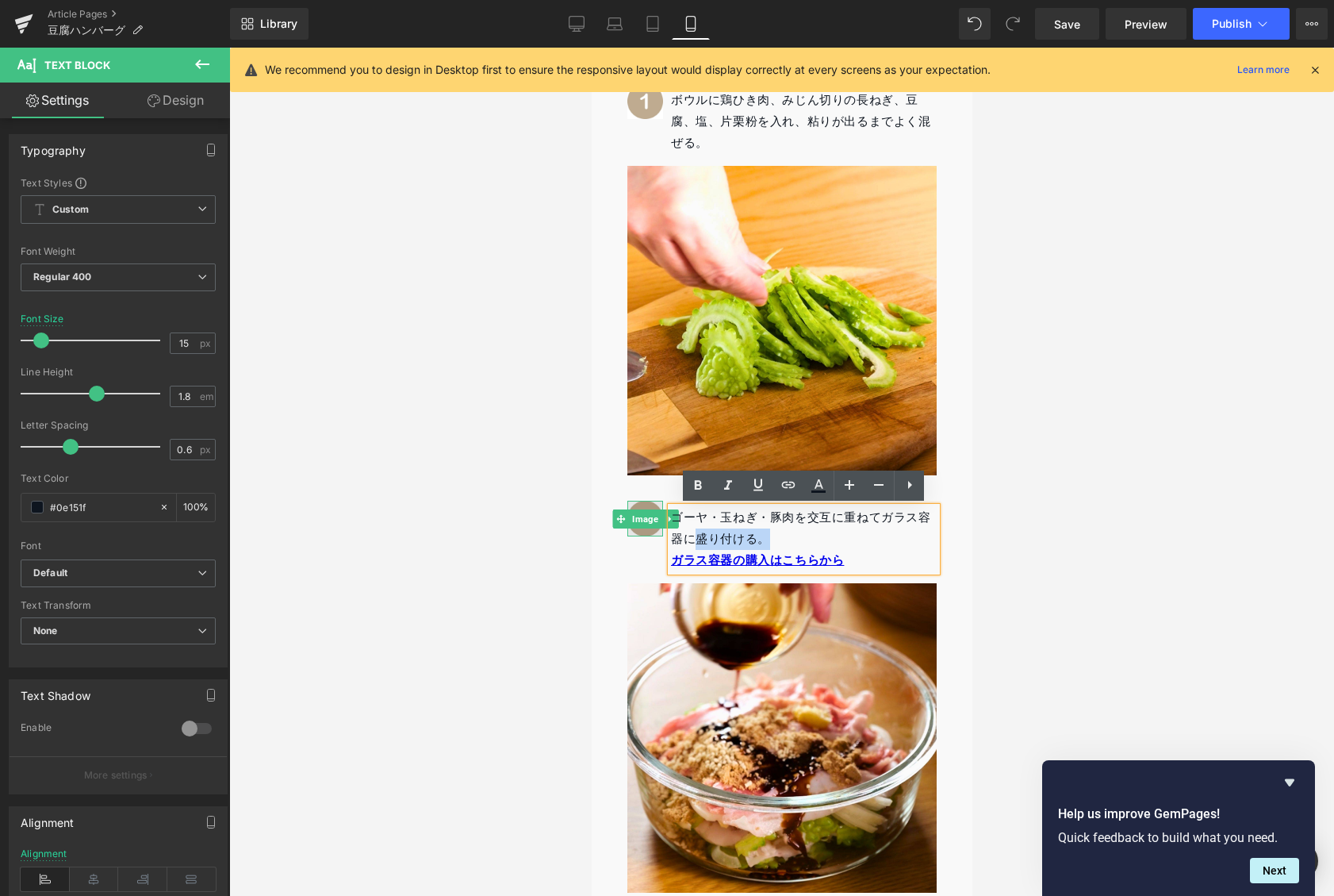
drag, startPoint x: 789, startPoint y: 541, endPoint x: 651, endPoint y: 519, distance: 139.7
click at [651, 519] on li "Image ゴーヤ・玉ねぎ・豚肉を交互に重ねてガラス容器に盛り付ける。 ガラス容器の購入はこちらから Text Block" at bounding box center [781, 539] width 310 height 64
click at [718, 536] on p "ゴーヤ・玉ねぎ・豚肉を交互に重ねてガラス容器に盛り付ける。" at bounding box center [803, 528] width 266 height 43
drag, startPoint x: 781, startPoint y: 541, endPoint x: 669, endPoint y: 515, distance: 115.0
click at [670, 515] on p "ゴーヤ・玉ねぎ・豚肉を交互に重ねてガラス容器に盛り付ける。" at bounding box center [803, 528] width 266 height 43
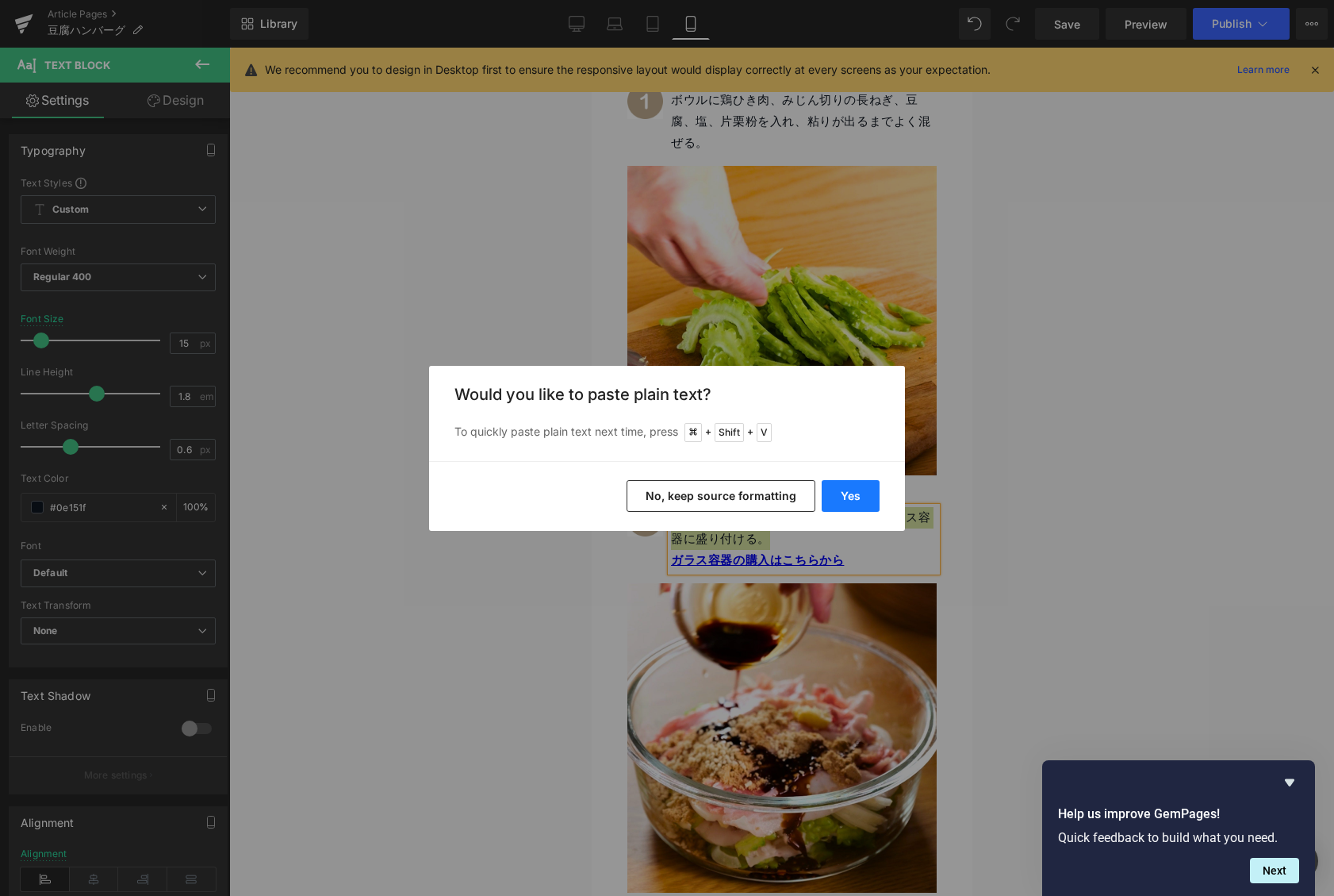
click at [847, 509] on button "Yes" at bounding box center [850, 496] width 58 height 32
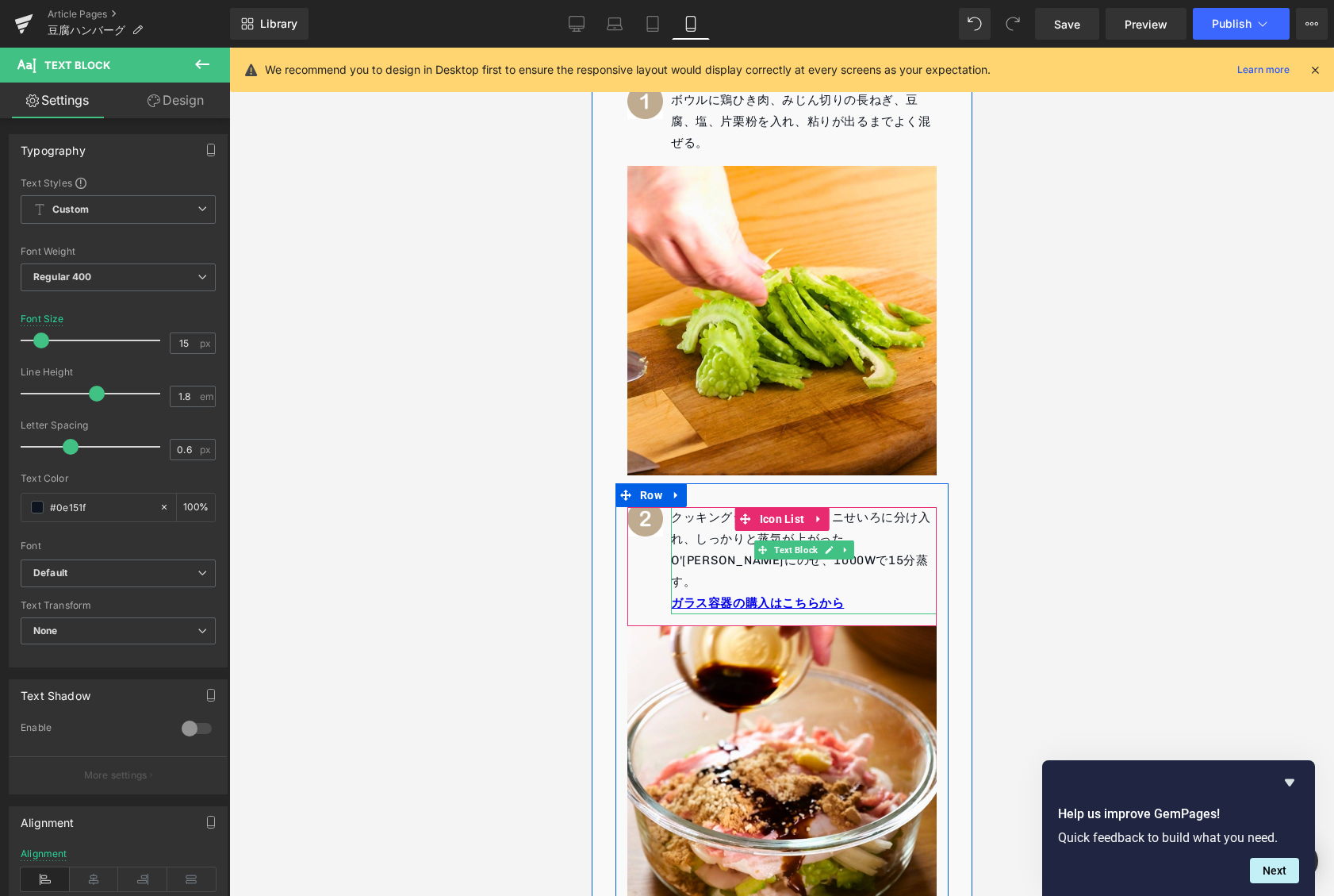
click at [869, 558] on p "クッキングシートを敷いたミニせいろに分け入れ、しっかりと蒸気が上がったO'[PERSON_NAME]にのせ、1000Wで15分蒸す。" at bounding box center [803, 550] width 266 height 86
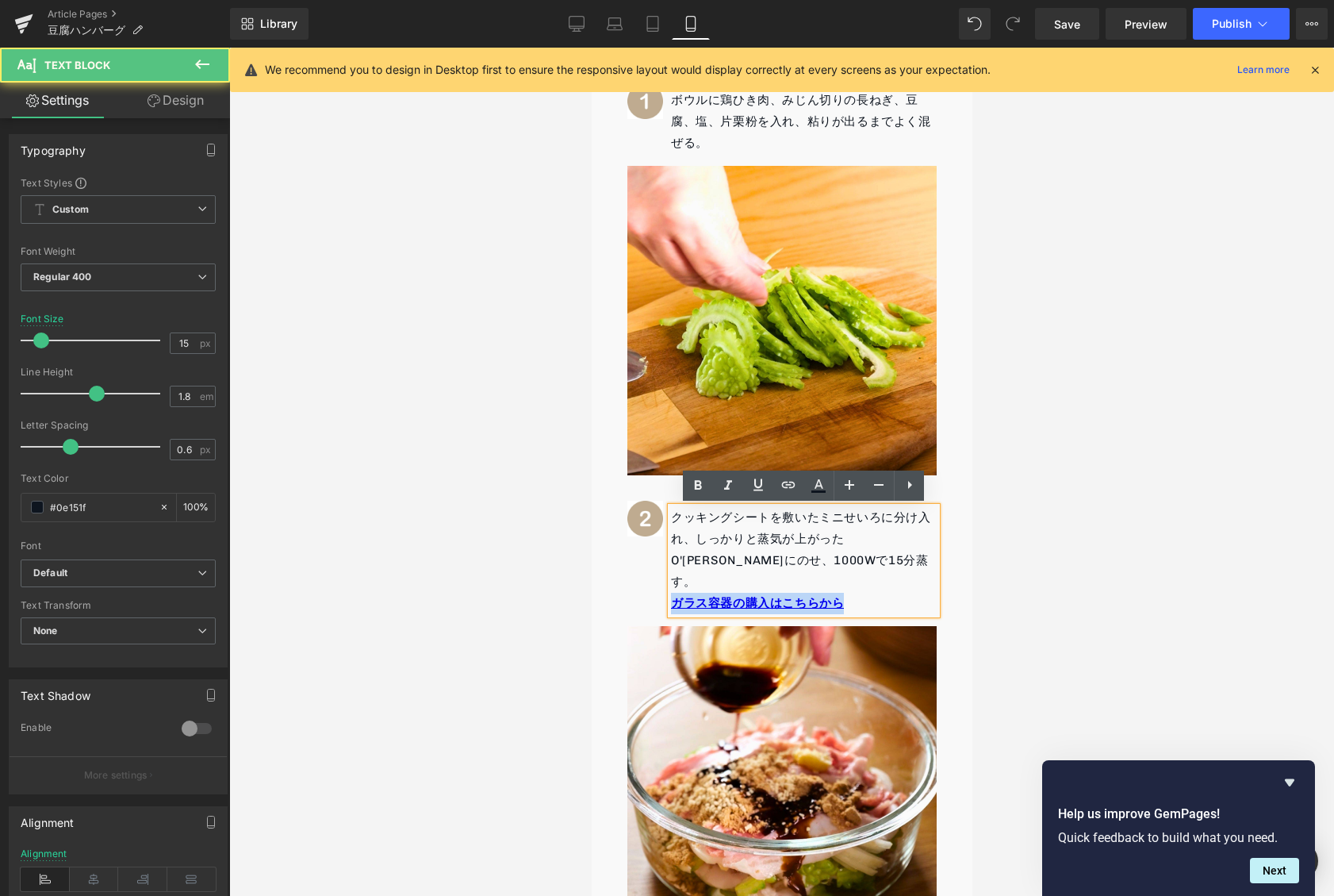
drag, startPoint x: 833, startPoint y: 577, endPoint x: 675, endPoint y: 574, distance: 158.0
click at [675, 593] on p "ガラス容器の購入はこちらから" at bounding box center [803, 603] width 266 height 21
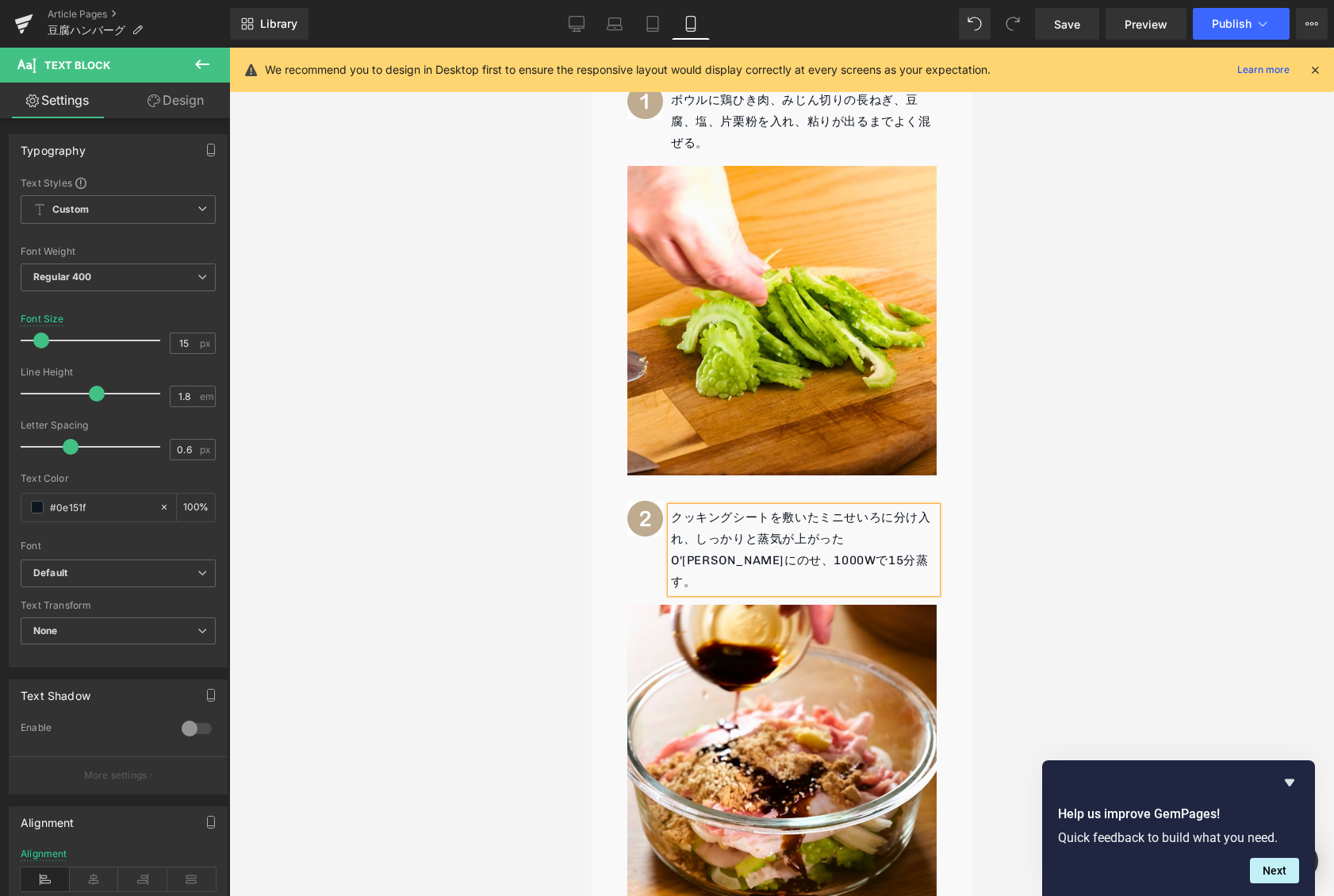
click at [1063, 492] on div at bounding box center [782, 471] width 1105 height 848
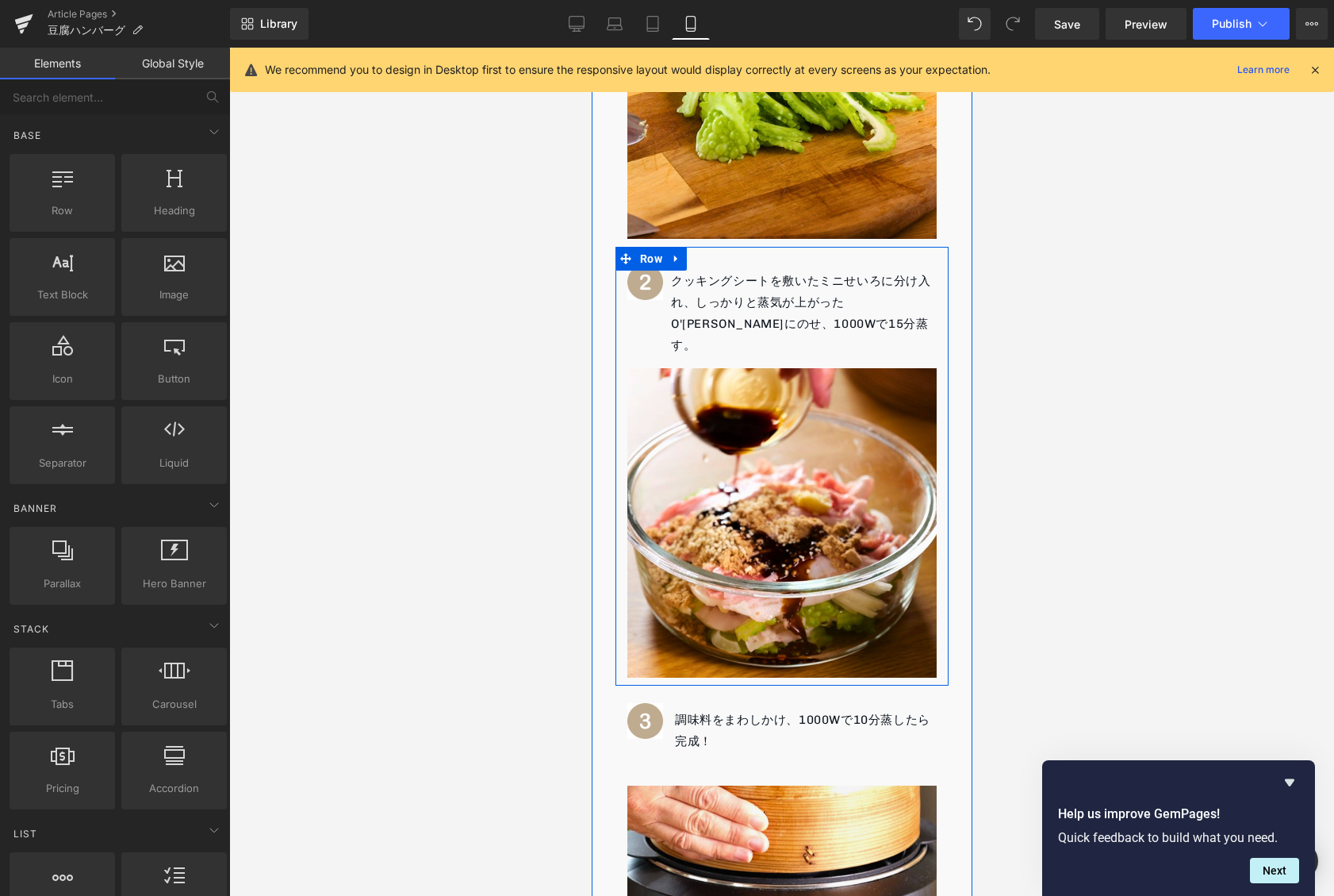
scroll to position [1449, 0]
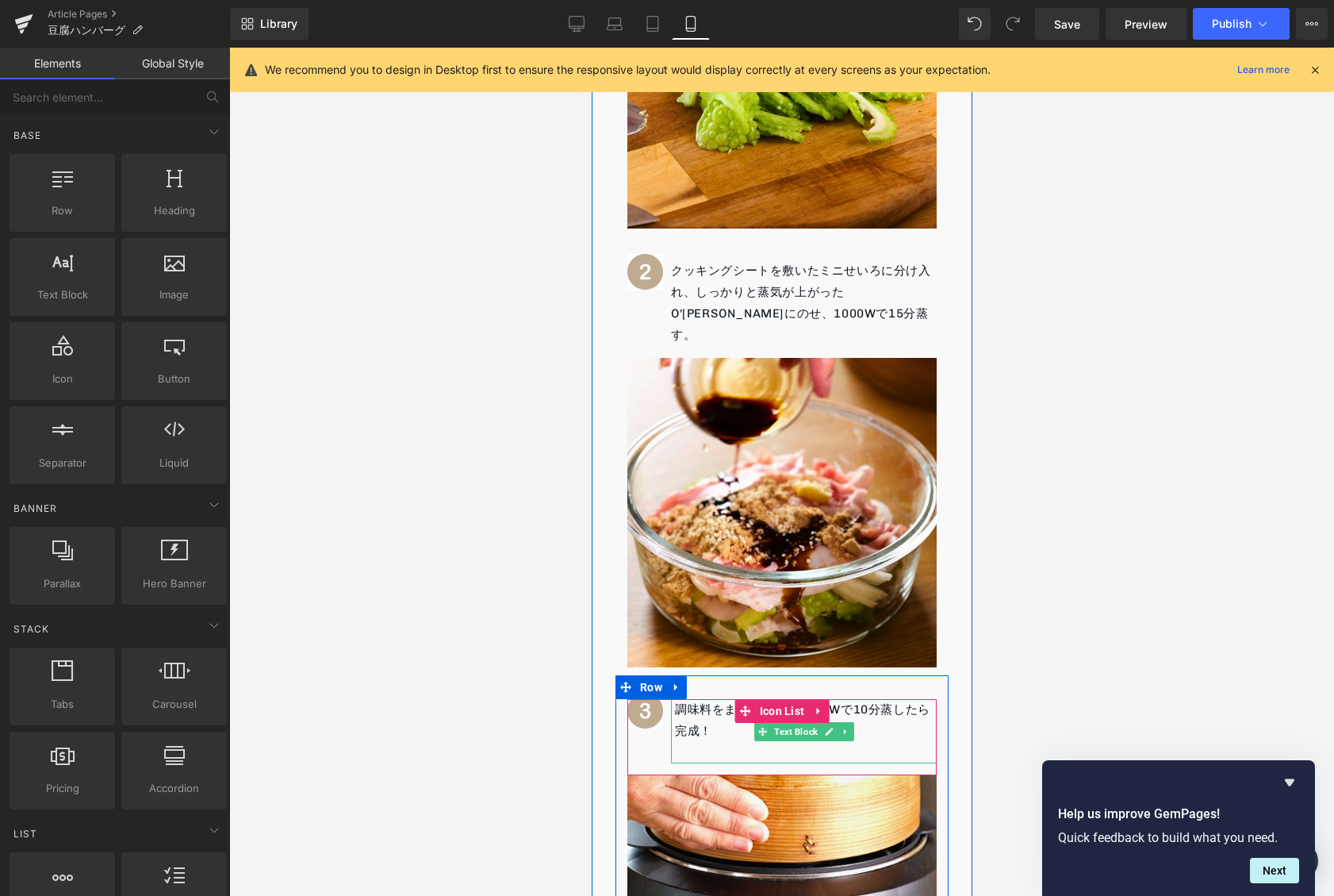
click at [690, 699] on p "調味料をまわしかけ、1000Wで10分蒸したら完成！" at bounding box center [805, 720] width 261 height 43
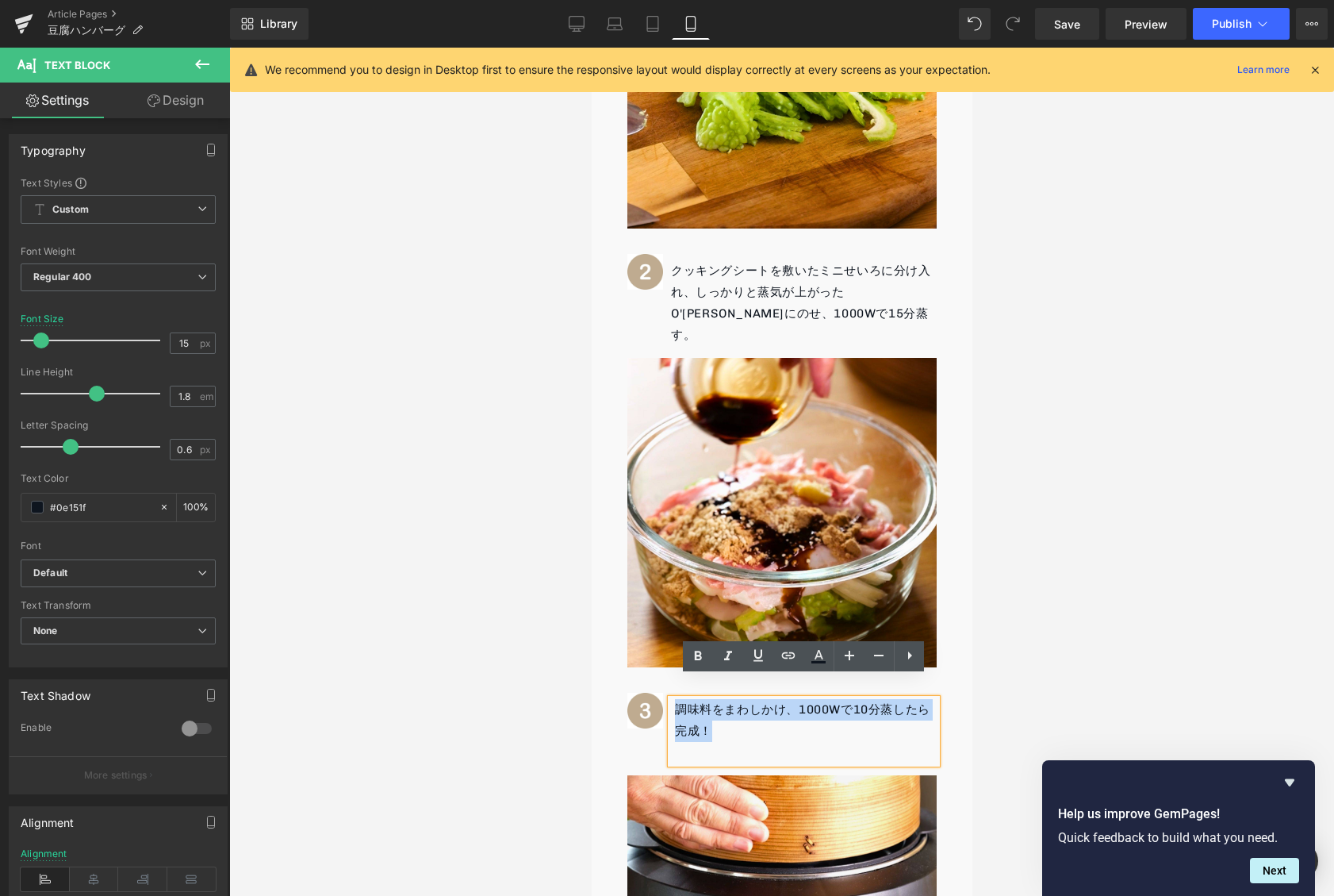
drag, startPoint x: 678, startPoint y: 687, endPoint x: 717, endPoint y: 705, distance: 43.0
click at [717, 705] on p "調味料をまわしかけ、1000Wで10分蒸したら完成！" at bounding box center [805, 720] width 261 height 43
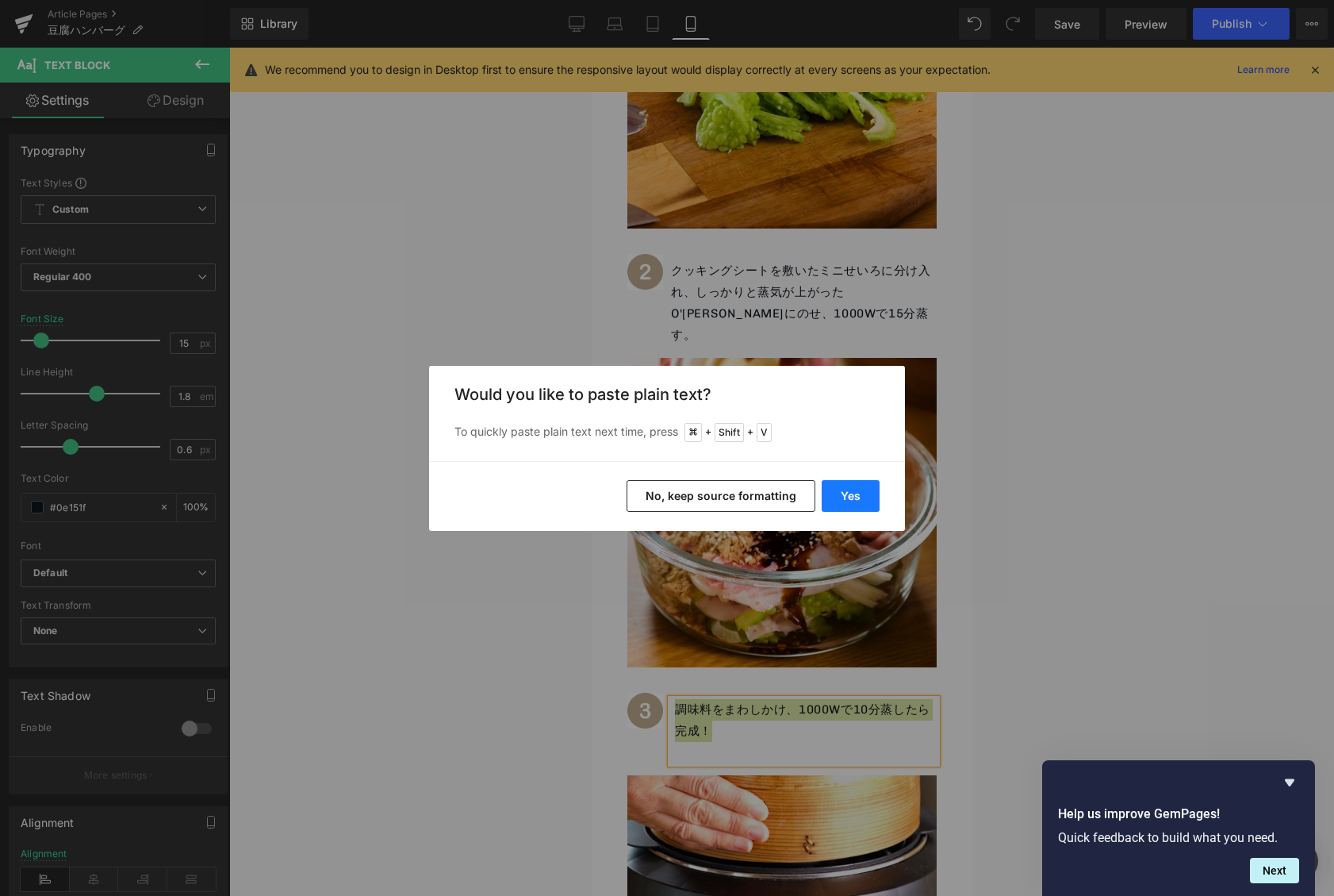
drag, startPoint x: 844, startPoint y: 494, endPoint x: 253, endPoint y: 447, distance: 592.9
click at [844, 494] on button "Yes" at bounding box center [850, 496] width 58 height 32
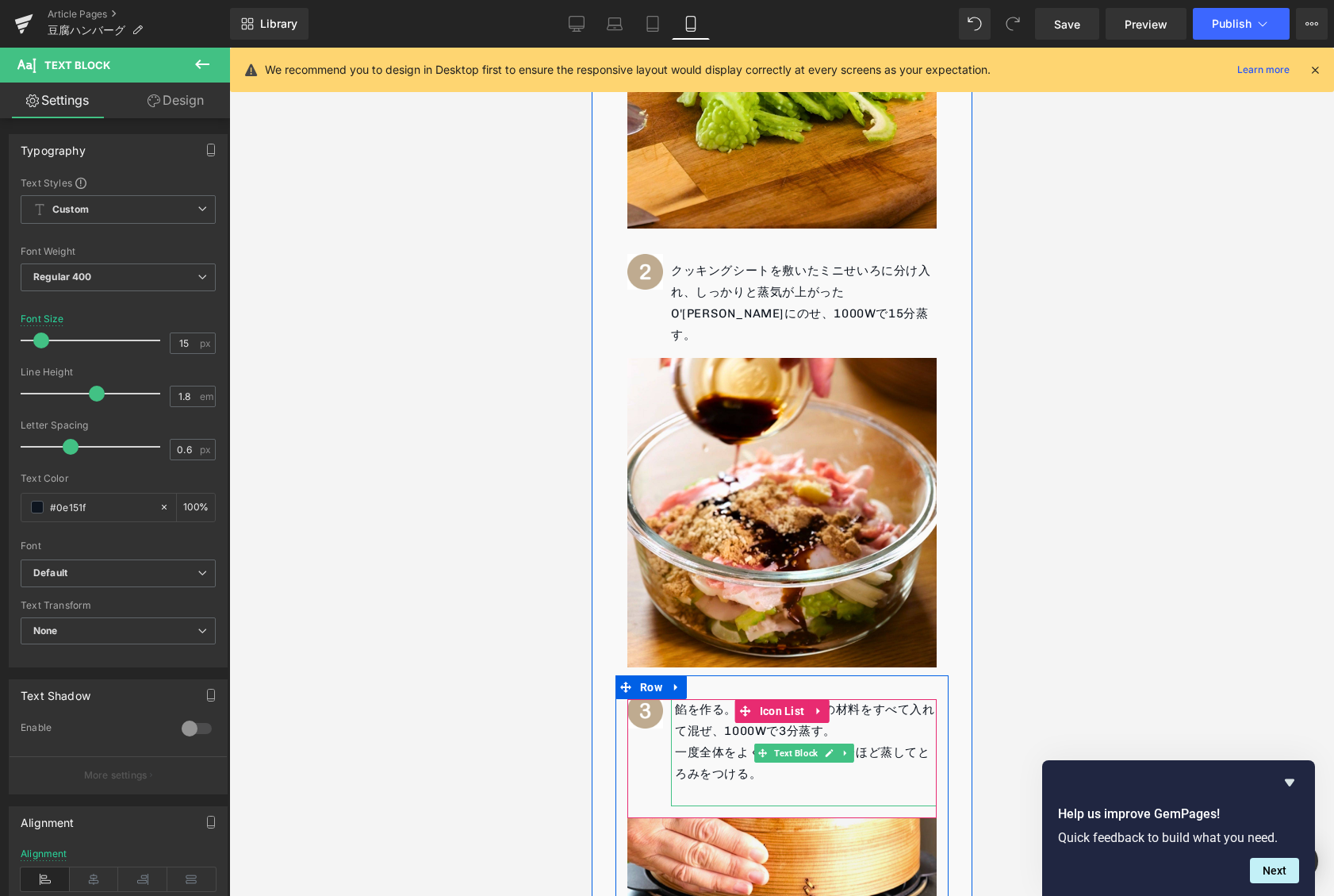
click at [717, 742] on p "一度全体をよく混ぜ、さらに5分ほど蒸してとろみをつける。" at bounding box center [805, 763] width 261 height 43
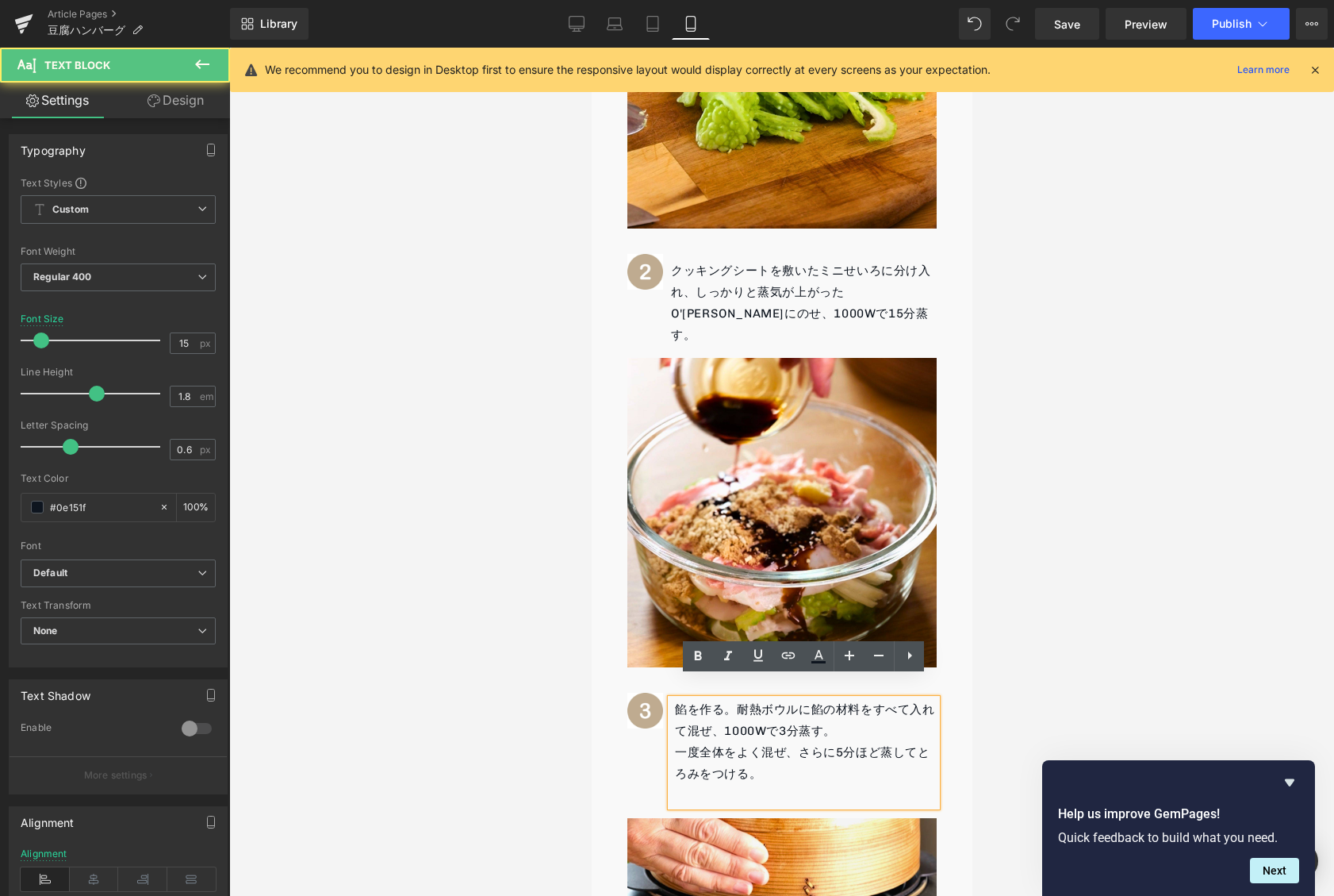
click at [691, 742] on p "一度全体をよく混ぜ、さらに5分ほど蒸してとろみをつける。" at bounding box center [805, 763] width 261 height 43
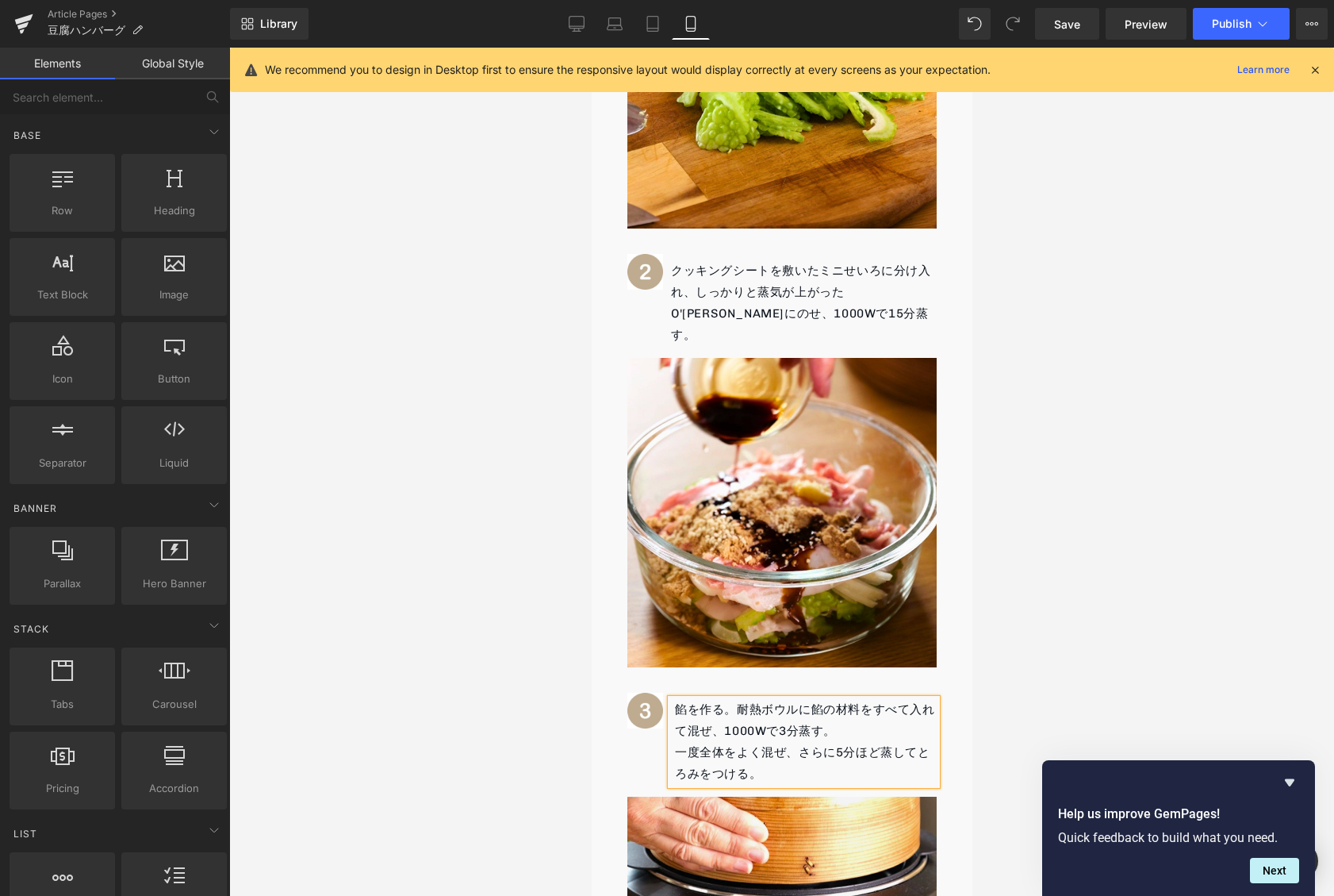
click at [1135, 596] on div at bounding box center [782, 471] width 1105 height 848
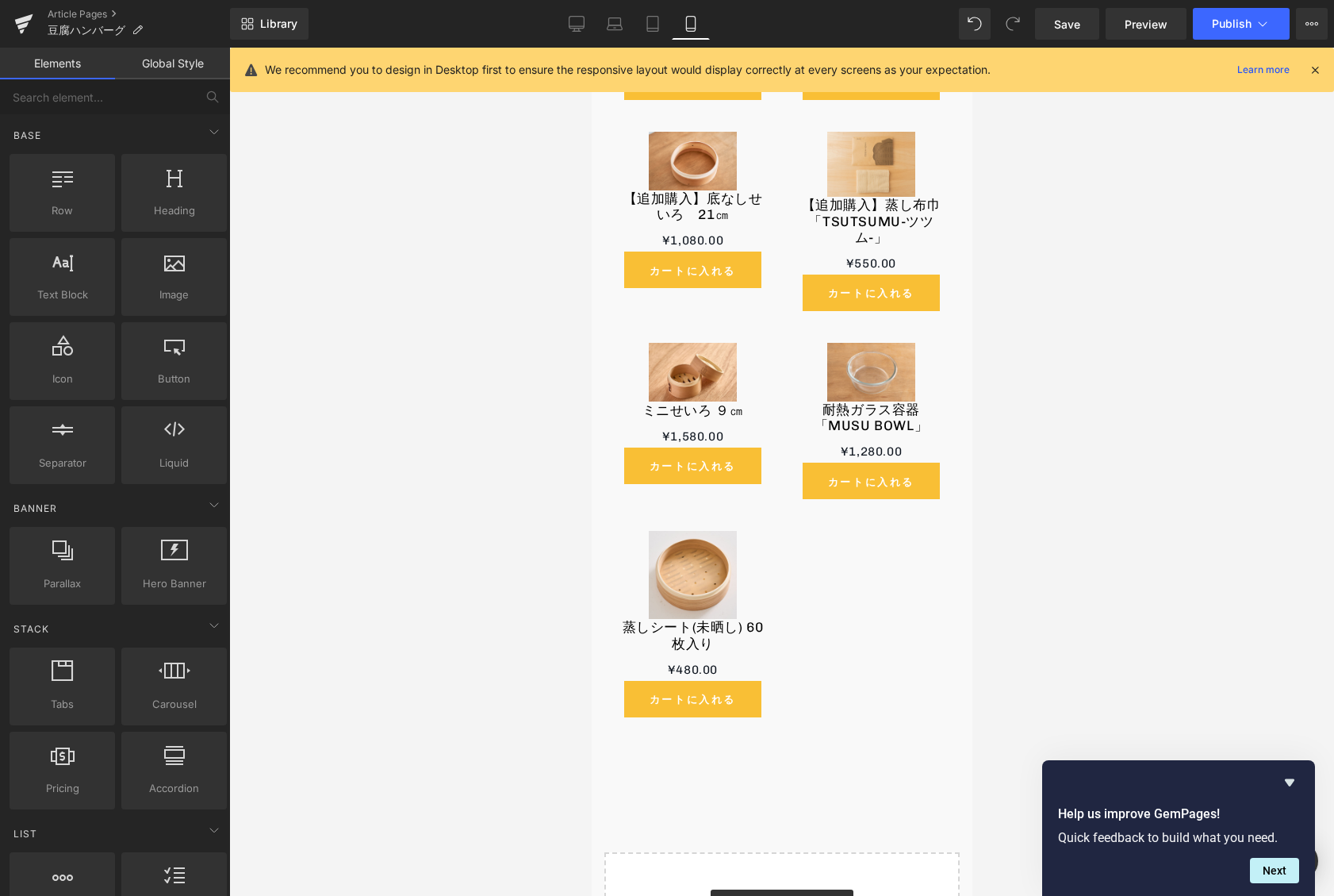
scroll to position [4240, 0]
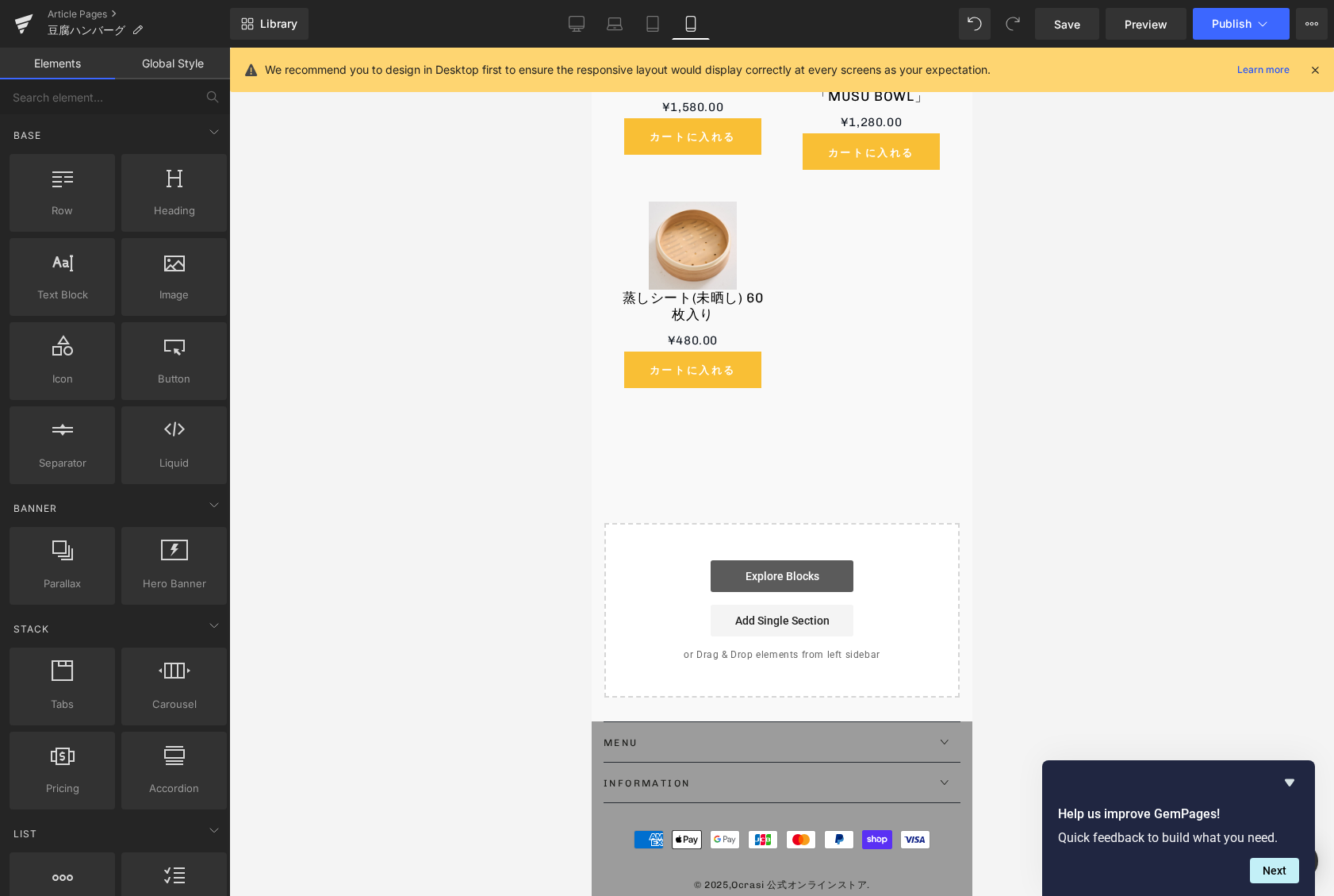
click at [773, 563] on link "Explore Blocks" at bounding box center [782, 577] width 143 height 32
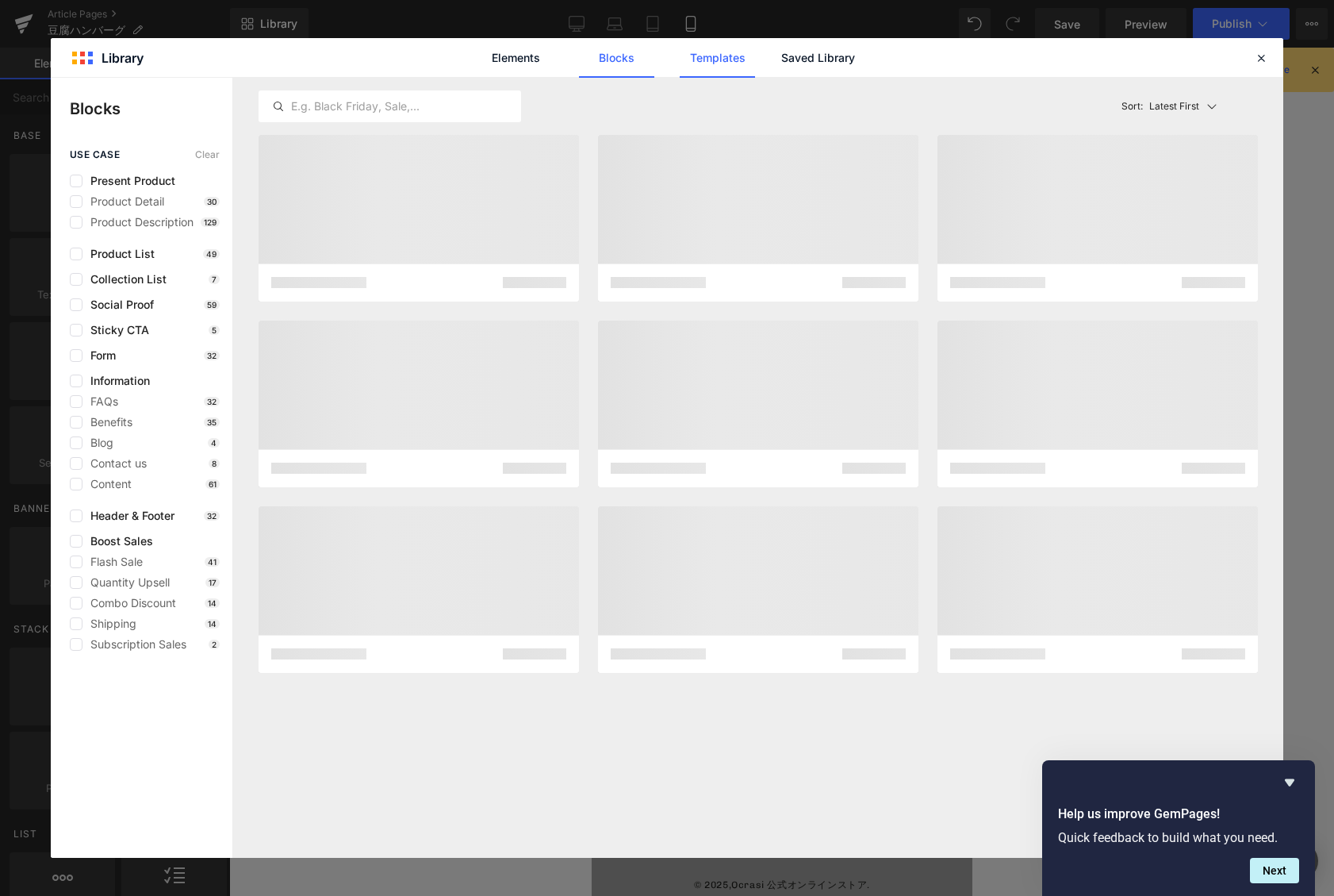
click at [715, 65] on link "Templates" at bounding box center [717, 58] width 75 height 39
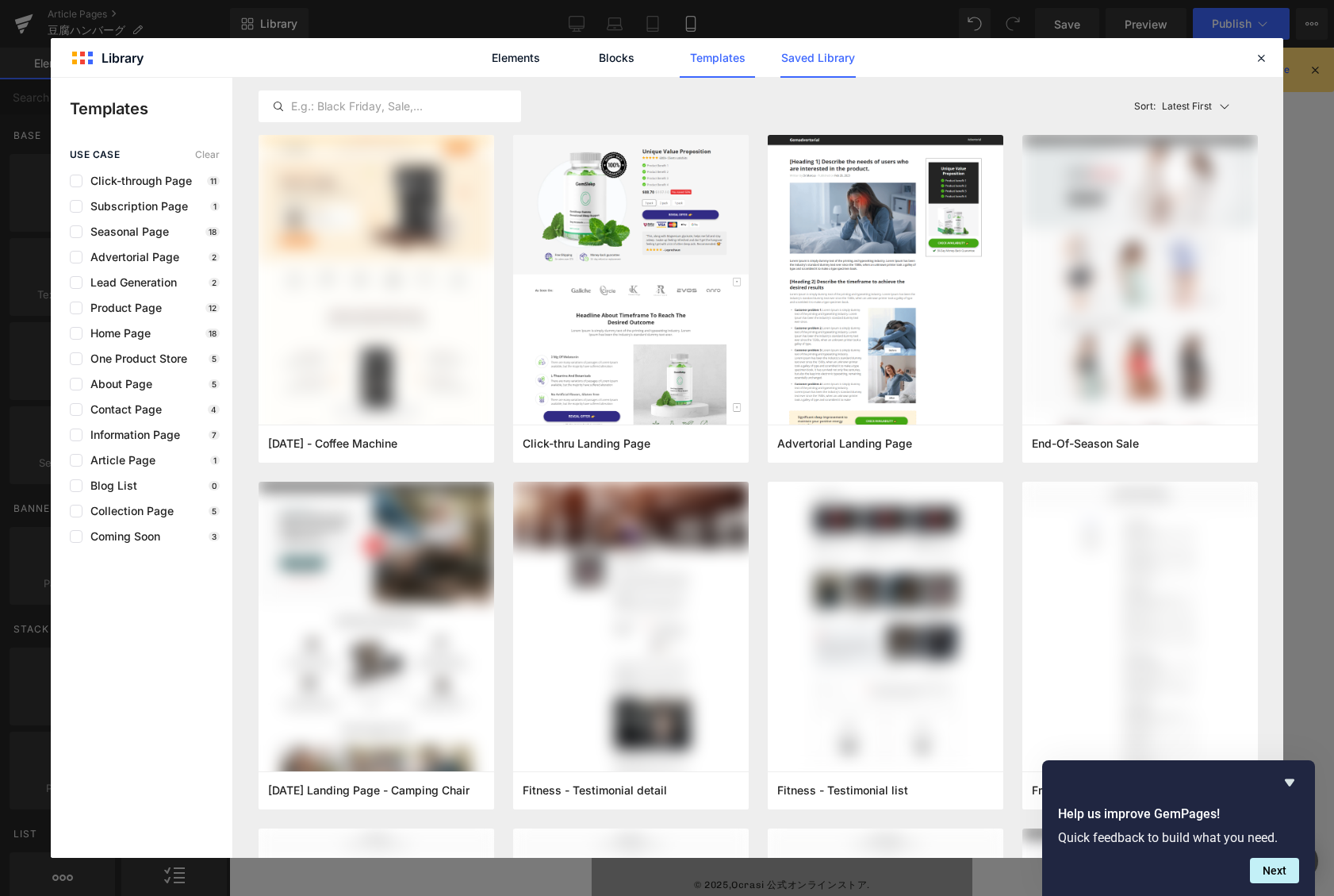
click at [823, 56] on link "Saved Library" at bounding box center [818, 58] width 75 height 39
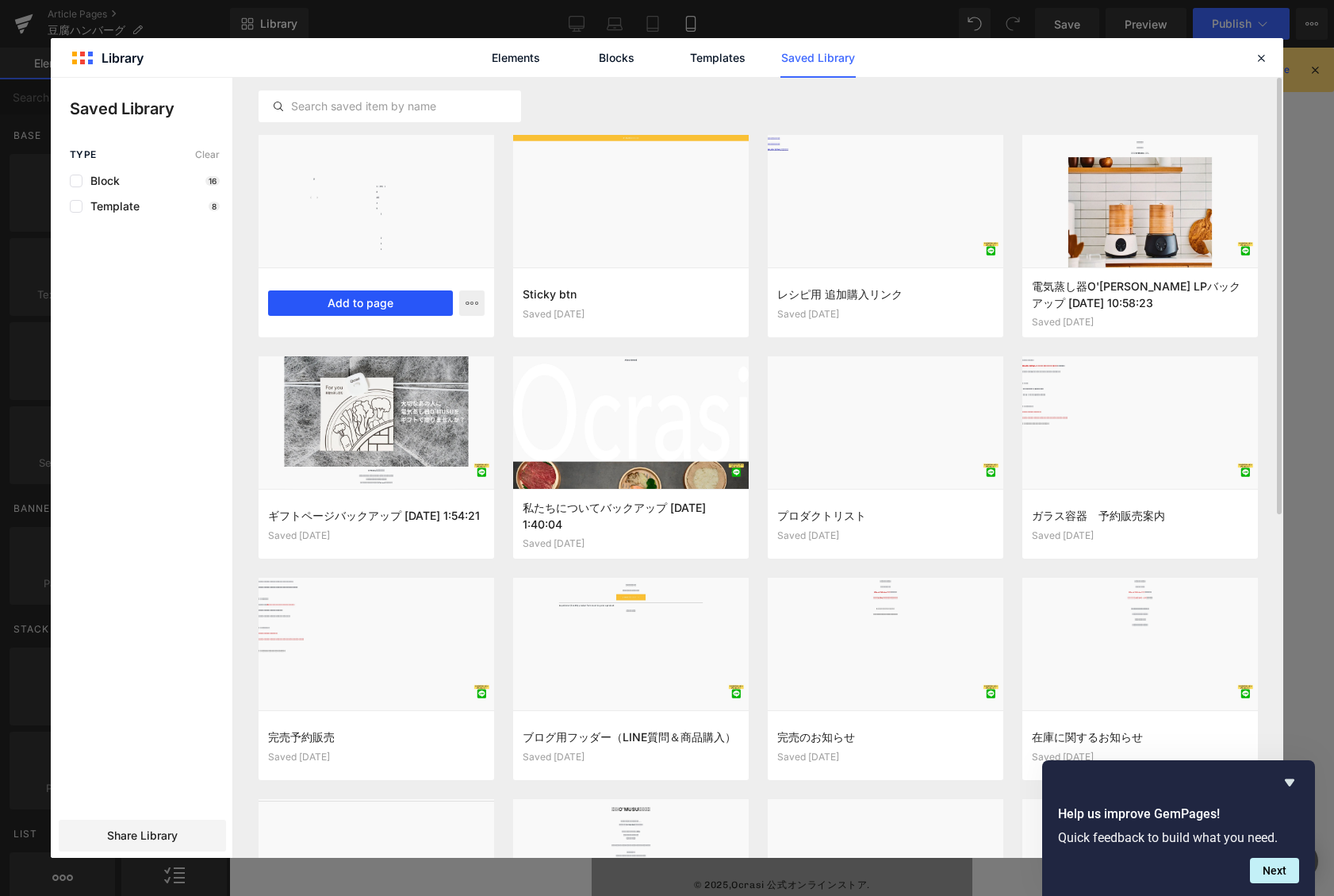
click at [430, 309] on button "Add to page" at bounding box center [360, 303] width 185 height 25
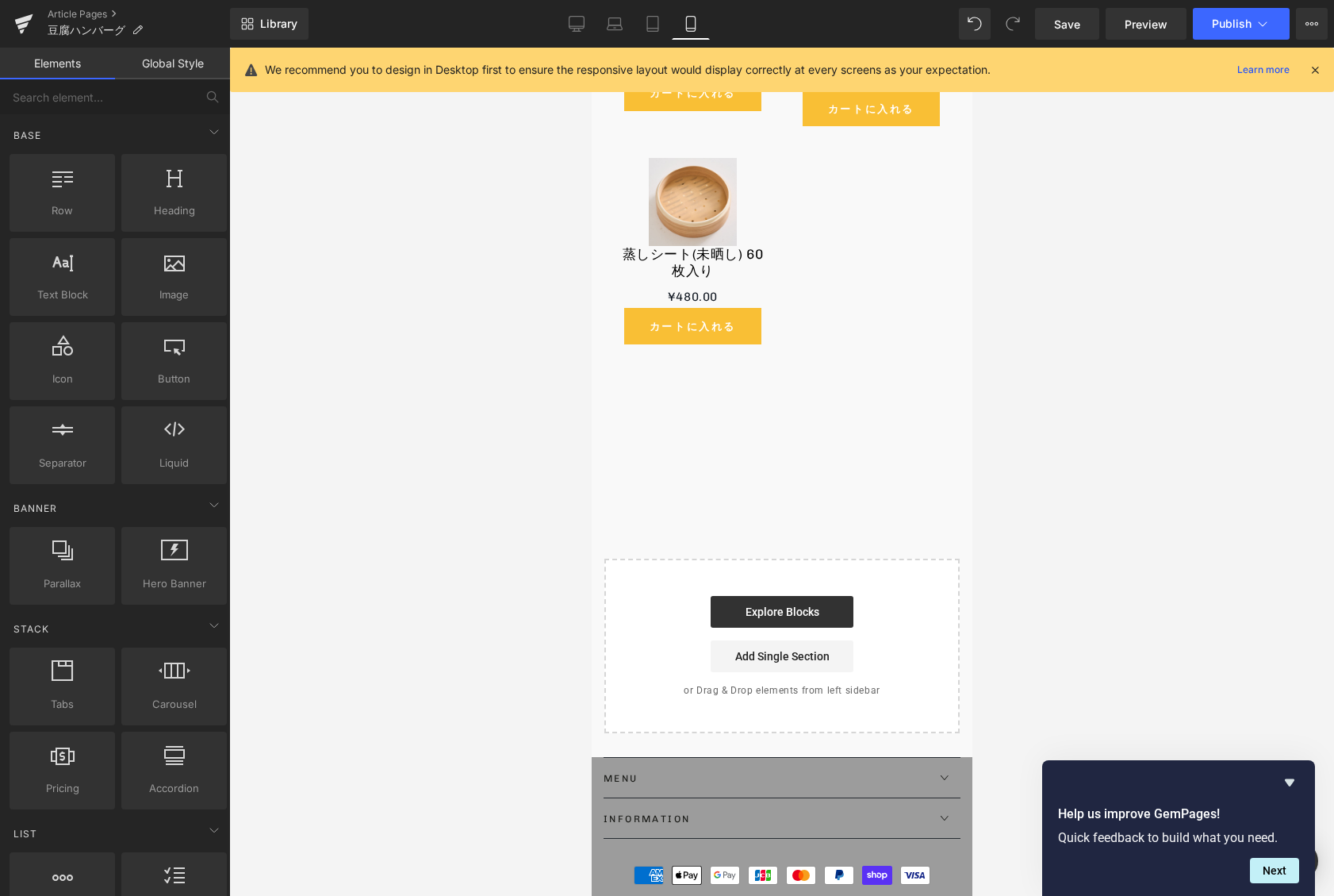
scroll to position [4319, 0]
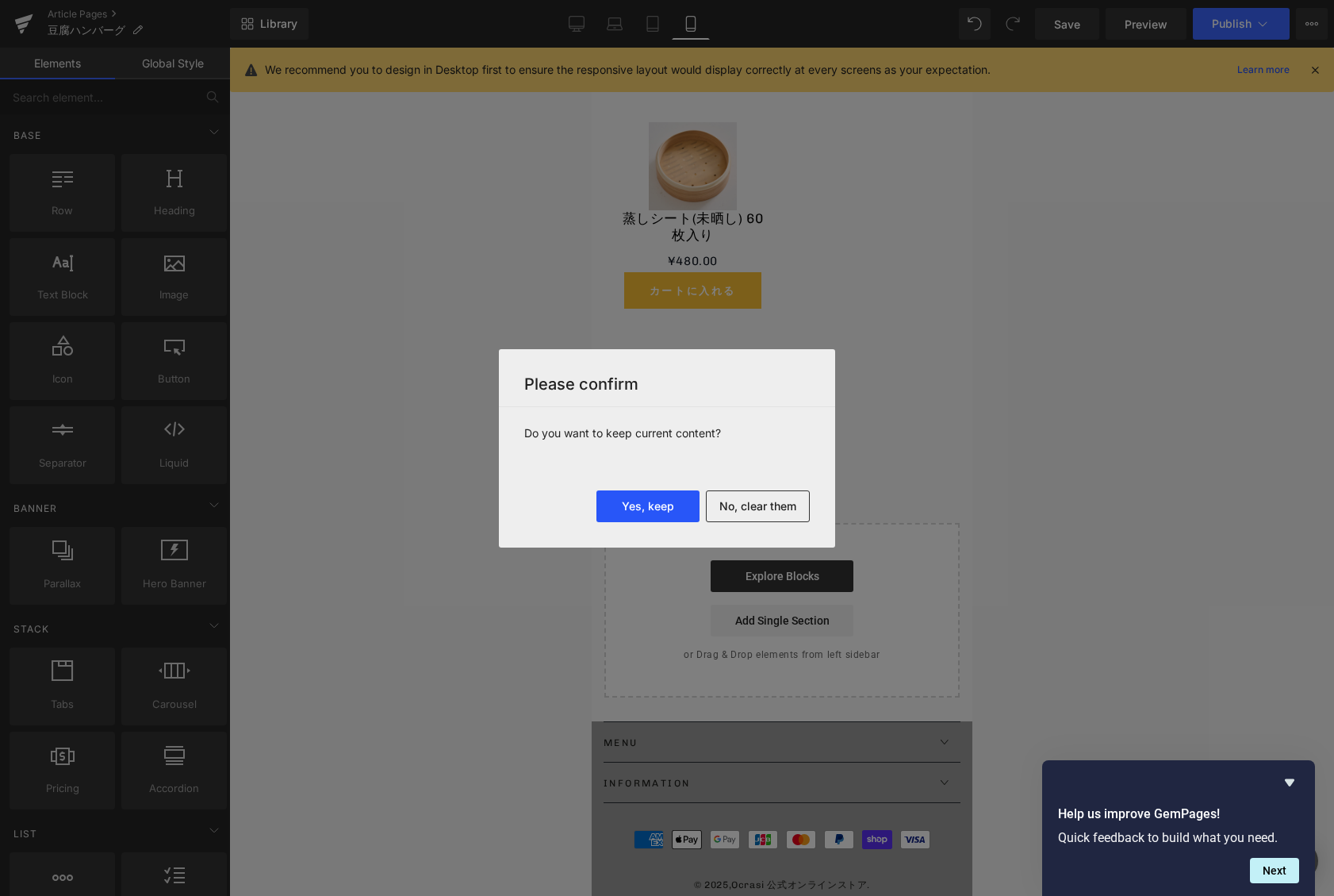
click at [679, 505] on button "Yes, keep" at bounding box center [648, 506] width 104 height 32
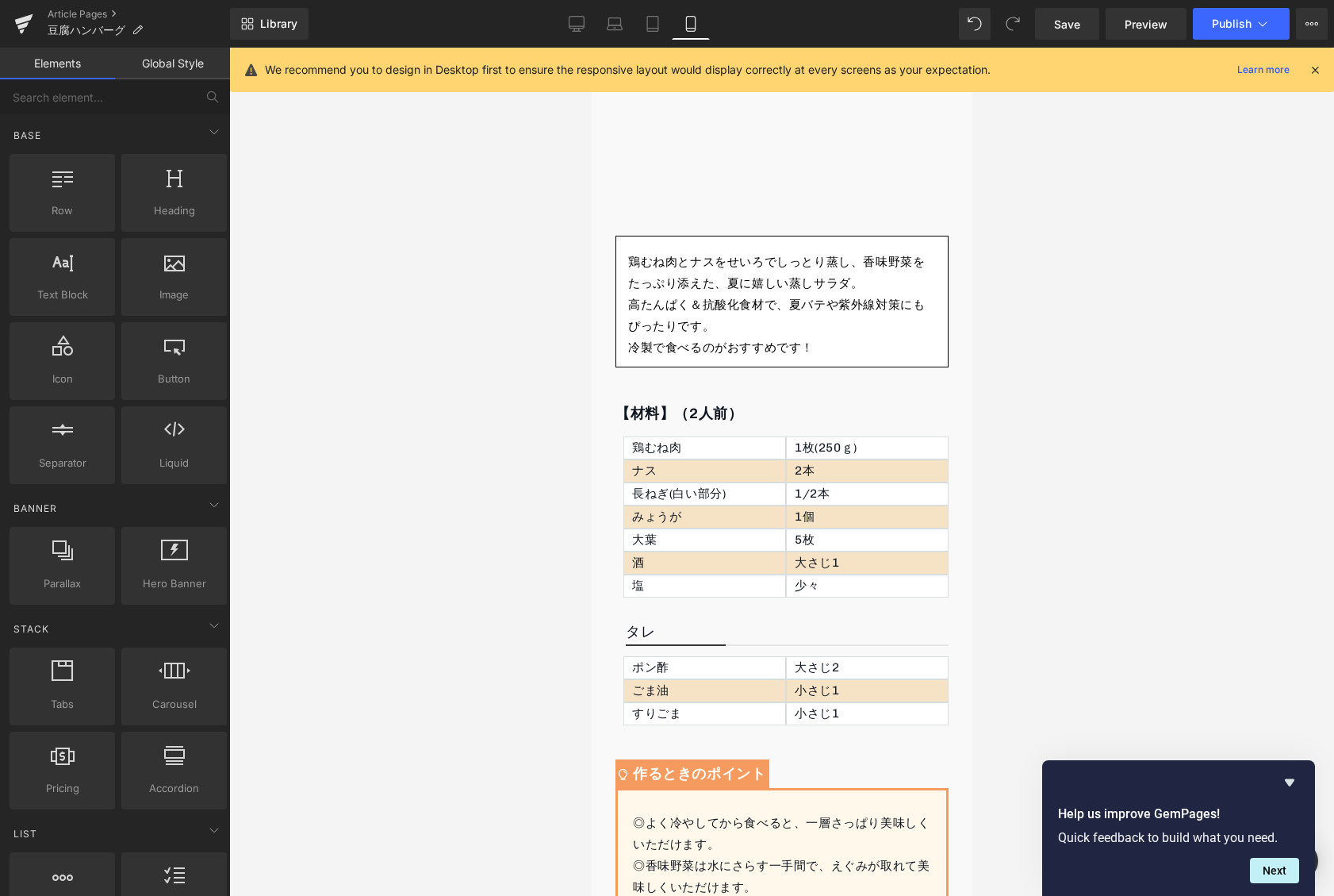
scroll to position [4305, 0]
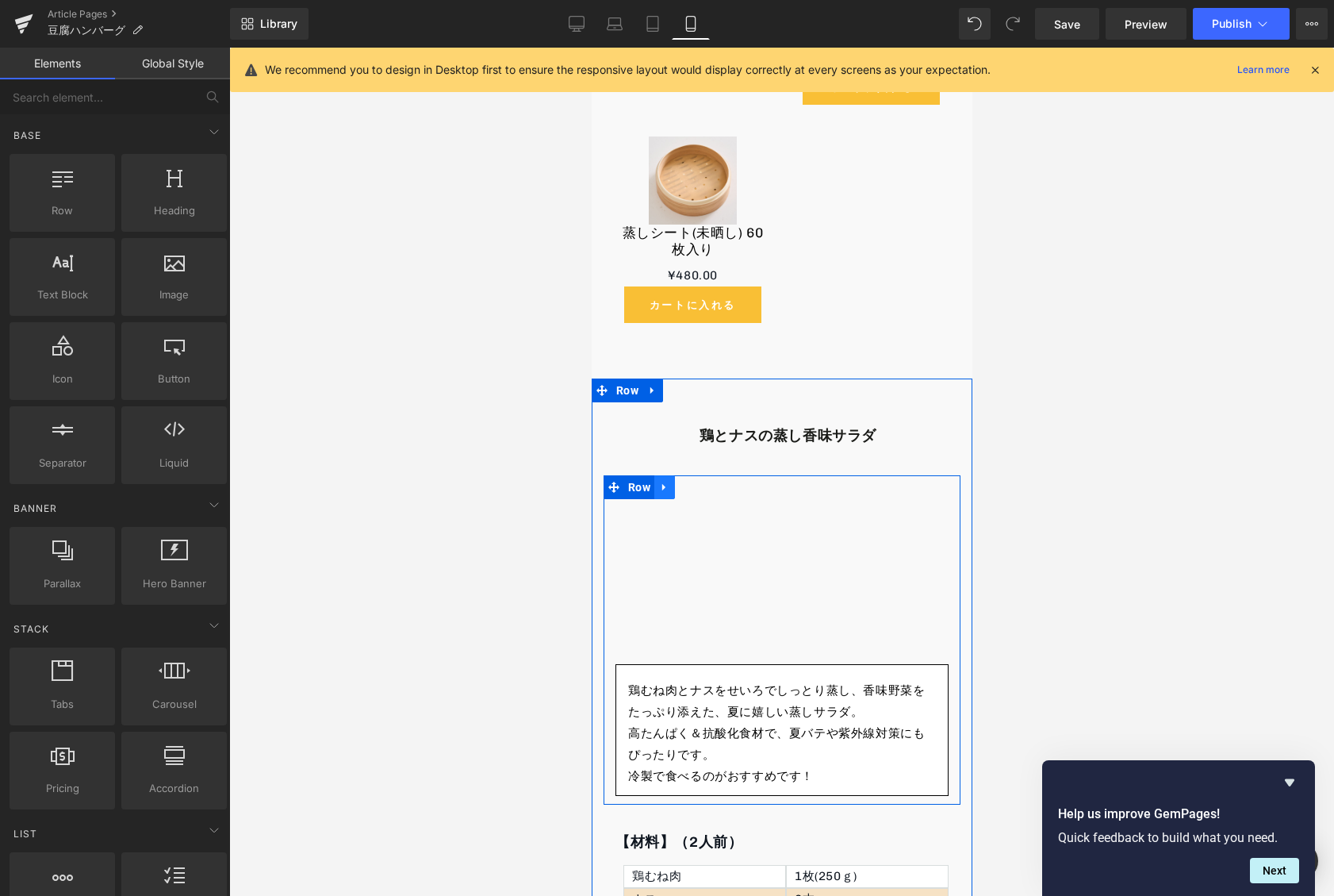
click at [664, 482] on icon at bounding box center [664, 487] width 11 height 12
click at [696, 475] on link at bounding box center [705, 486] width 21 height 24
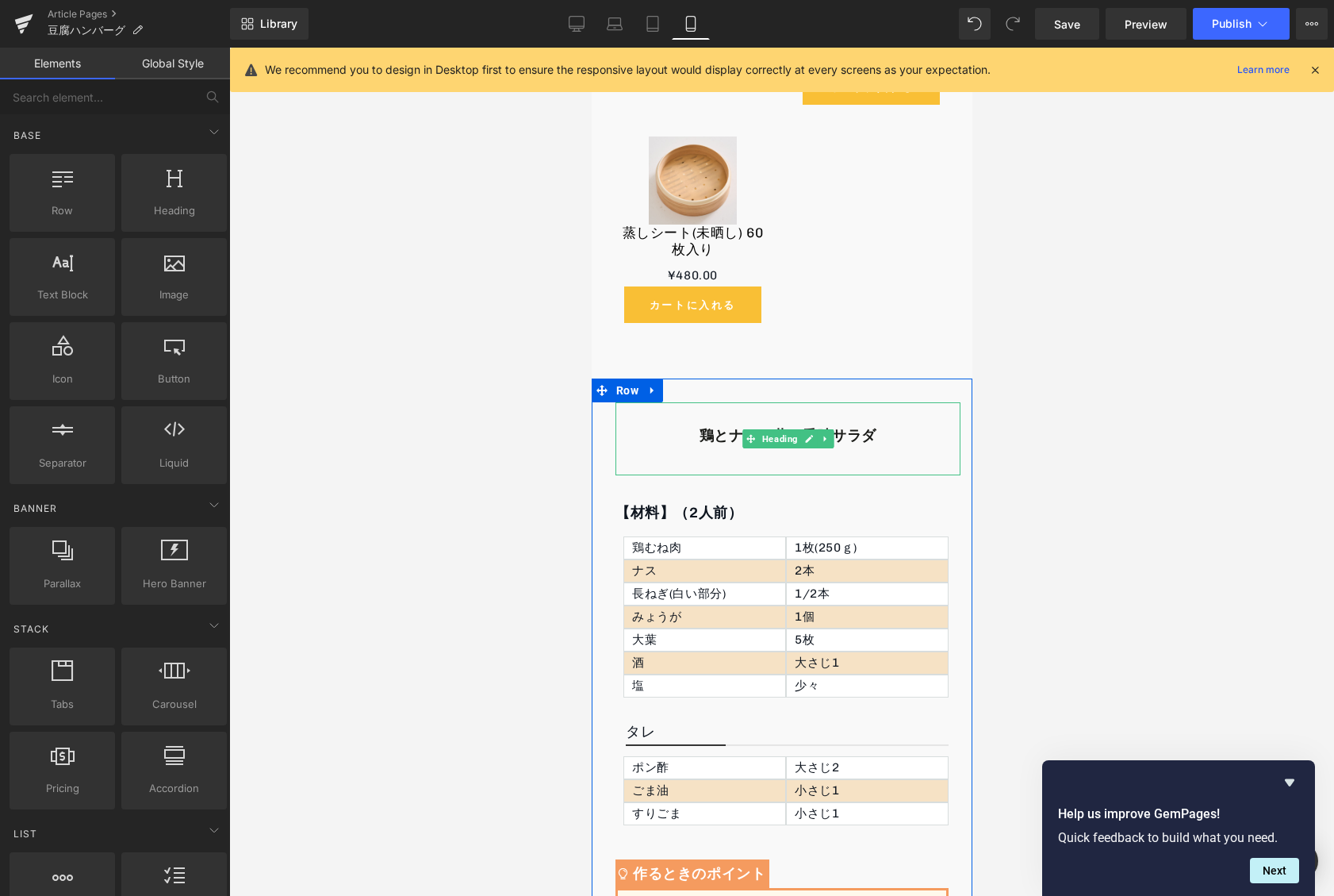
click at [833, 427] on b "鶏とナスの蒸し香味サラダ" at bounding box center [787, 436] width 177 height 18
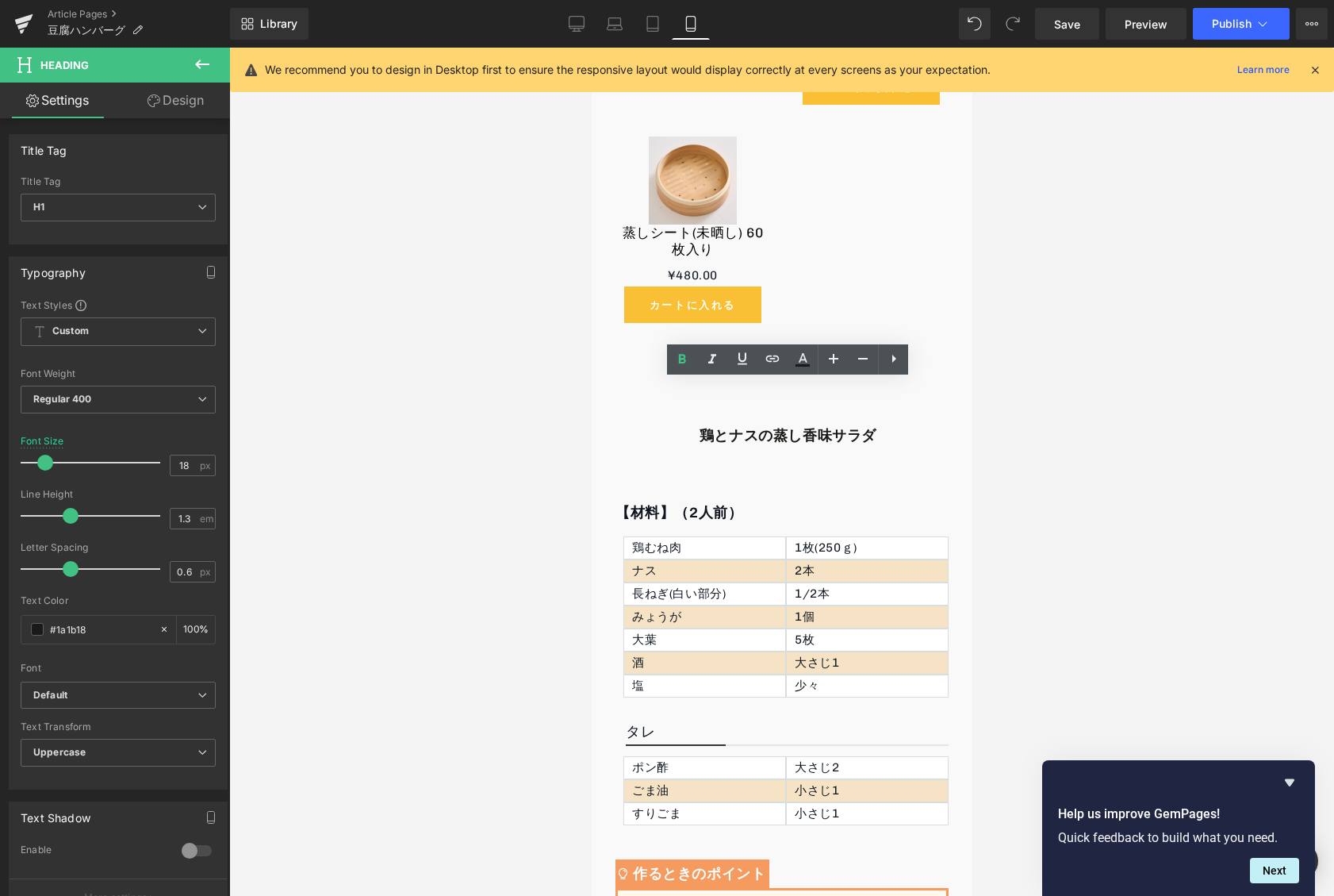
click at [1011, 470] on div at bounding box center [782, 471] width 1105 height 848
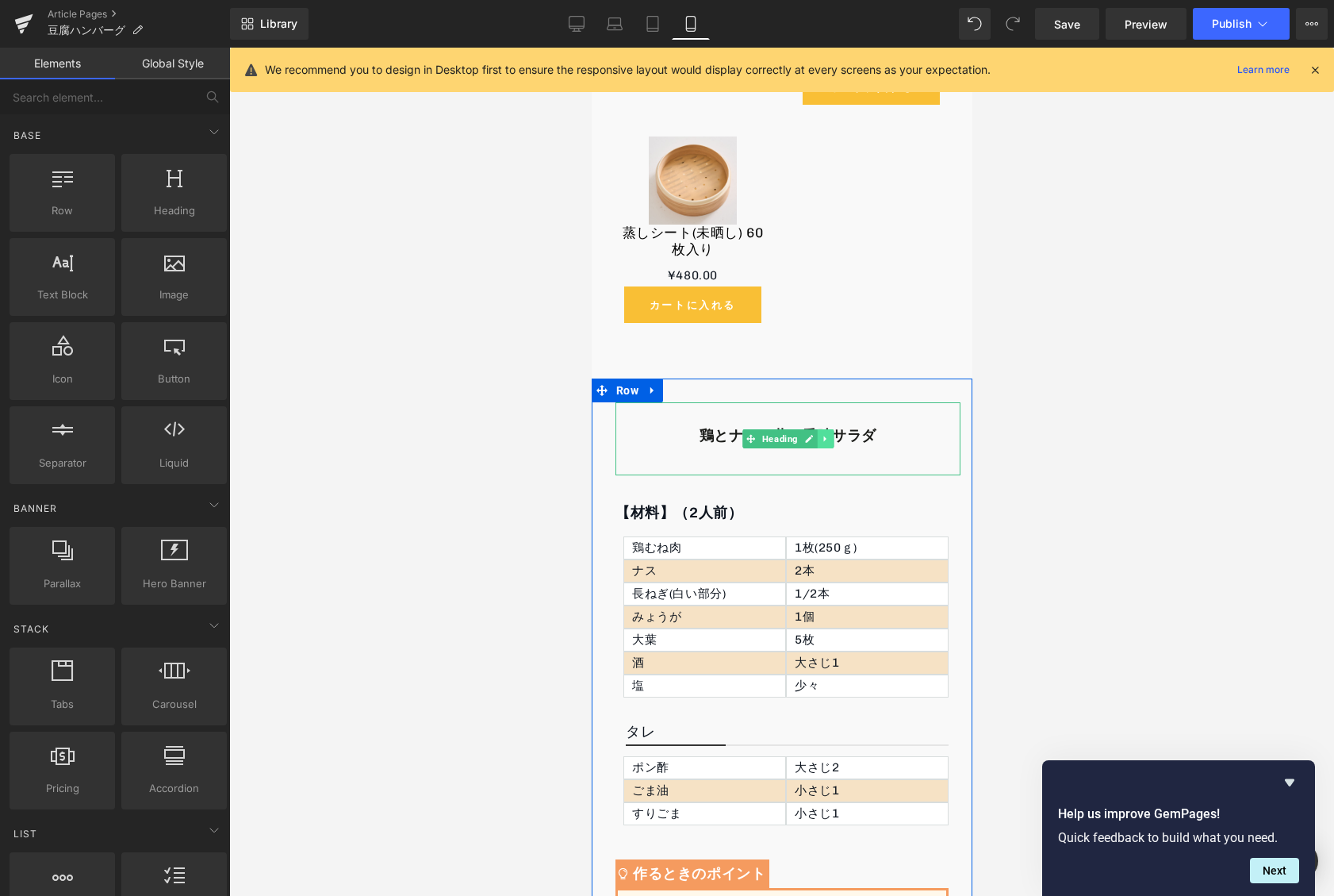
click at [824, 434] on icon at bounding box center [824, 438] width 9 height 10
click at [824, 429] on link at bounding box center [833, 438] width 17 height 19
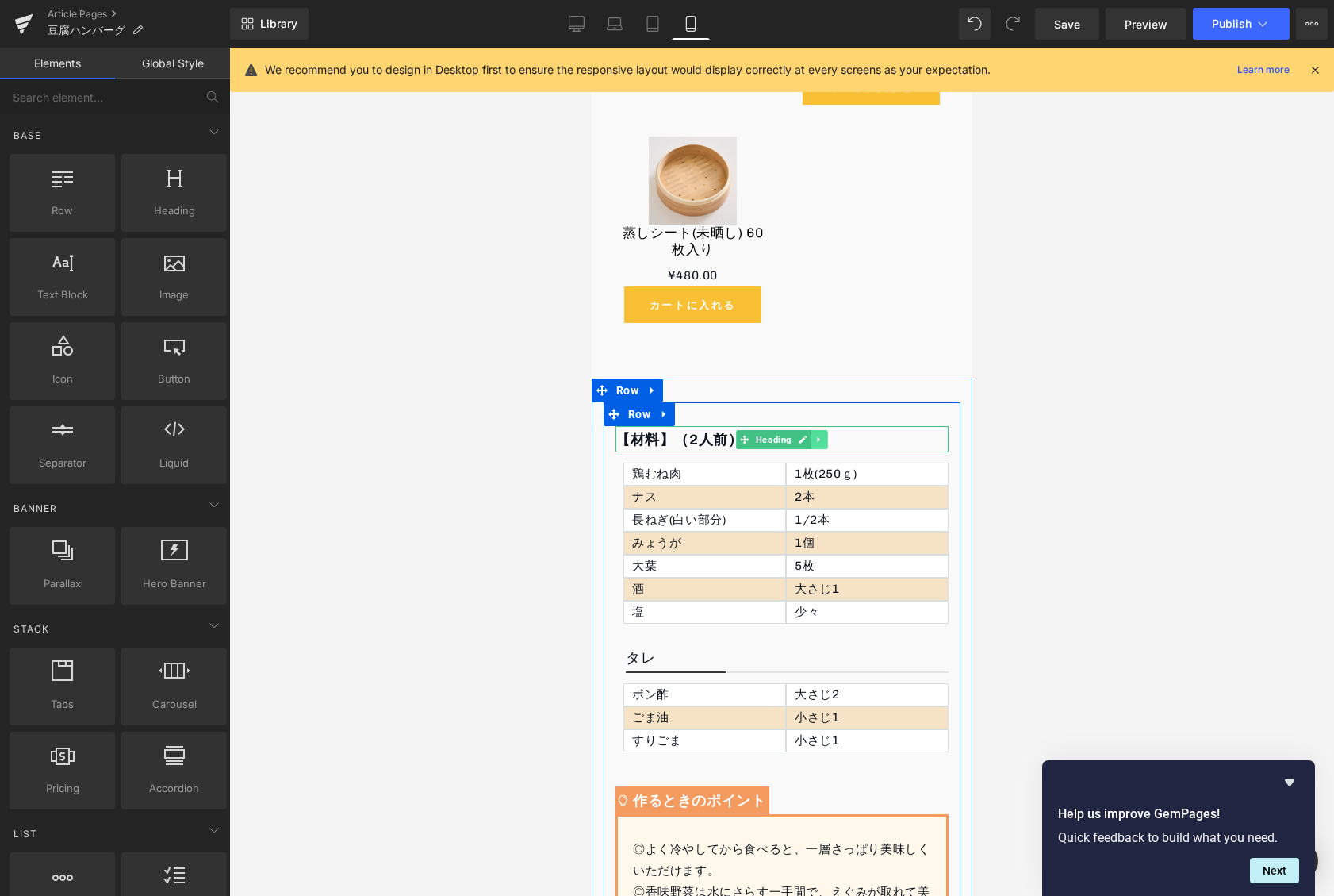
click at [810, 430] on link at bounding box center [818, 439] width 17 height 19
click at [823, 435] on icon at bounding box center [827, 439] width 9 height 9
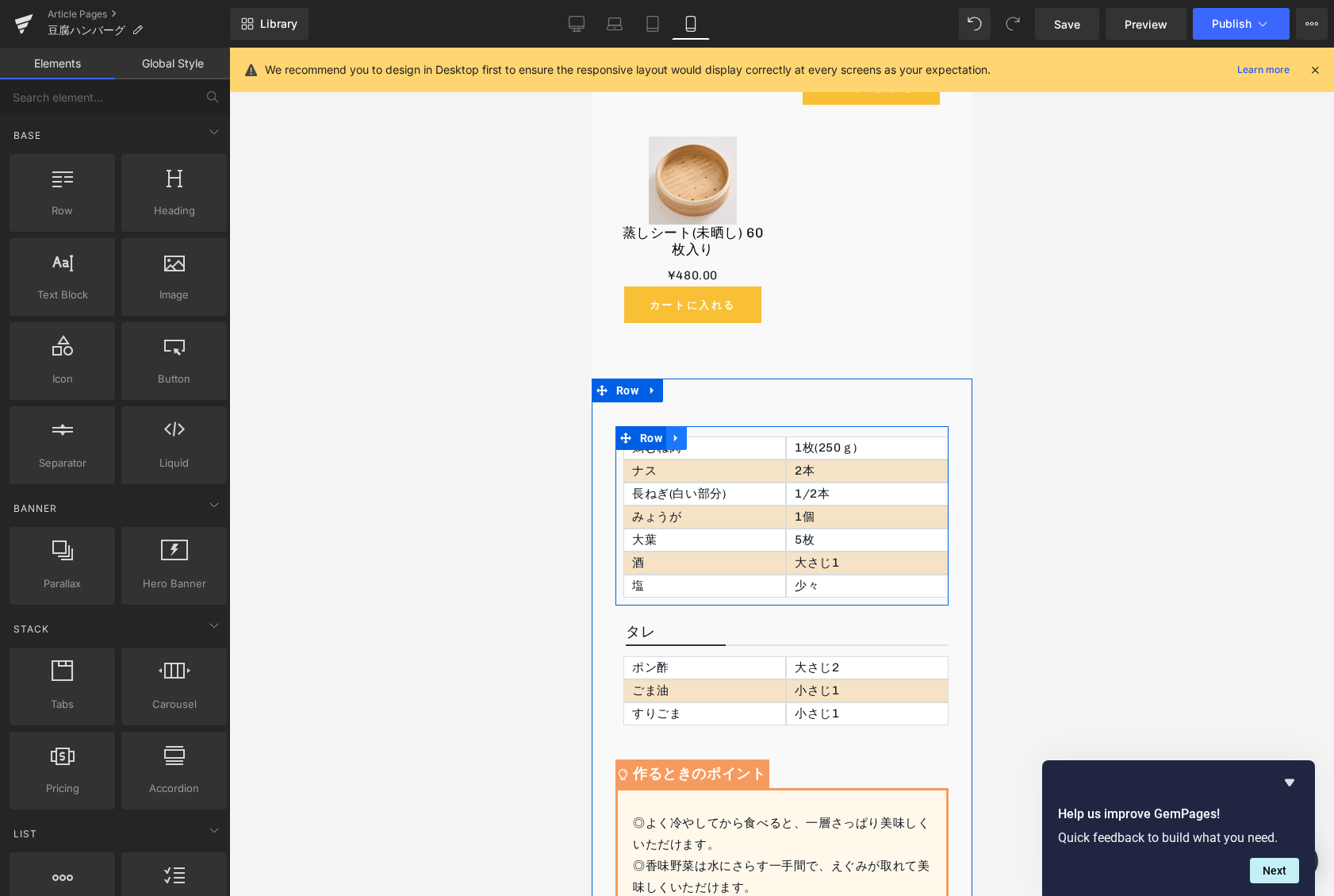
click at [678, 432] on icon at bounding box center [675, 437] width 11 height 12
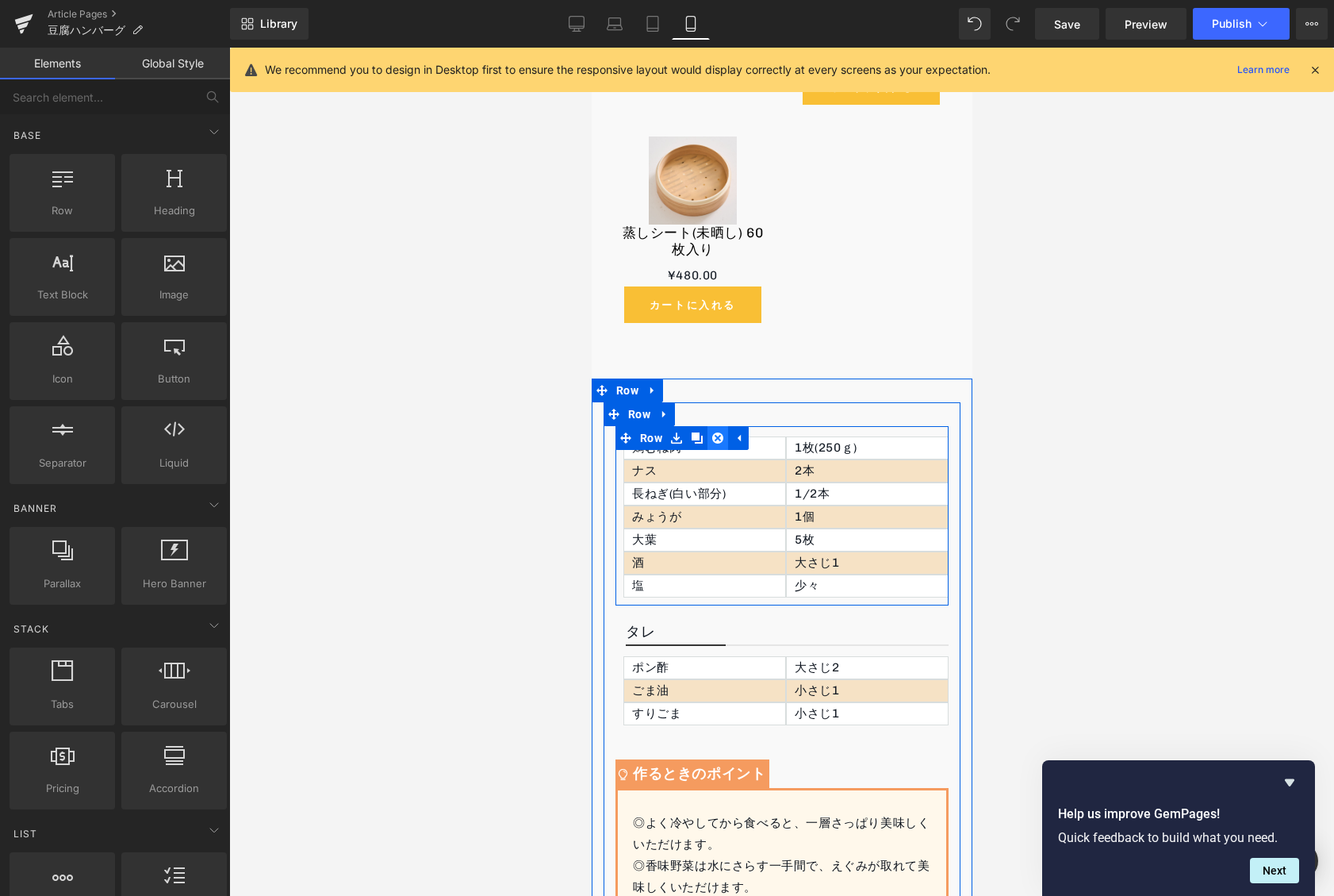
click at [723, 426] on link at bounding box center [717, 437] width 21 height 24
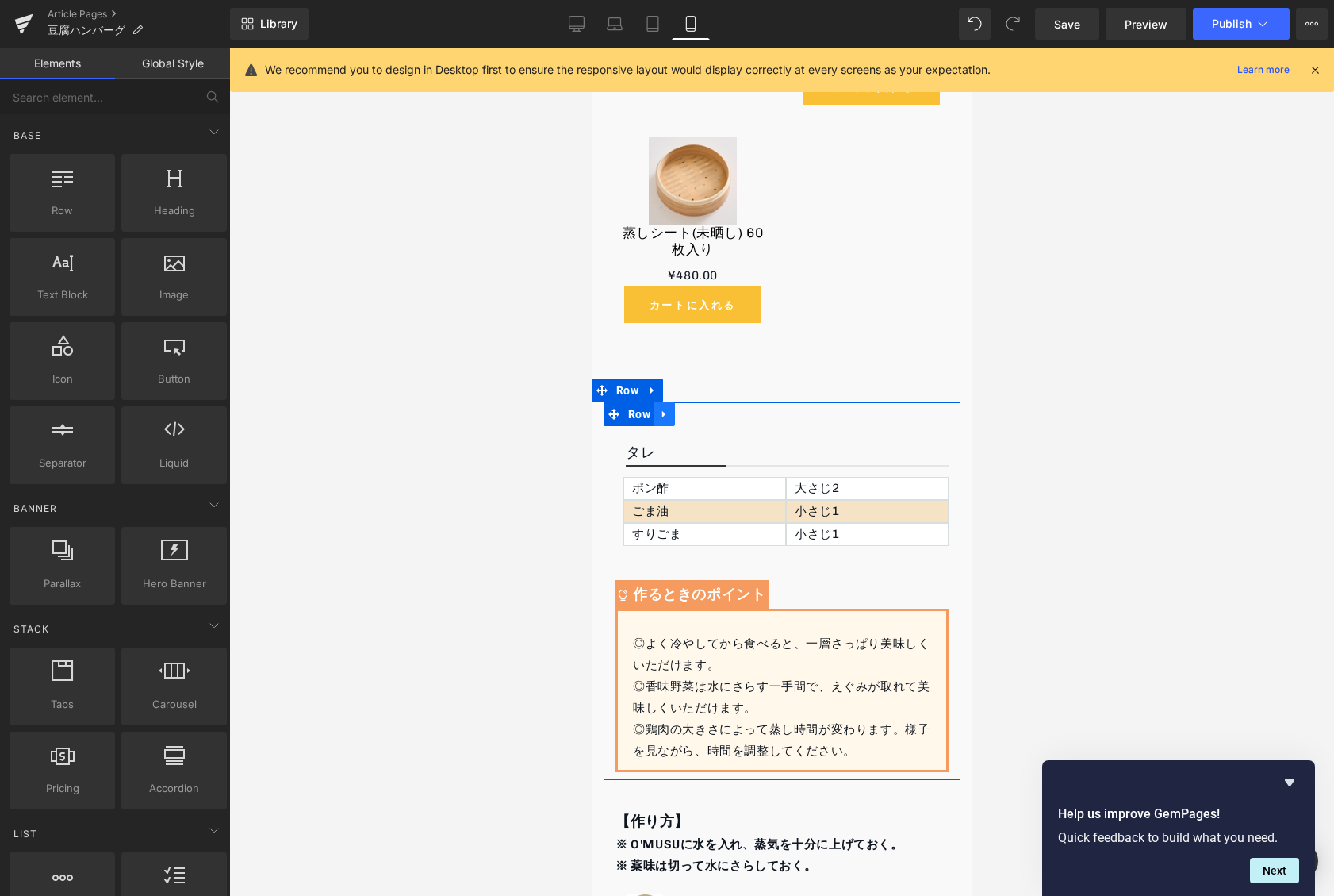
click at [664, 402] on link at bounding box center [663, 414] width 21 height 24
click at [705, 409] on icon at bounding box center [705, 414] width 11 height 11
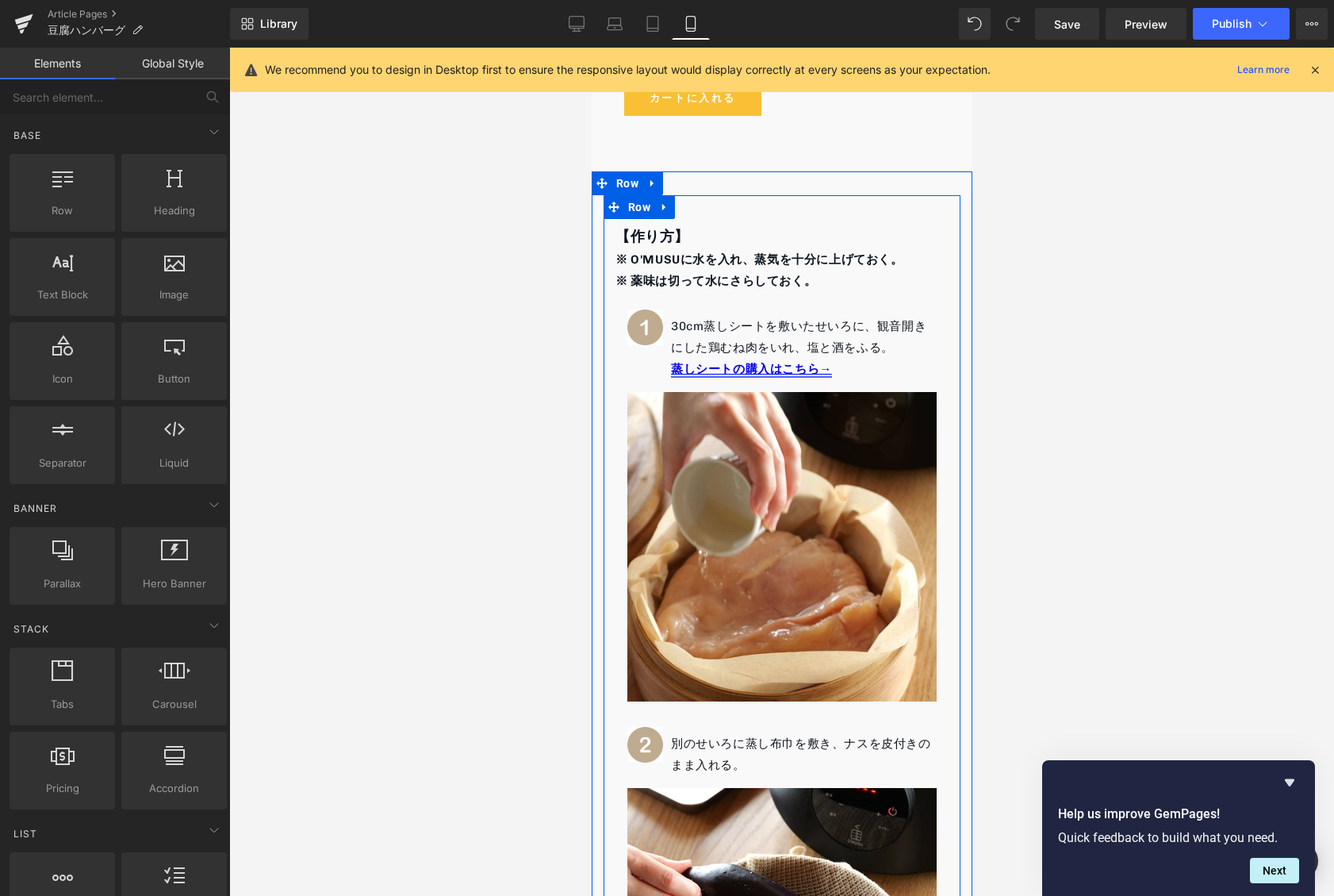
scroll to position [4509, 0]
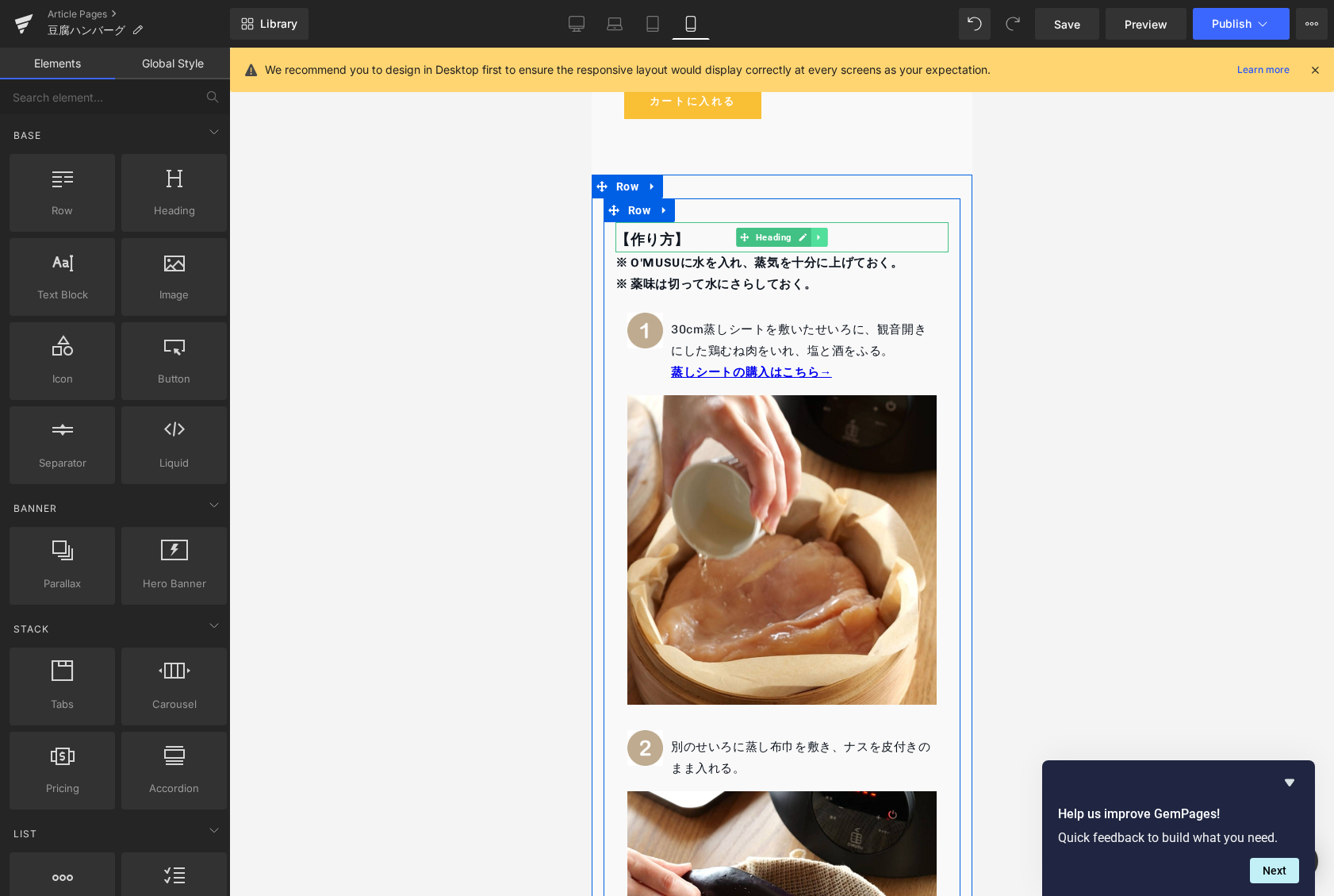
click at [810, 228] on link at bounding box center [818, 236] width 17 height 19
click at [835, 228] on link at bounding box center [843, 236] width 17 height 19
click at [815, 232] on icon at bounding box center [819, 236] width 9 height 10
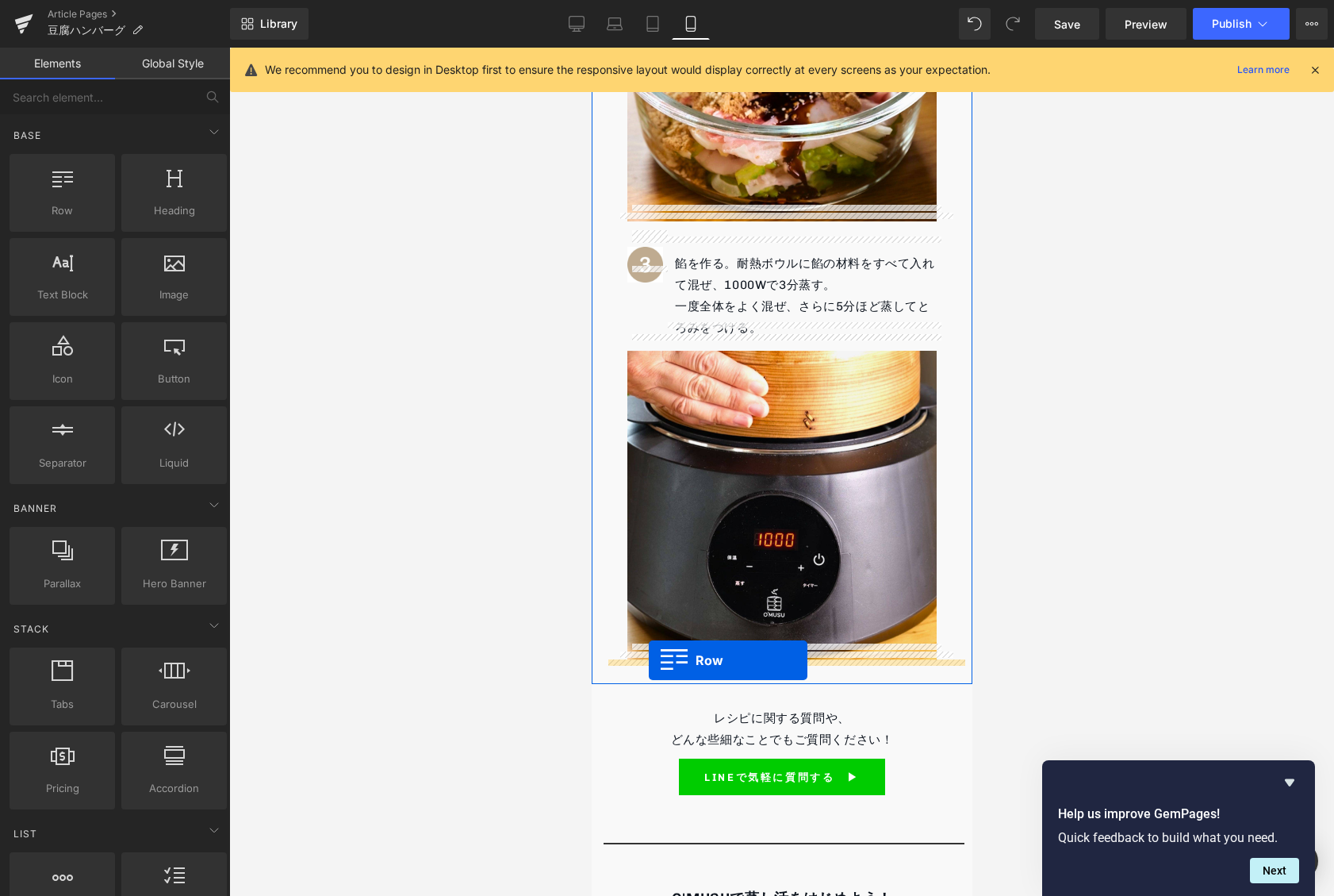
scroll to position [1901, 0]
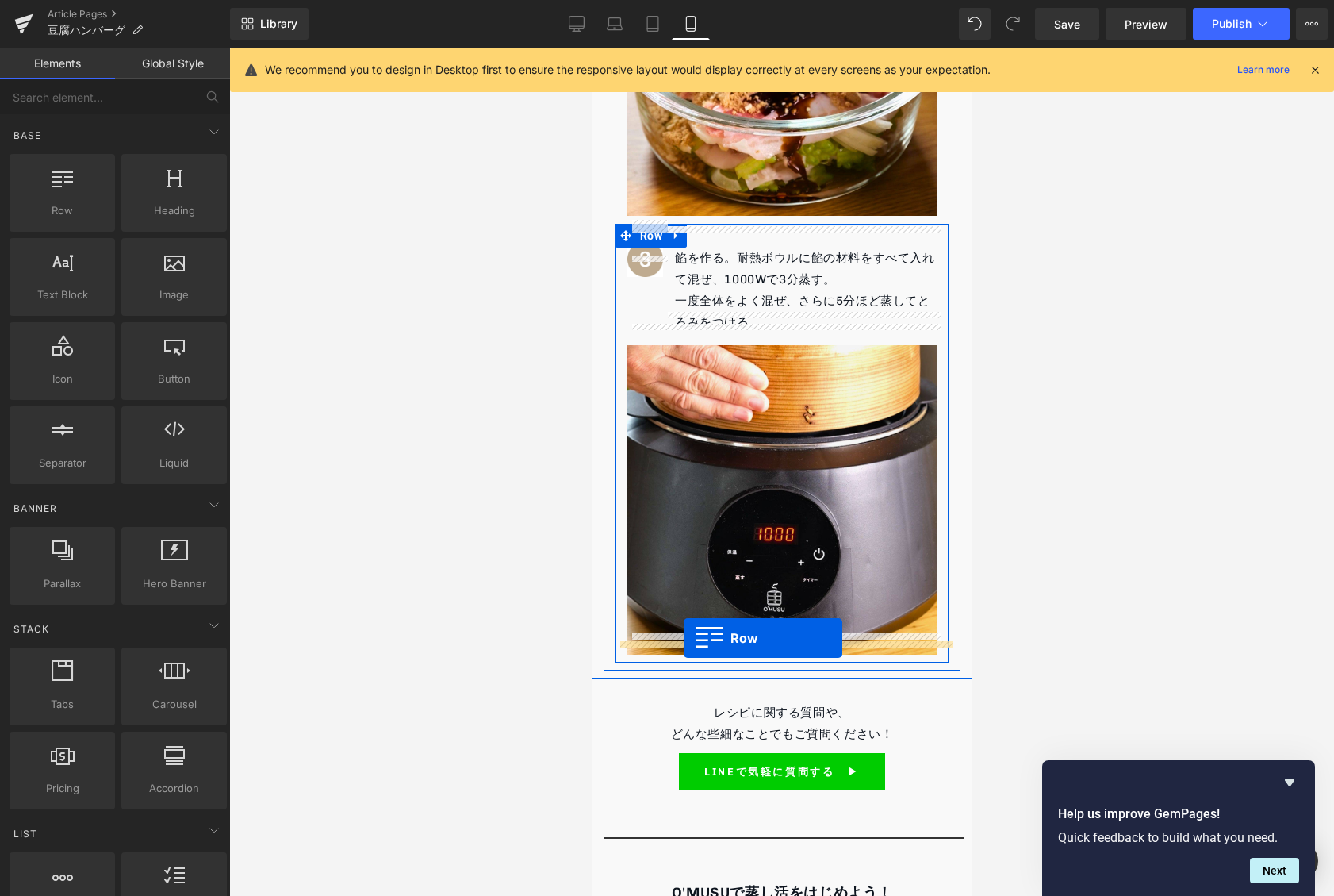
drag, startPoint x: 626, startPoint y: 593, endPoint x: 683, endPoint y: 638, distance: 72.6
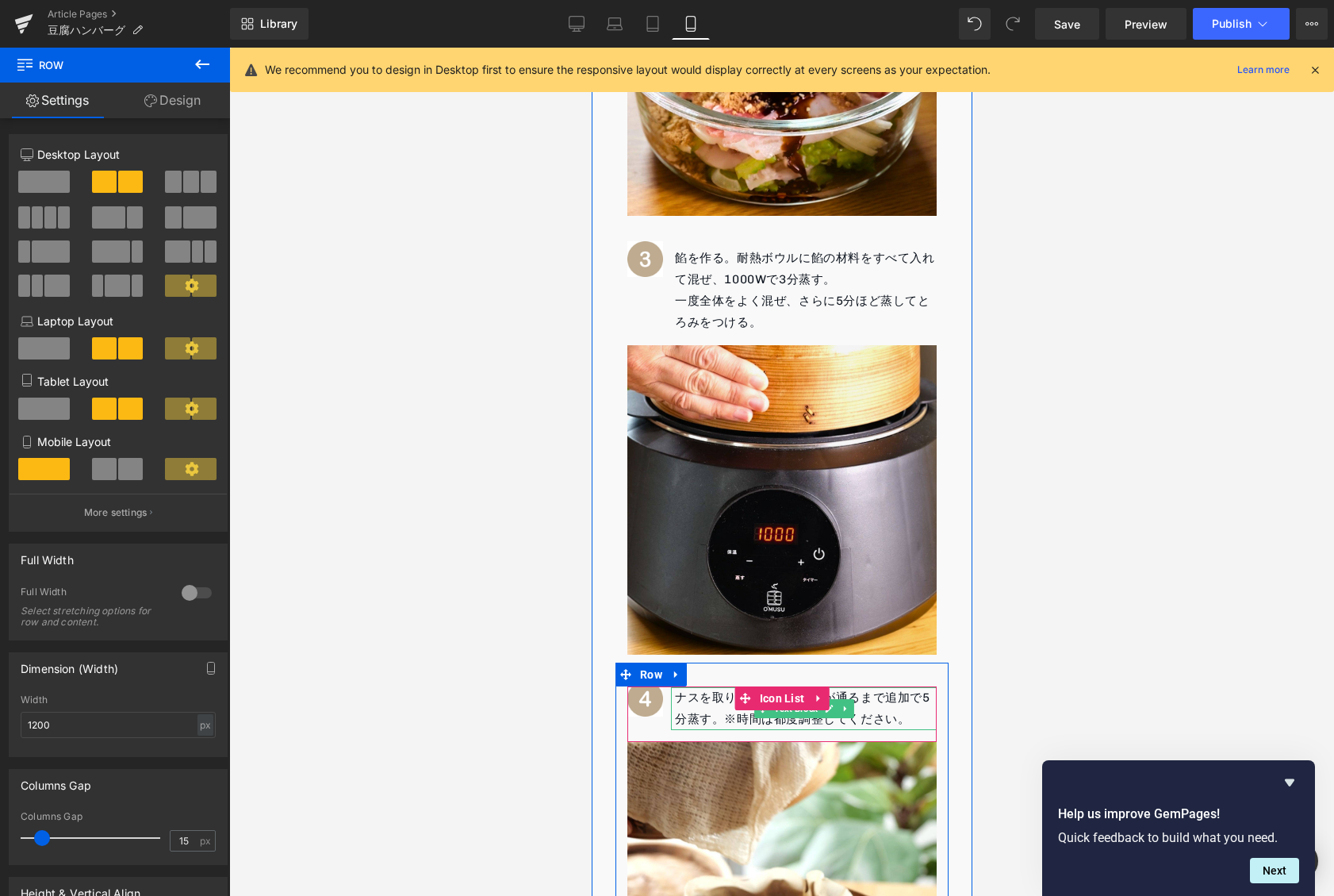
click at [911, 694] on p "ナスを取り出し、鶏肉に火が通るまで追加で5分蒸す。※時間は都度調整してください。" at bounding box center [805, 709] width 261 height 43
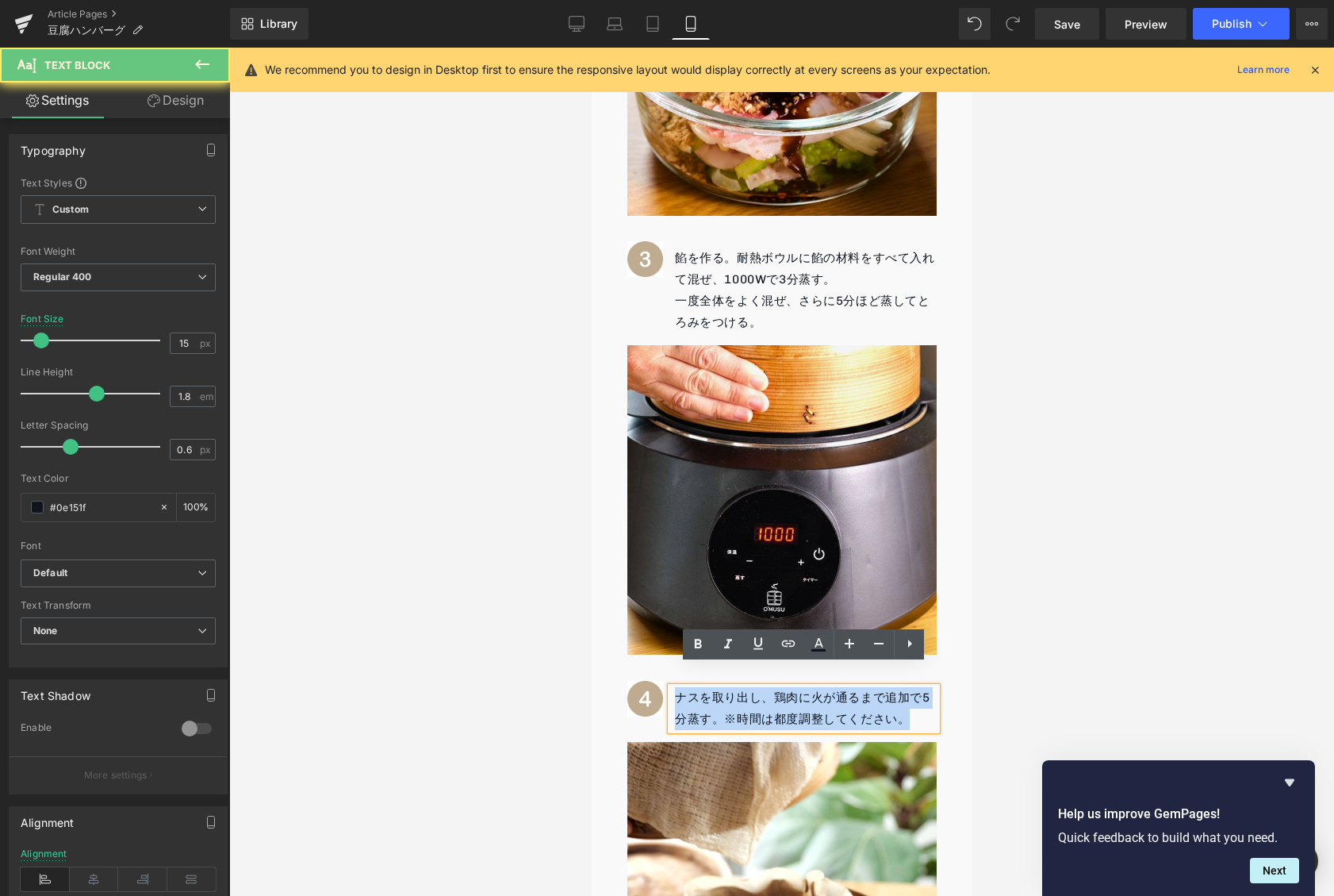
drag, startPoint x: 912, startPoint y: 696, endPoint x: 654, endPoint y: 653, distance: 261.6
click at [654, 662] on div "Image ナスを取り出し、鶏肉に火が通るまで追加で5分蒸す。※時間は都度調整してください。 Text Block Icon List Image Row" at bounding box center [781, 860] width 333 height 396
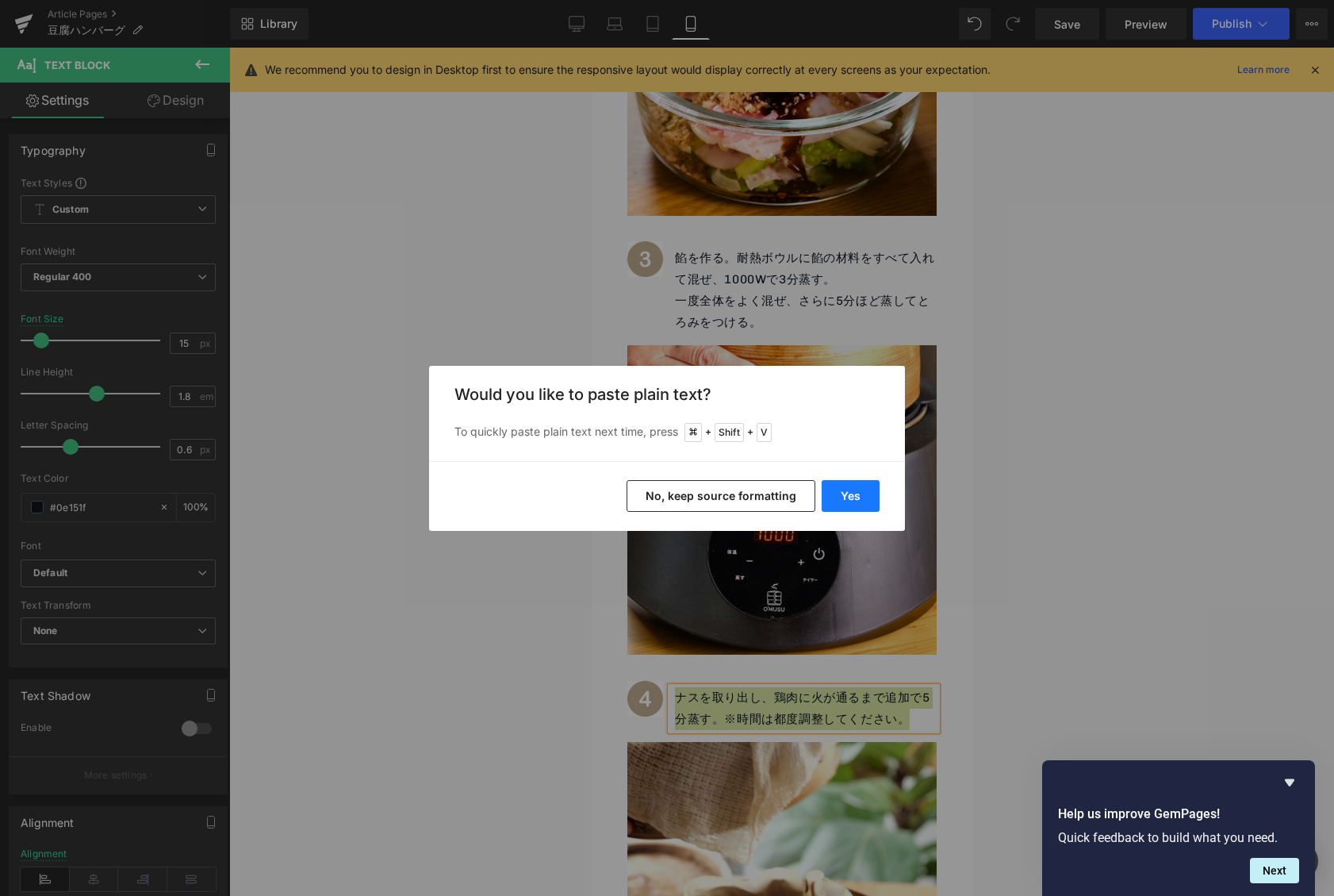
drag, startPoint x: 862, startPoint y: 496, endPoint x: 271, endPoint y: 450, distance: 592.8
click at [862, 496] on button "Yes" at bounding box center [850, 496] width 58 height 32
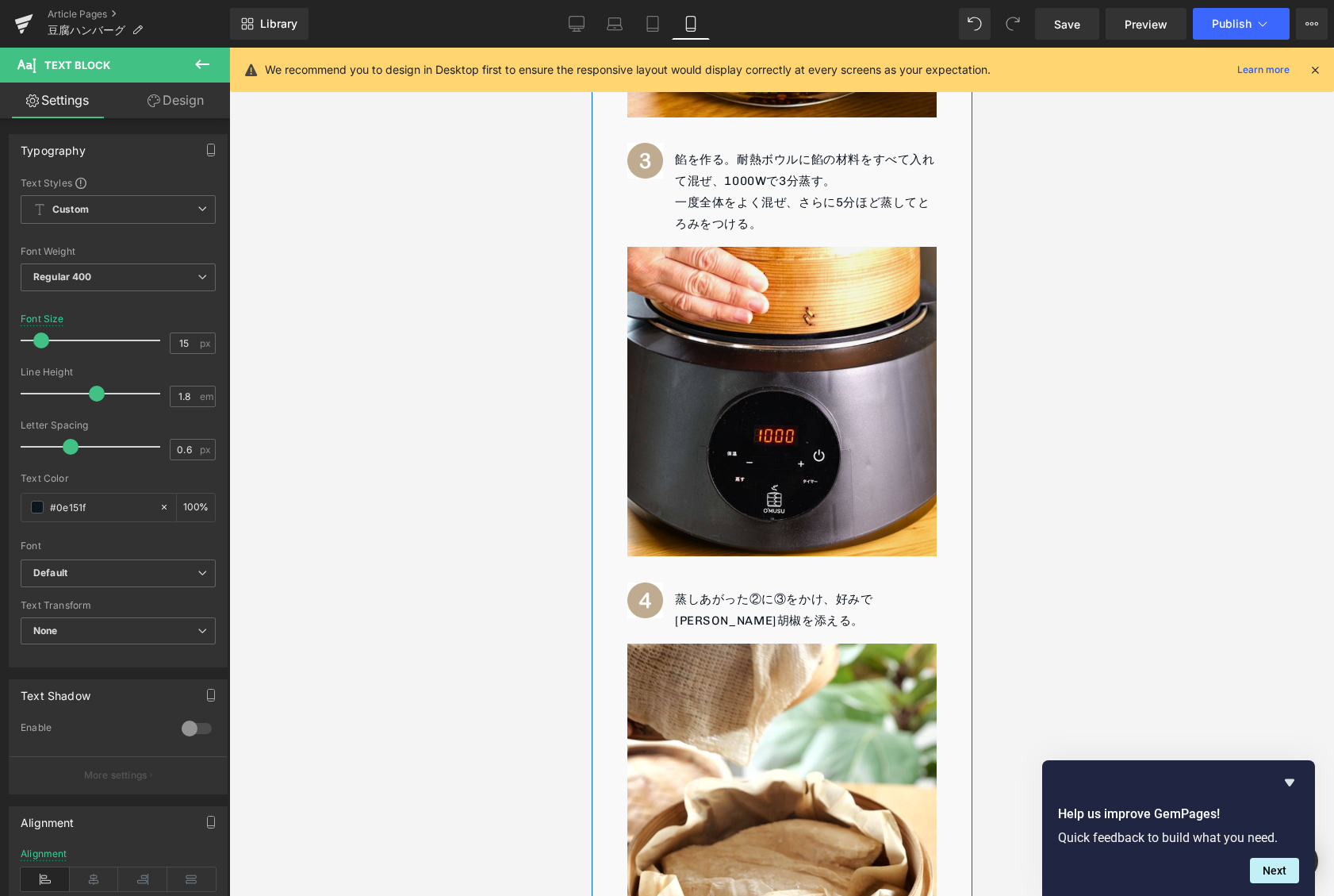
scroll to position [2000, 0]
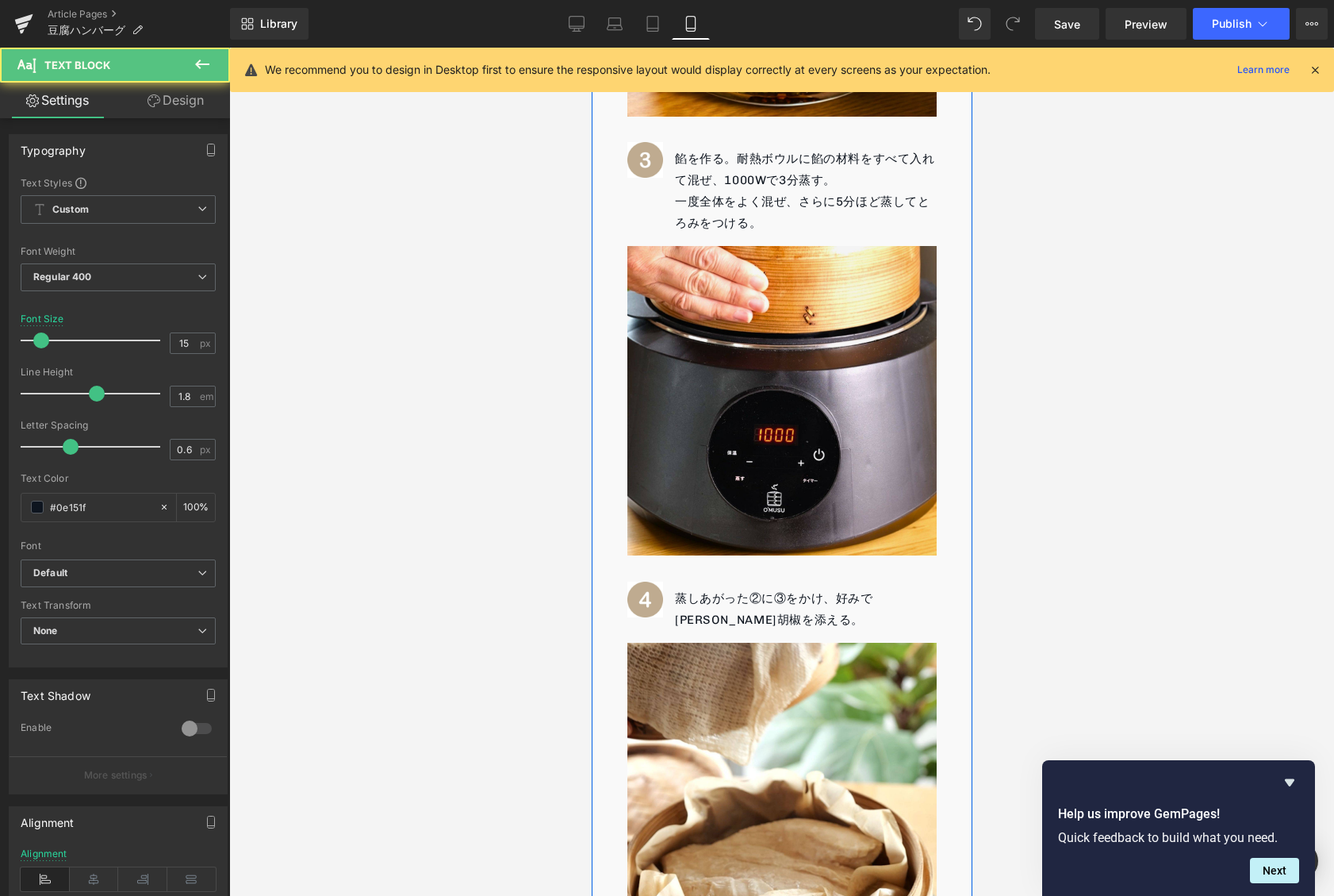
click at [761, 587] on div "Image 蒸しあがった②に③をかけ、好みで[PERSON_NAME]胡椒を添える。 Text Block Icon List" at bounding box center [781, 615] width 310 height 55
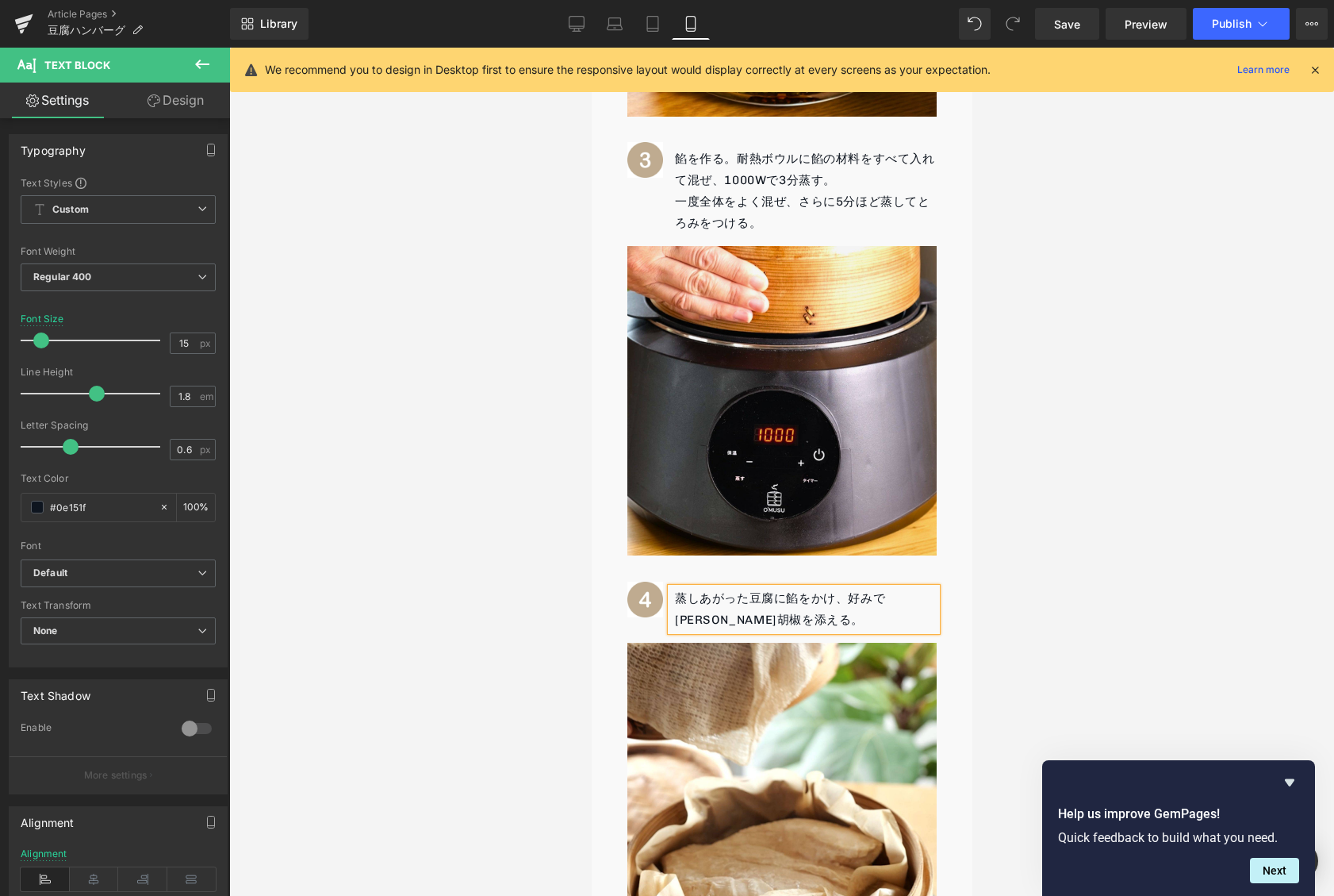
click at [887, 602] on p "蒸しあがった豆腐に餡をかけ、好みで[PERSON_NAME]胡椒を添える。" at bounding box center [805, 610] width 261 height 43
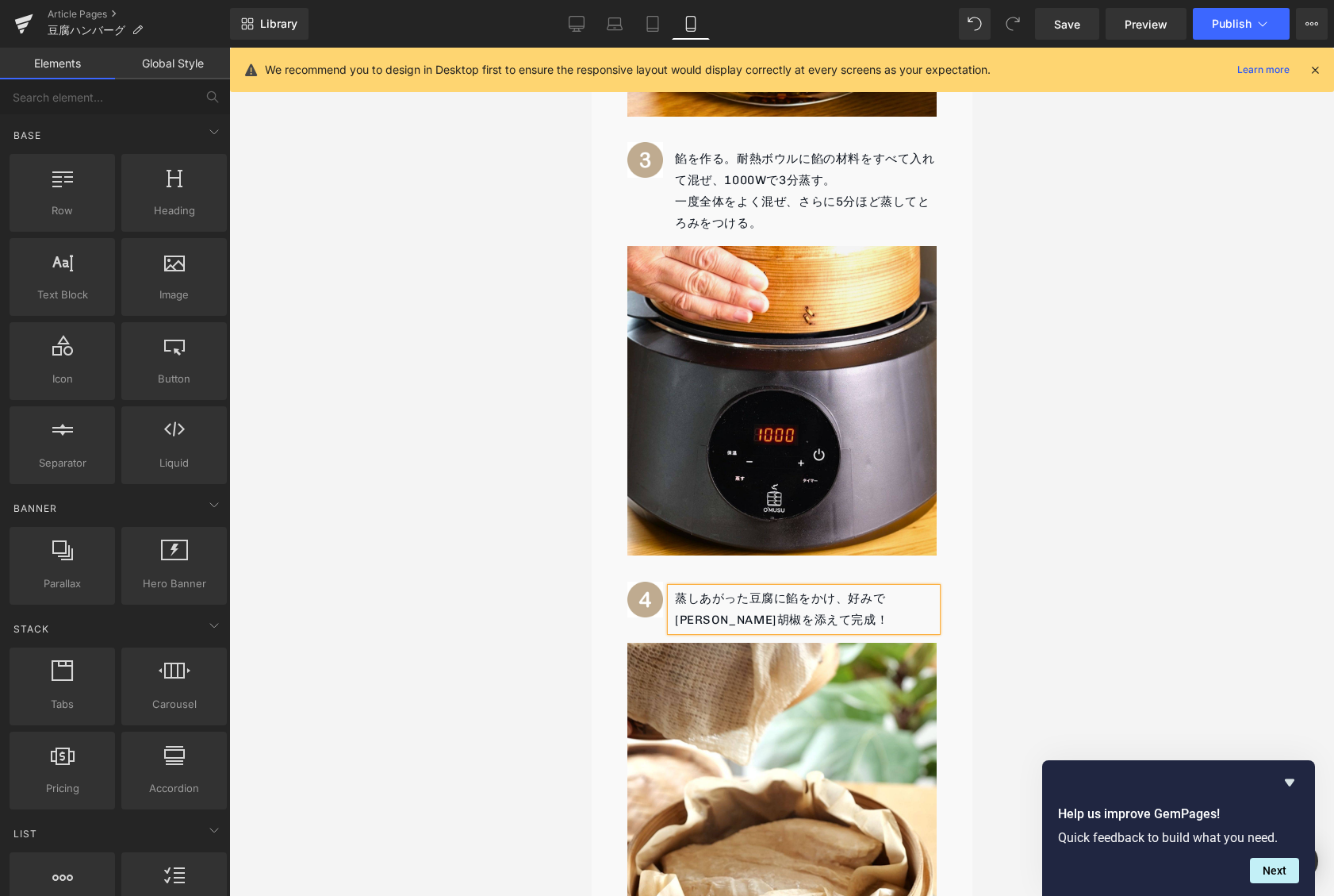
click at [1151, 529] on div at bounding box center [782, 471] width 1105 height 848
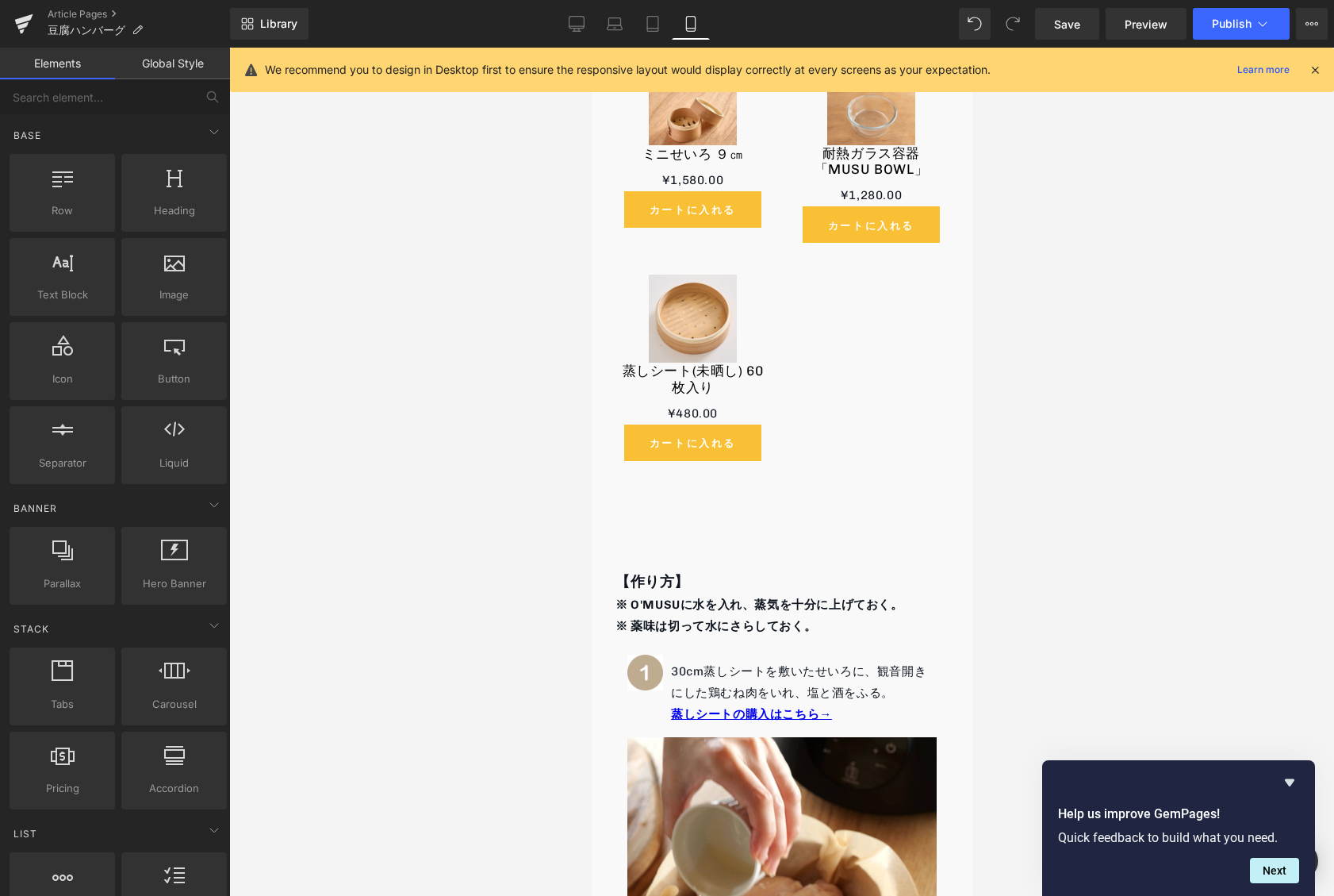
scroll to position [4665, 0]
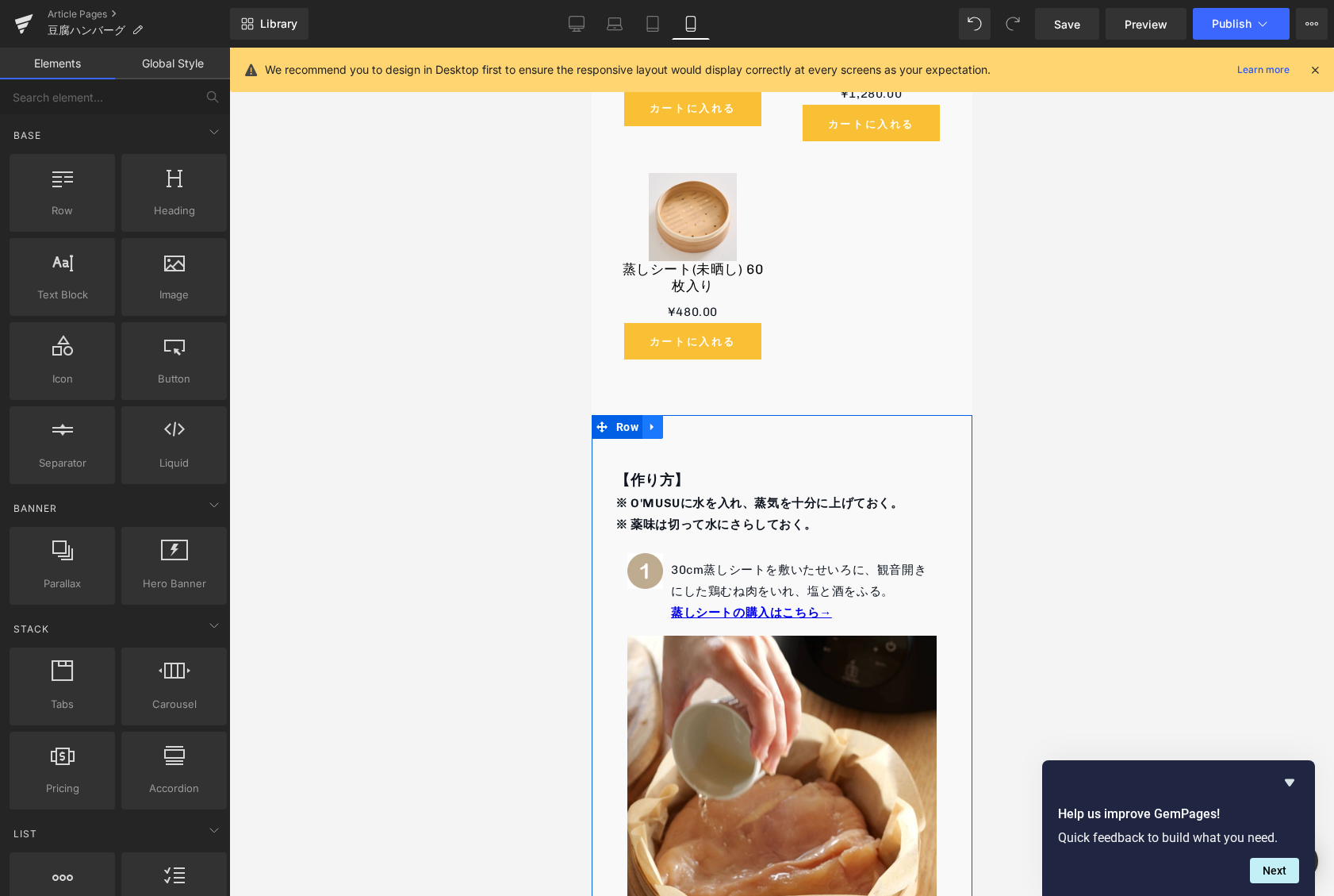
click at [657, 420] on icon at bounding box center [651, 426] width 11 height 12
click at [695, 421] on icon at bounding box center [693, 427] width 11 height 11
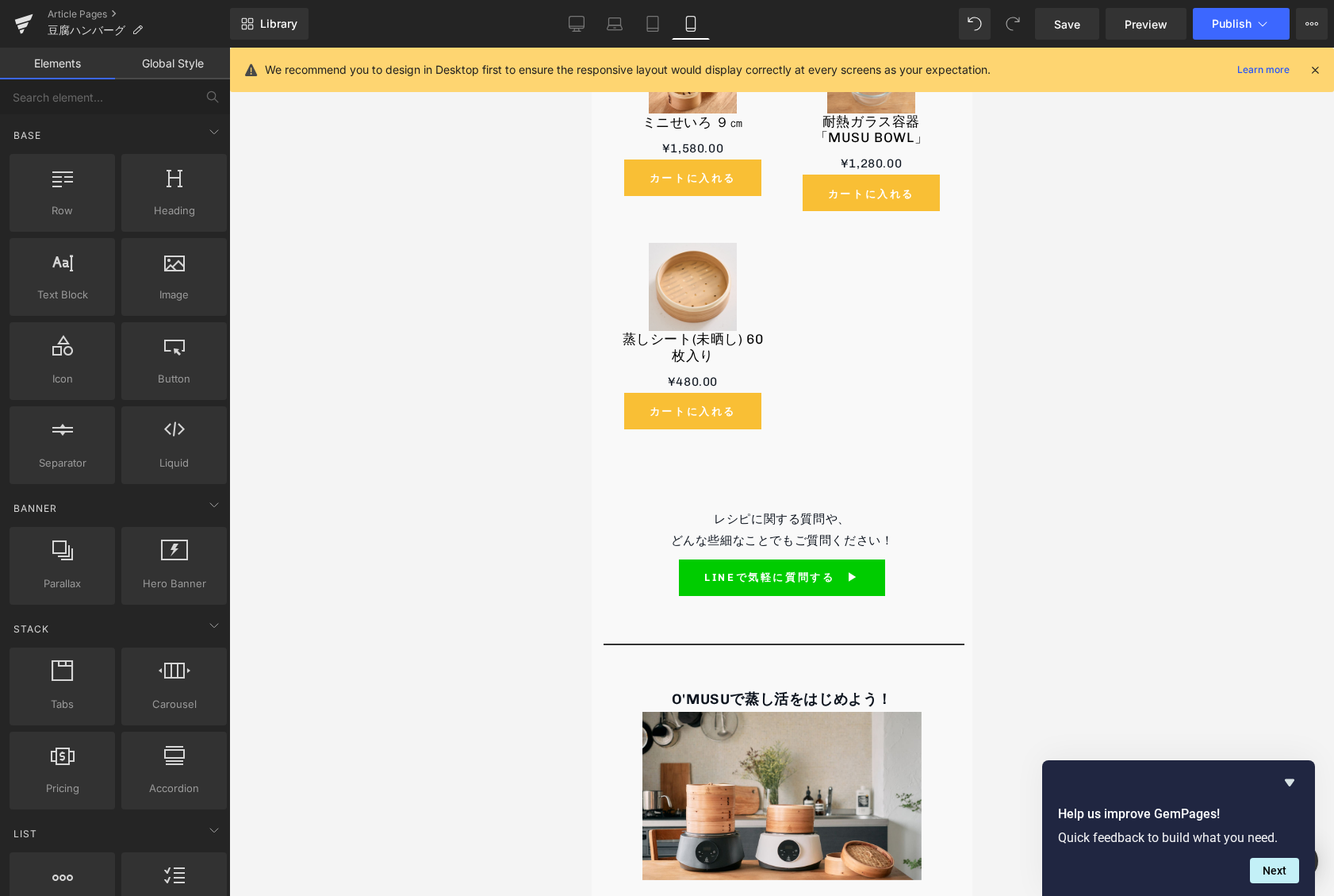
scroll to position [4598, 0]
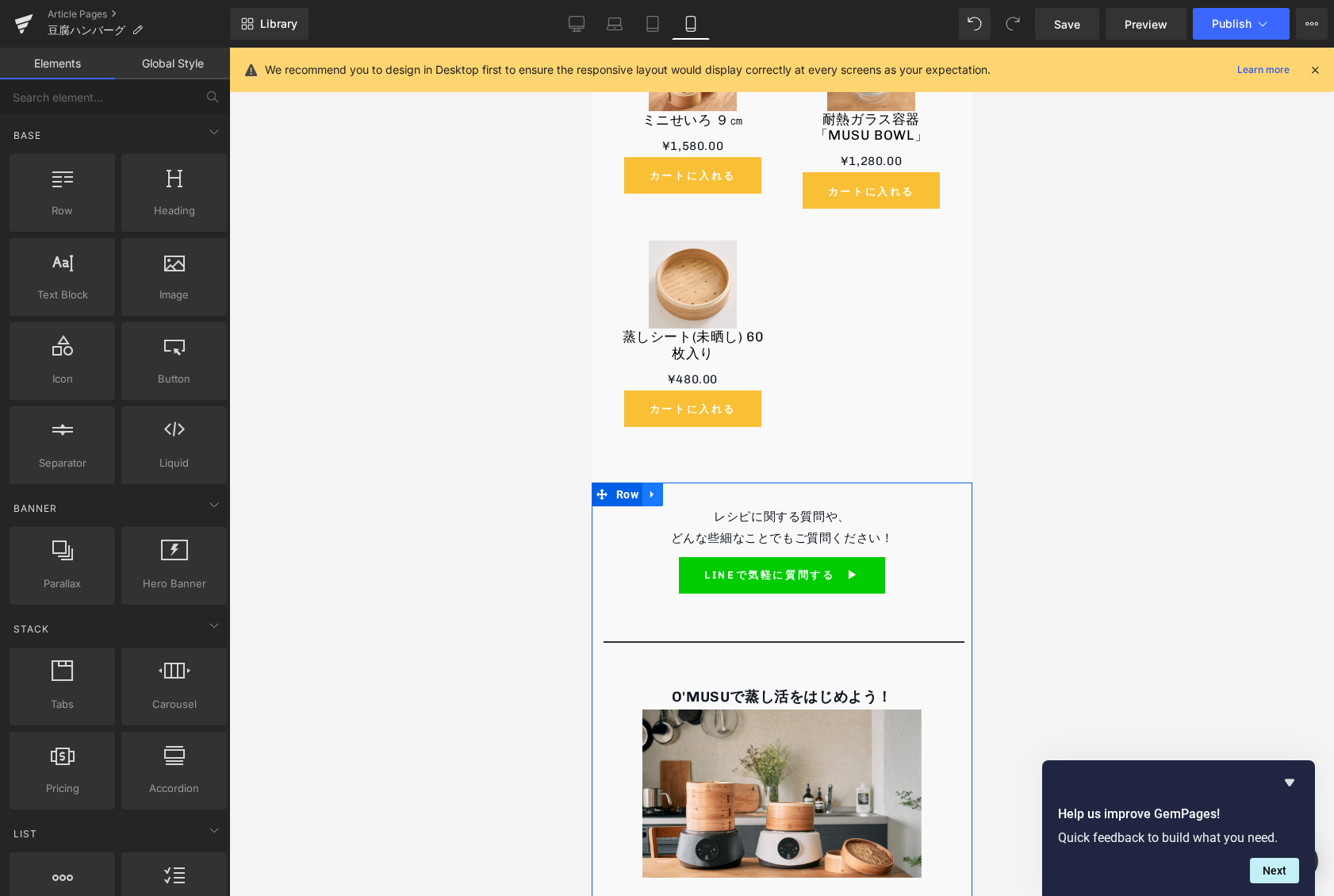
click at [656, 488] on icon at bounding box center [651, 494] width 11 height 12
click at [698, 489] on icon at bounding box center [693, 494] width 11 height 11
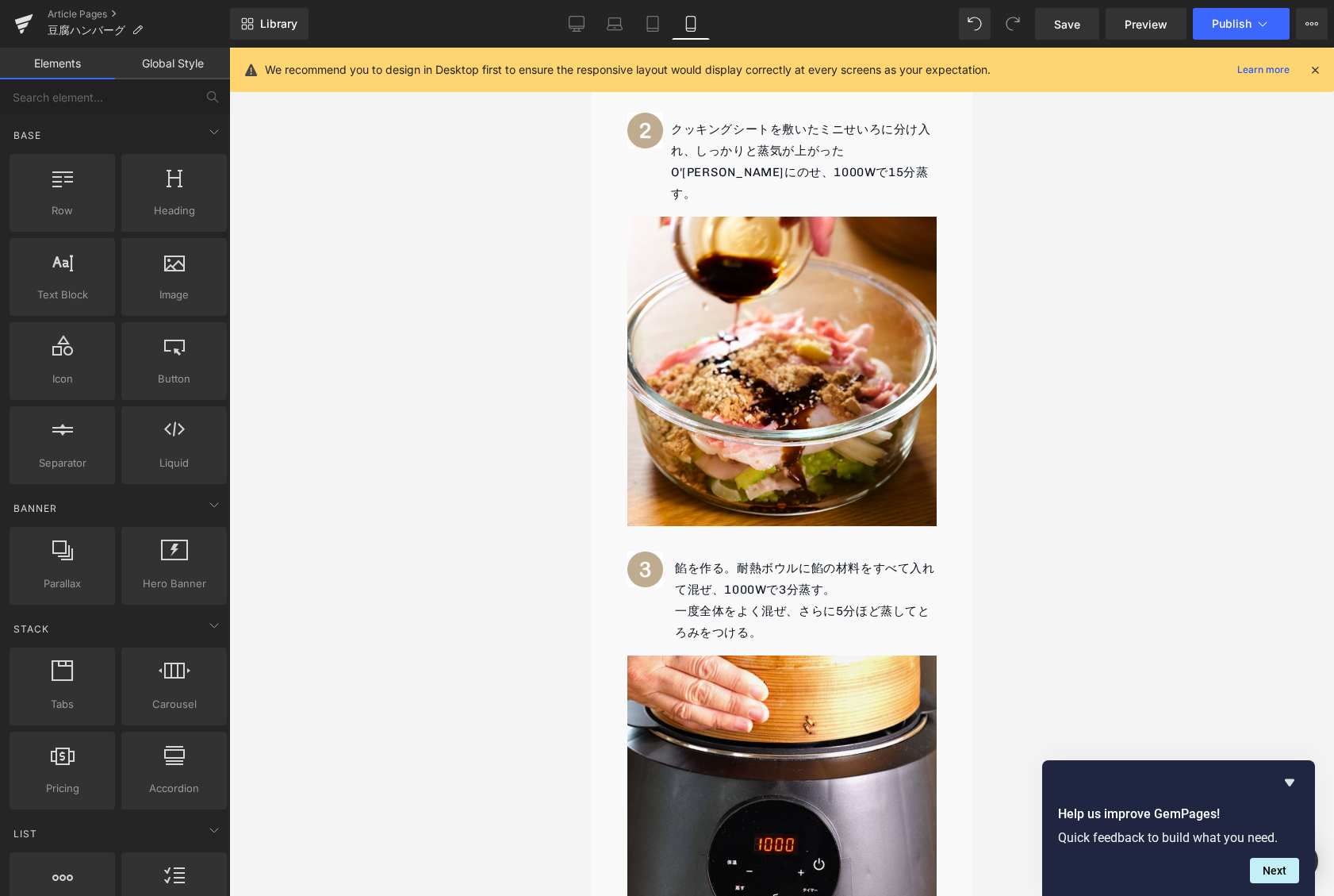
scroll to position [1589, 0]
